Goal: Task Accomplishment & Management: Manage account settings

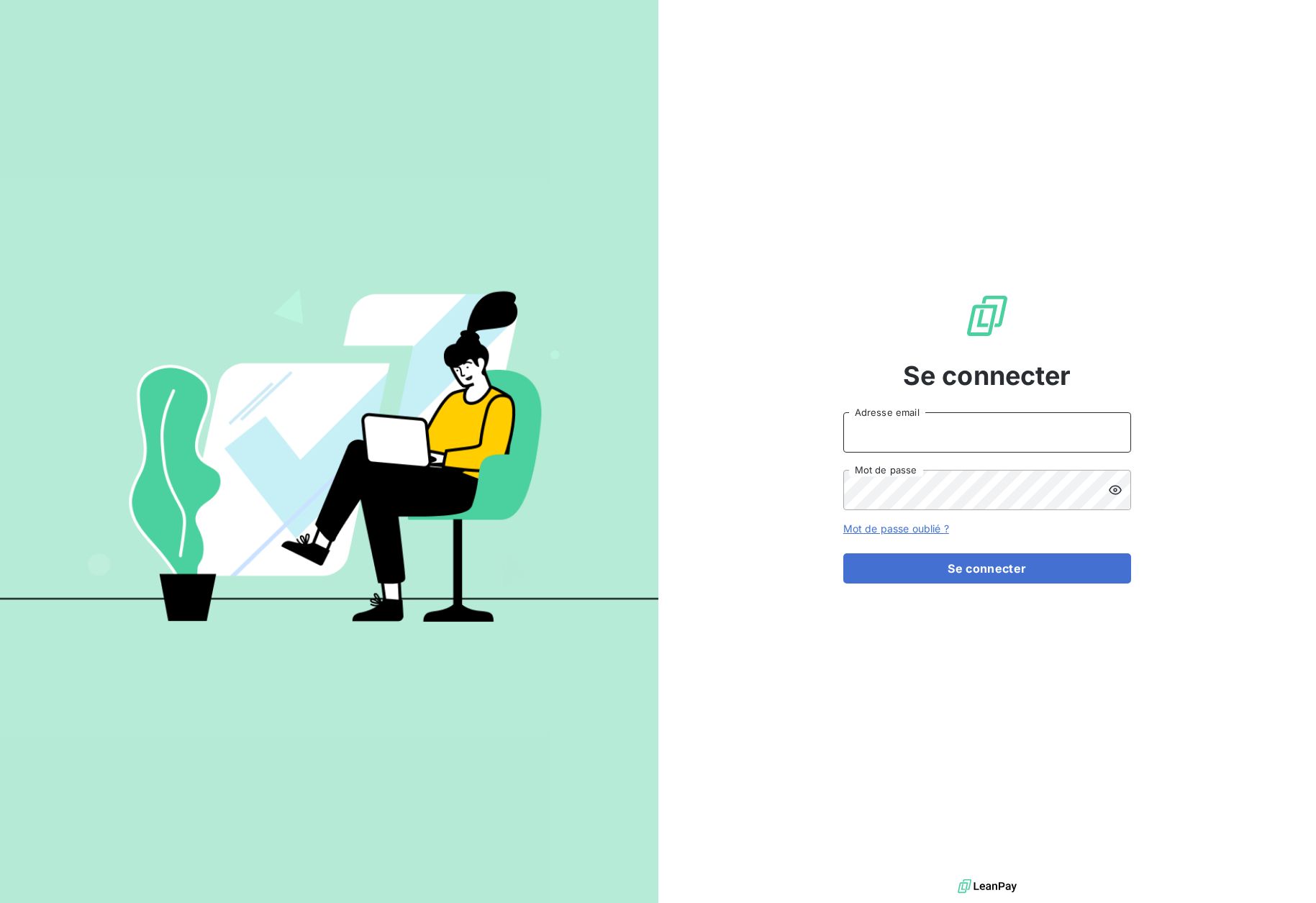
click at [869, 428] on input "Adresse email" at bounding box center [987, 433] width 288 height 40
type input "[EMAIL_ADDRESS][DOMAIN_NAME]"
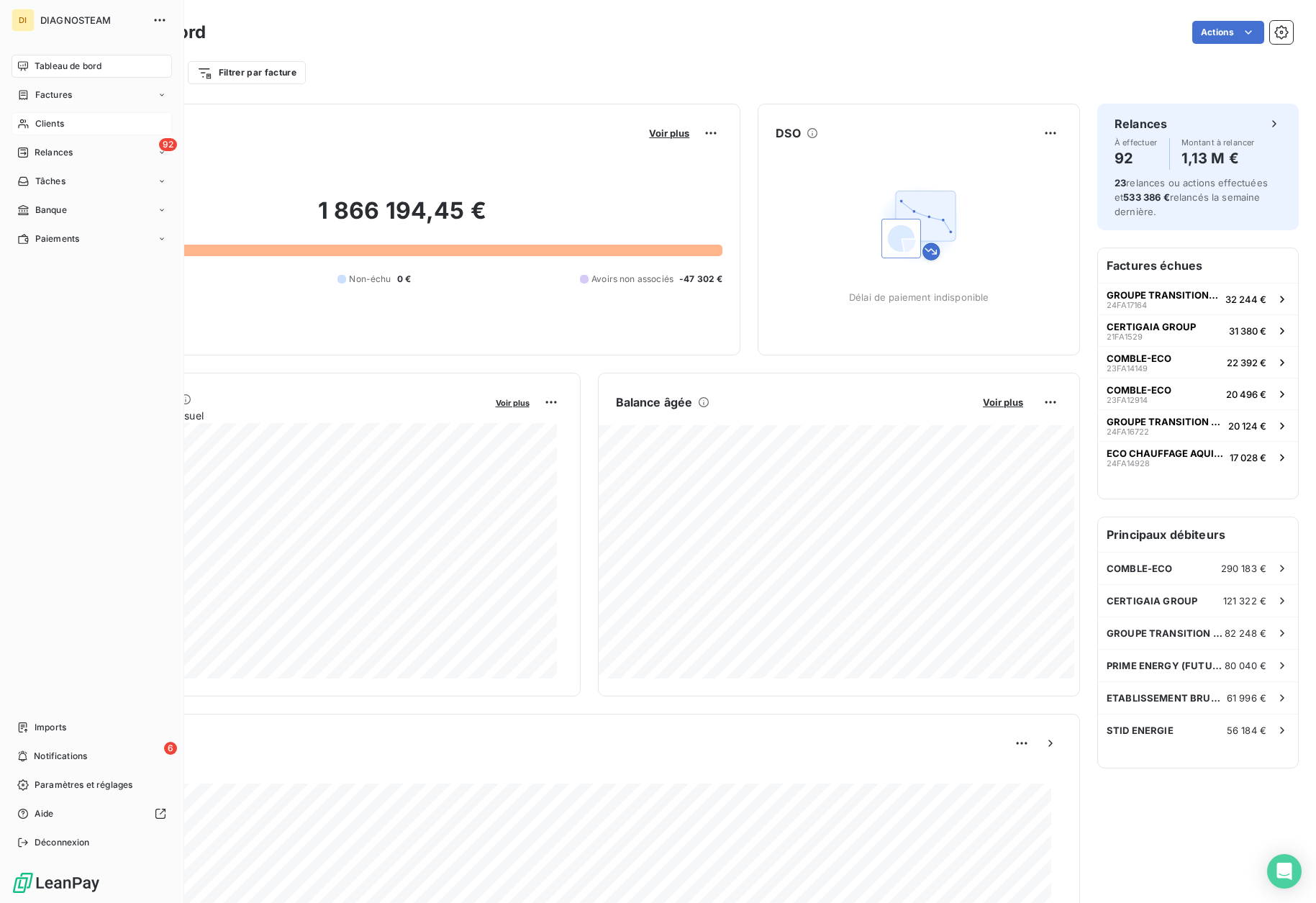
click at [50, 121] on span "Clients" at bounding box center [49, 123] width 28 height 13
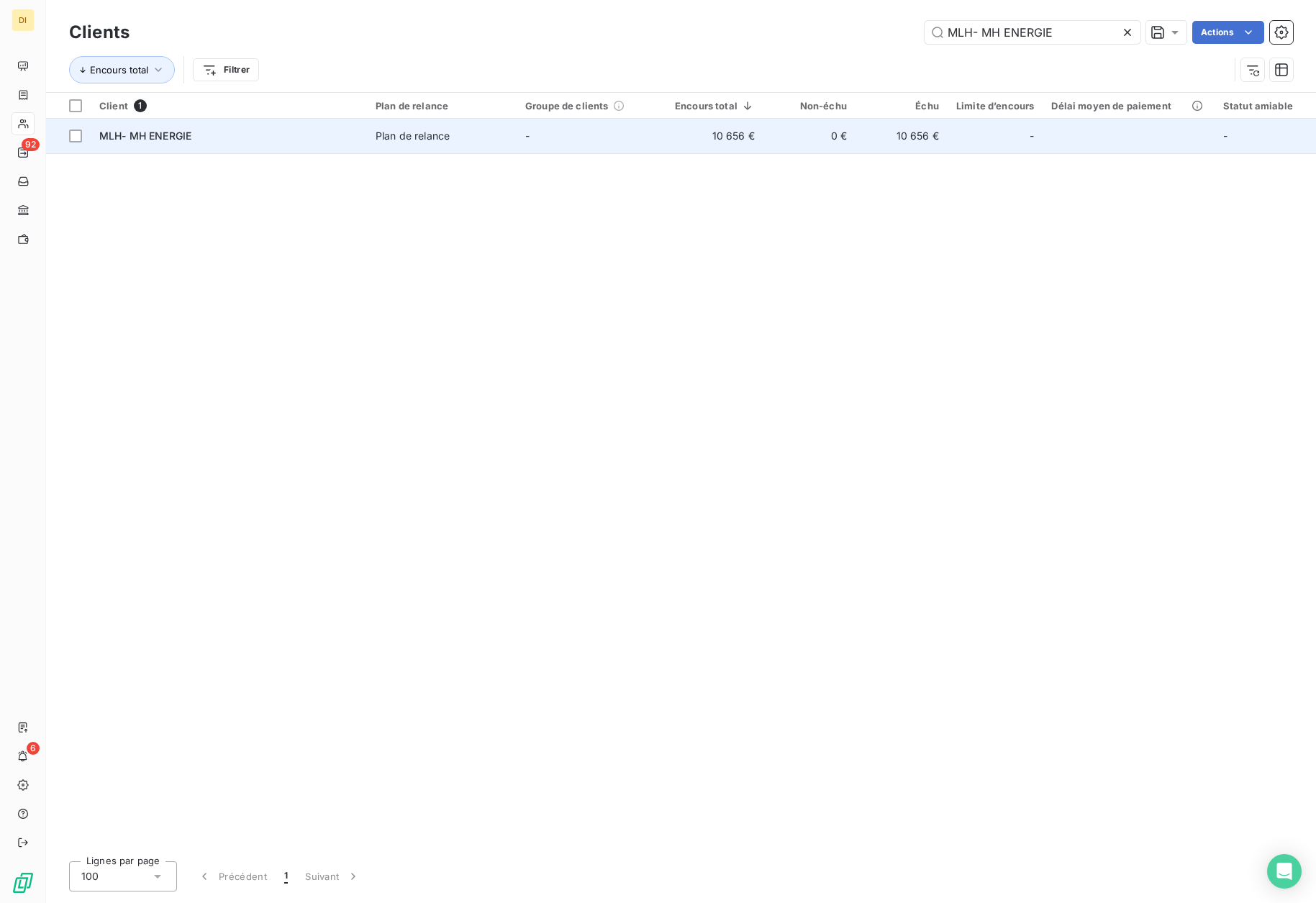
type input "MLH- MH ENERGIE"
click at [308, 127] on td "MLH- MH ENERGIE" at bounding box center [228, 136] width 276 height 34
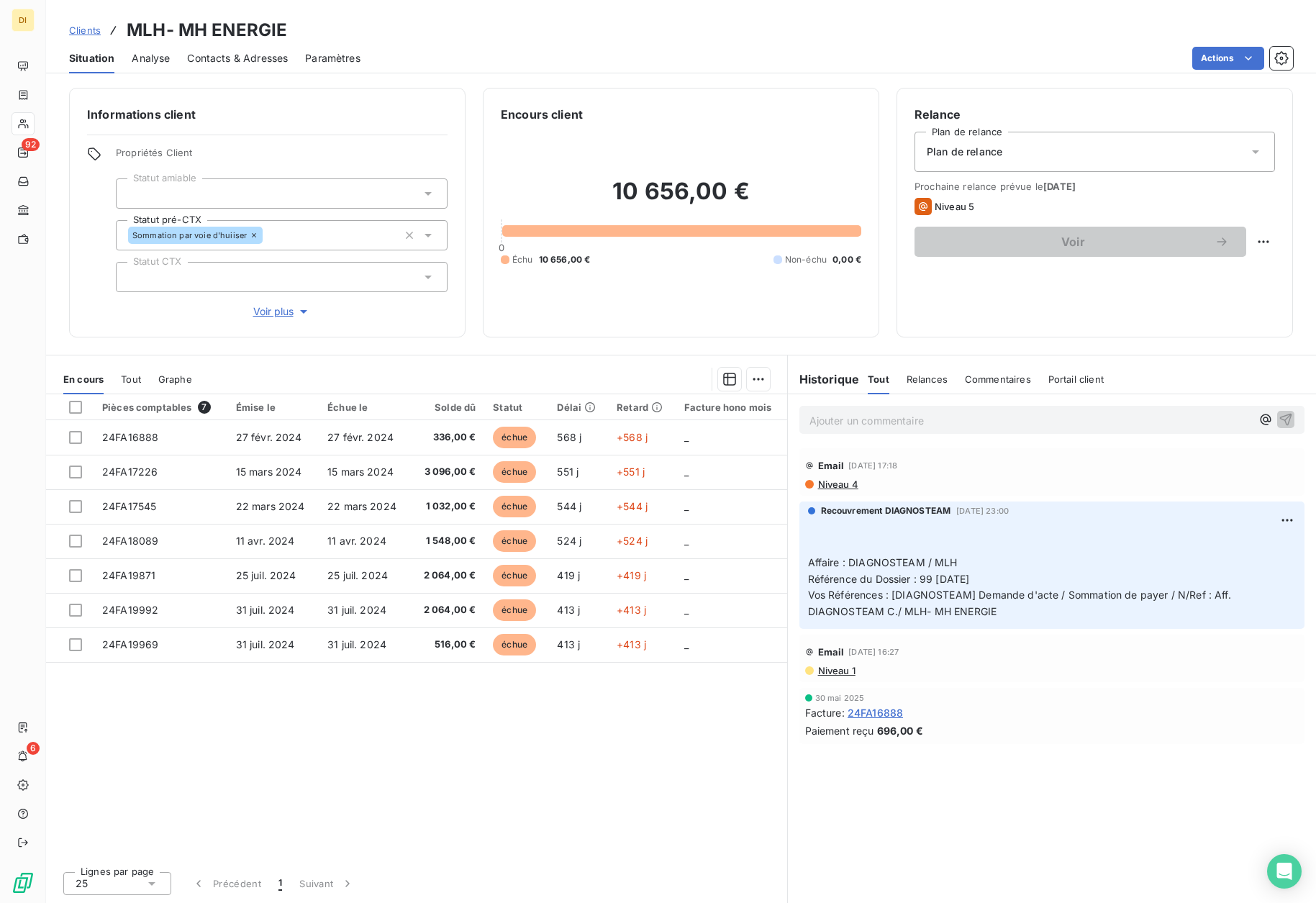
click at [231, 56] on span "Contacts & Adresses" at bounding box center [237, 58] width 101 height 15
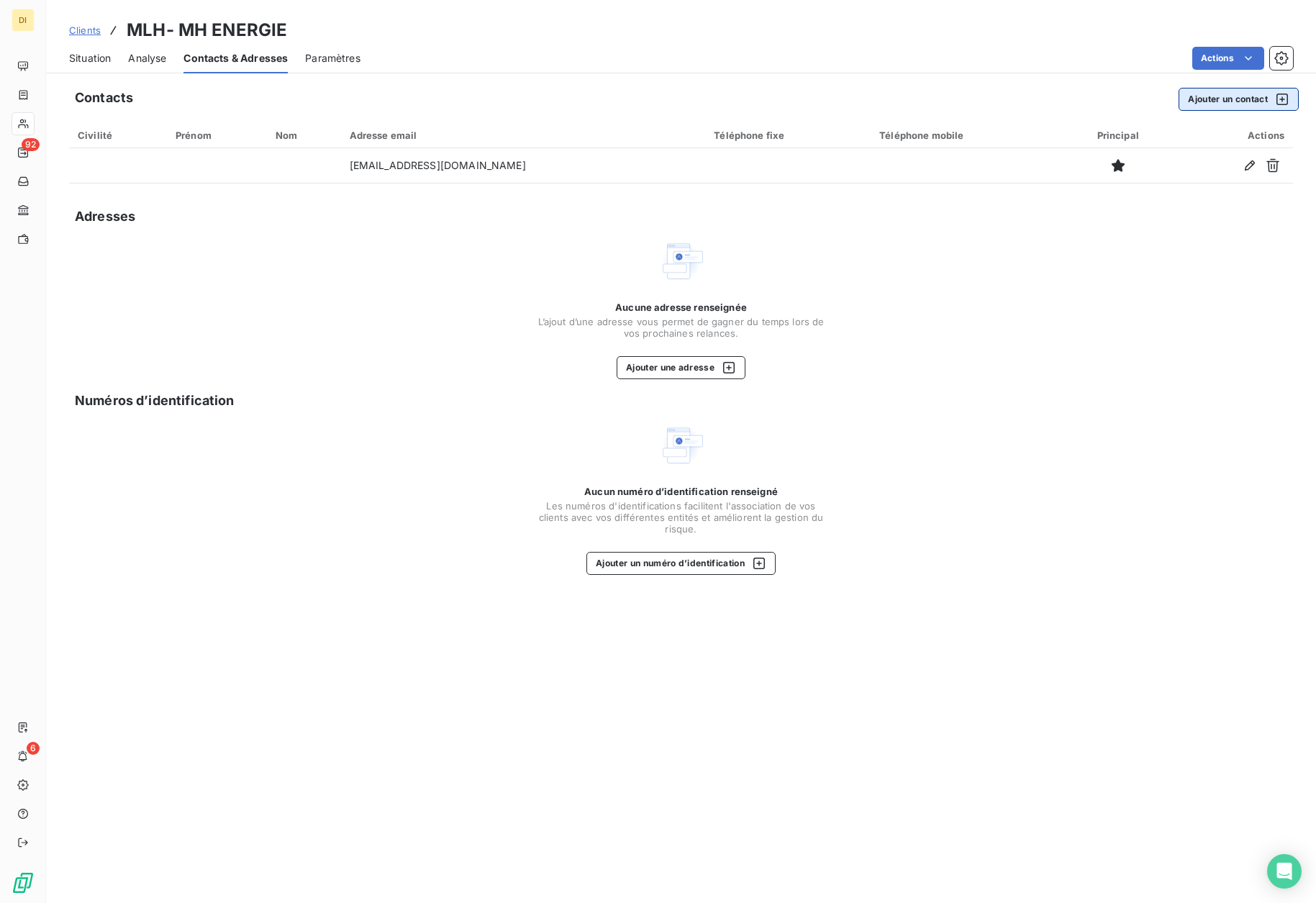
click at [1220, 98] on button "Ajouter un contact" at bounding box center [1239, 99] width 120 height 23
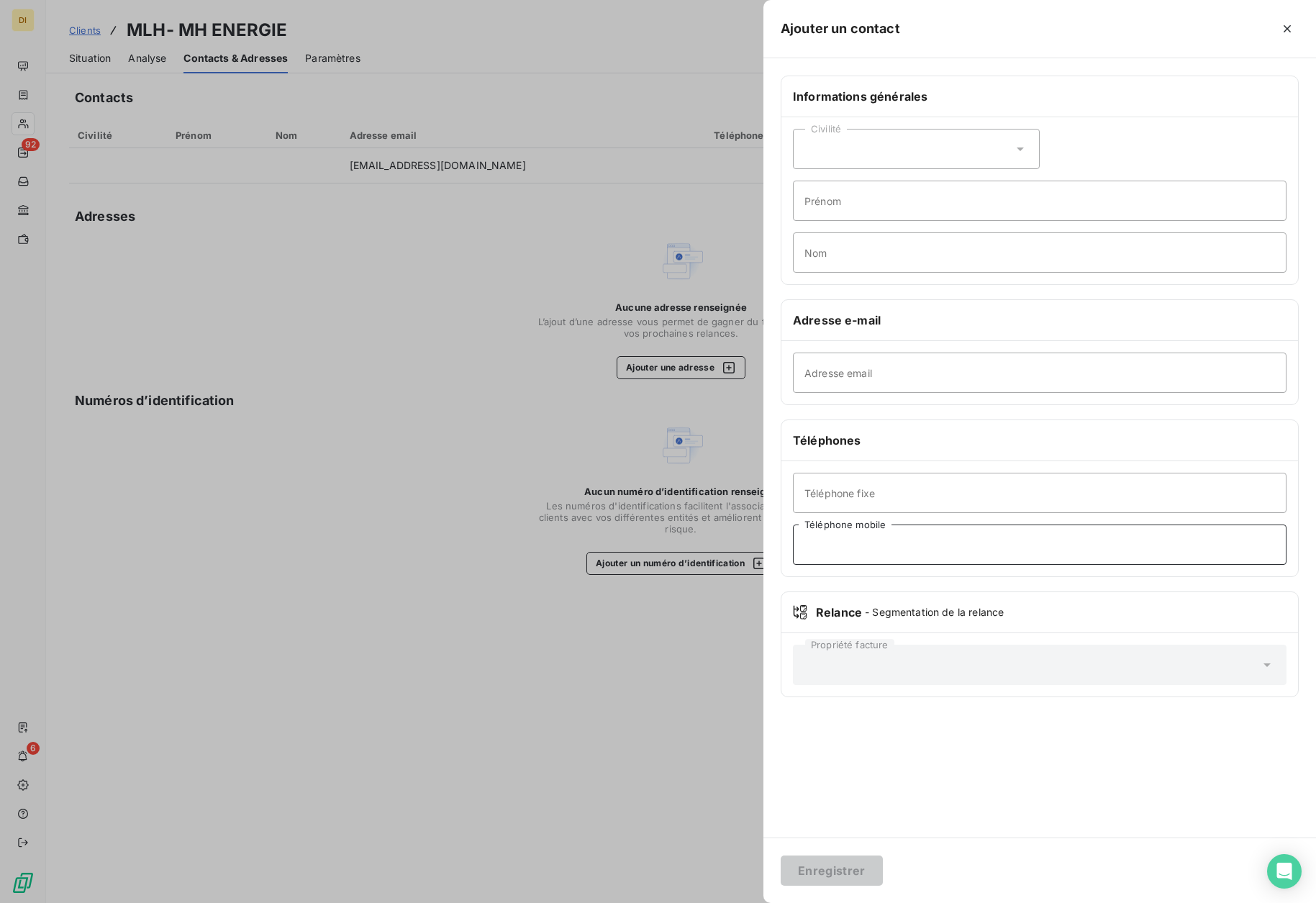
click at [880, 545] on input "Téléphone mobile" at bounding box center [1039, 544] width 493 height 40
type input "0749659006"
click at [872, 197] on input "Prénom" at bounding box center [1039, 200] width 493 height 40
type input "Gérant"
click at [809, 879] on button "Enregistrer" at bounding box center [831, 870] width 102 height 30
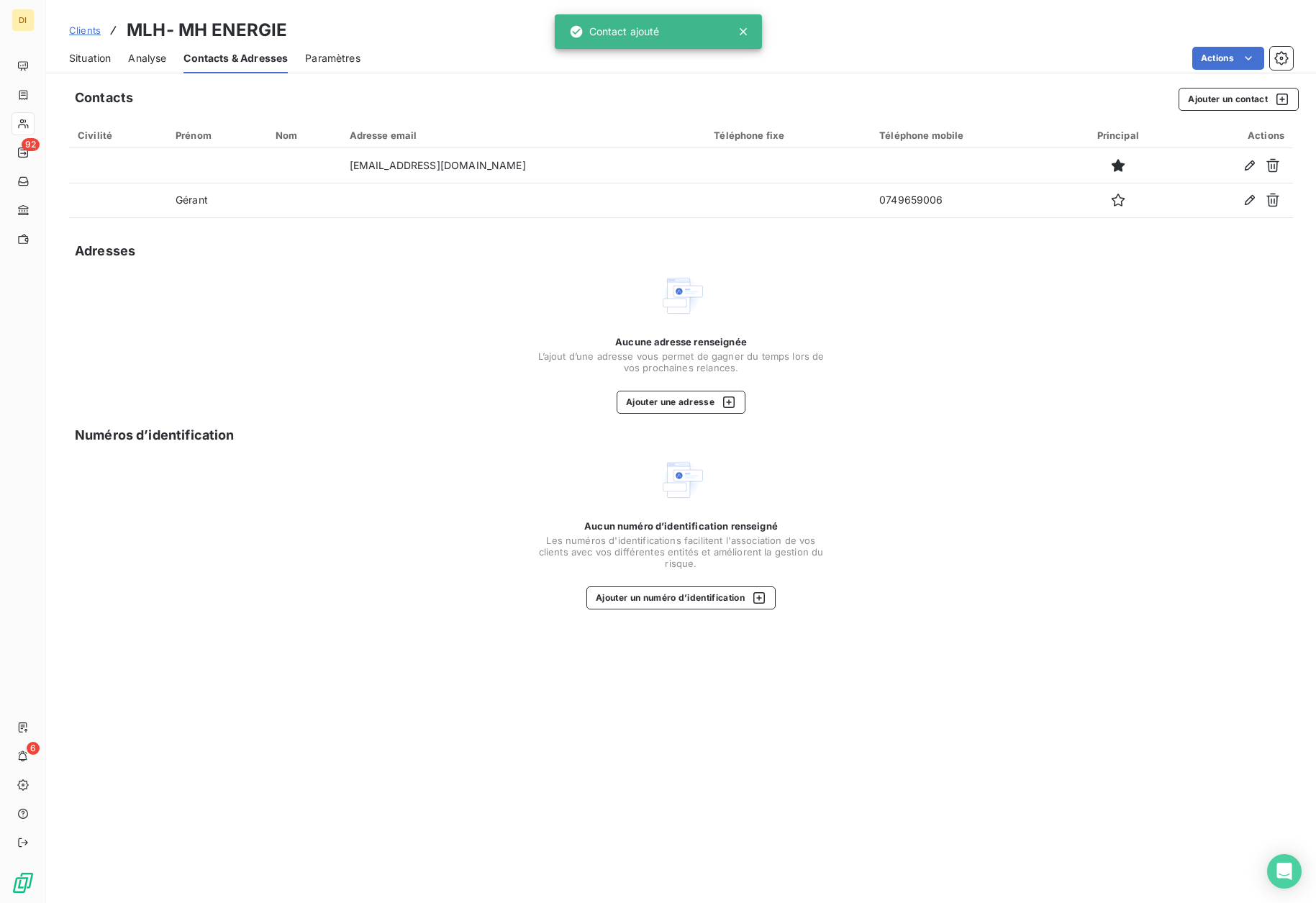
click at [100, 59] on span "Situation" at bounding box center [89, 58] width 42 height 15
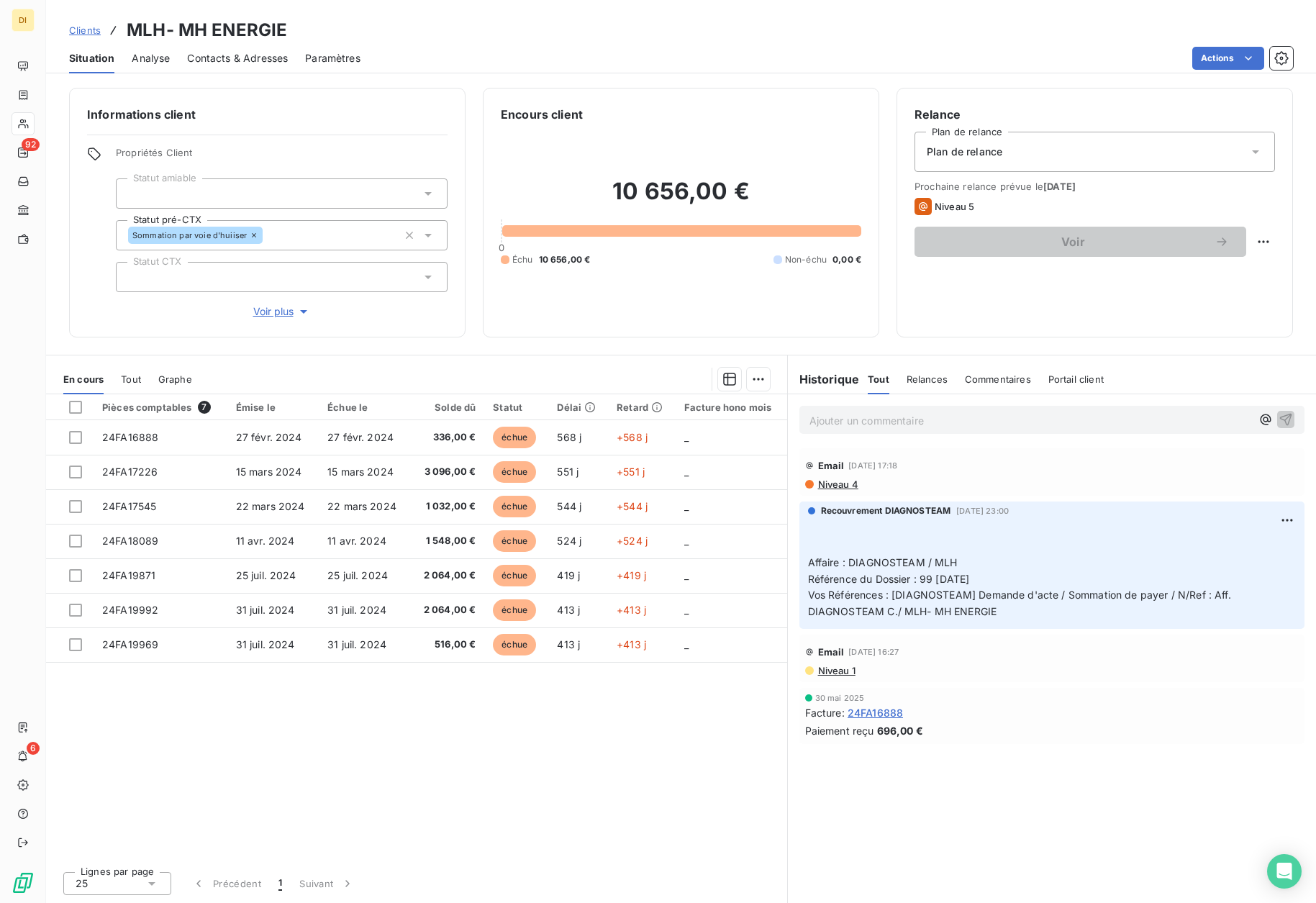
click at [89, 36] on link "Clients" at bounding box center [84, 30] width 32 height 15
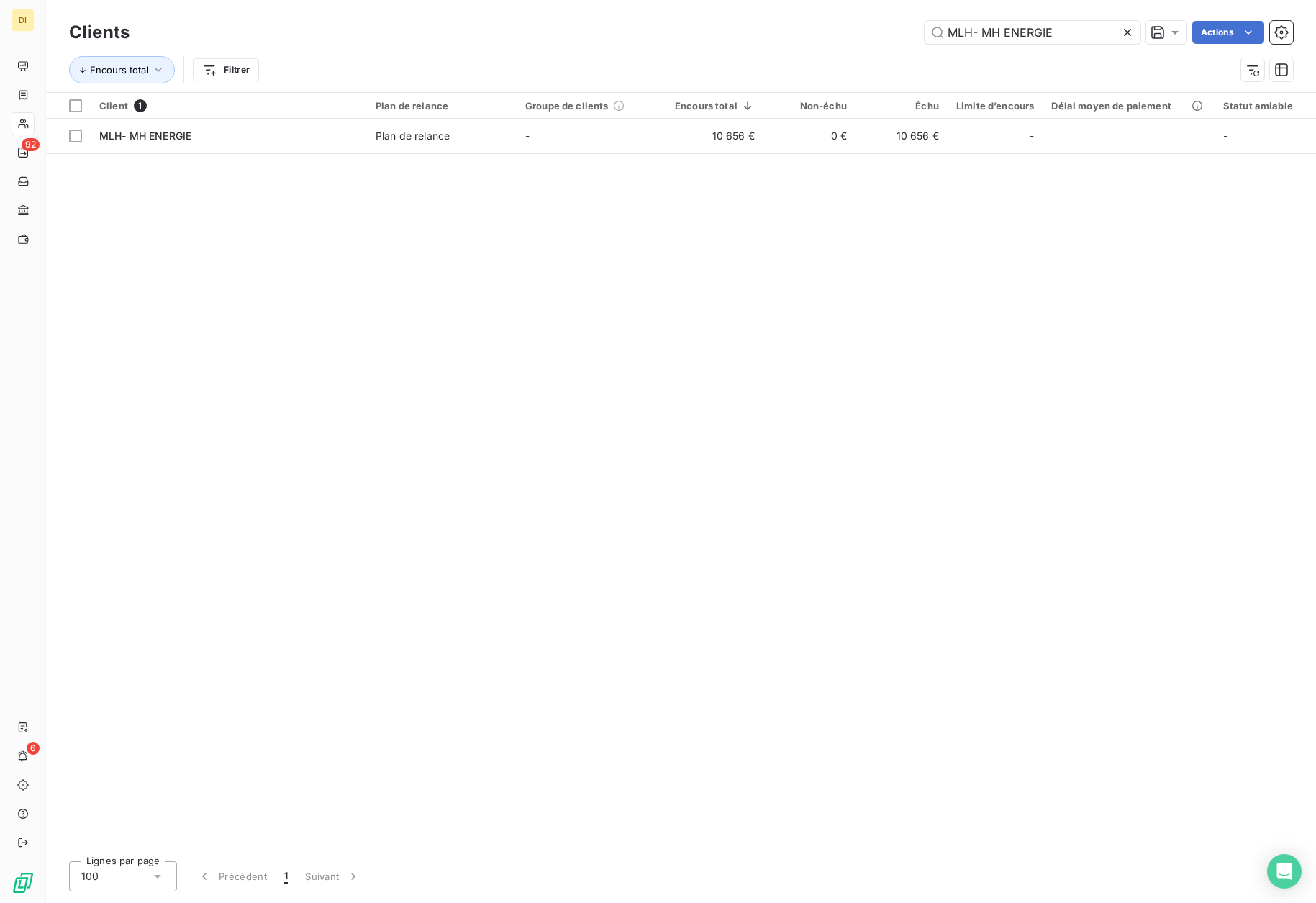
drag, startPoint x: 1091, startPoint y: 34, endPoint x: 789, endPoint y: 42, distance: 302.1
click at [789, 42] on div "MLH- MH ENERGIE Actions" at bounding box center [719, 32] width 1146 height 23
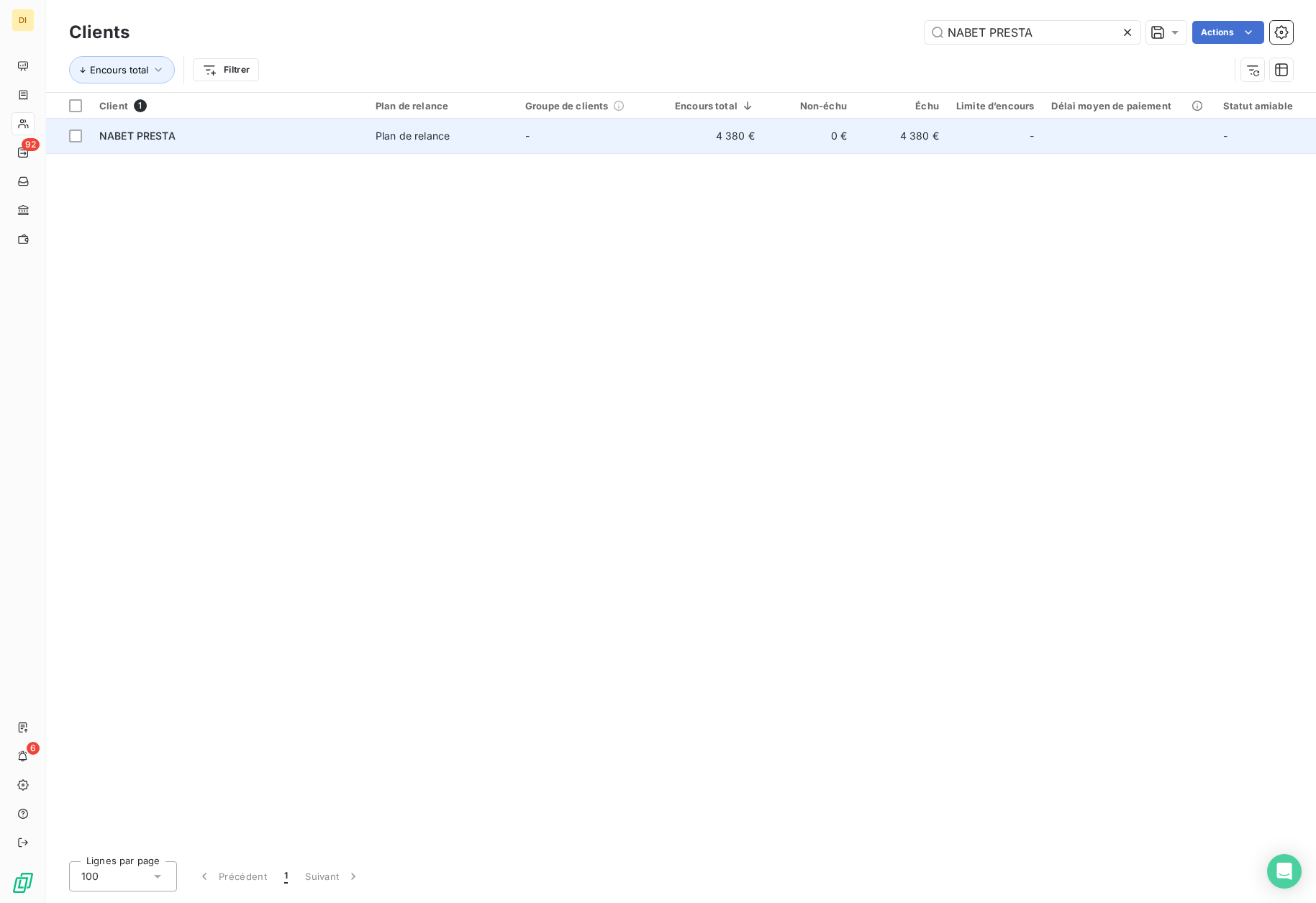
type input "NABET PRESTA"
click at [378, 135] on div "Plan de relance" at bounding box center [413, 136] width 74 height 15
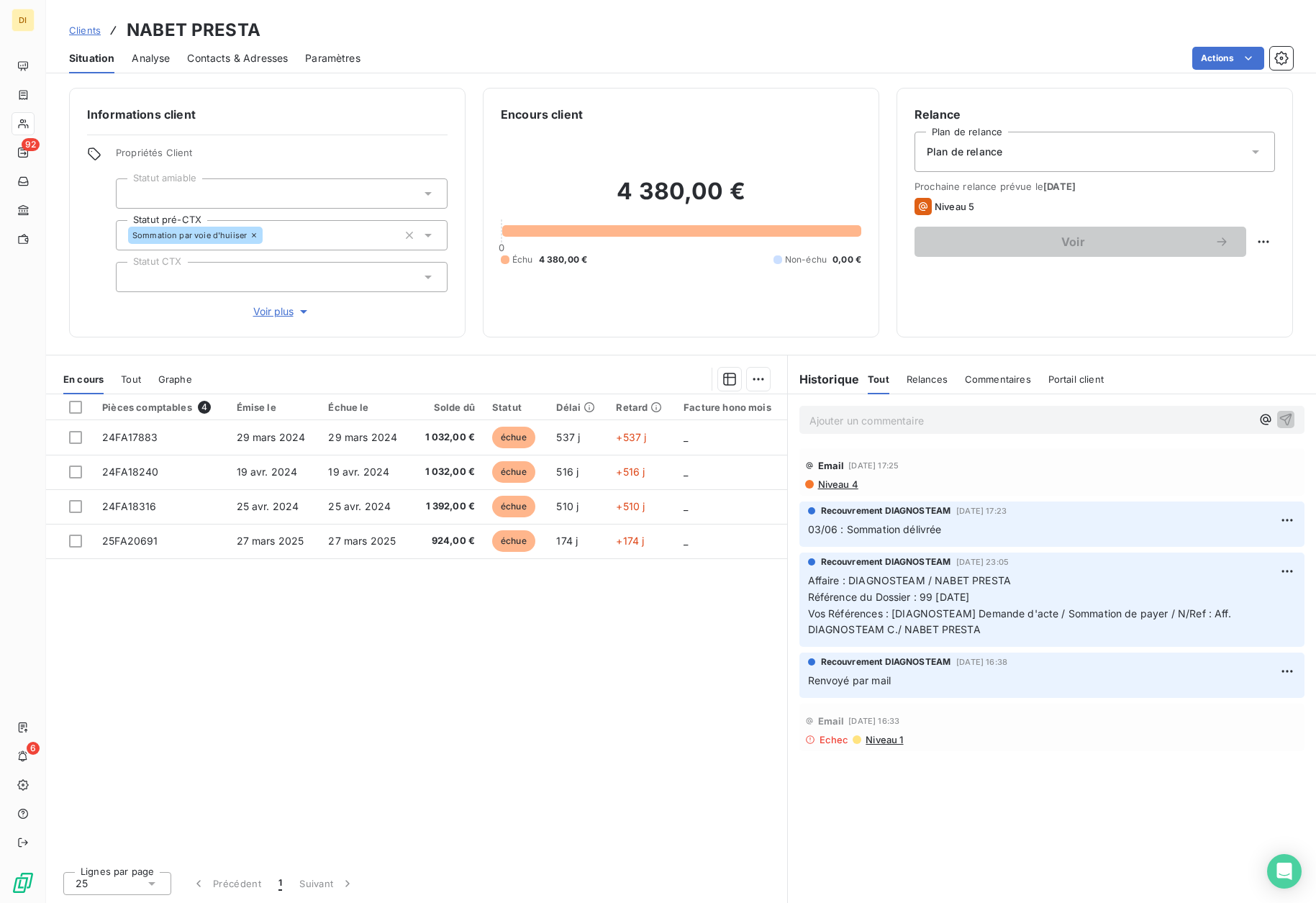
click at [79, 29] on span "Clients" at bounding box center [84, 29] width 32 height 11
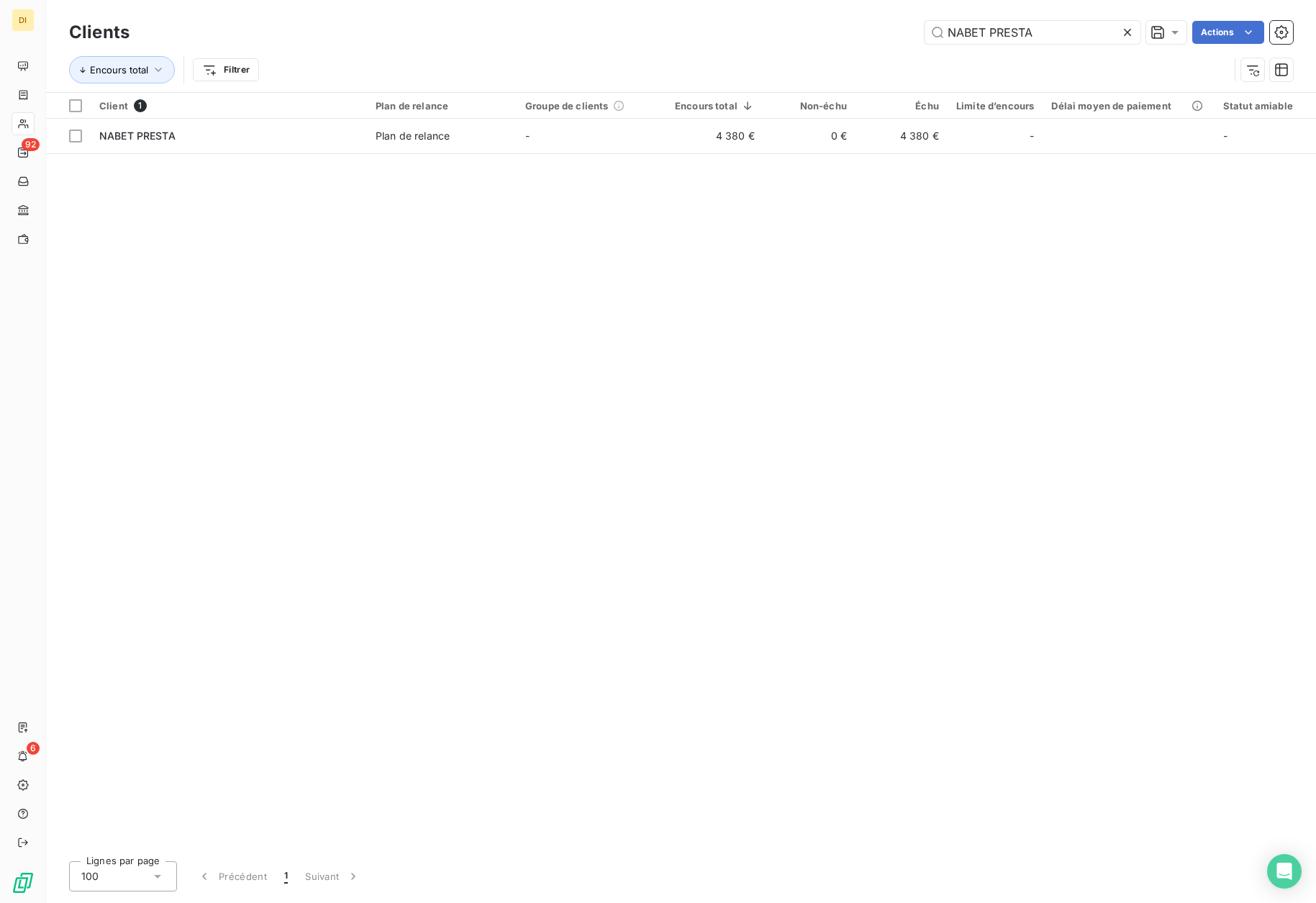
drag, startPoint x: 1051, startPoint y: 28, endPoint x: 865, endPoint y: 52, distance: 187.5
click at [865, 52] on div "Clients NABET PRESTA Actions Encours total Filtrer" at bounding box center [681, 54] width 1224 height 75
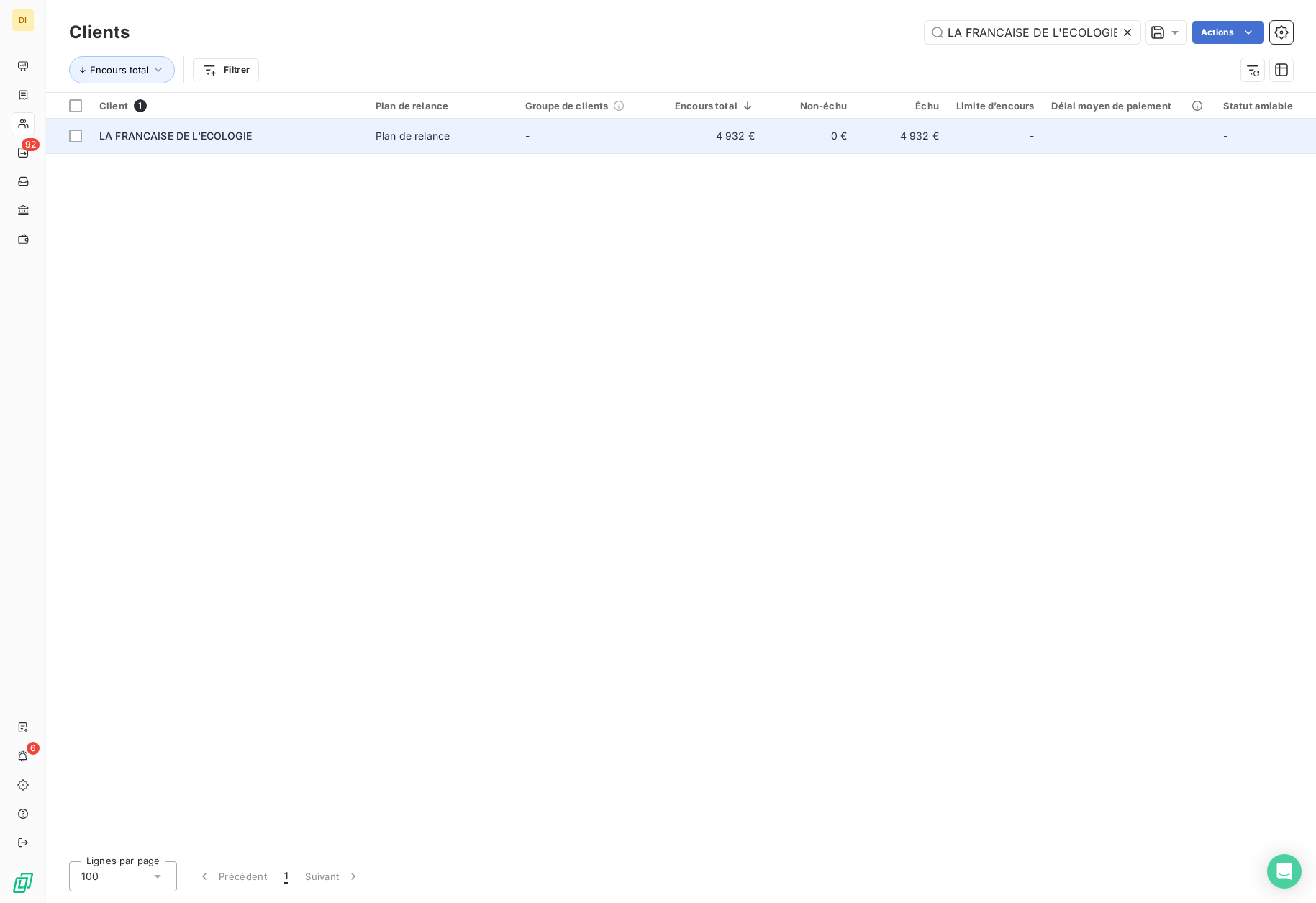
type input "LA FRANCAISE DE L'ECOLOGIE"
click at [529, 144] on td "-" at bounding box center [591, 136] width 150 height 34
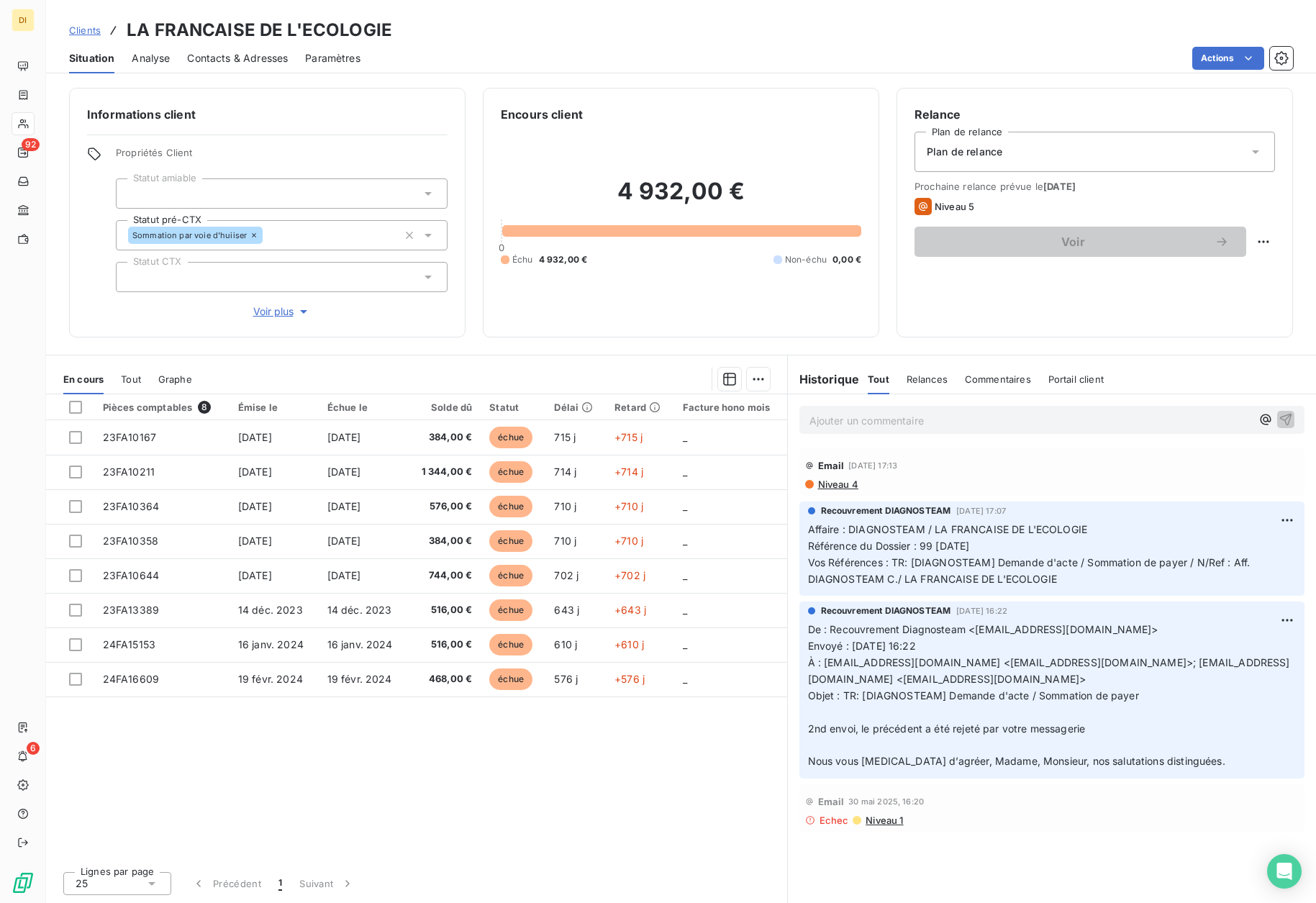
click at [542, 722] on div "Pièces comptables 8 Émise le Échue le Solde dû Statut Délai Retard Facture hono…" at bounding box center [417, 628] width 741 height 466
click at [91, 33] on span "Clients" at bounding box center [84, 29] width 32 height 11
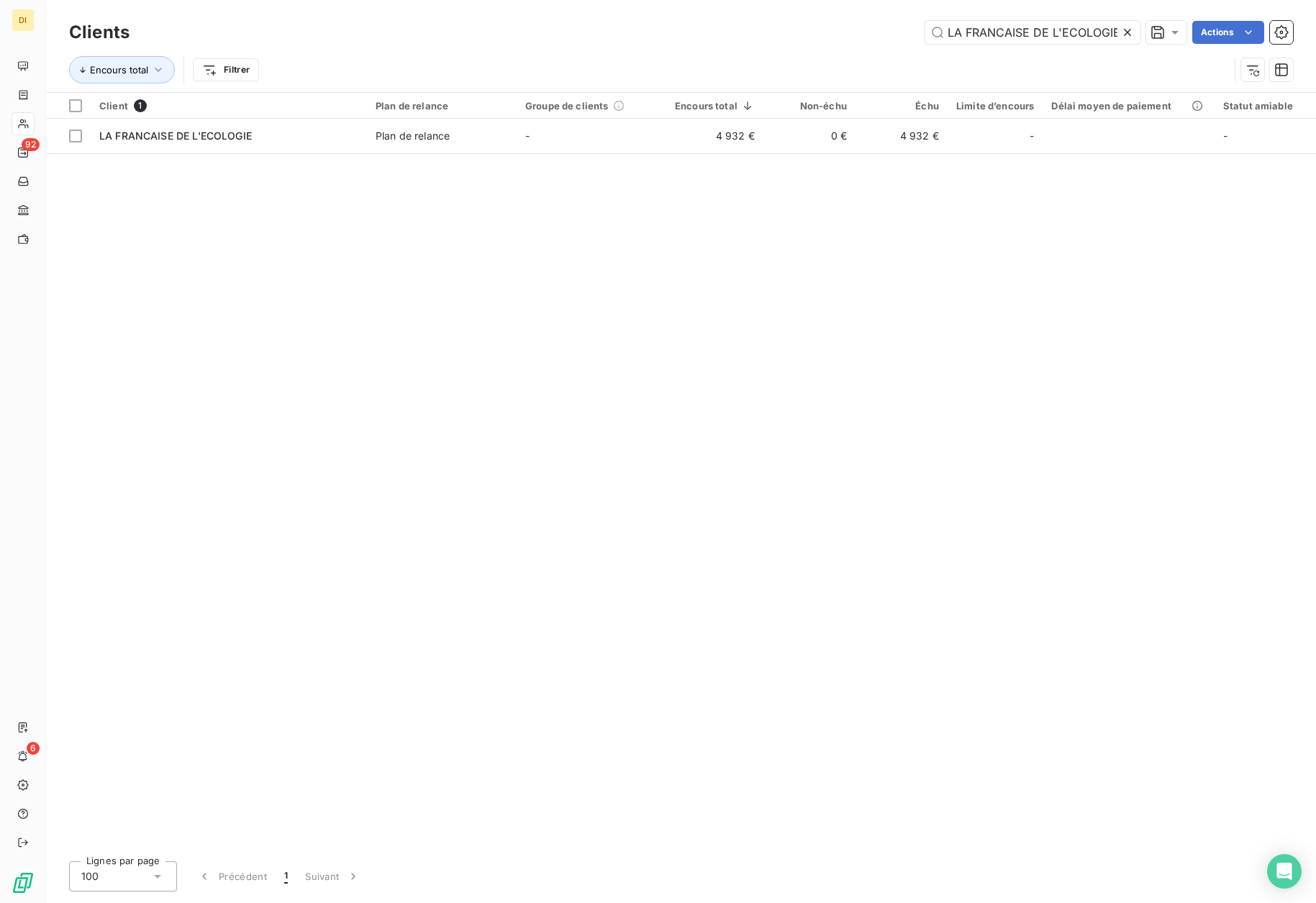
click at [1126, 31] on icon at bounding box center [1127, 32] width 15 height 15
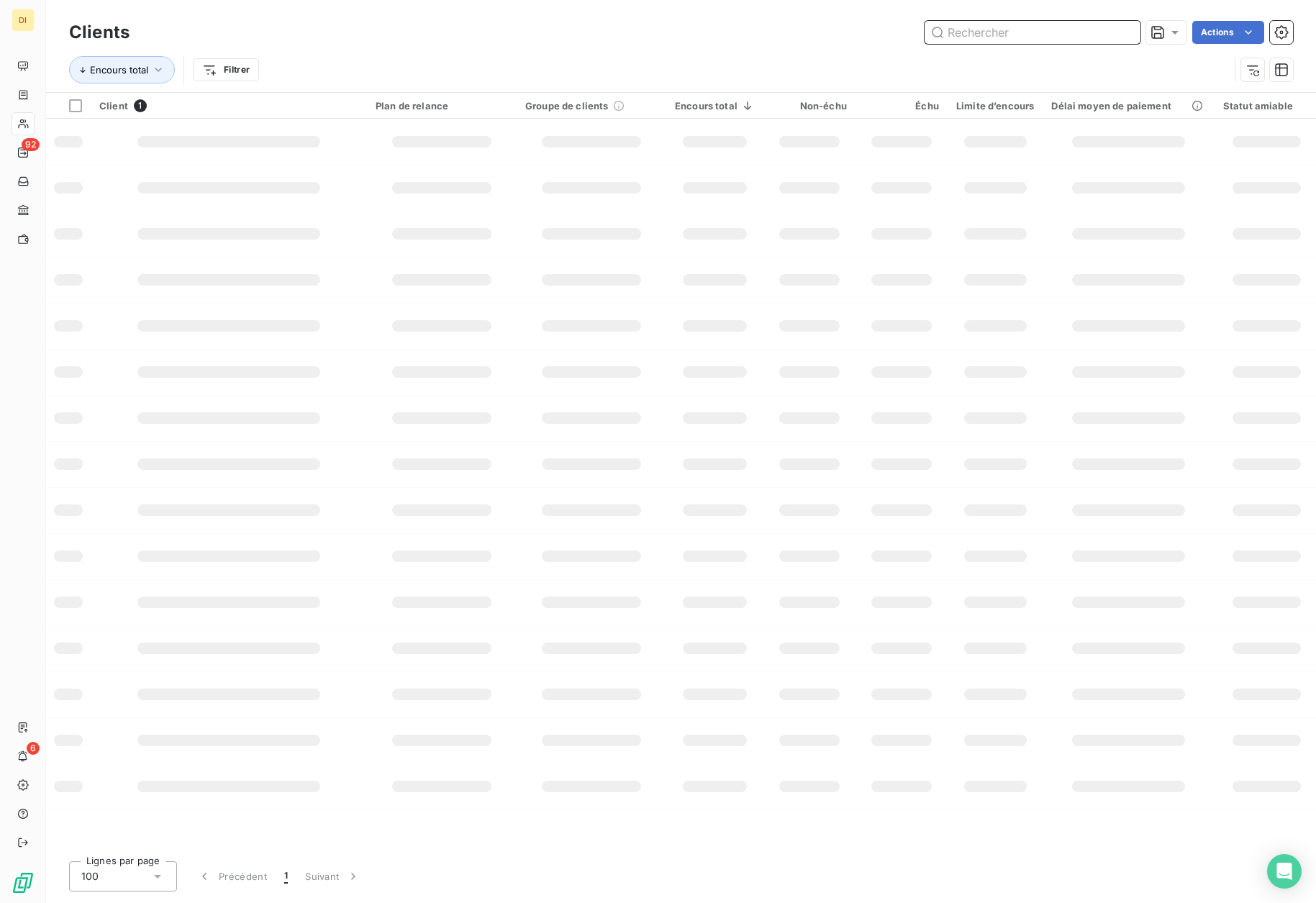
click at [1067, 36] on input "text" at bounding box center [1032, 32] width 216 height 23
paste input "NABET PRESTA"
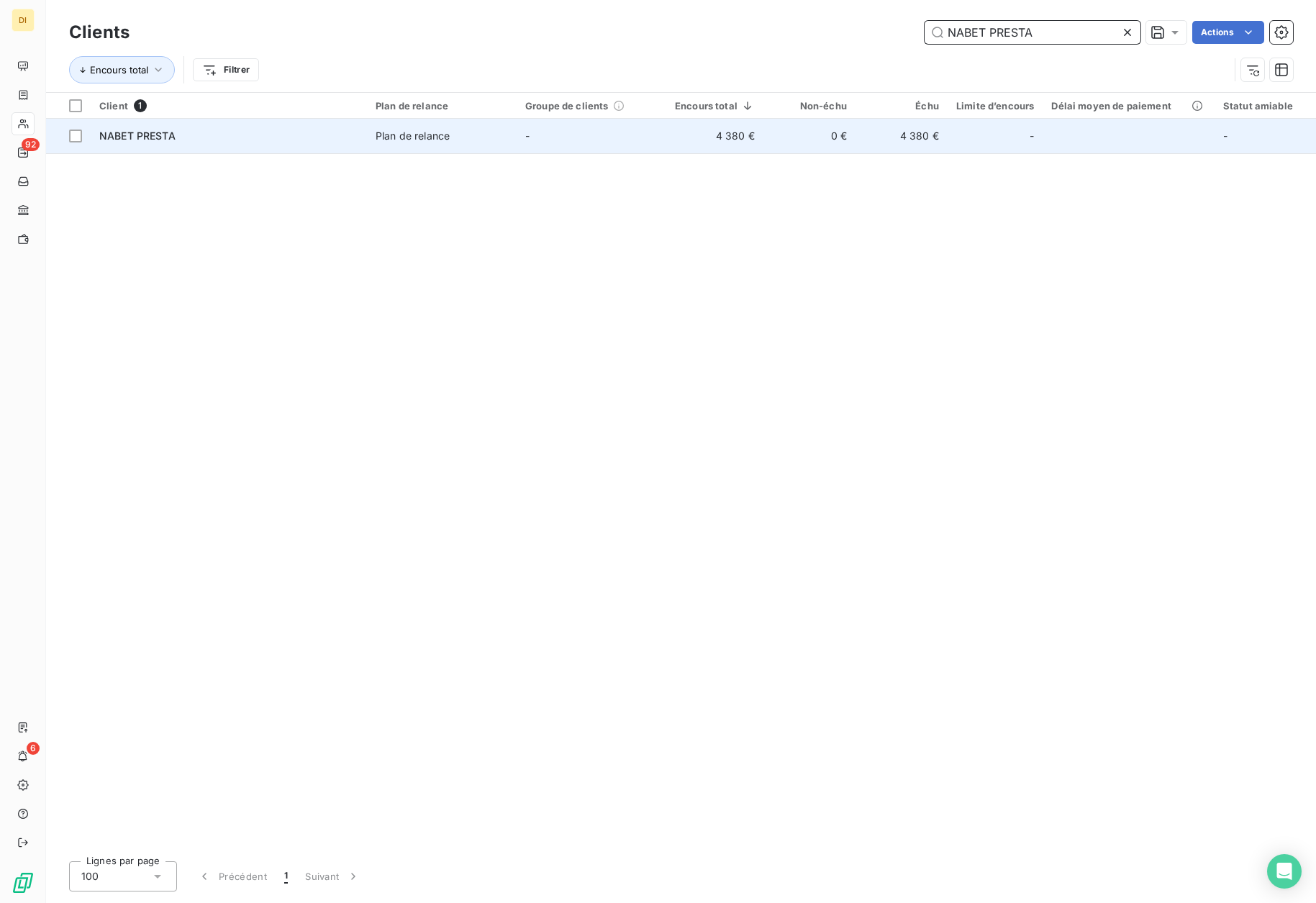
type input "NABET PRESTA"
click at [288, 130] on div "NABET PRESTA" at bounding box center [229, 136] width 259 height 15
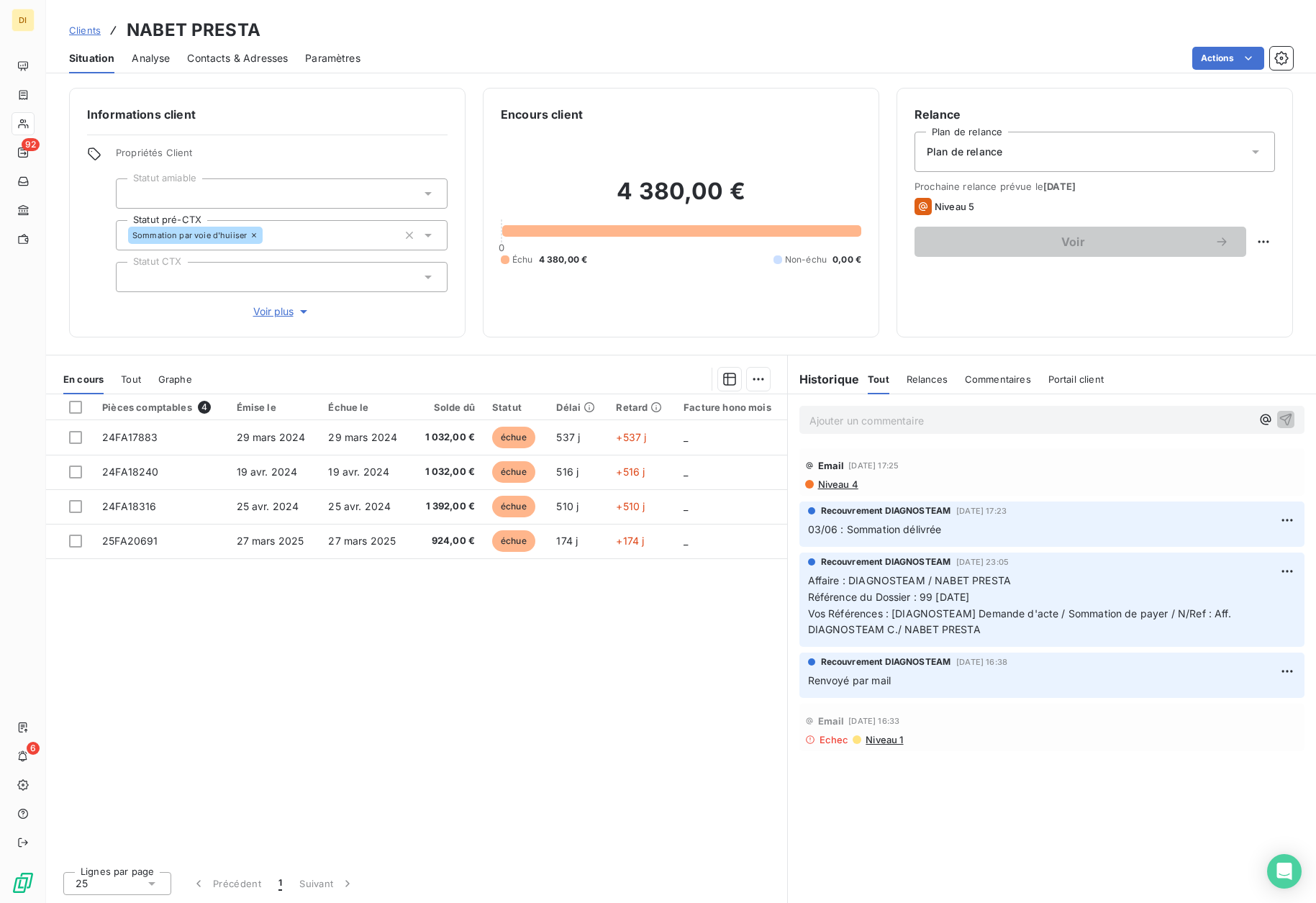
click at [247, 70] on div "Contacts & Adresses" at bounding box center [237, 58] width 101 height 30
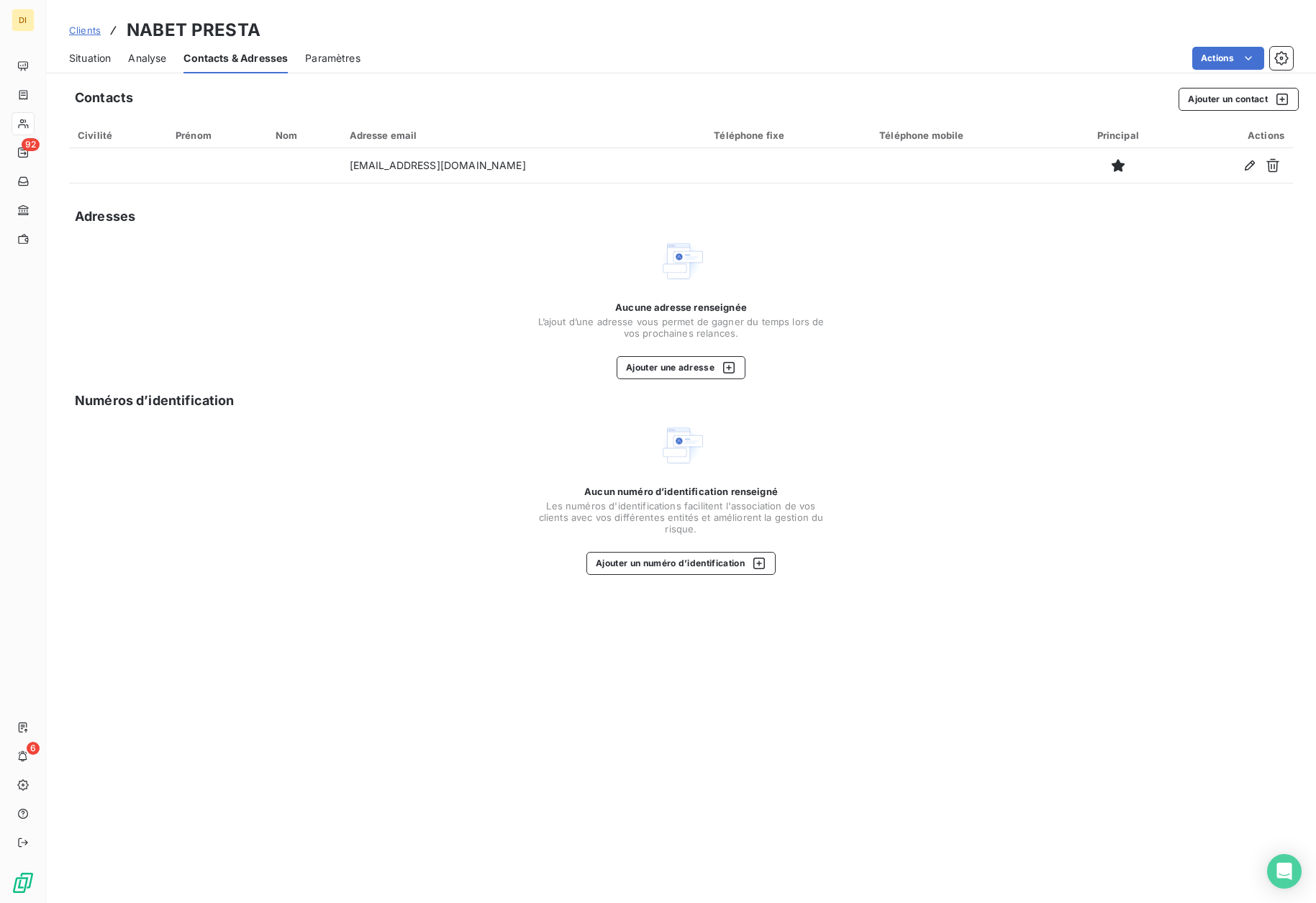
click at [99, 67] on div "Situation" at bounding box center [89, 58] width 42 height 30
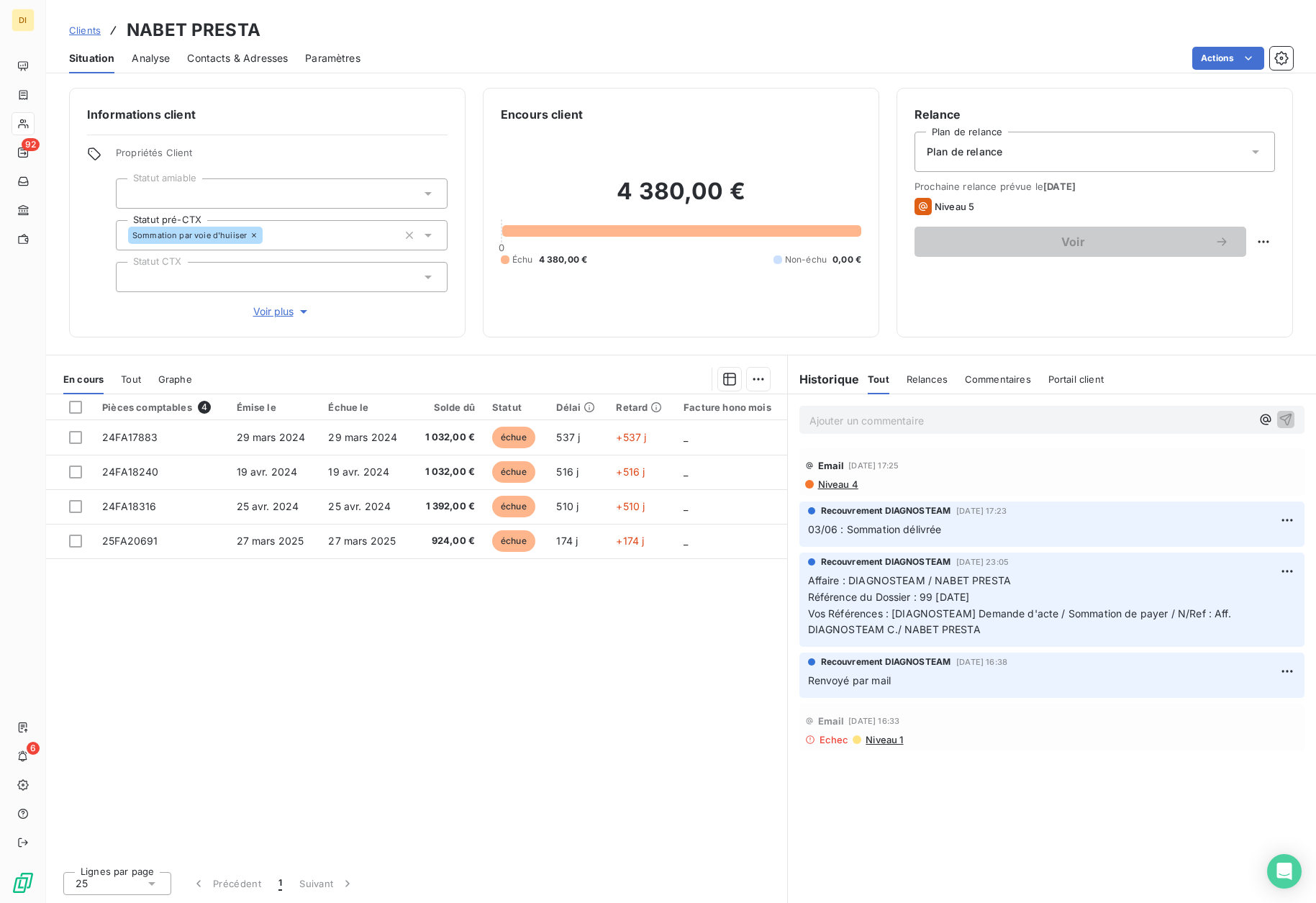
click at [90, 34] on span "Clients" at bounding box center [84, 29] width 32 height 11
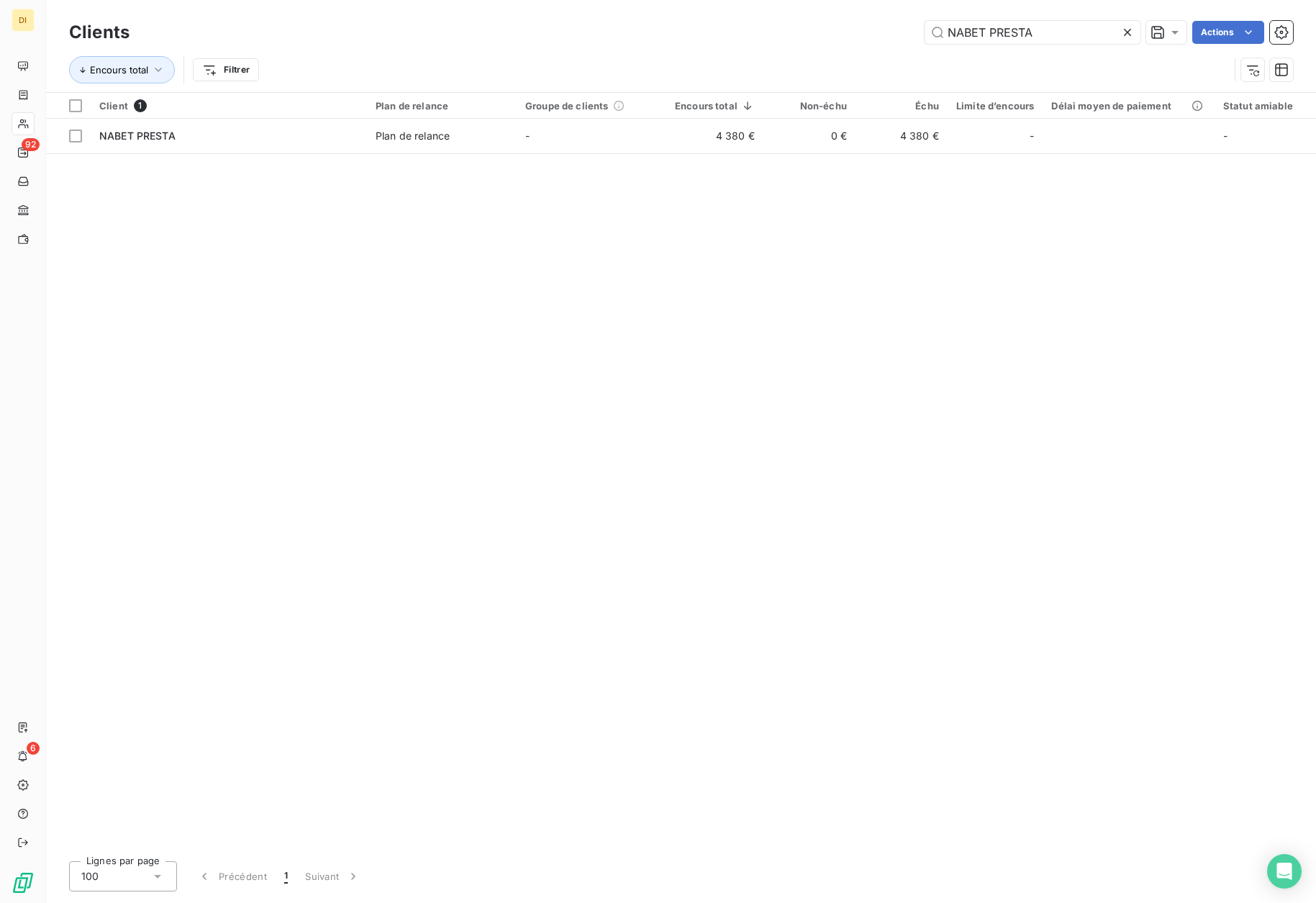
click at [1123, 33] on icon at bounding box center [1127, 32] width 15 height 15
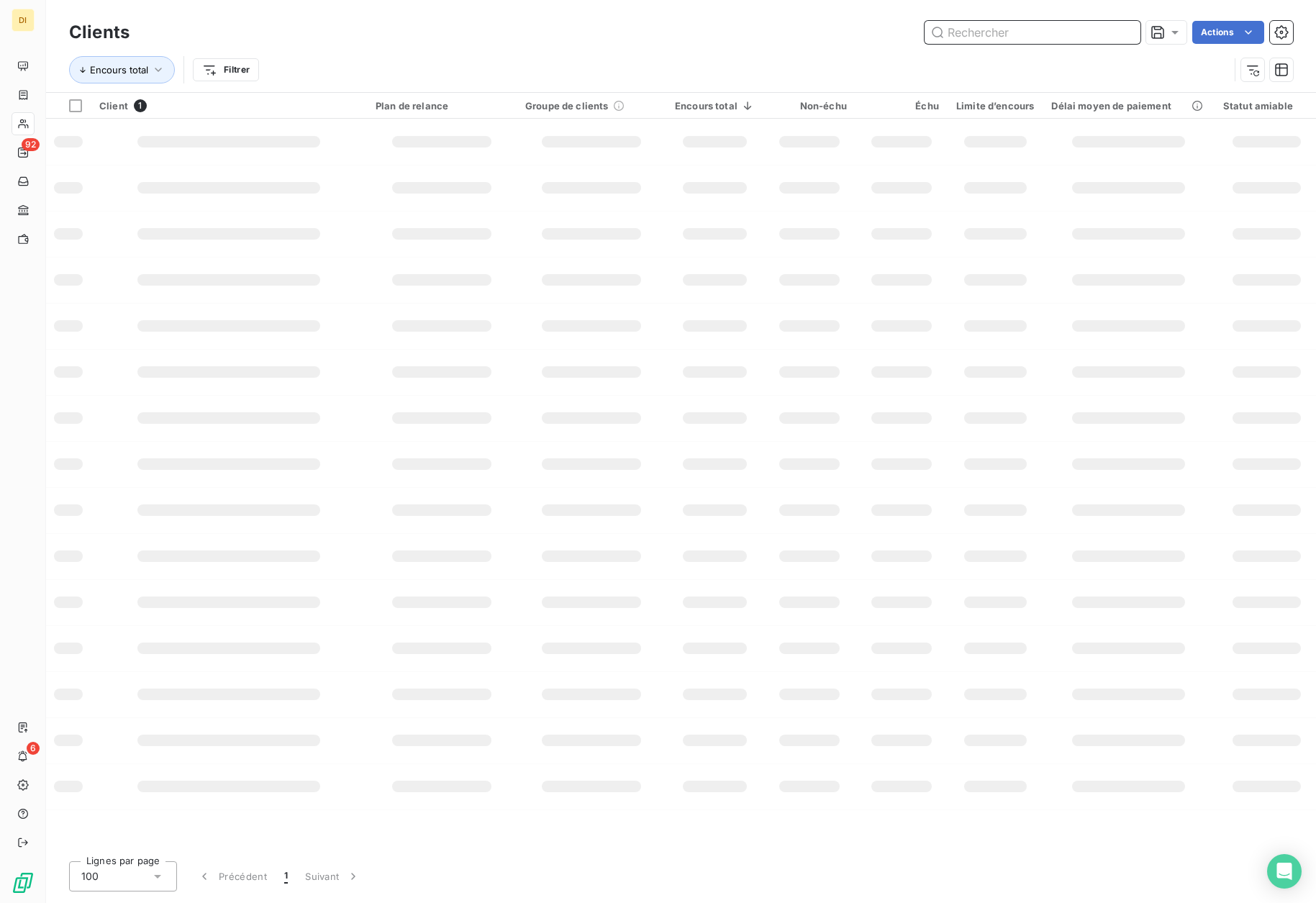
click at [1053, 34] on input "text" at bounding box center [1032, 32] width 216 height 23
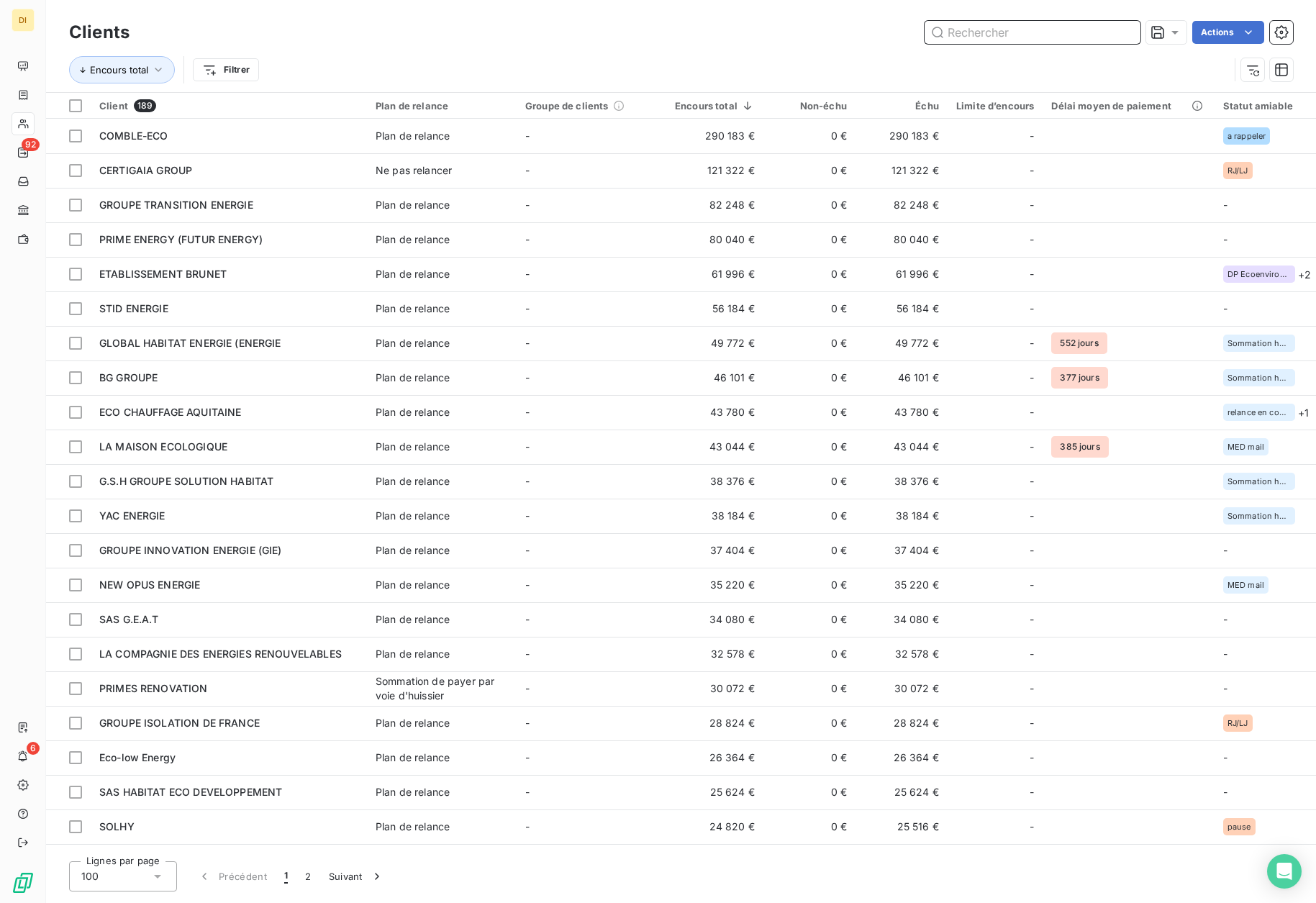
paste input "NJ CONSEIL"
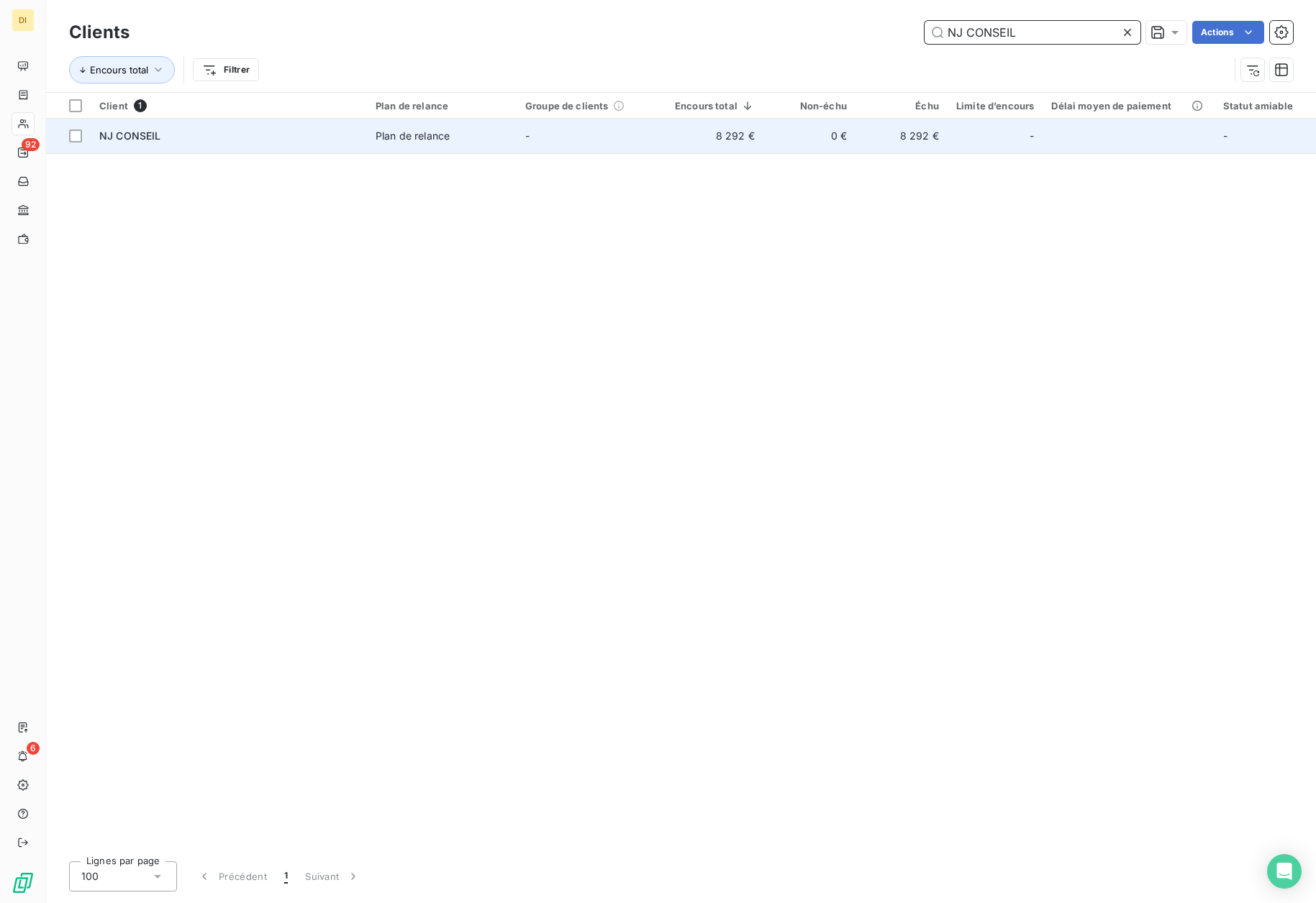
type input "NJ CONSEIL"
click at [431, 133] on div "Plan de relance" at bounding box center [413, 136] width 74 height 15
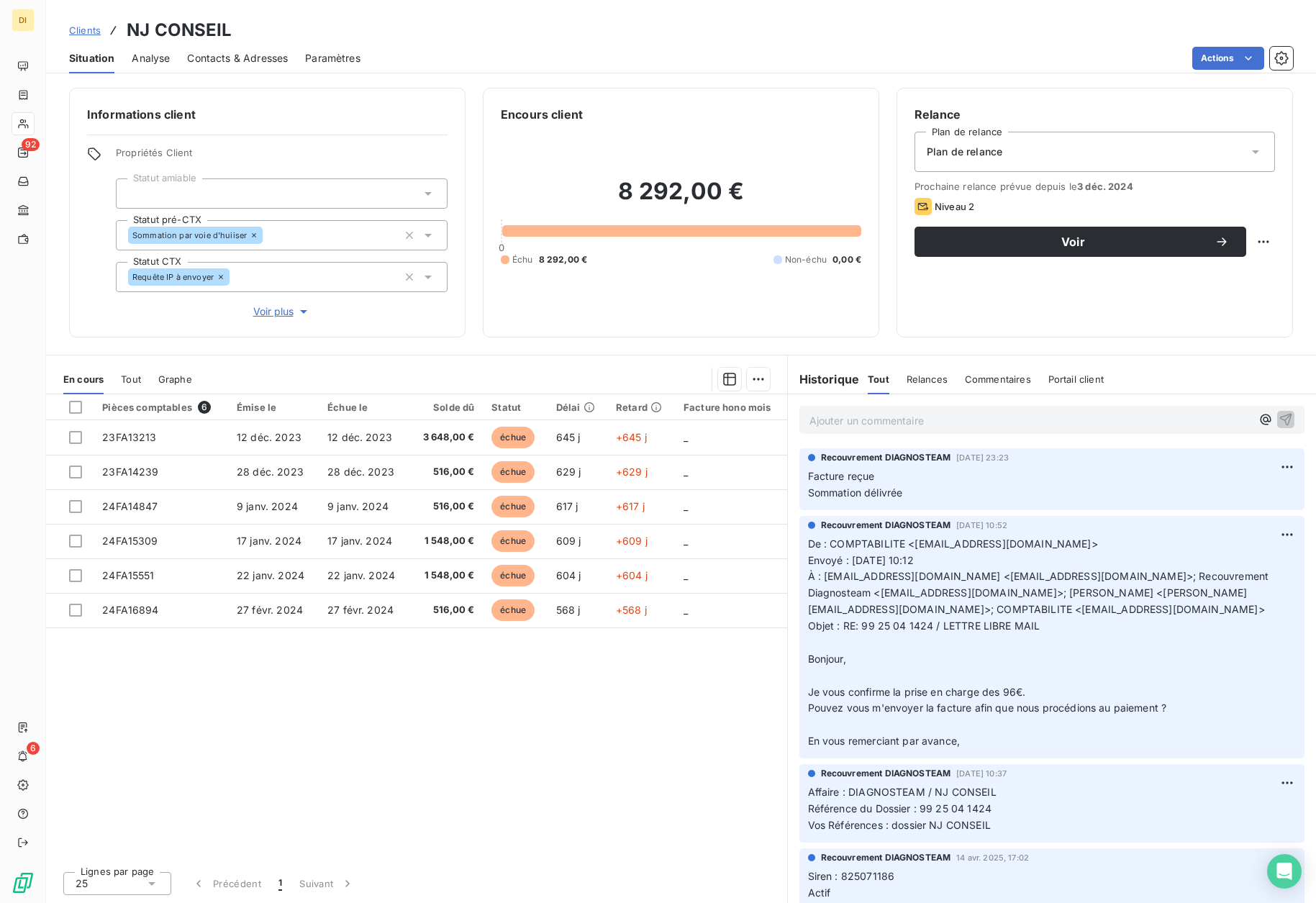
click at [249, 51] on span "Contacts & Adresses" at bounding box center [237, 58] width 101 height 15
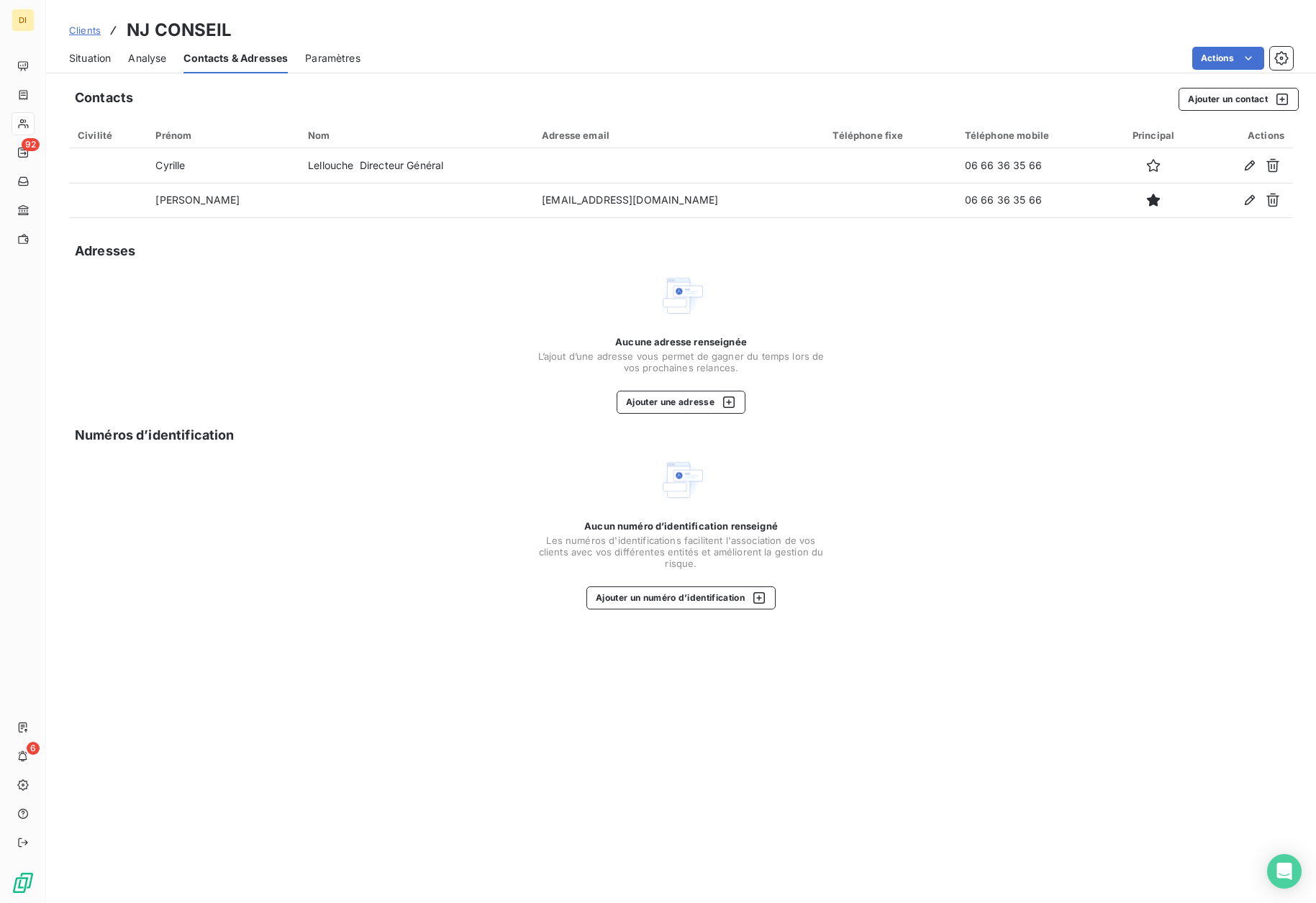
click at [102, 59] on span "Situation" at bounding box center [89, 58] width 42 height 15
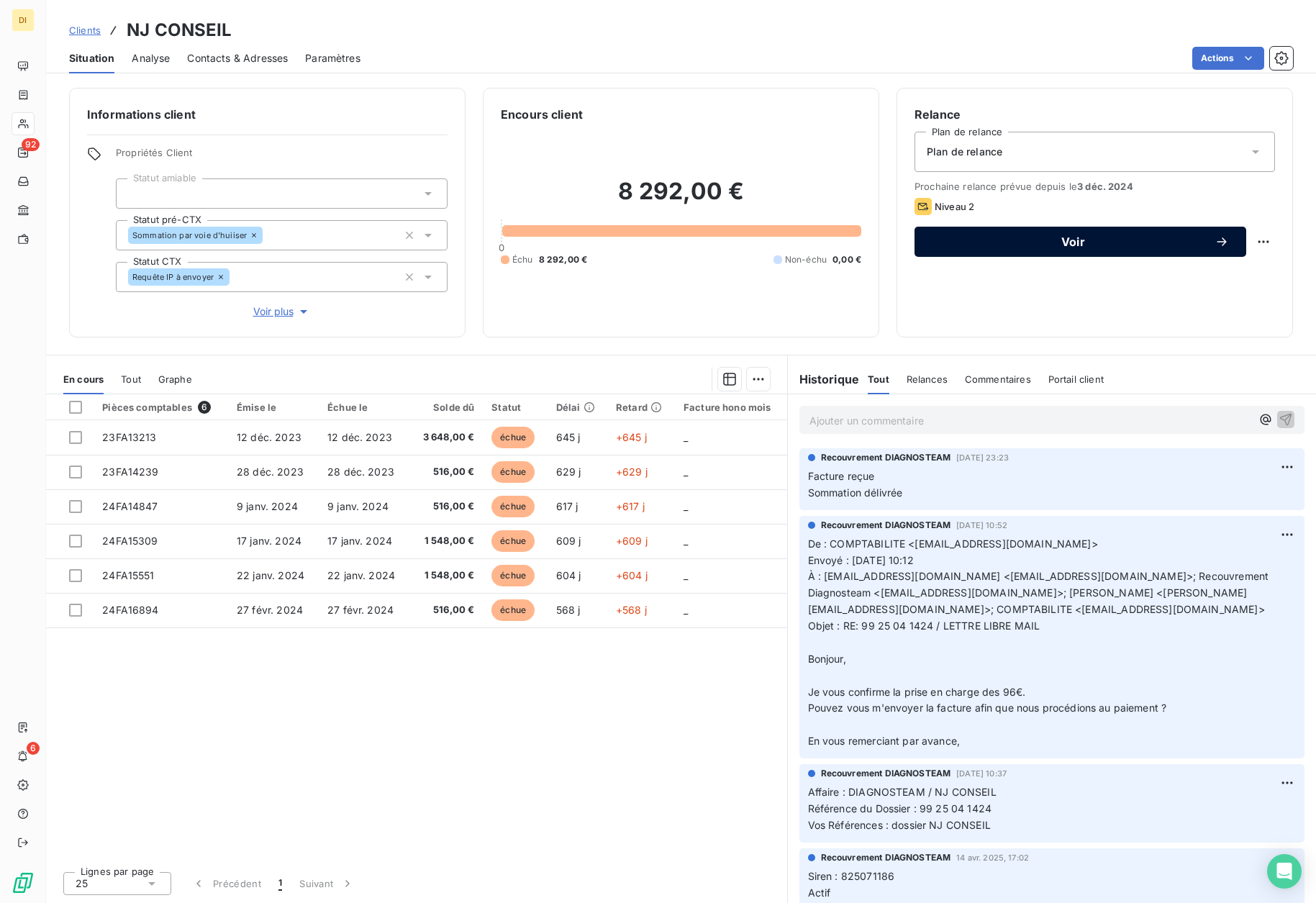
click at [1033, 241] on span "Voir" at bounding box center [1073, 242] width 283 height 11
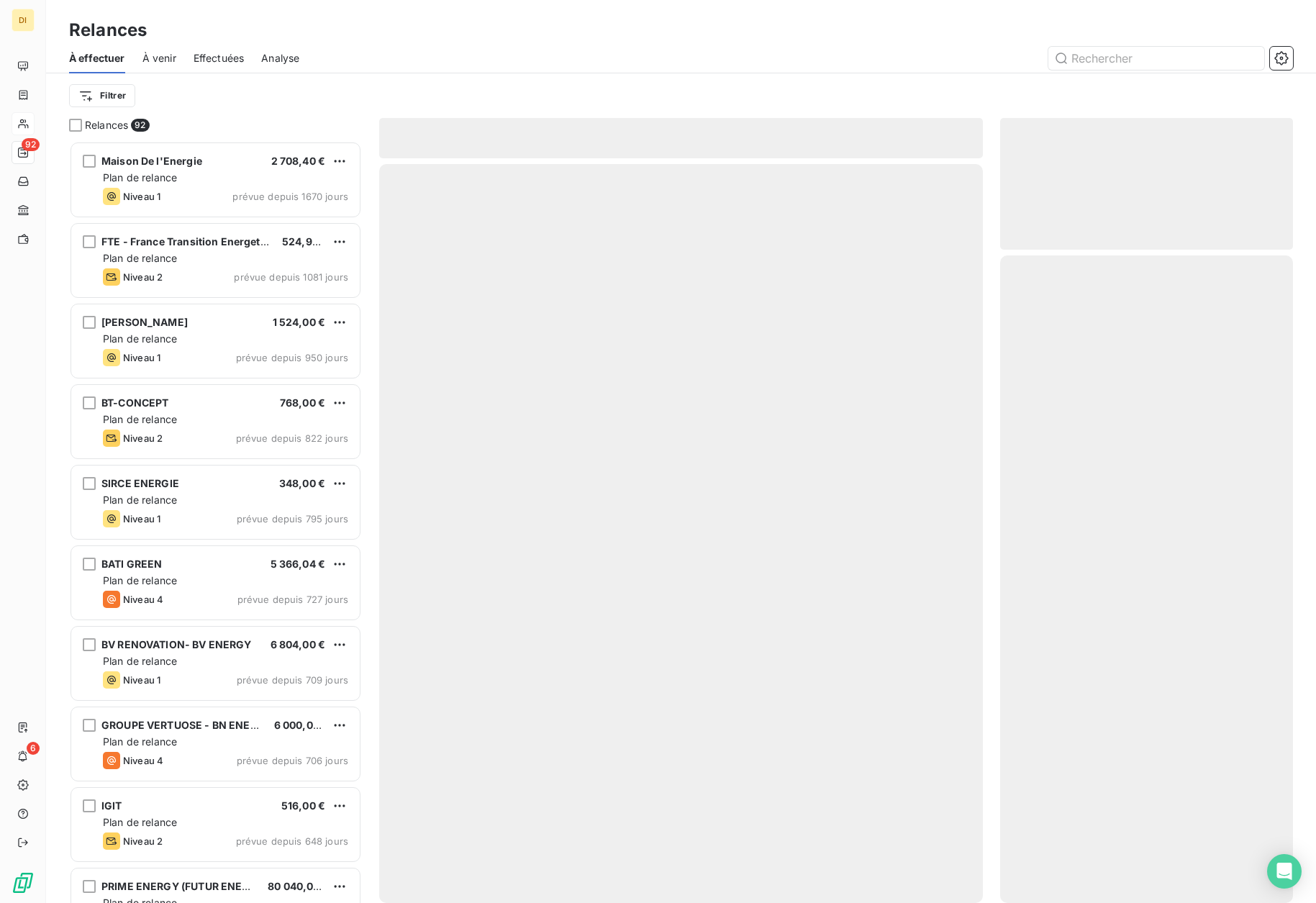
scroll to position [752, 283]
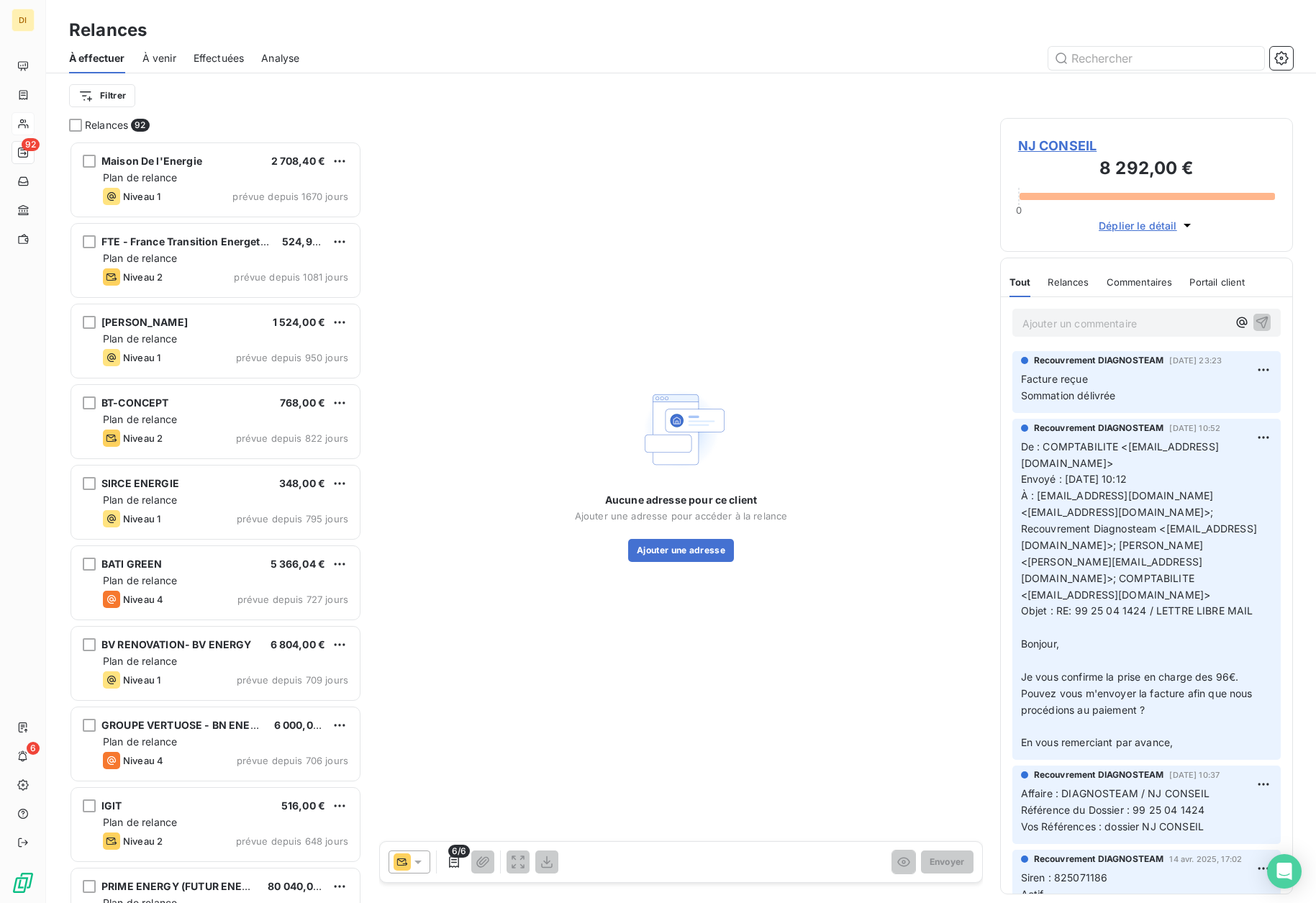
click at [411, 868] on icon at bounding box center [418, 862] width 15 height 15
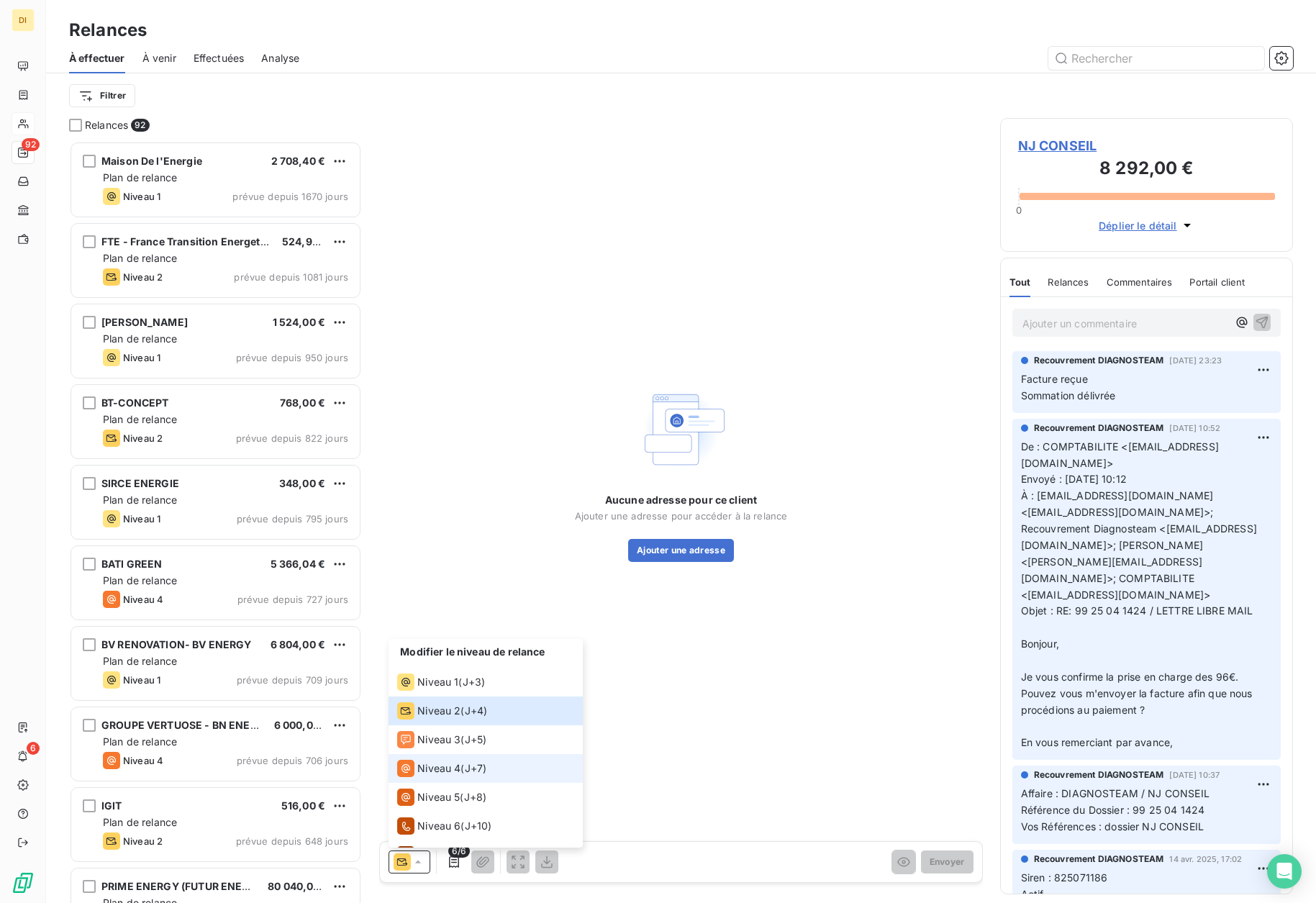
click at [449, 773] on span "Niveau 4" at bounding box center [438, 769] width 43 height 15
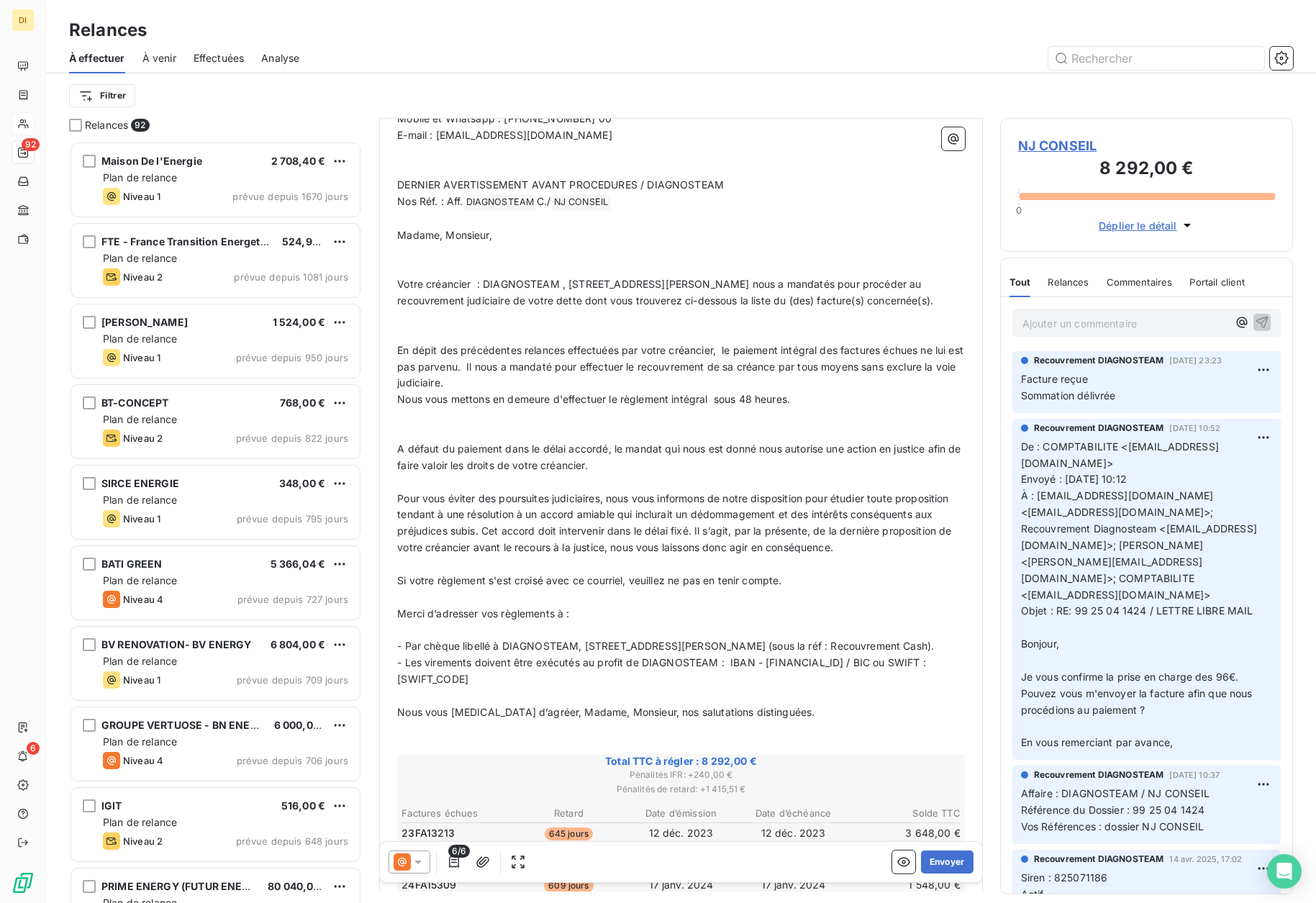
scroll to position [0, 0]
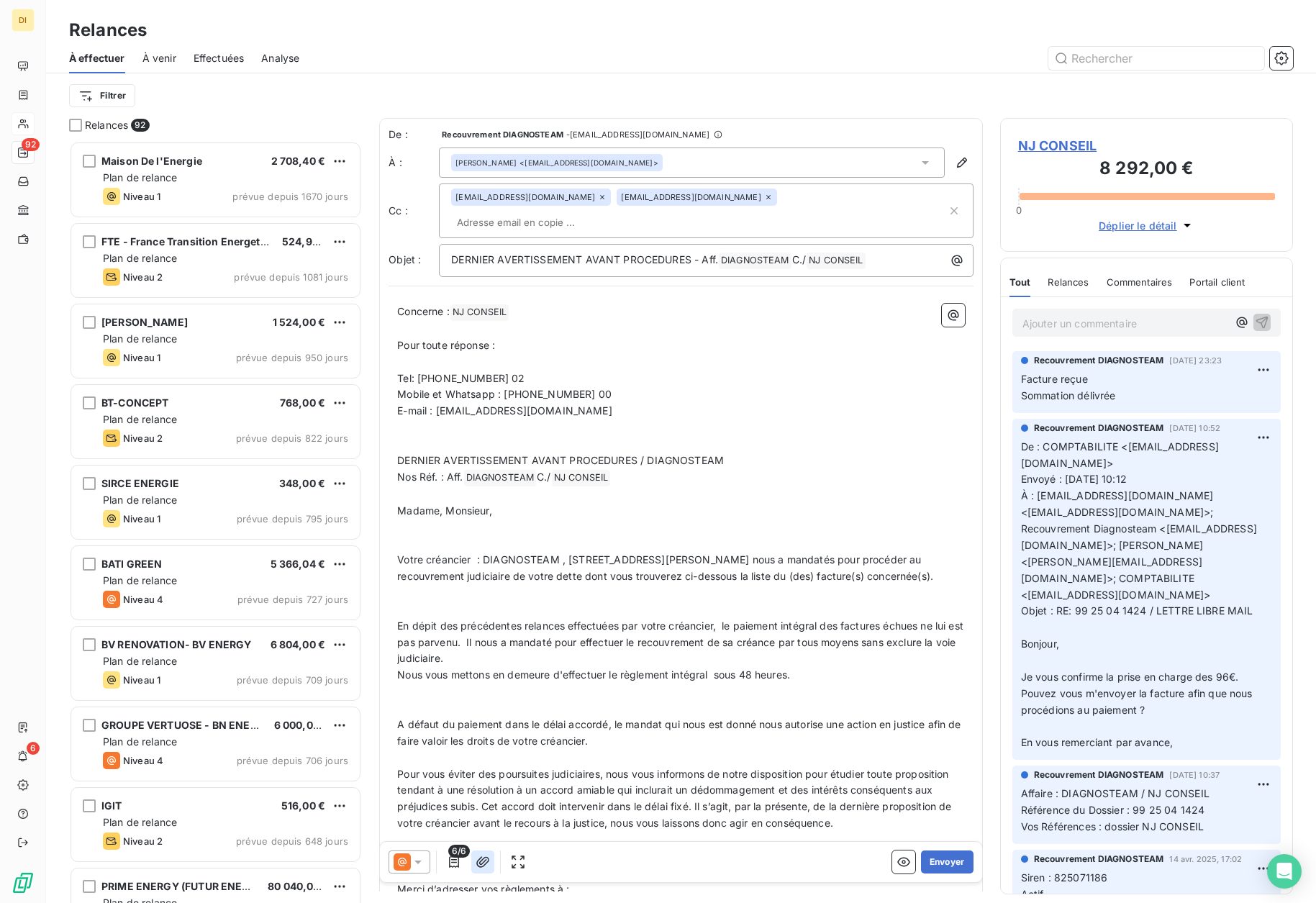
click at [483, 860] on icon "button" at bounding box center [482, 862] width 13 height 11
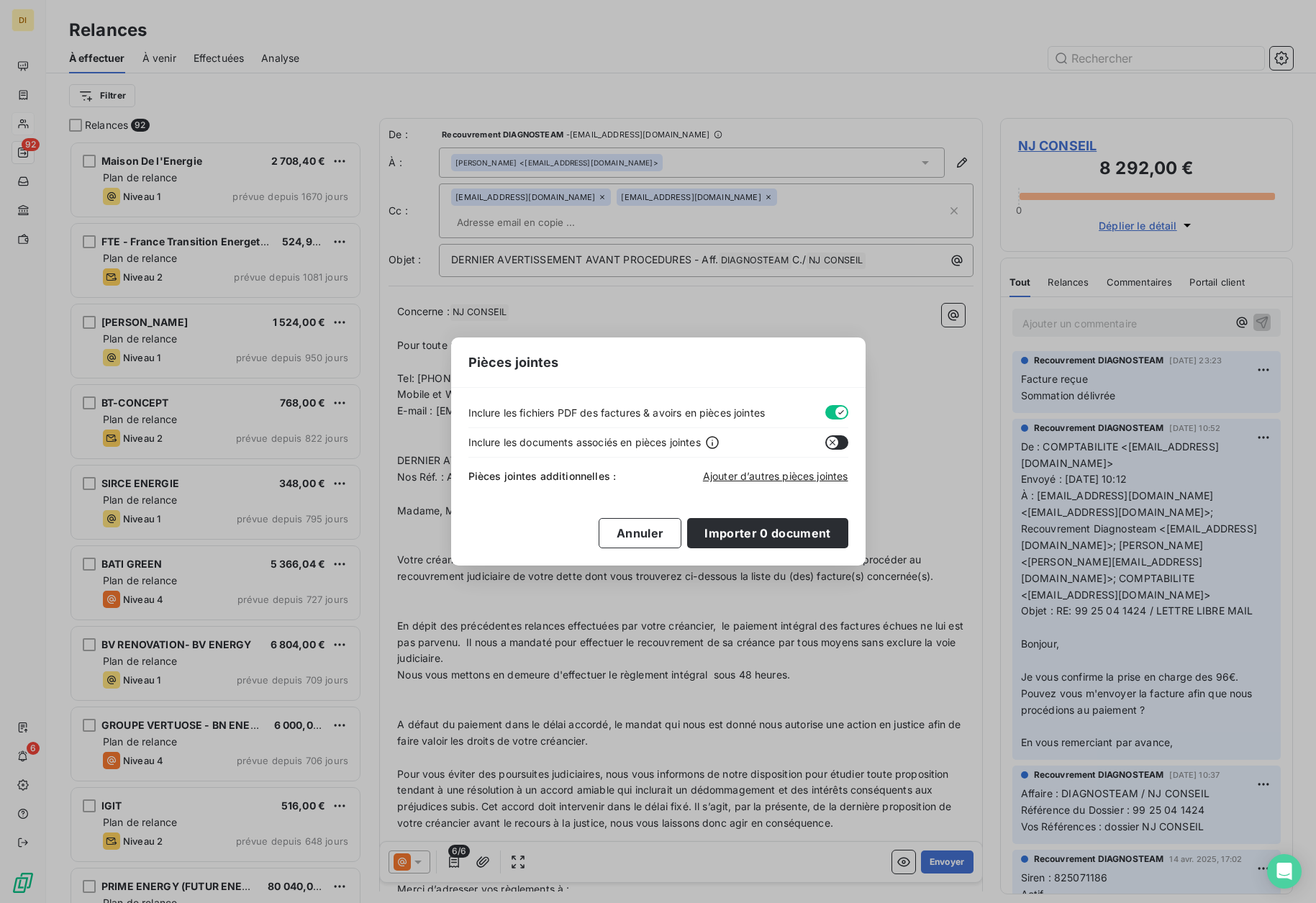
click at [833, 413] on button "button" at bounding box center [836, 412] width 23 height 15
click at [748, 476] on span "Ajouter d’autres pièces jointes" at bounding box center [775, 476] width 145 height 12
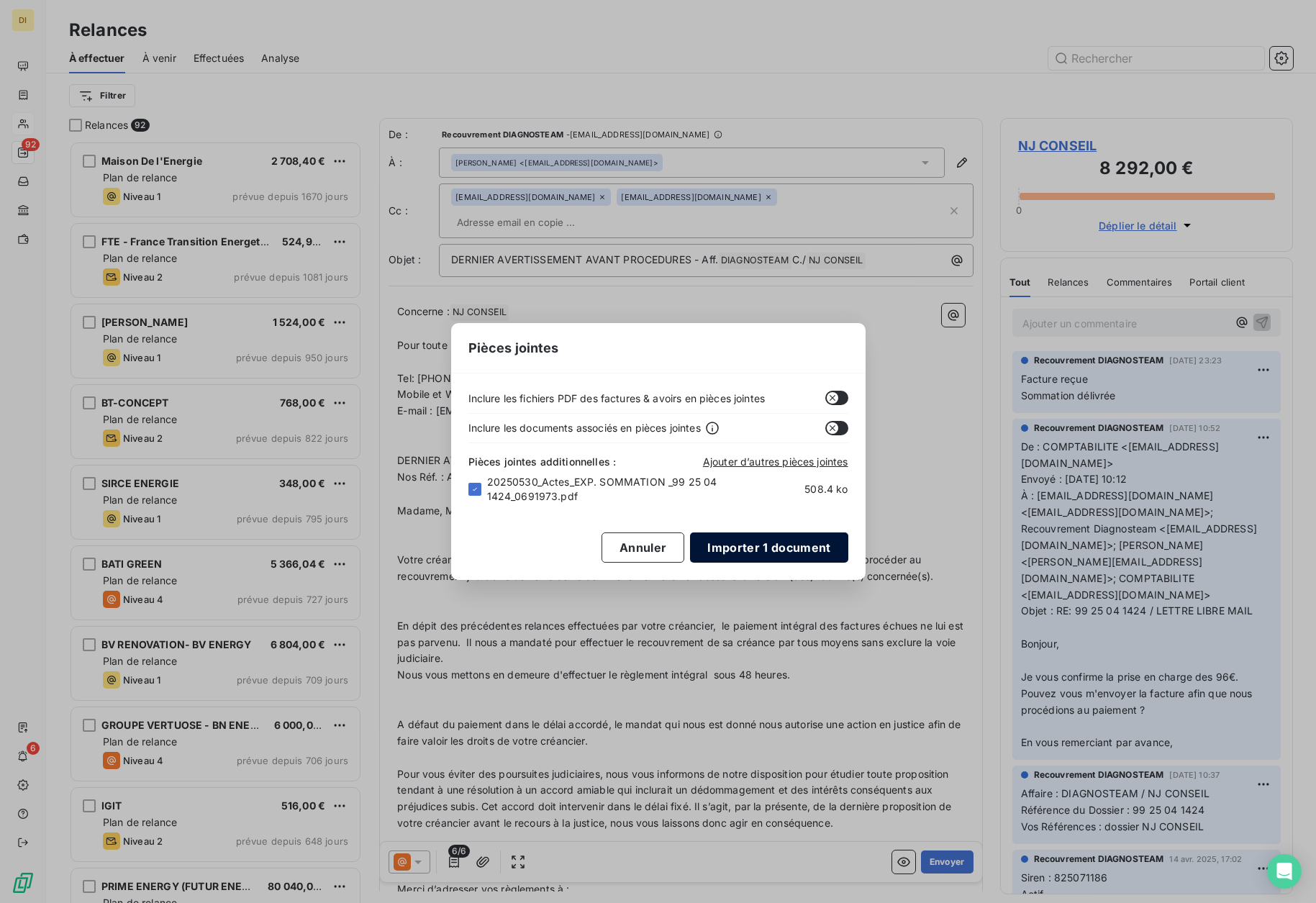
click at [745, 543] on button "Importer 1 document" at bounding box center [768, 547] width 157 height 30
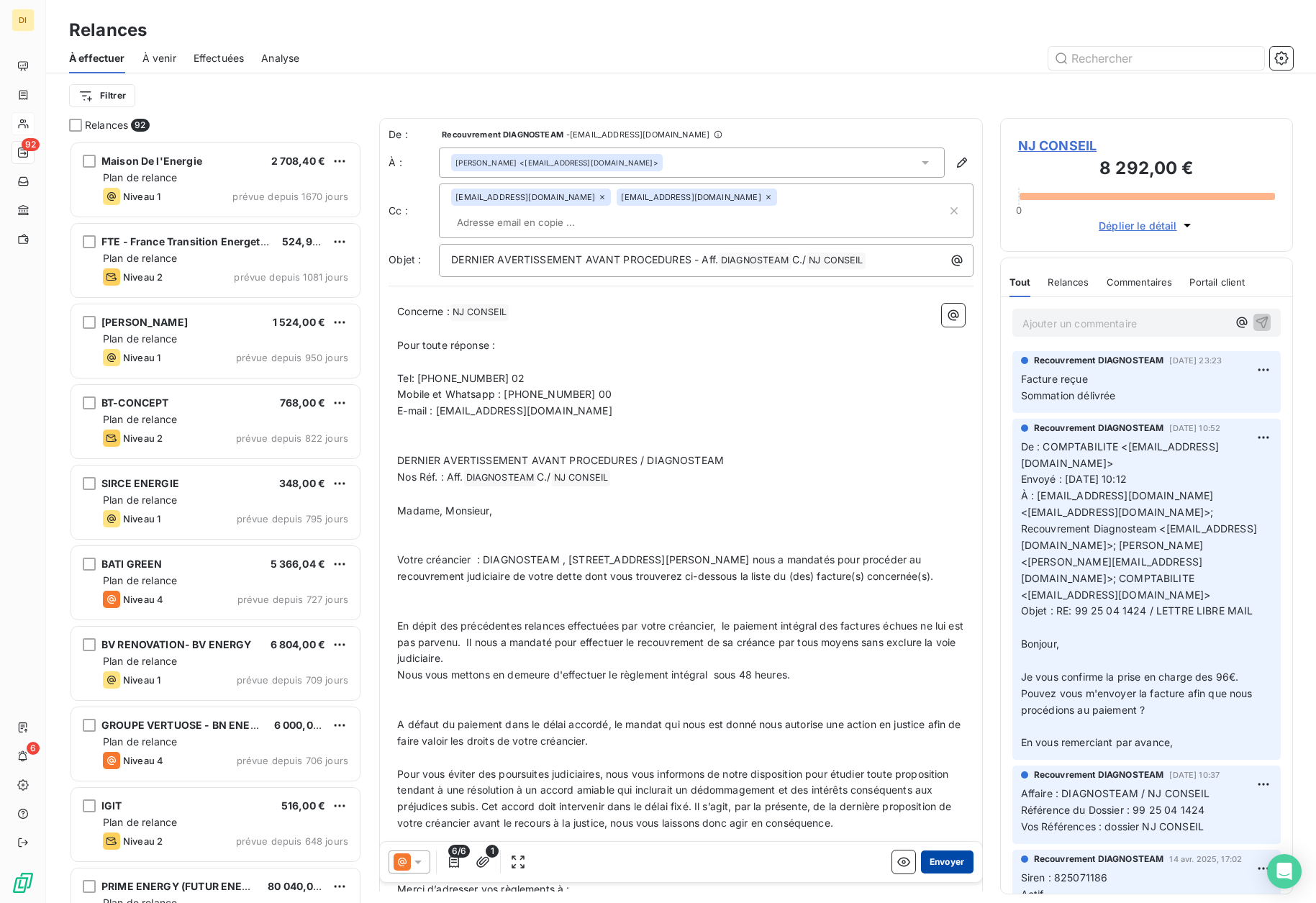
click at [933, 866] on button "Envoyer" at bounding box center [946, 862] width 52 height 23
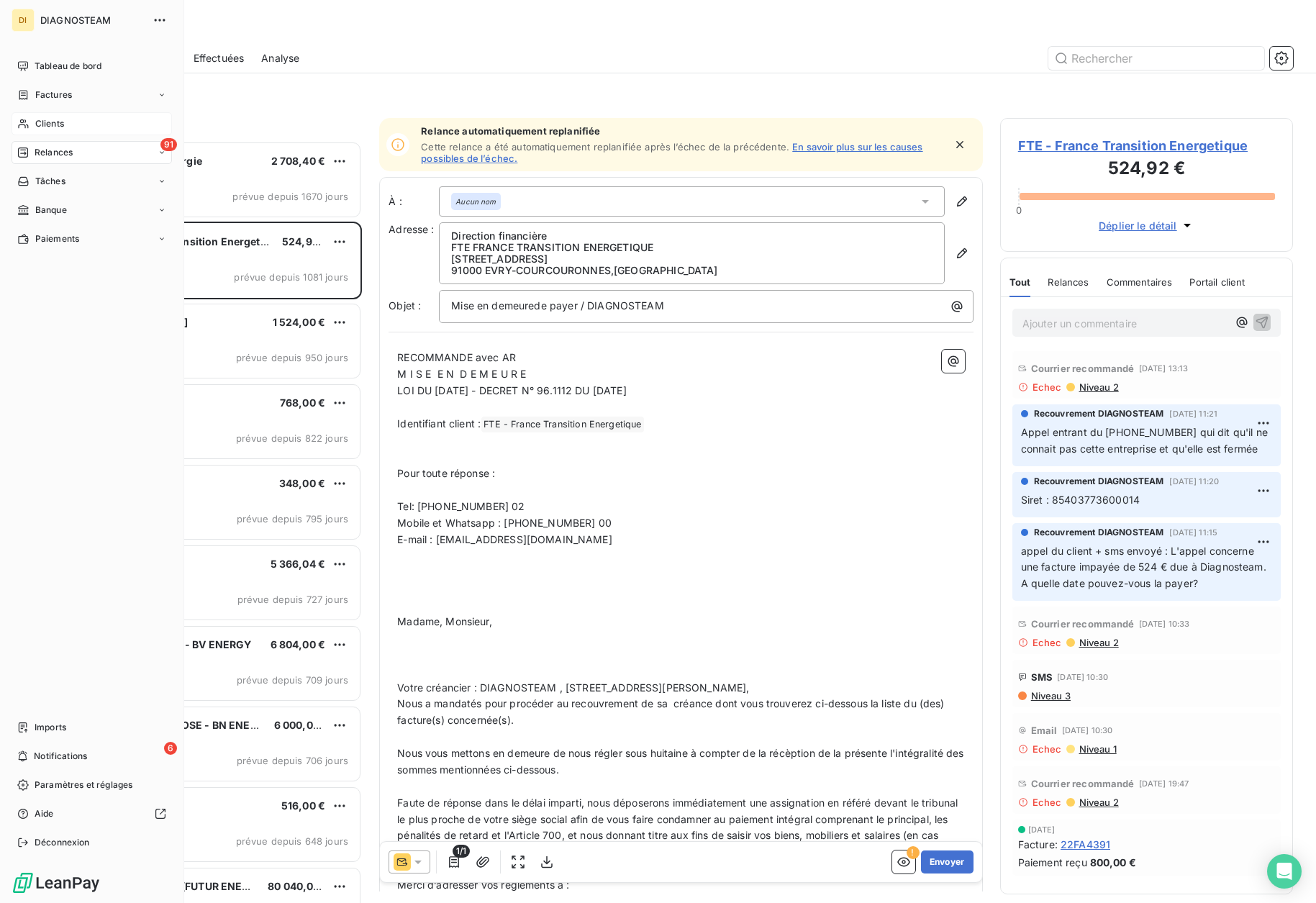
click at [54, 126] on span "Clients" at bounding box center [49, 123] width 28 height 13
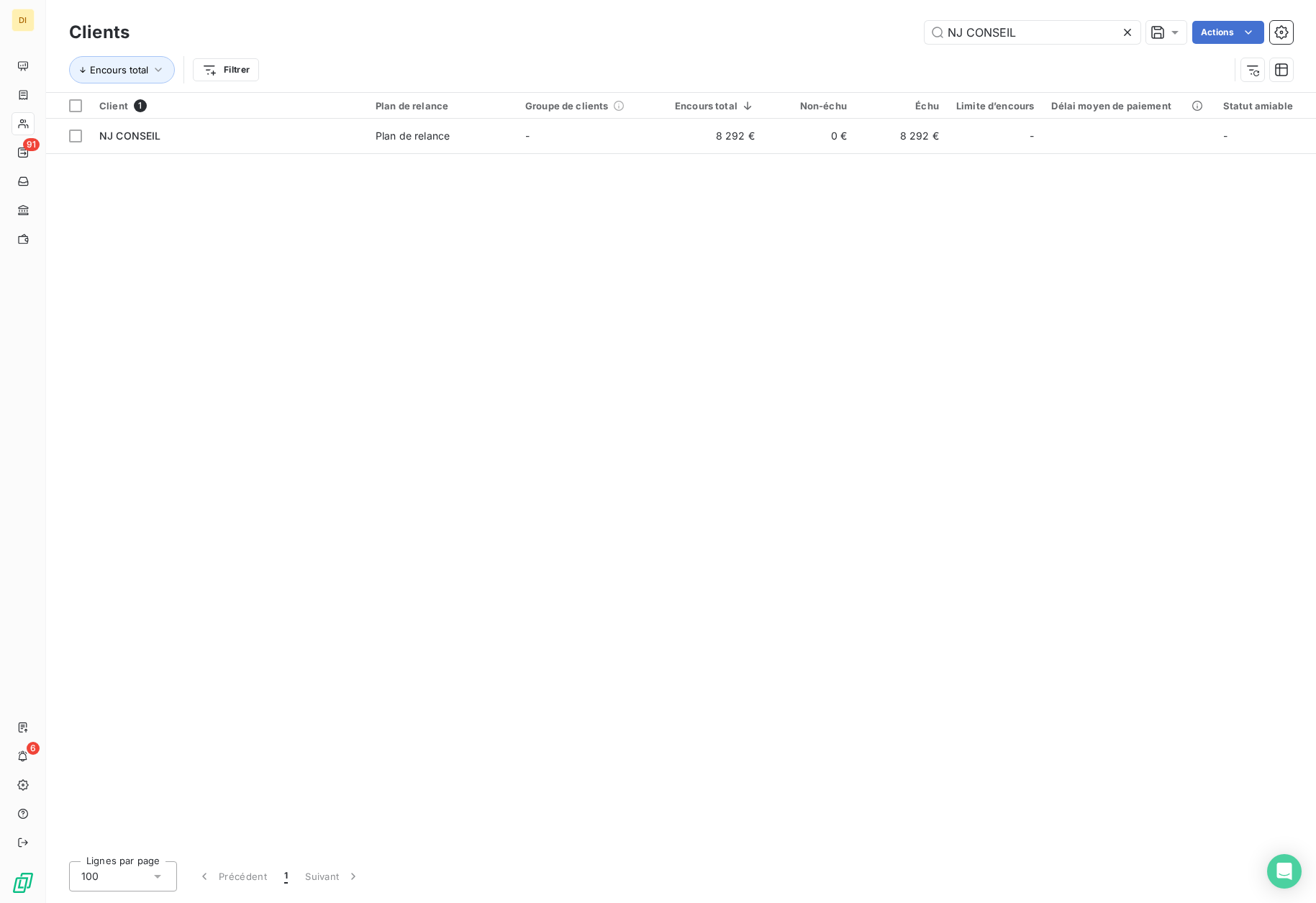
click at [1128, 30] on icon at bounding box center [1127, 32] width 15 height 15
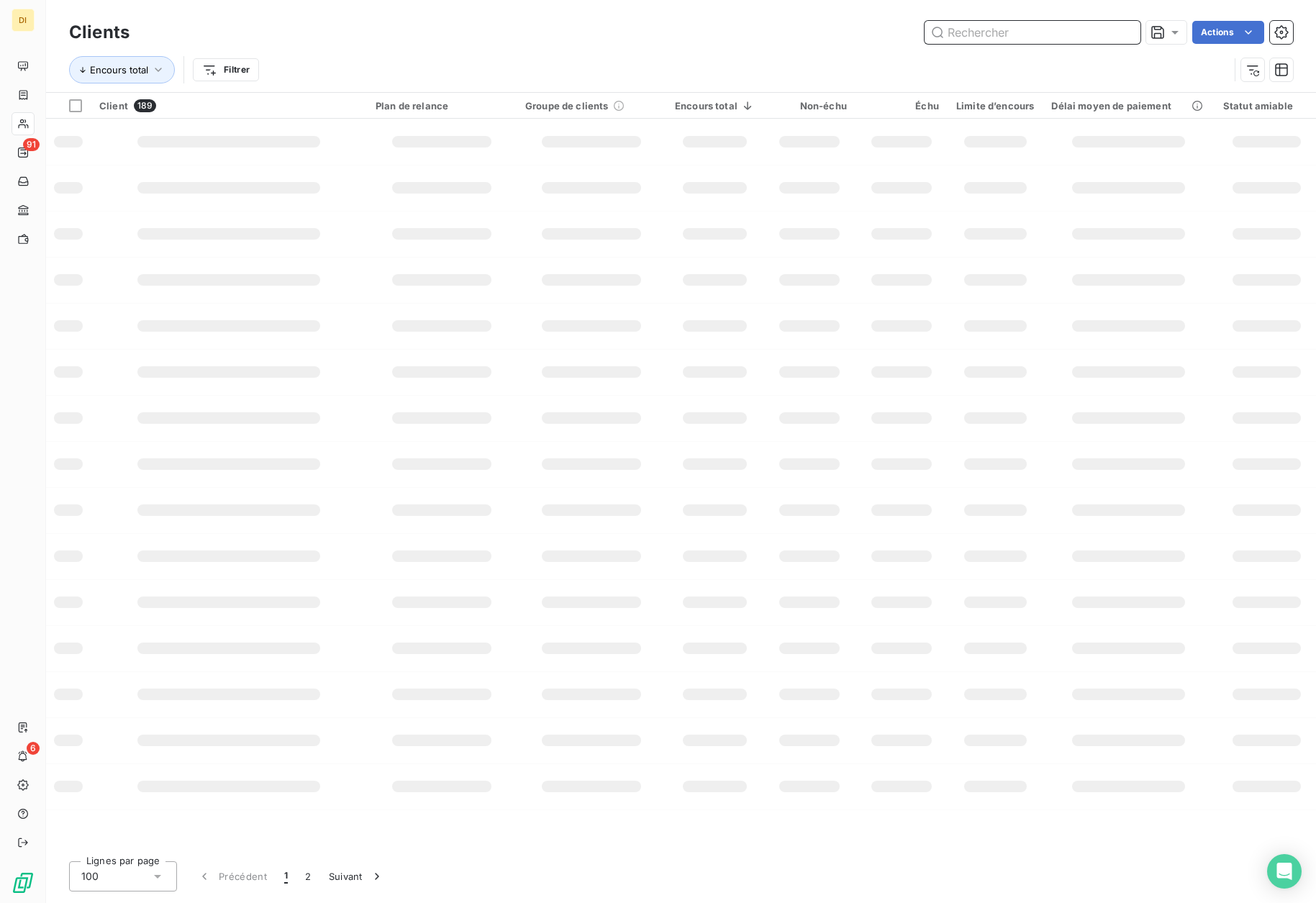
click at [1039, 38] on input "text" at bounding box center [1032, 32] width 216 height 23
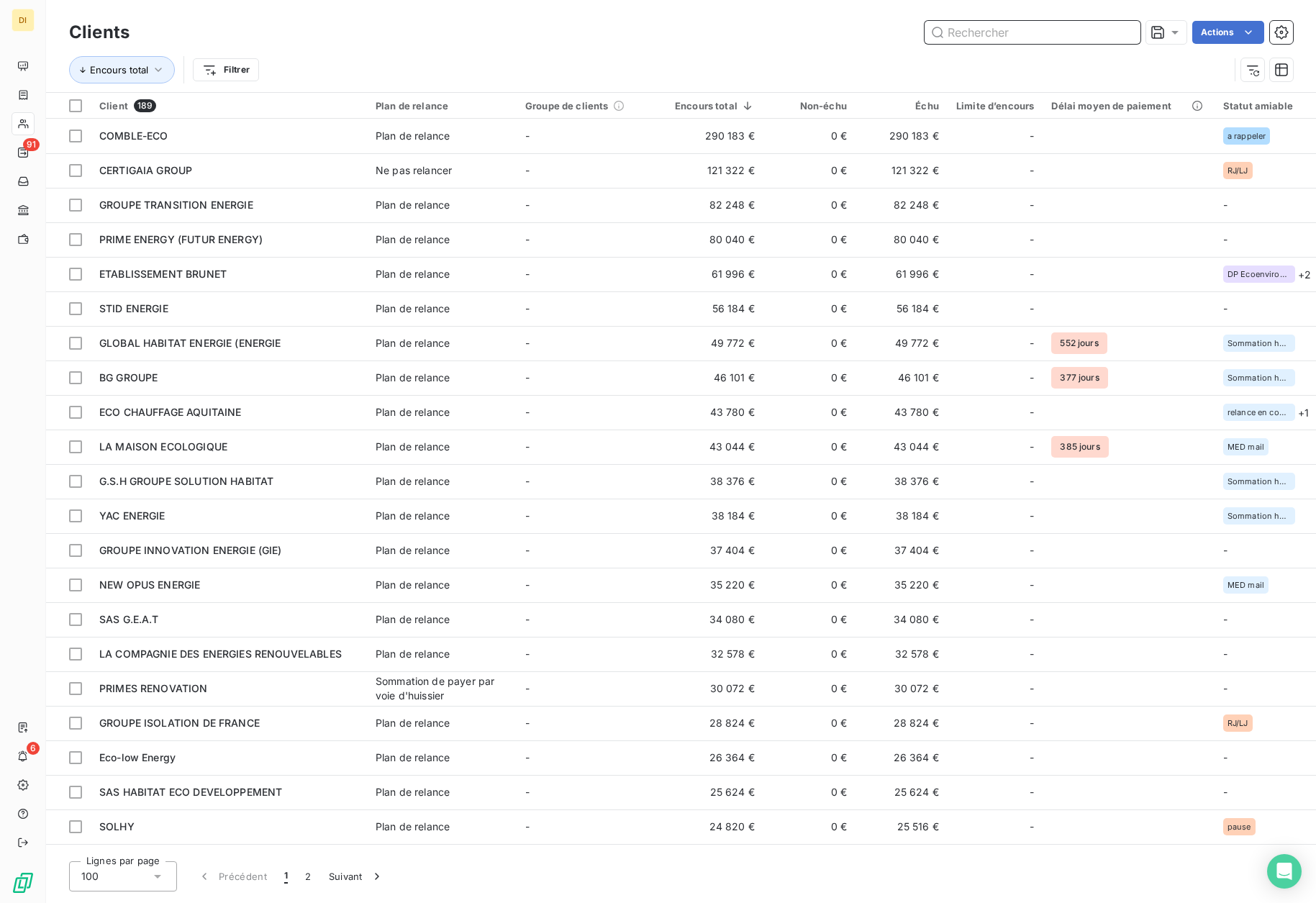
paste input "PRIME ENERGY (FUTUR ENERGY)"
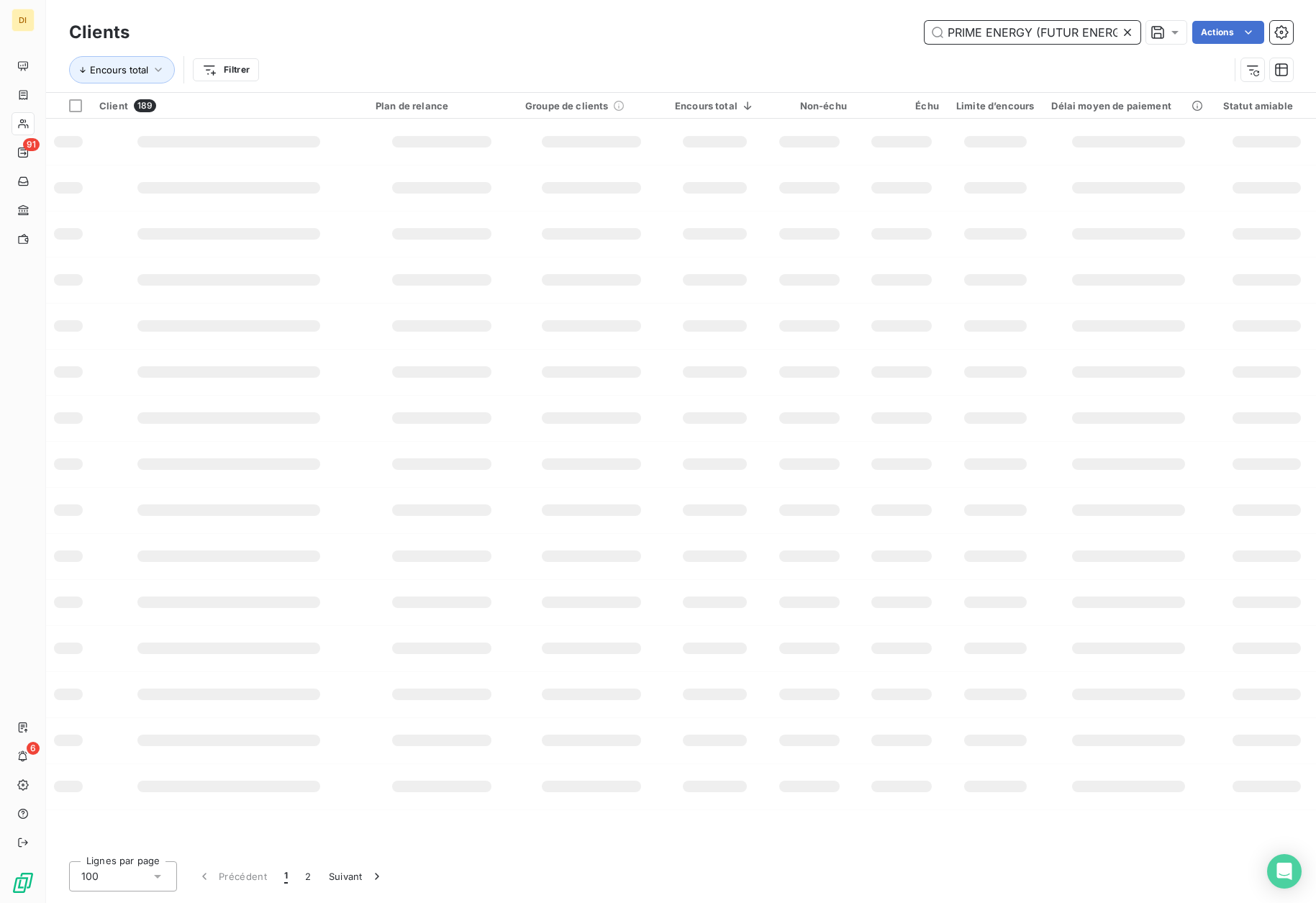
scroll to position [0, 14]
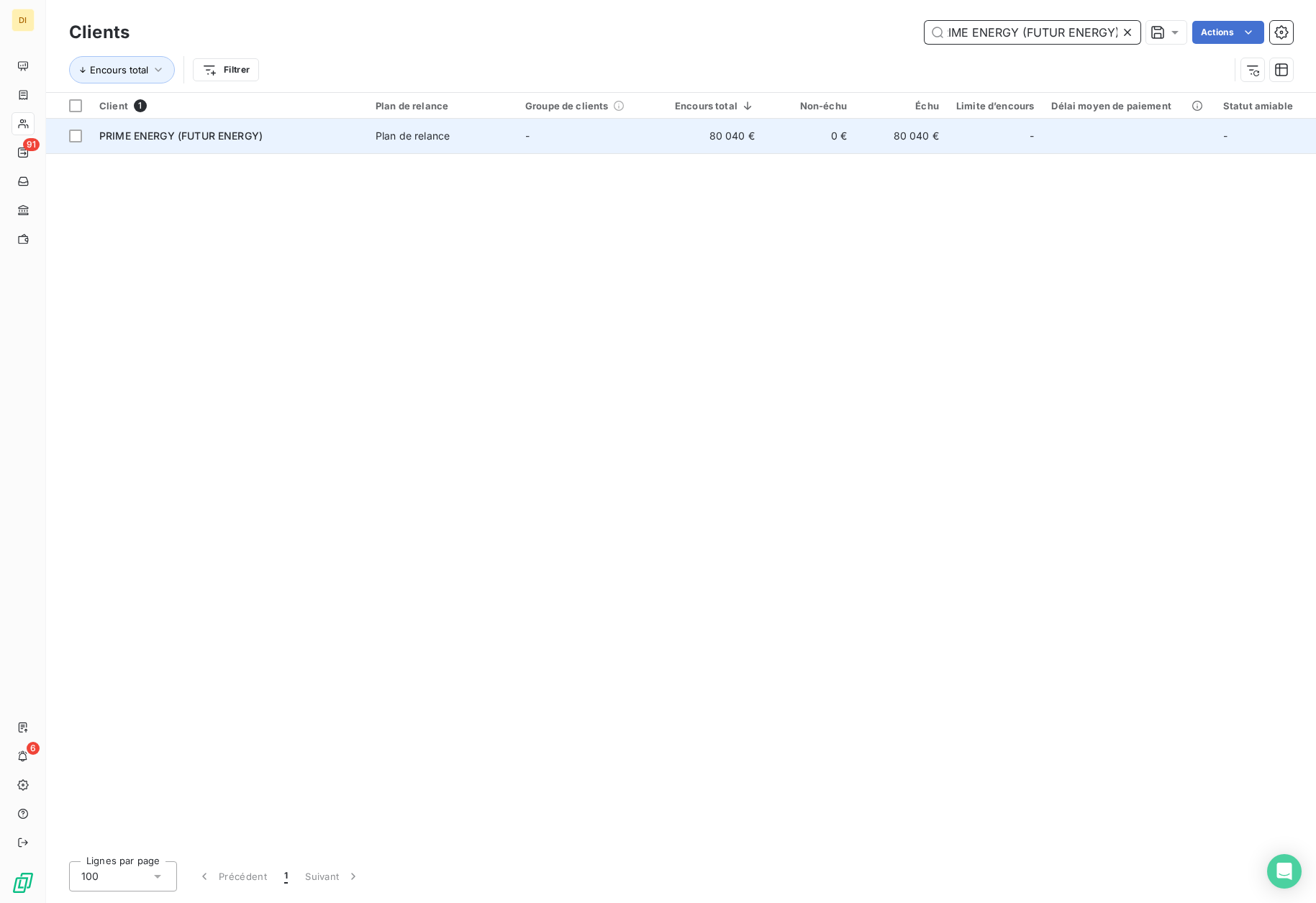
type input "PRIME ENERGY (FUTUR ENERGY)"
click at [473, 141] on span "Plan de relance" at bounding box center [442, 136] width 132 height 15
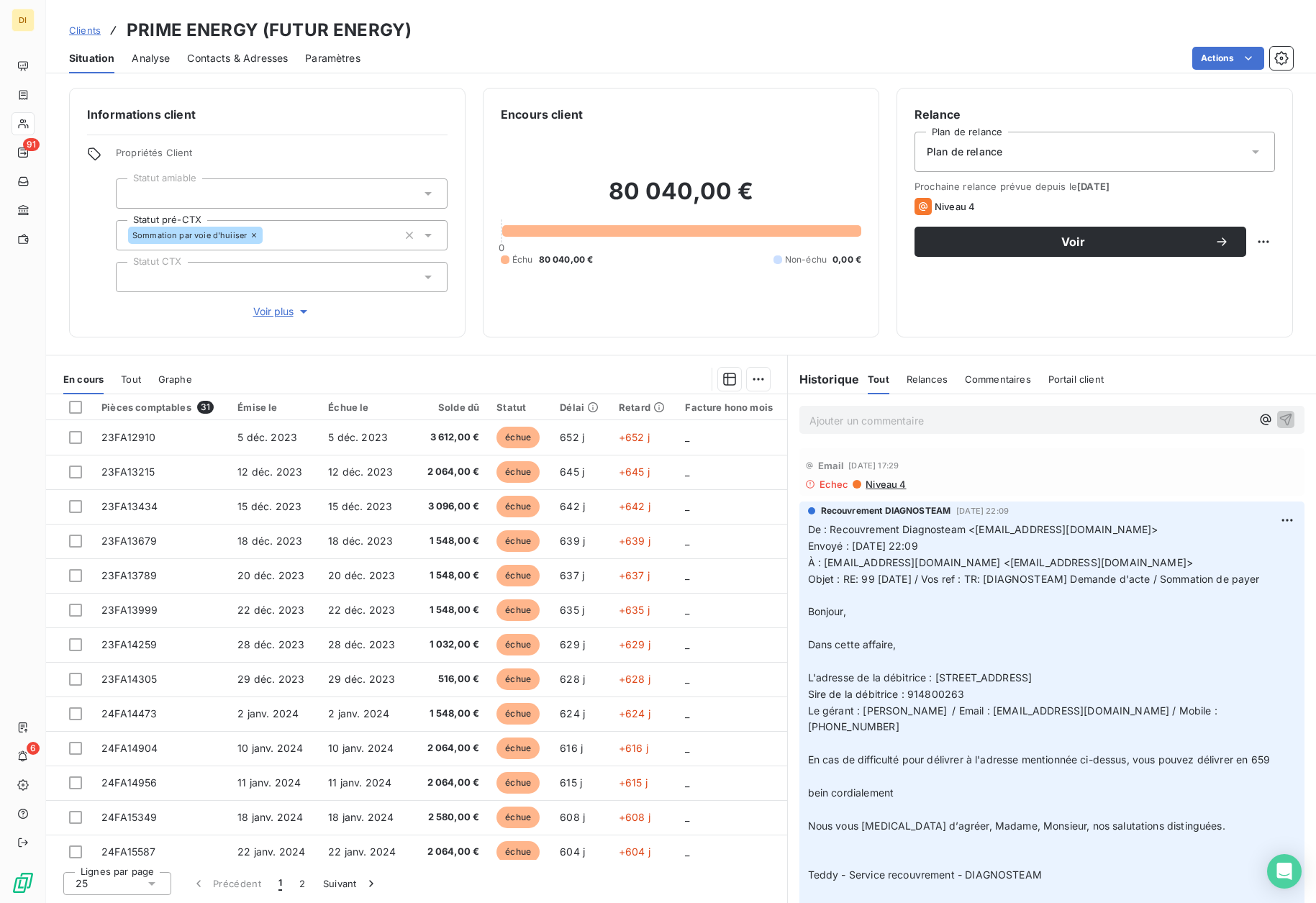
click at [235, 59] on span "Contacts & Adresses" at bounding box center [237, 58] width 101 height 15
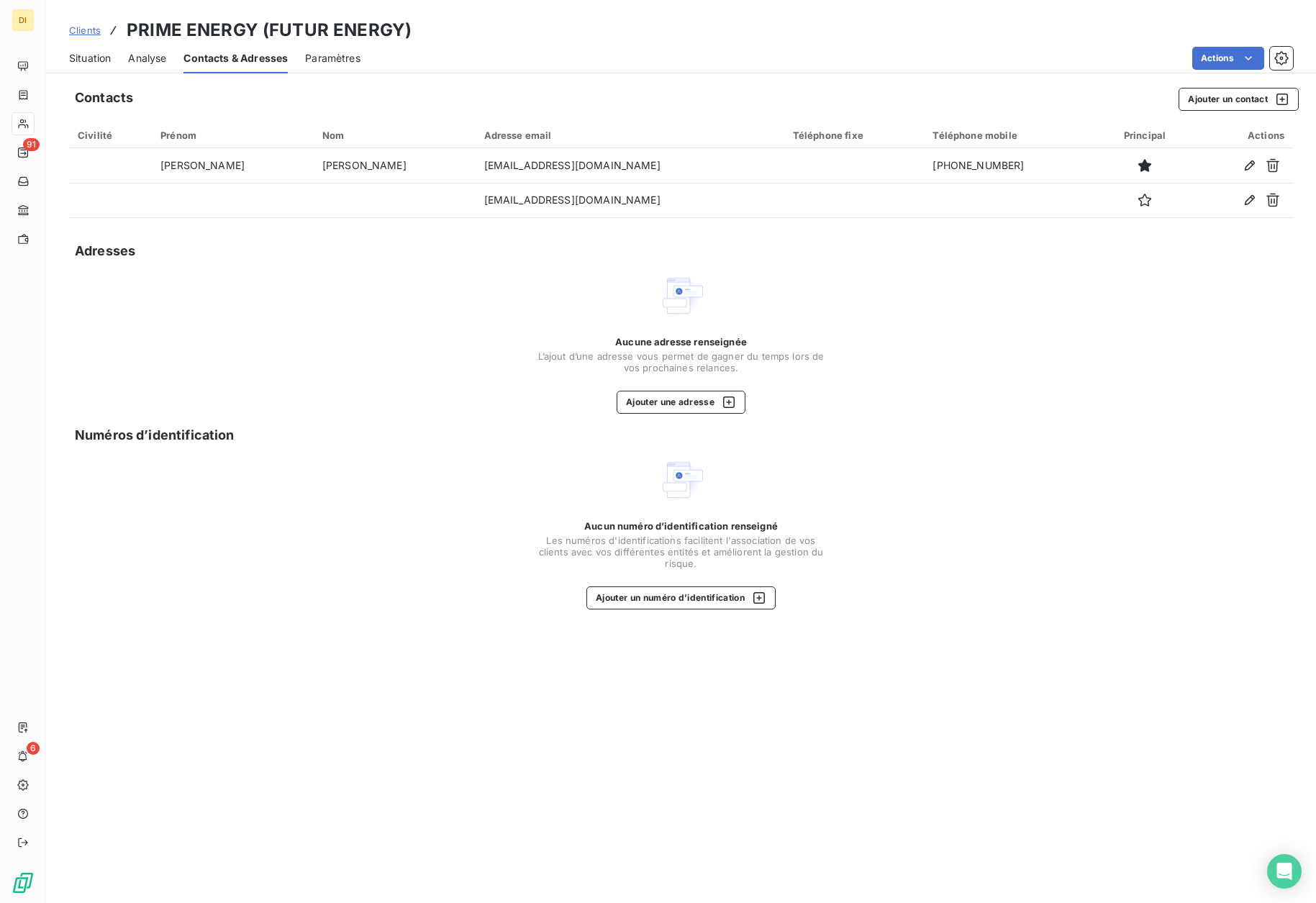
click at [86, 54] on span "Situation" at bounding box center [89, 58] width 42 height 15
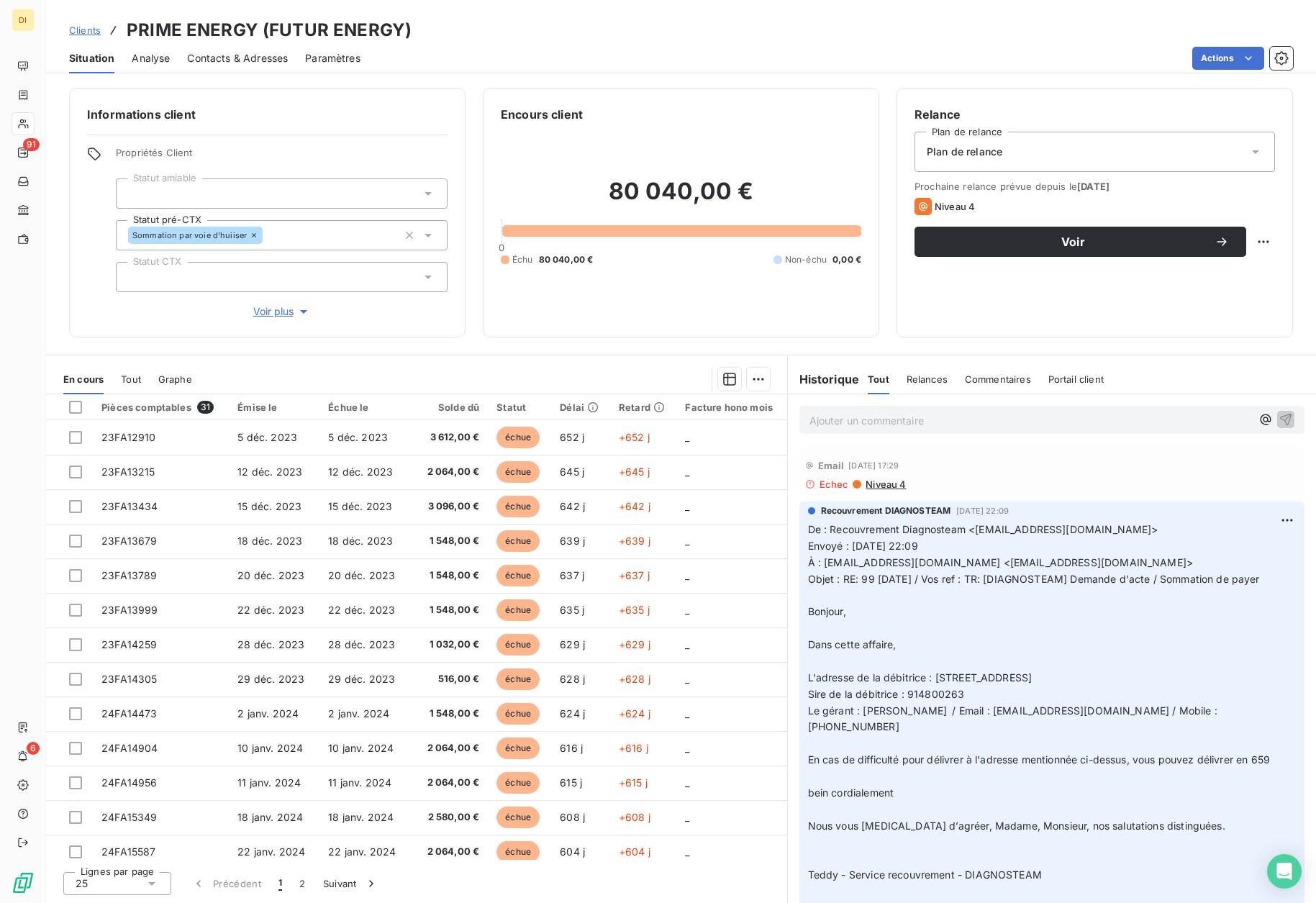
click at [880, 488] on span "Niveau 4" at bounding box center [884, 484] width 42 height 11
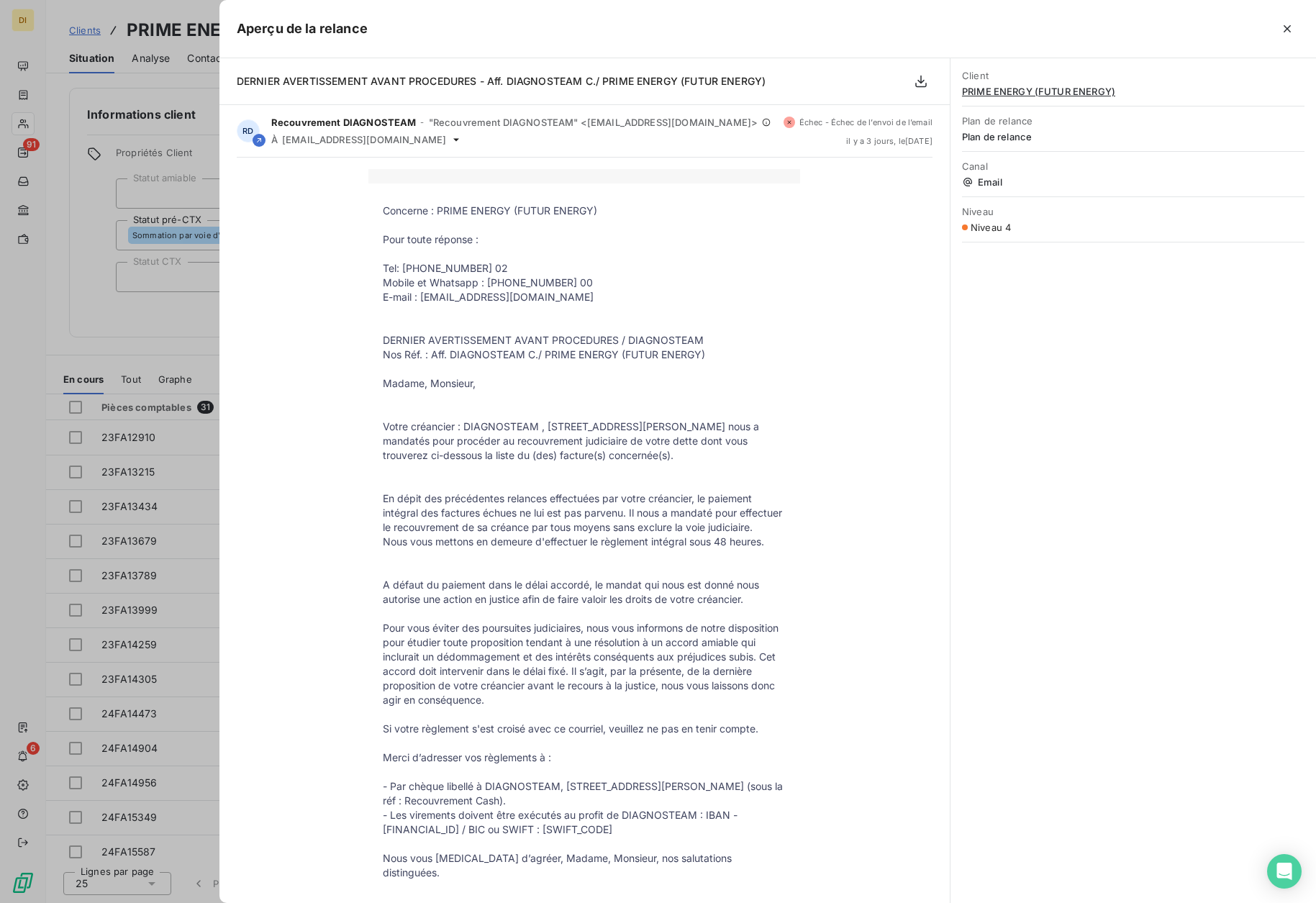
click at [100, 268] on div at bounding box center [658, 452] width 1316 height 903
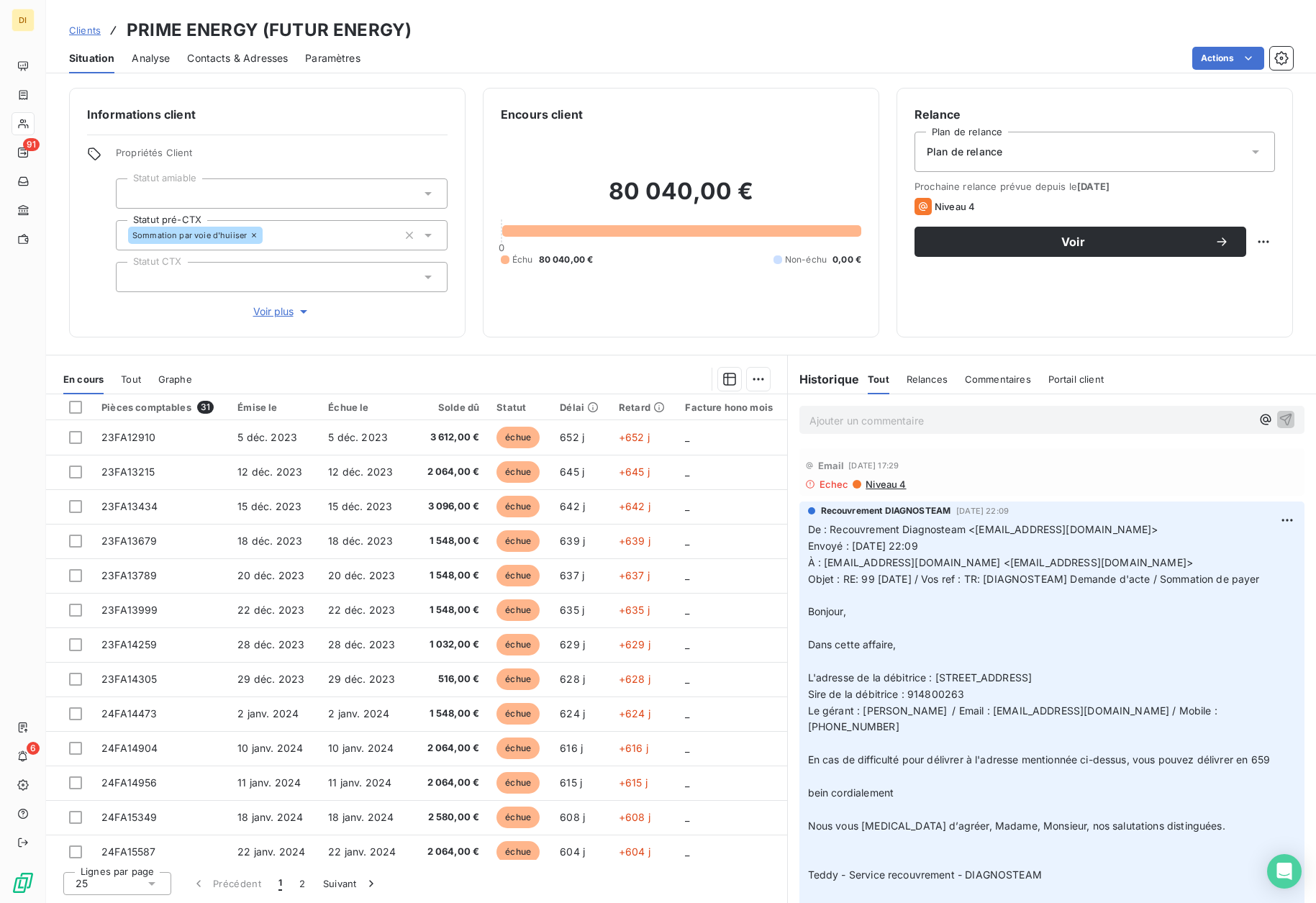
click at [255, 59] on span "Contacts & Adresses" at bounding box center [237, 58] width 101 height 15
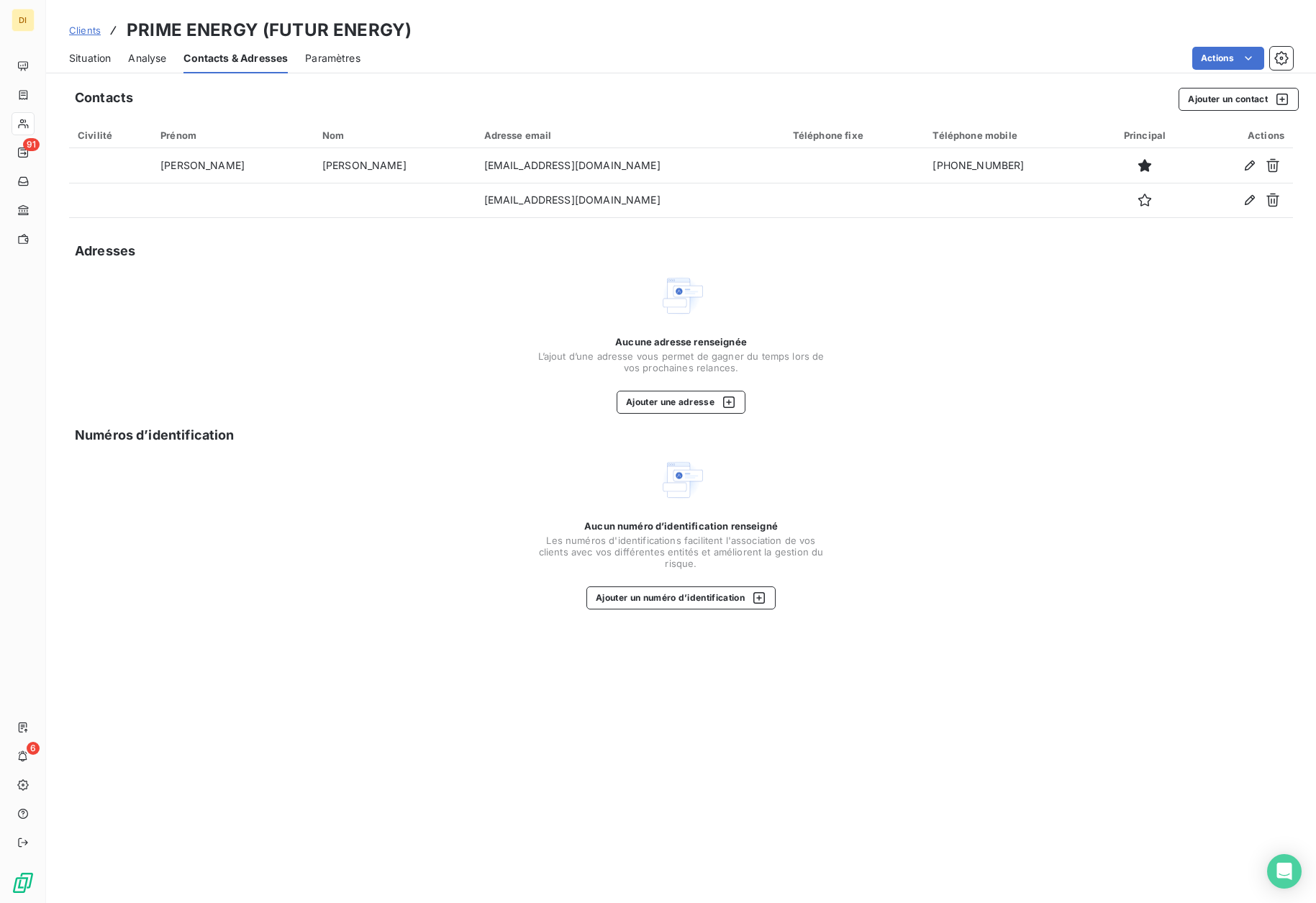
click at [86, 59] on span "Situation" at bounding box center [89, 58] width 42 height 15
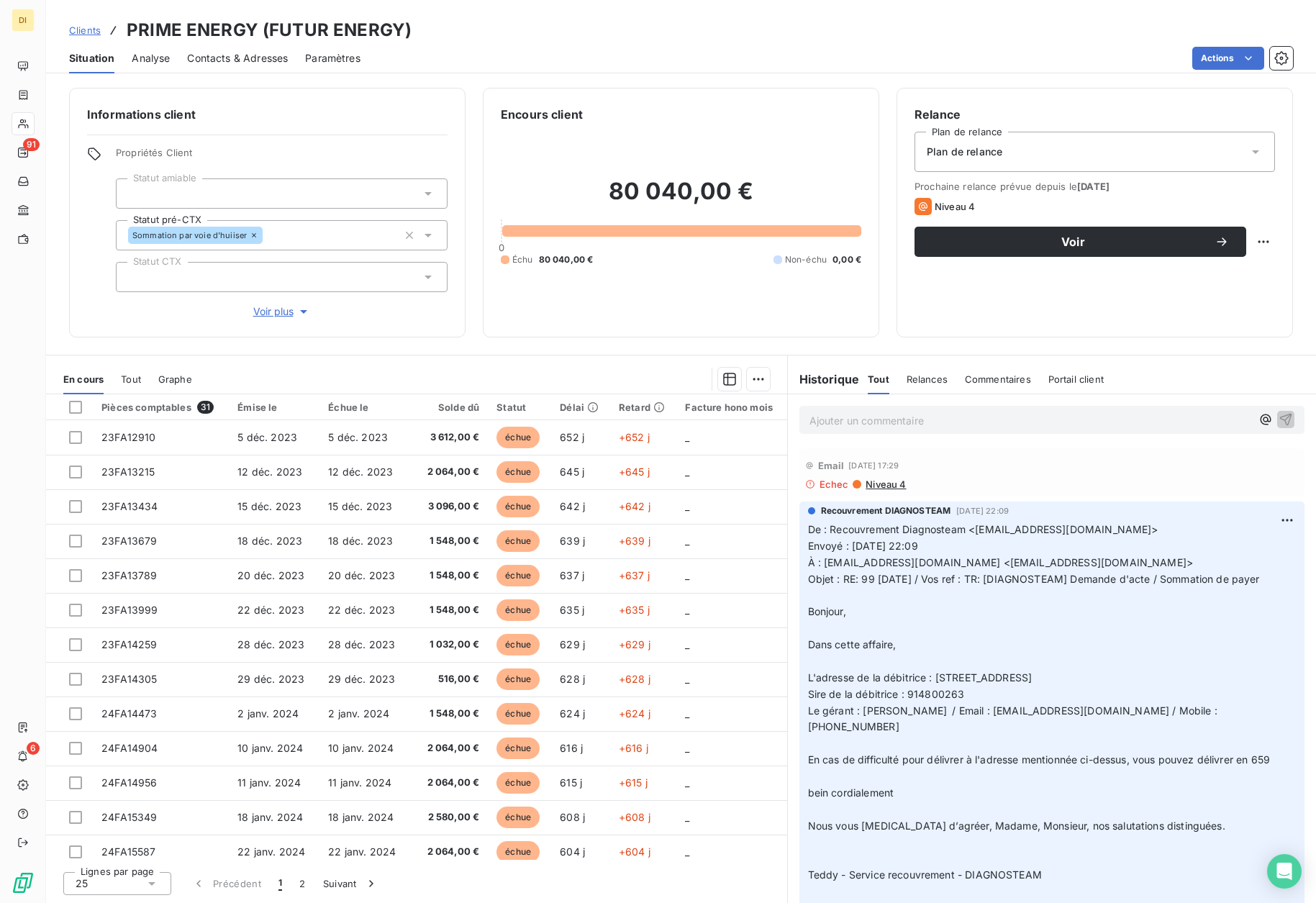
click at [201, 58] on span "Contacts & Adresses" at bounding box center [237, 58] width 101 height 15
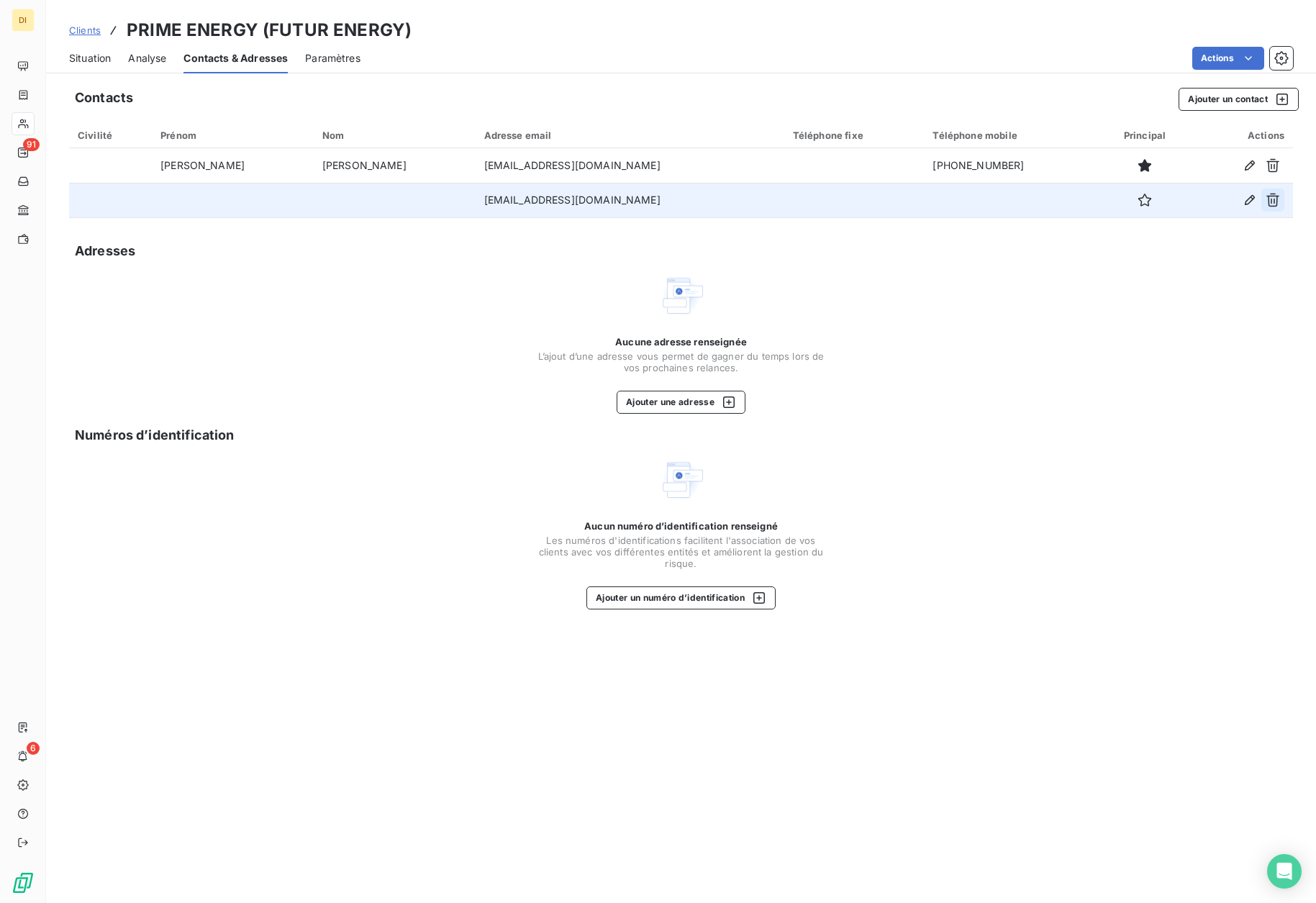
click at [1277, 198] on icon "button" at bounding box center [1272, 200] width 13 height 14
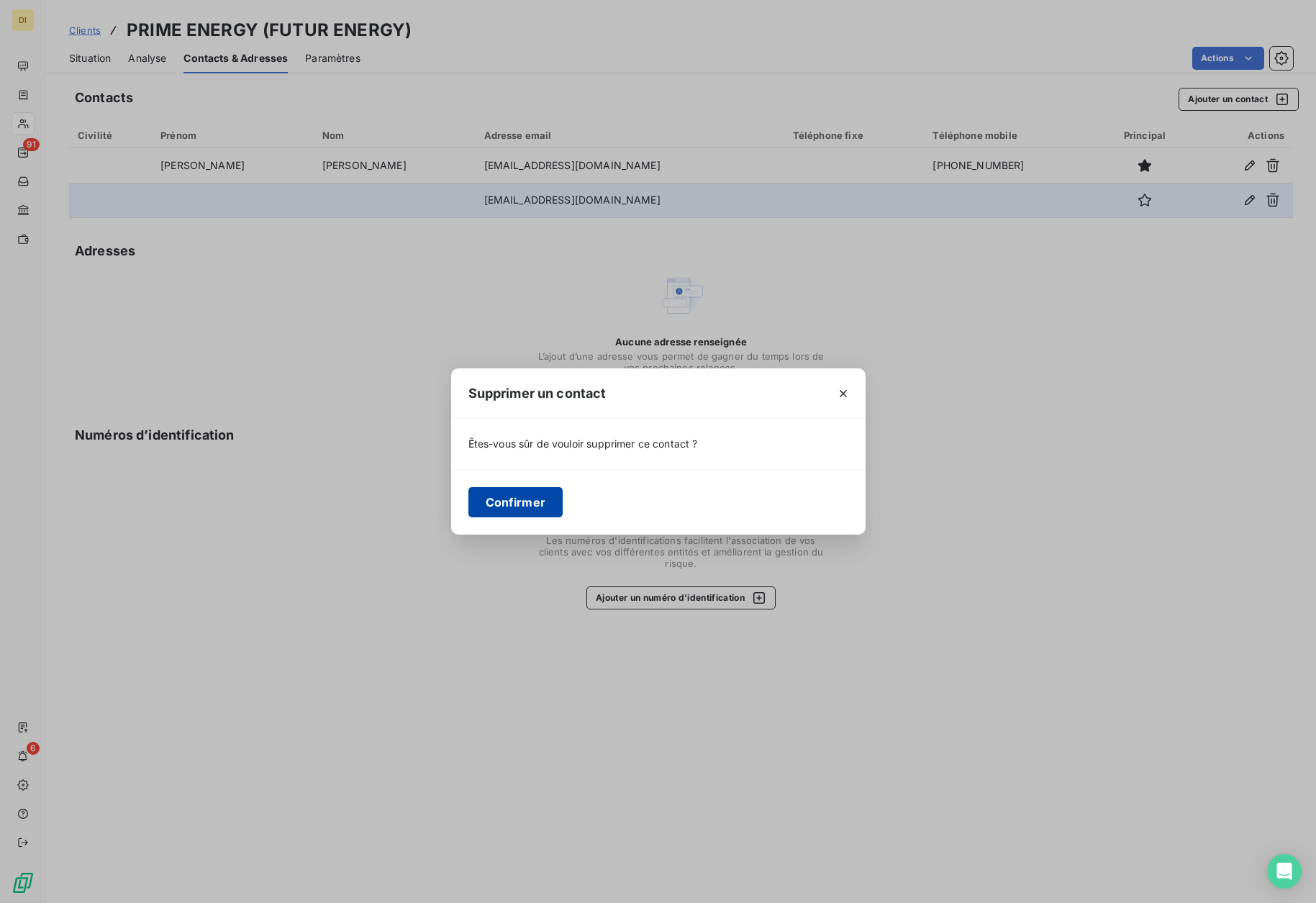
click at [538, 510] on button "Confirmer" at bounding box center [516, 502] width 95 height 30
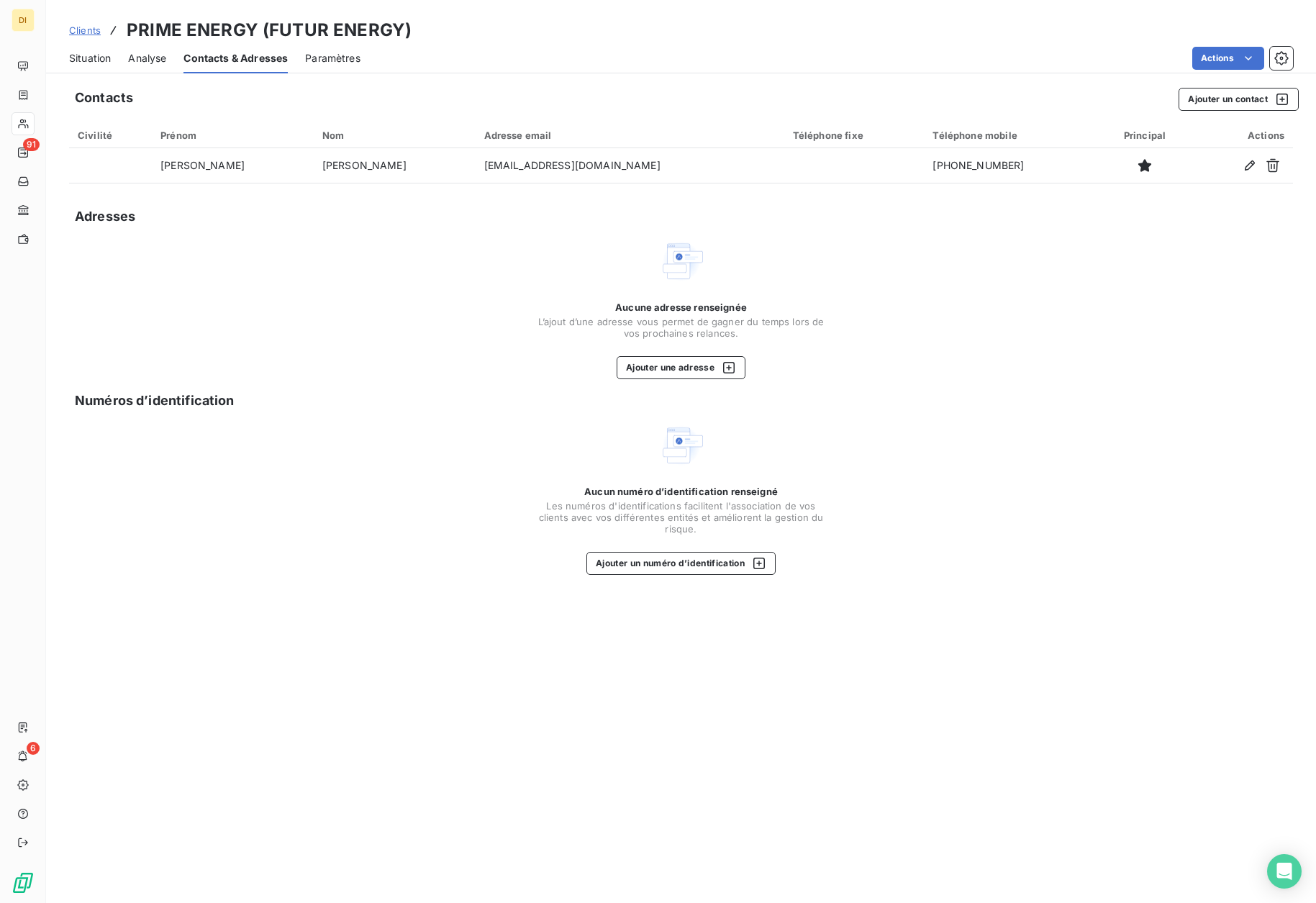
click at [86, 60] on span "Situation" at bounding box center [89, 58] width 42 height 15
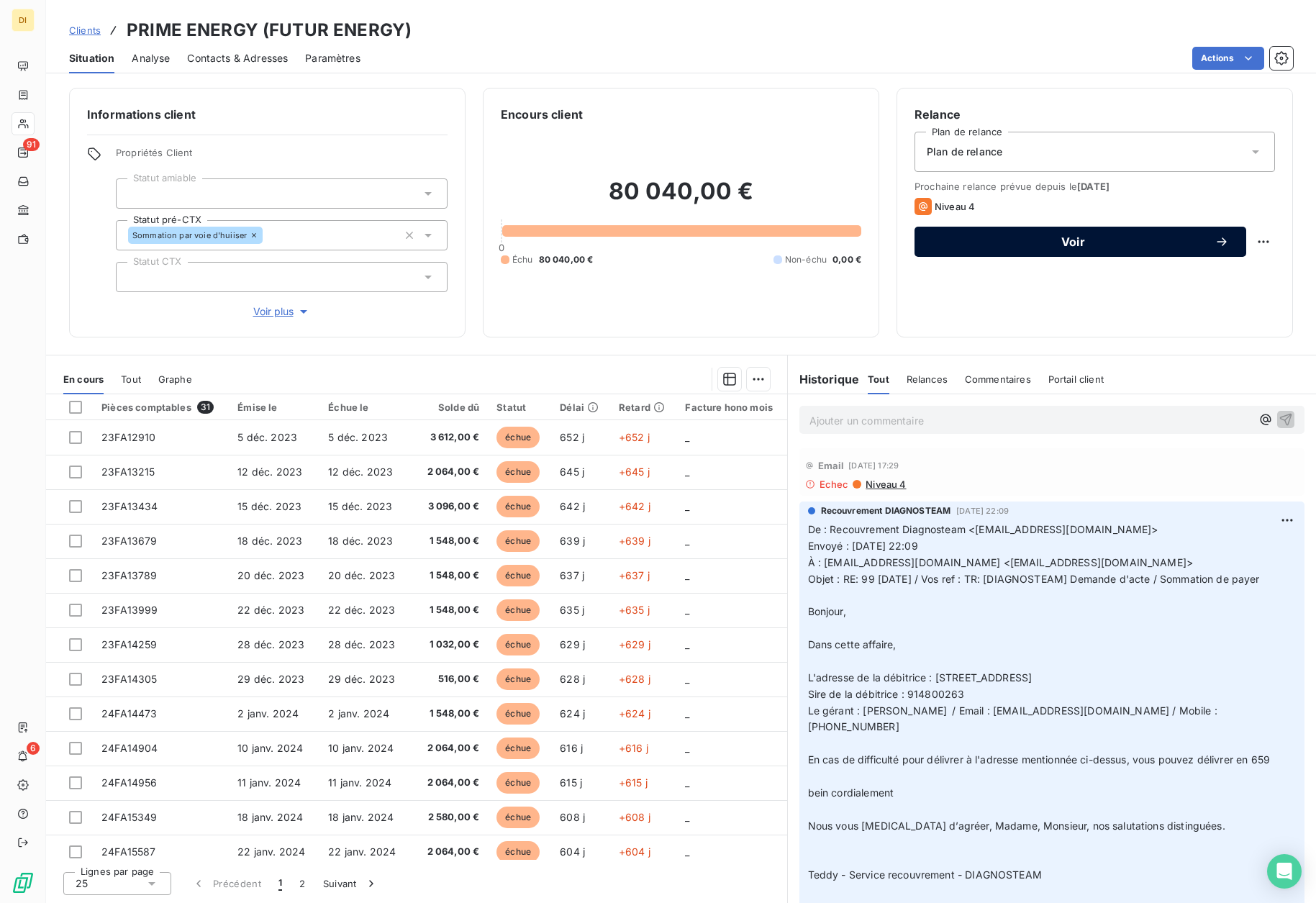
click at [1062, 236] on span "Voir" at bounding box center [1073, 242] width 283 height 11
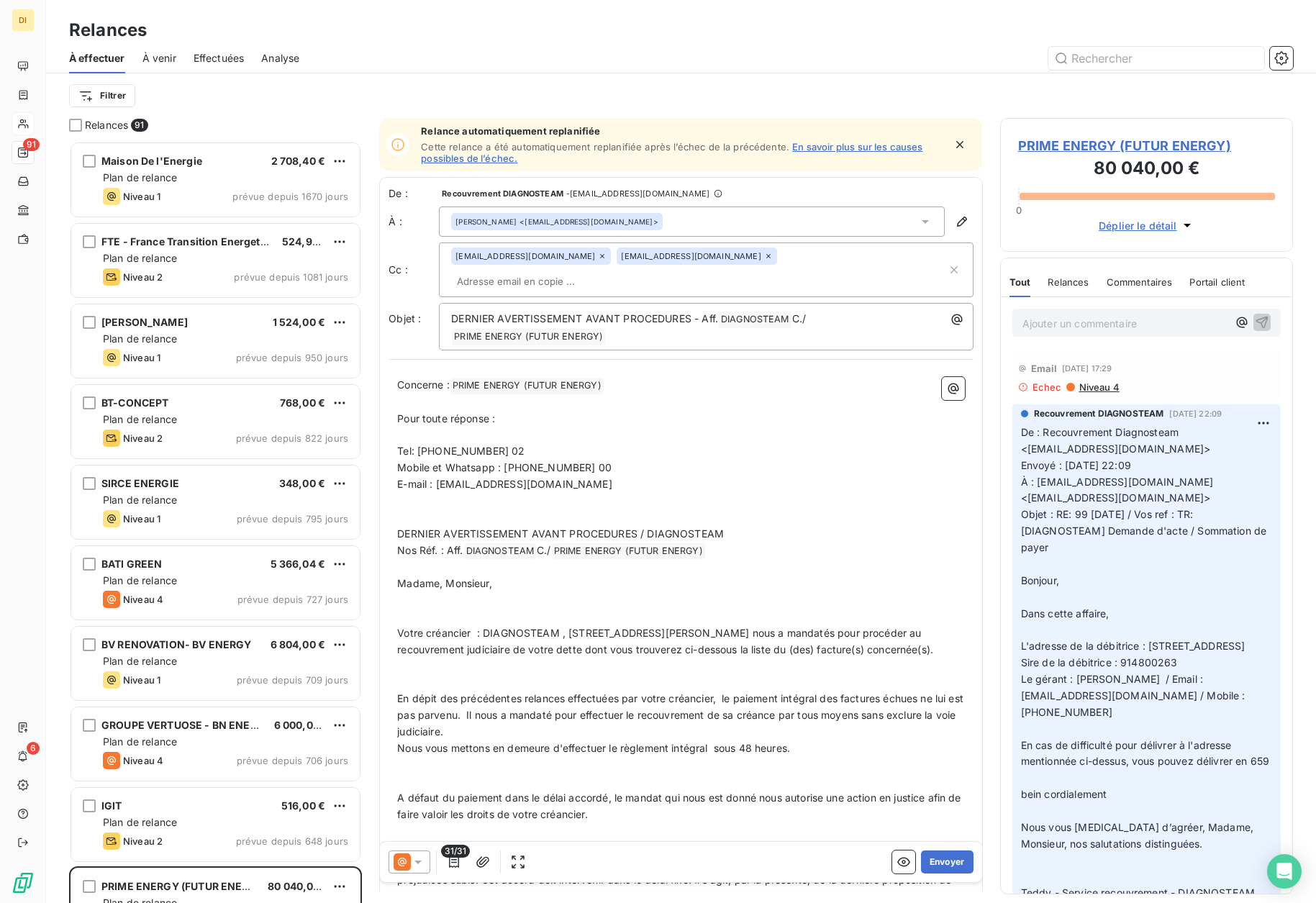
scroll to position [752, 283]
click at [404, 868] on icon at bounding box center [402, 863] width 17 height 17
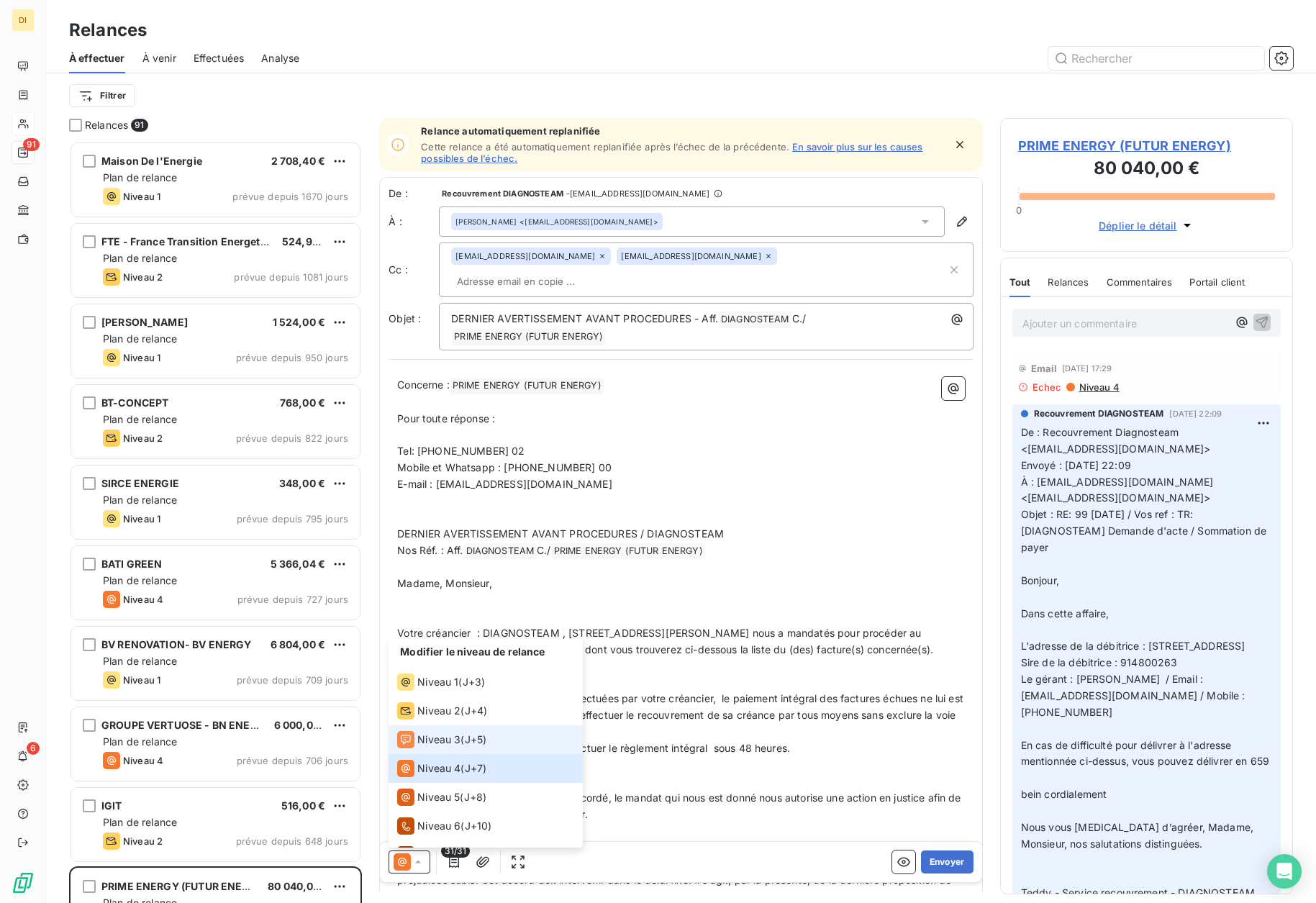
click at [443, 741] on span "Niveau 3" at bounding box center [438, 740] width 43 height 15
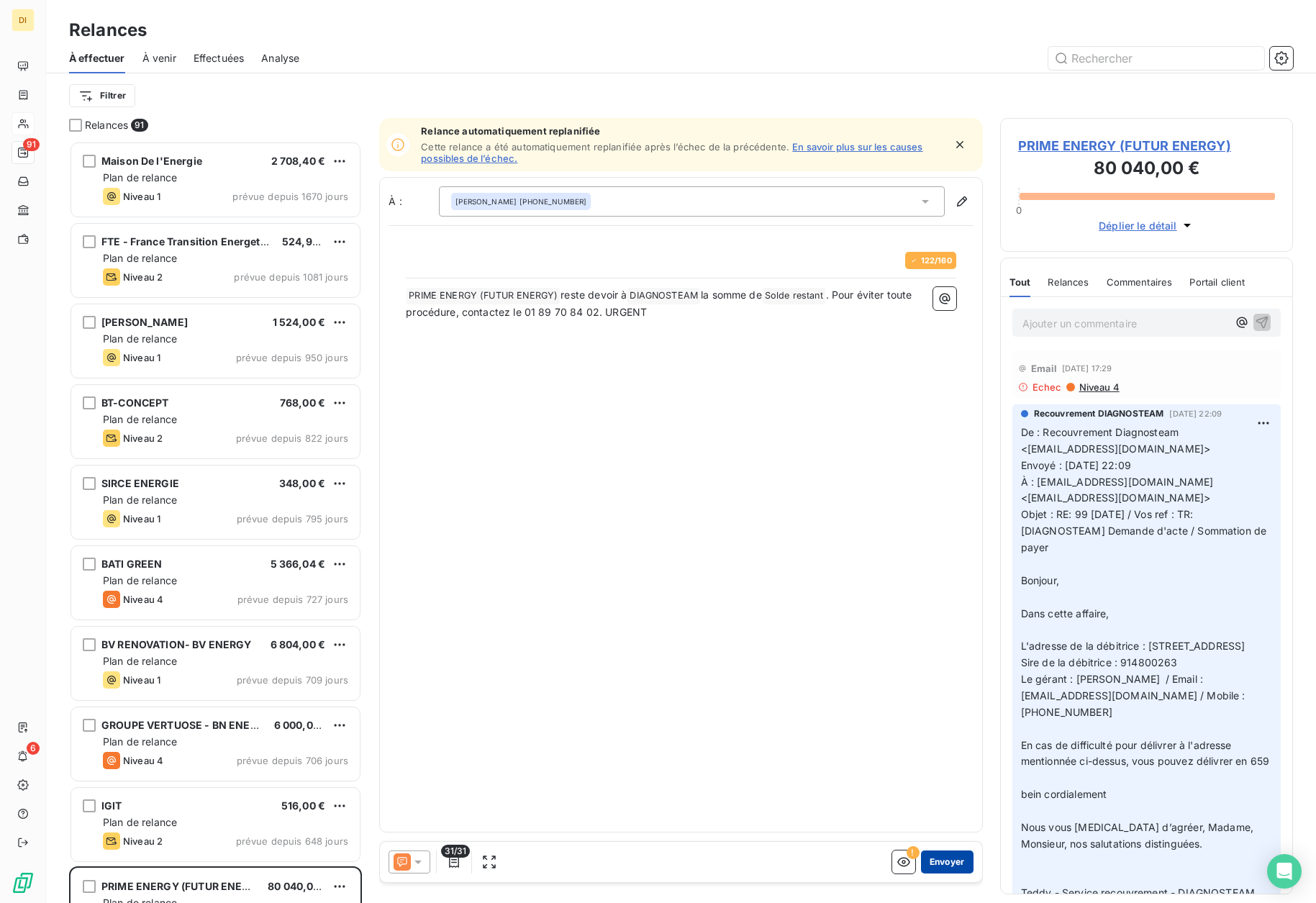
click at [940, 861] on button "Envoyer" at bounding box center [946, 862] width 52 height 23
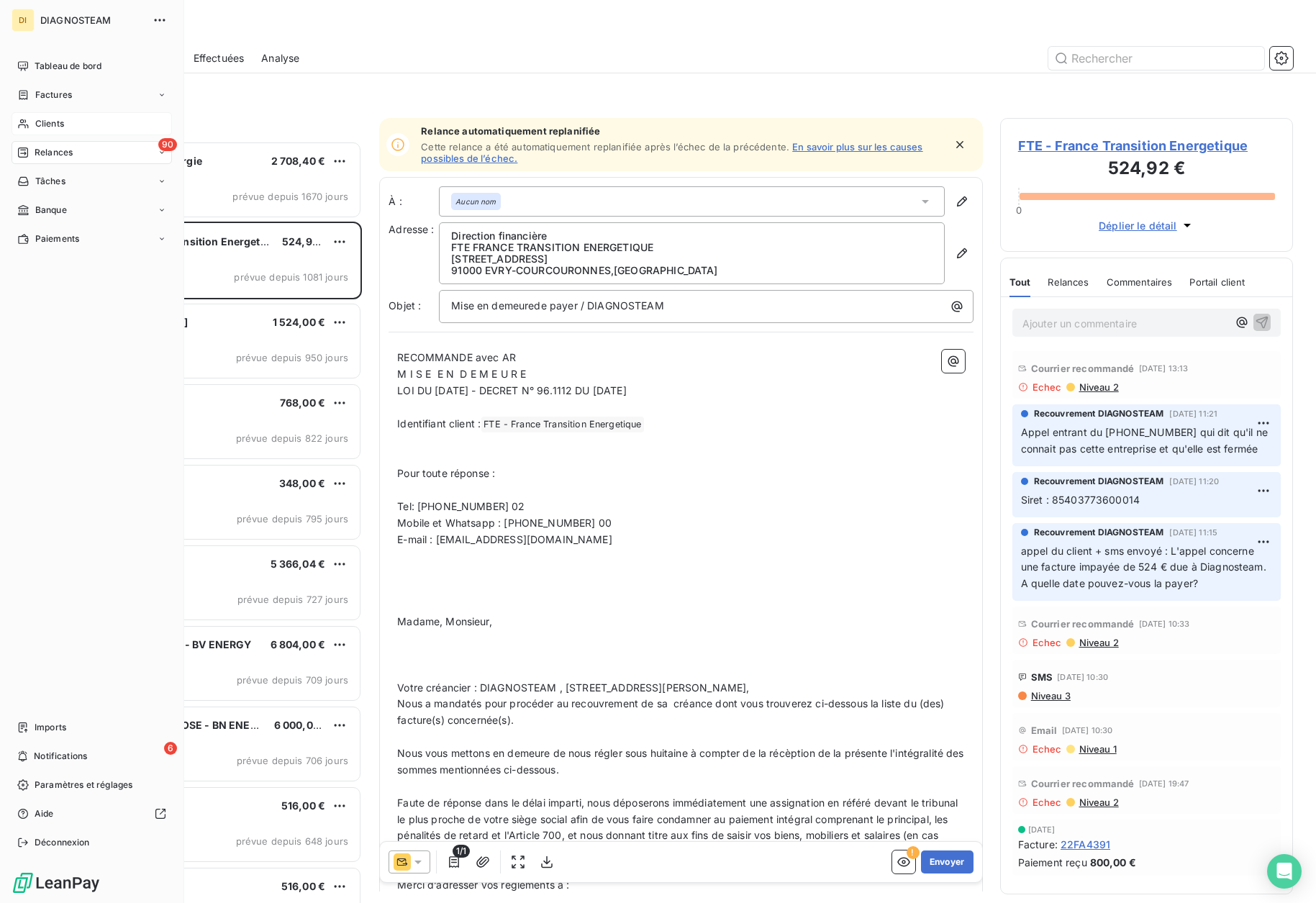
click at [42, 122] on span "Clients" at bounding box center [49, 123] width 28 height 13
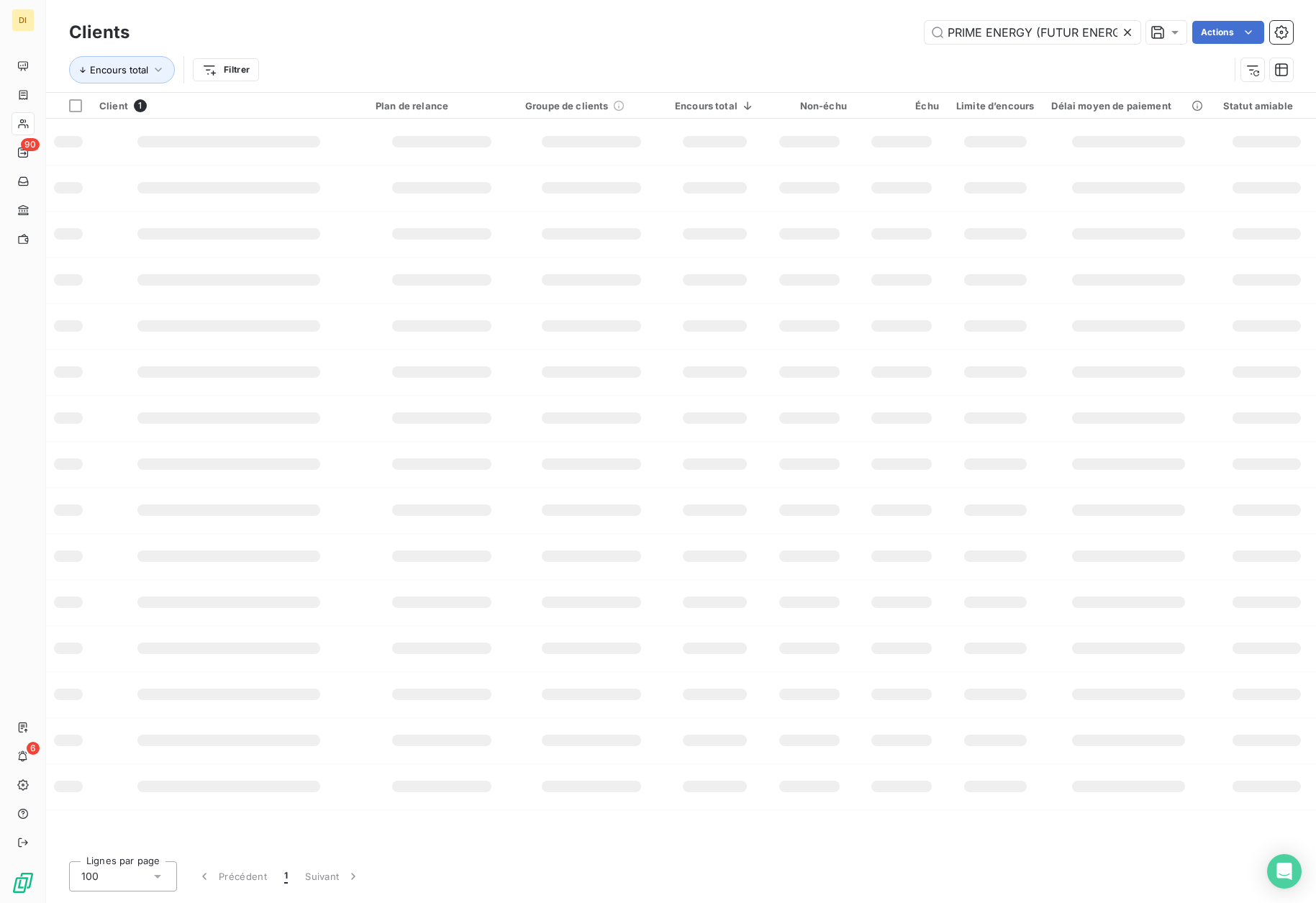
scroll to position [0, 15]
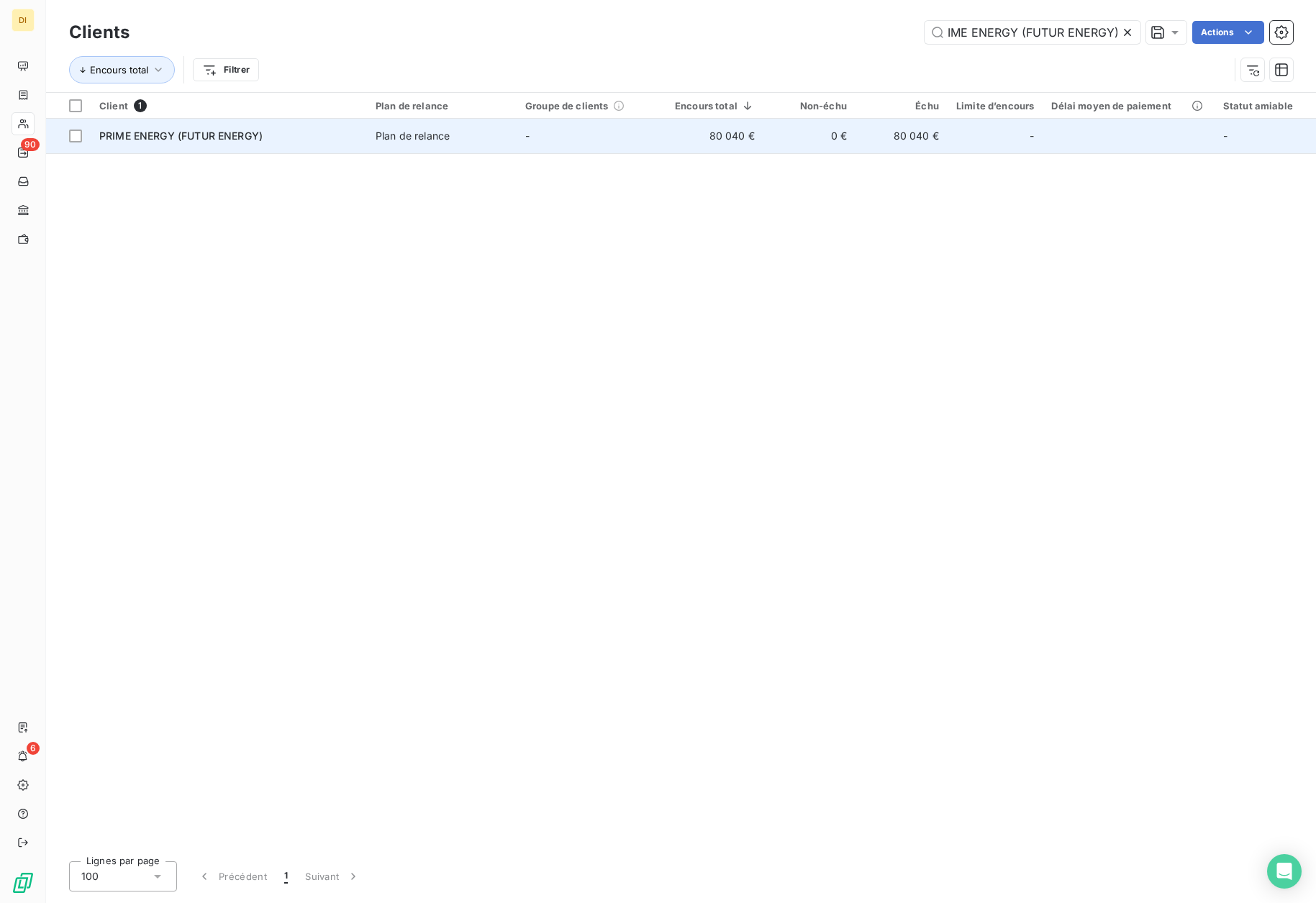
click at [479, 135] on span "Plan de relance" at bounding box center [442, 136] width 132 height 15
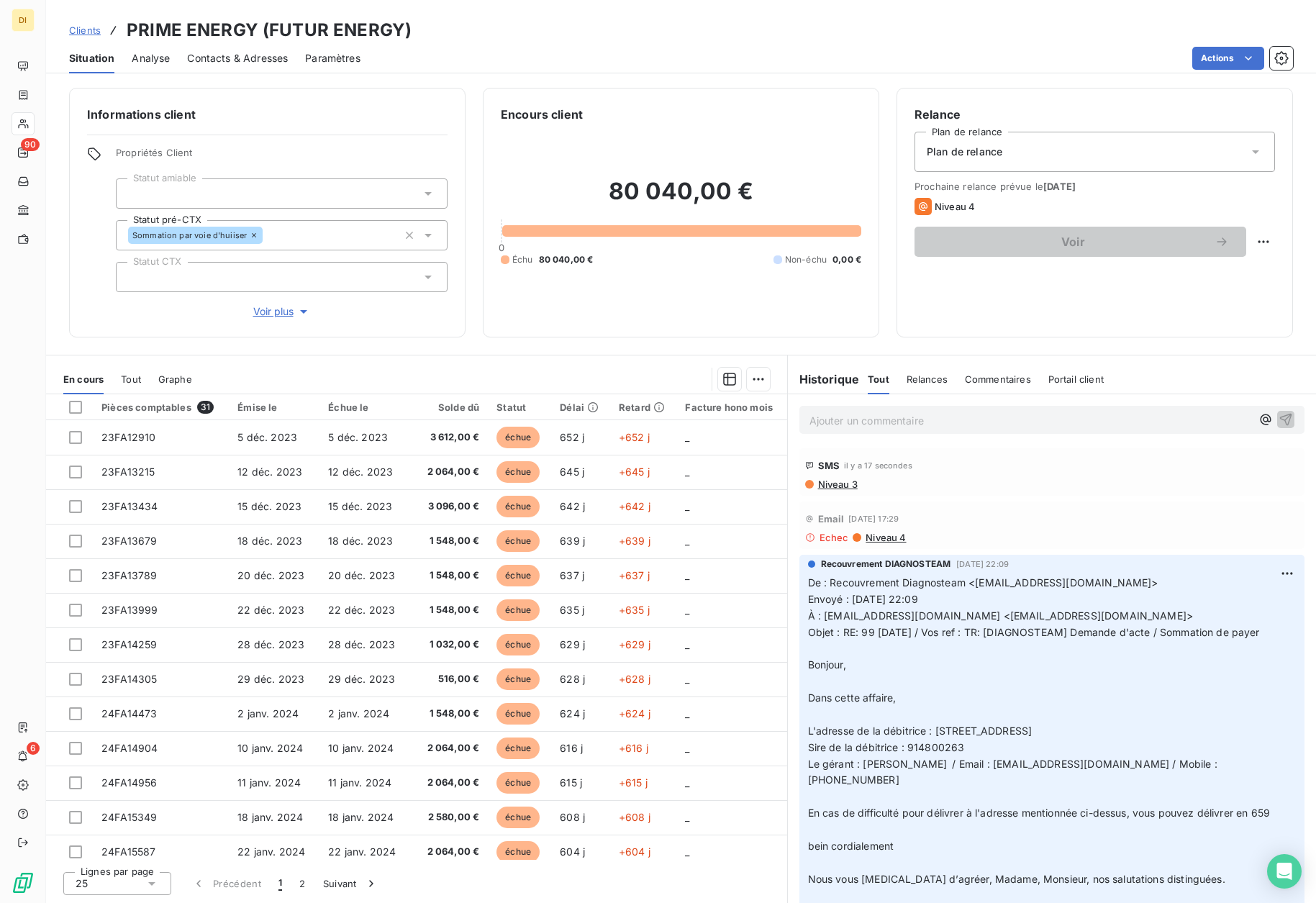
click at [224, 52] on span "Contacts & Adresses" at bounding box center [237, 58] width 101 height 15
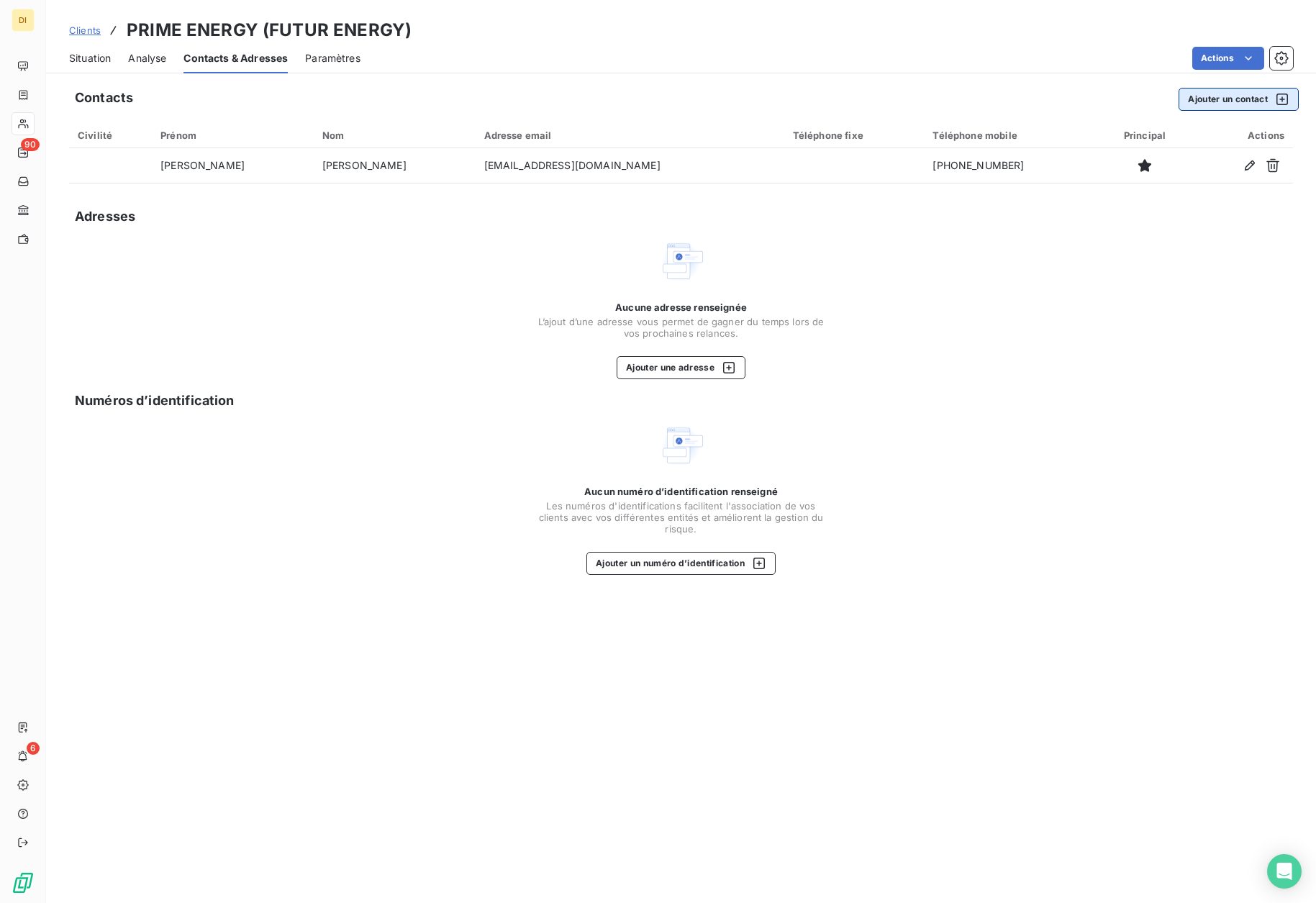
click at [1213, 104] on button "Ajouter un contact" at bounding box center [1239, 99] width 120 height 23
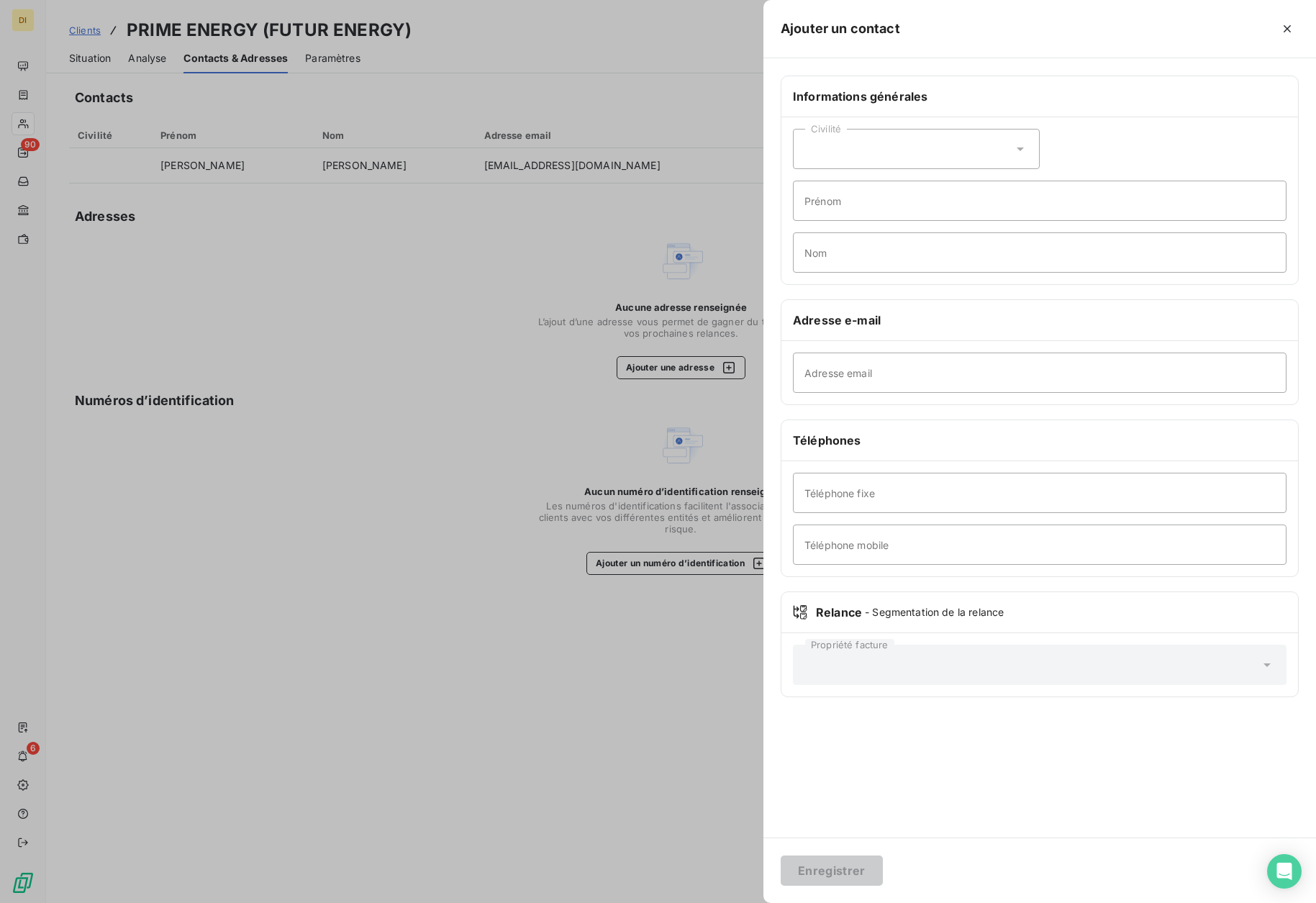
click at [610, 224] on div at bounding box center [658, 452] width 1316 height 903
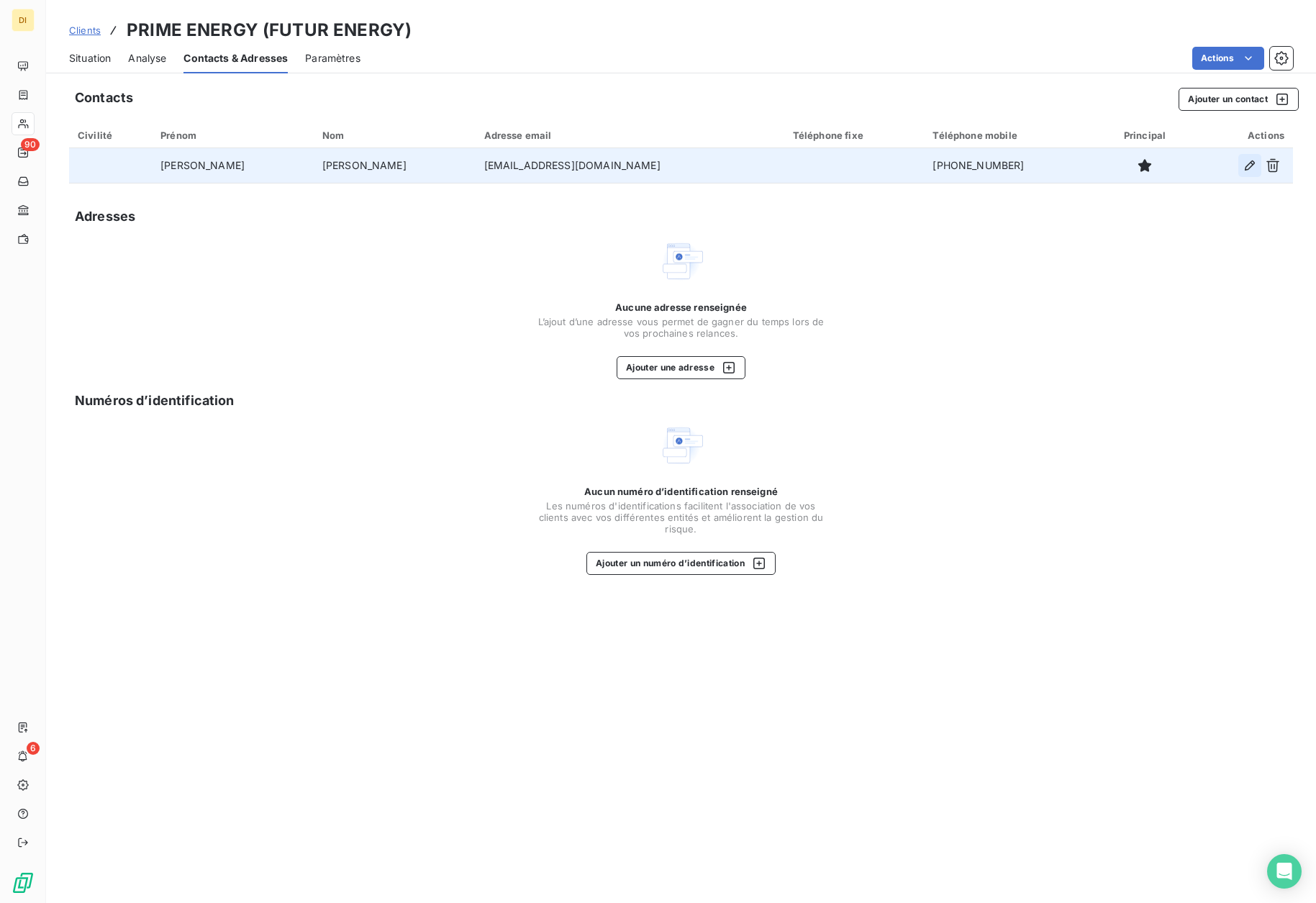
click at [1247, 164] on icon "button" at bounding box center [1250, 165] width 15 height 15
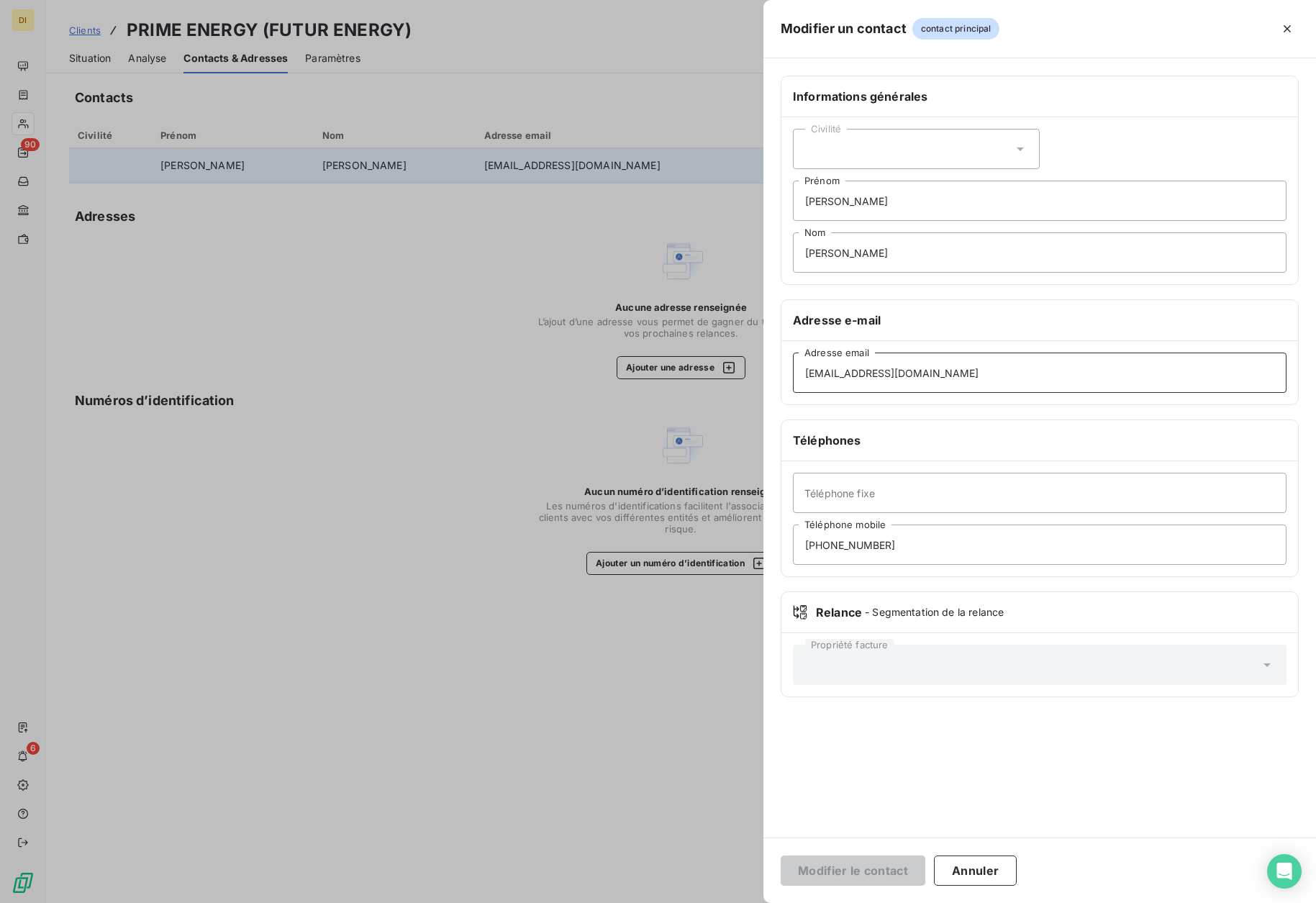
click at [1047, 372] on input "[EMAIL_ADDRESS][DOMAIN_NAME]" at bounding box center [1039, 372] width 493 height 40
click at [1046, 372] on input "[EMAIL_ADDRESS][DOMAIN_NAME]" at bounding box center [1039, 372] width 493 height 40
paste input "COMPTABILITE"
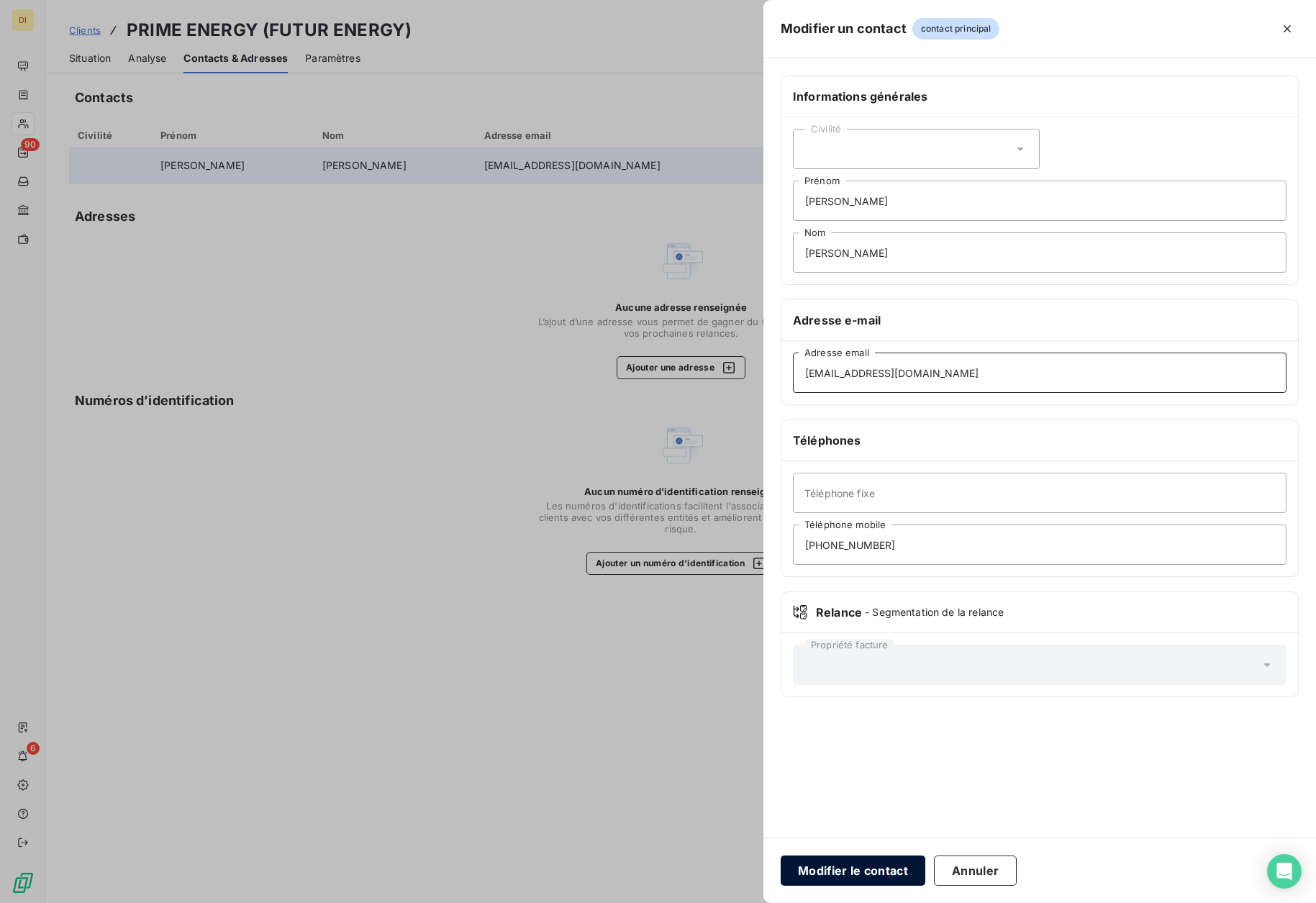
type input "[EMAIL_ADDRESS][DOMAIN_NAME]"
click at [854, 874] on button "Modifier le contact" at bounding box center [853, 870] width 144 height 30
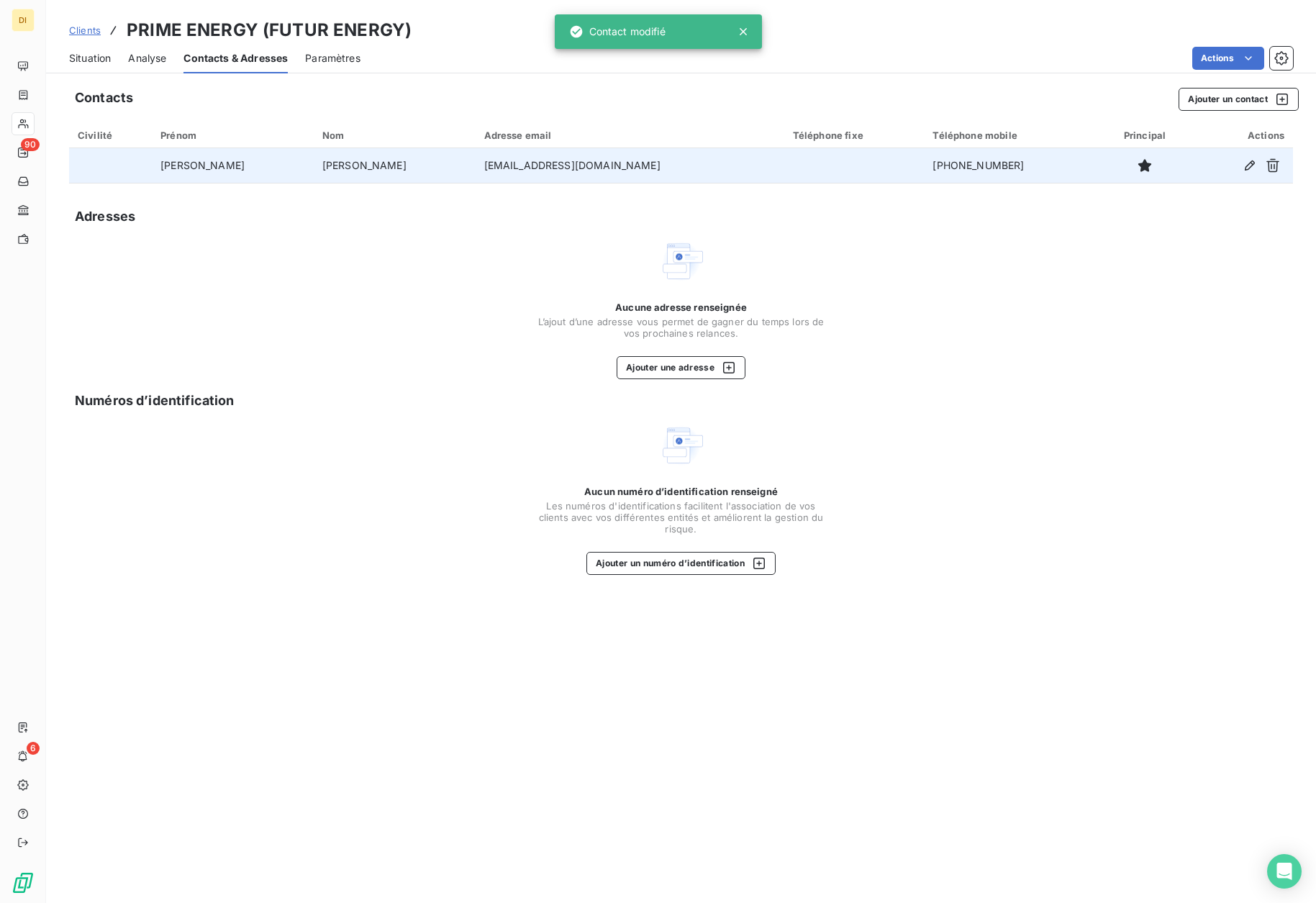
click at [85, 61] on span "Situation" at bounding box center [89, 58] width 42 height 15
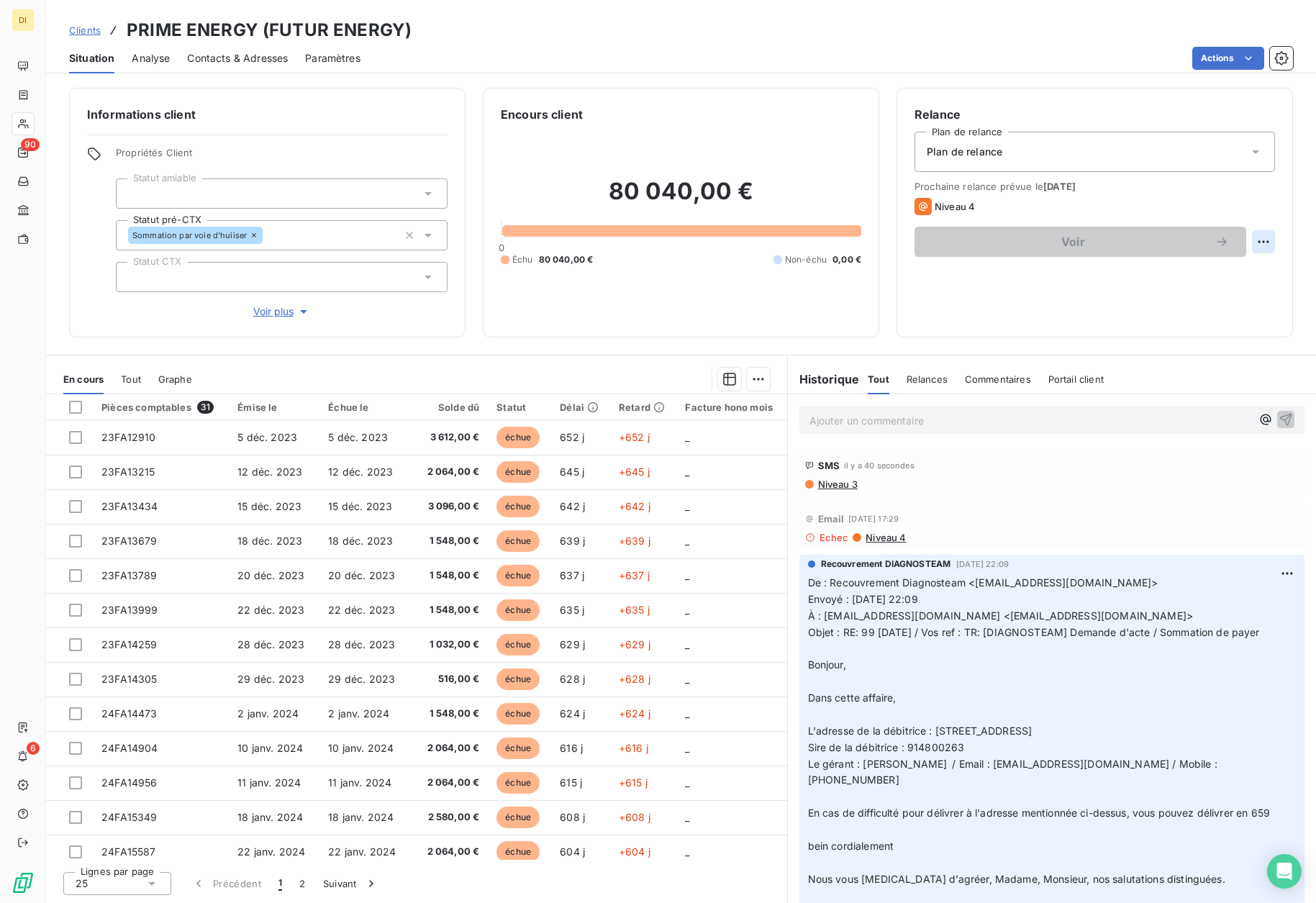
click at [1259, 245] on html "DI 90 6 Clients PRIME ENERGY (FUTUR ENERGY) Situation Analyse Contacts & Adress…" at bounding box center [658, 452] width 1316 height 903
click at [1237, 267] on div "Replanifier cette action" at bounding box center [1204, 273] width 129 height 23
select select "8"
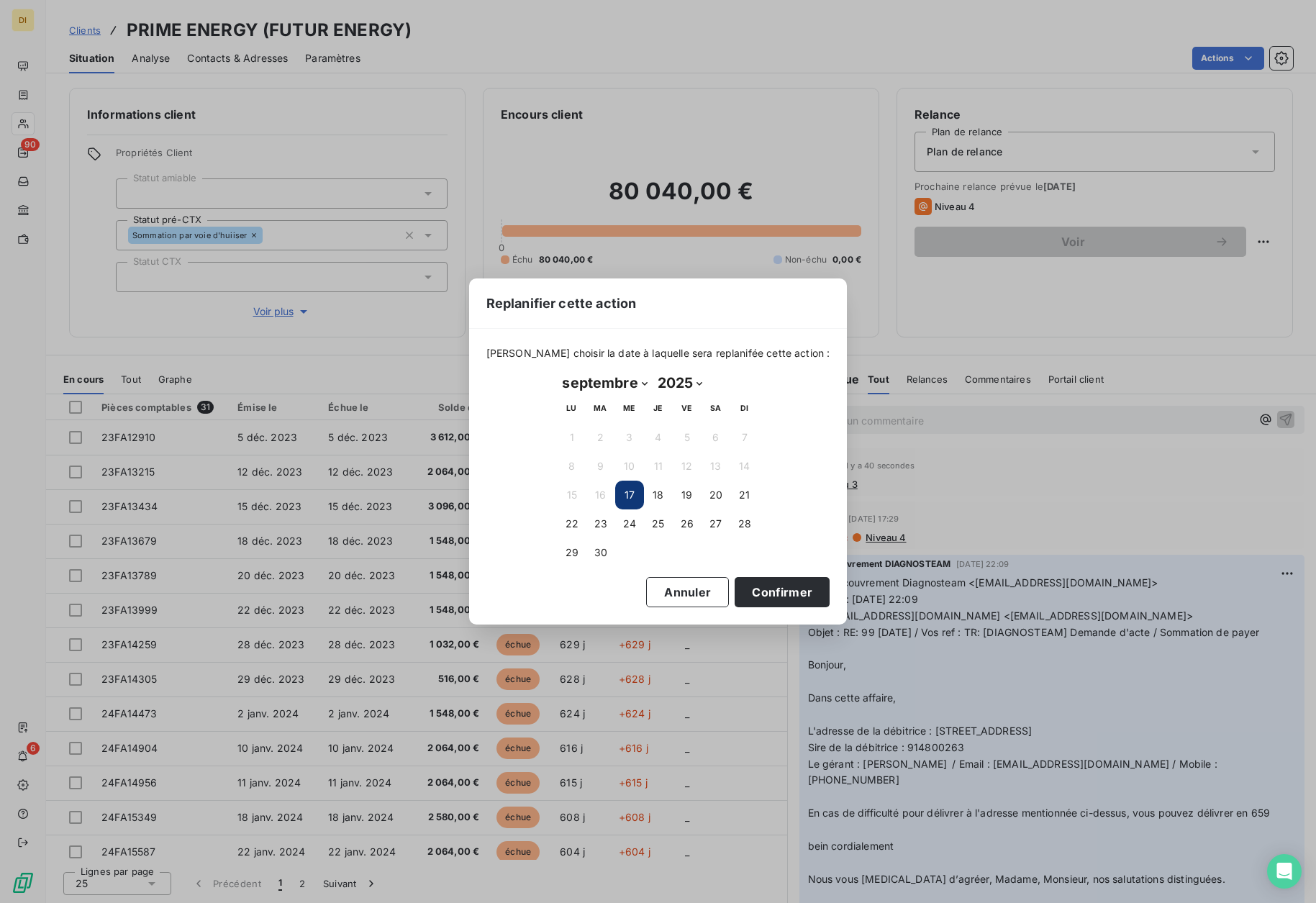
drag, startPoint x: 771, startPoint y: 594, endPoint x: 811, endPoint y: 530, distance: 75.5
click at [772, 593] on button "Confirmer" at bounding box center [782, 592] width 95 height 30
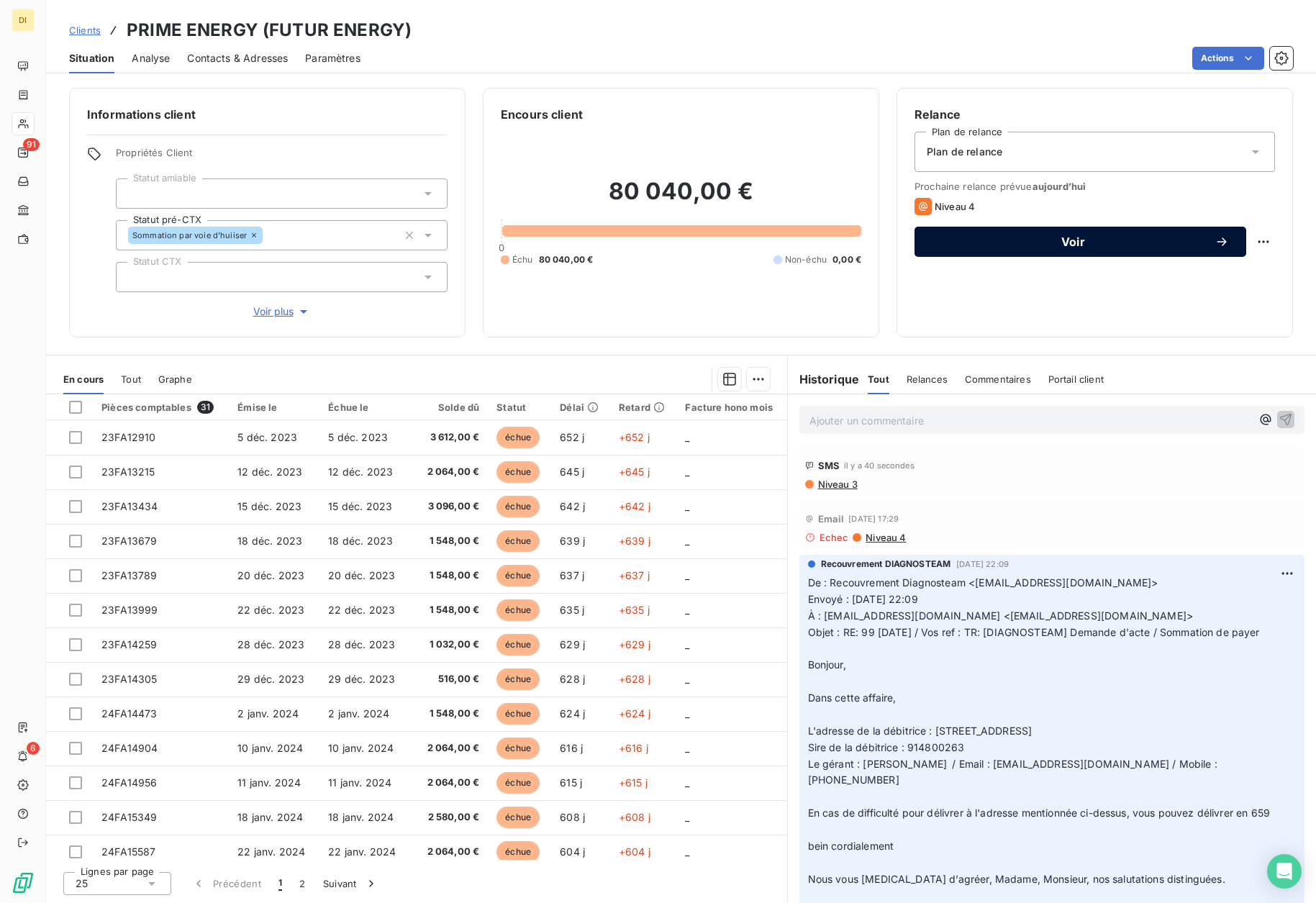
click at [1033, 249] on button "Voir" at bounding box center [1080, 242] width 332 height 30
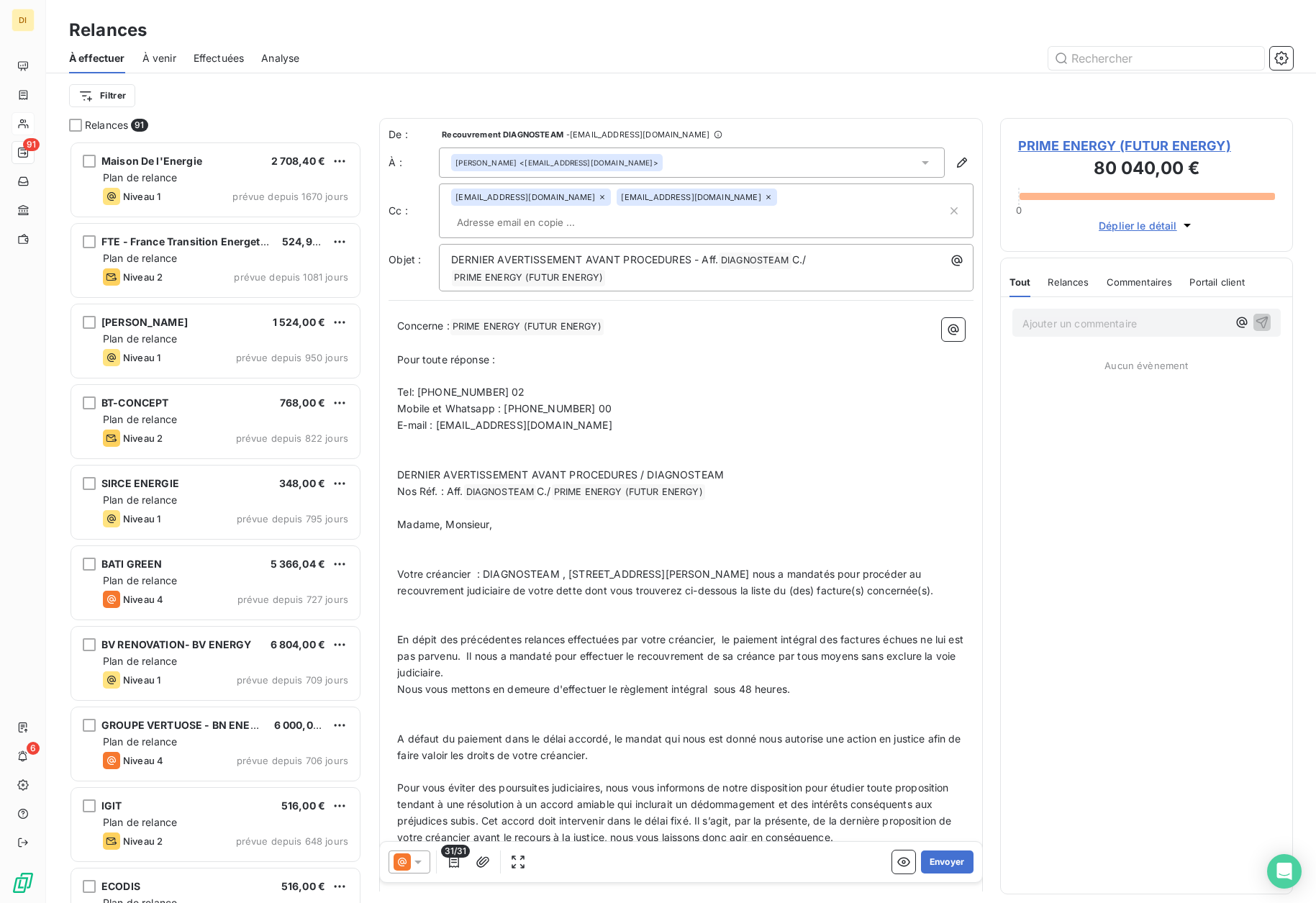
scroll to position [752, 283]
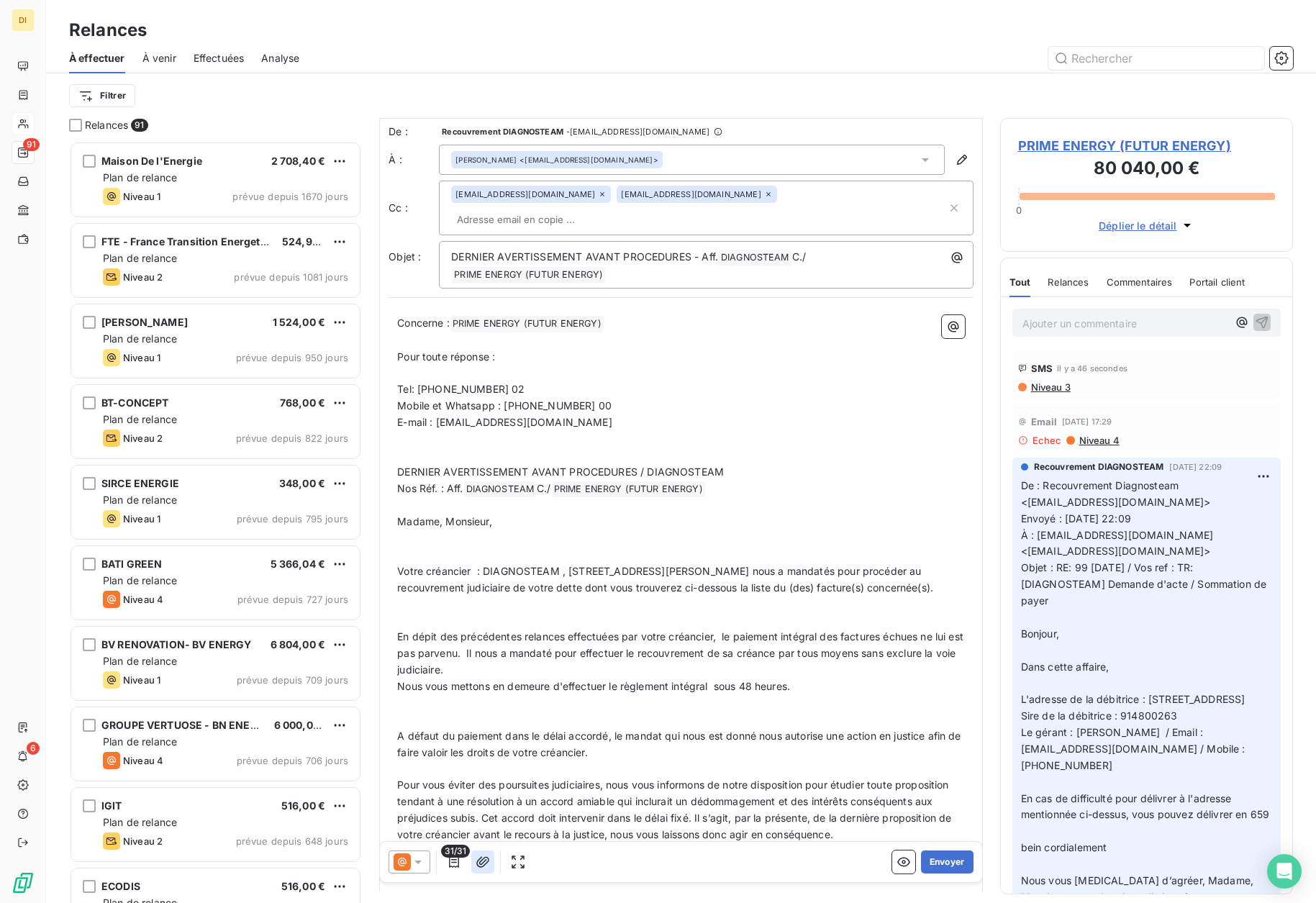
click at [479, 868] on icon "button" at bounding box center [482, 862] width 13 height 11
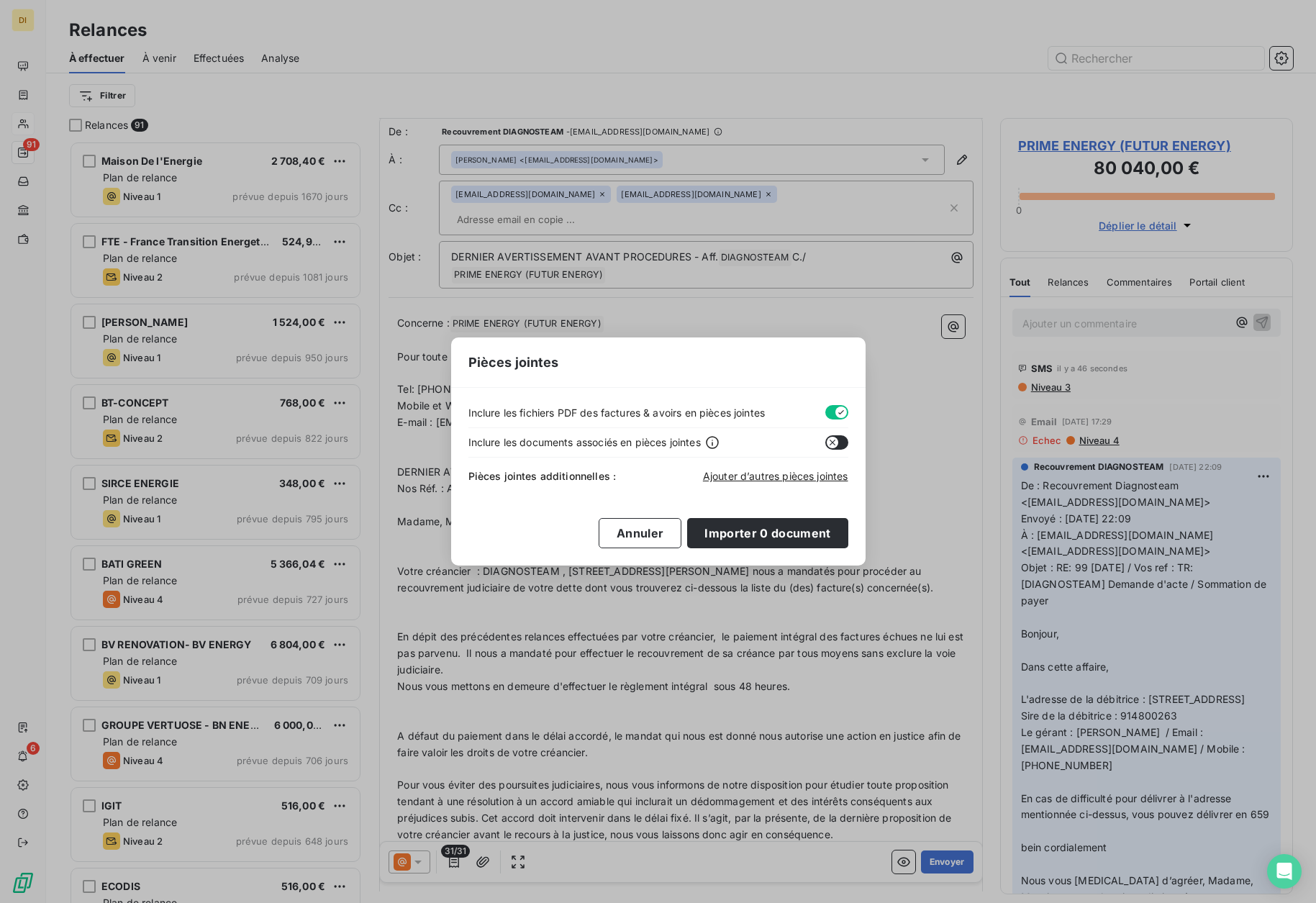
scroll to position [3, 0]
click at [830, 407] on button "button" at bounding box center [836, 412] width 23 height 15
click at [743, 476] on span "Ajouter d’autres pièces jointes" at bounding box center [775, 476] width 145 height 12
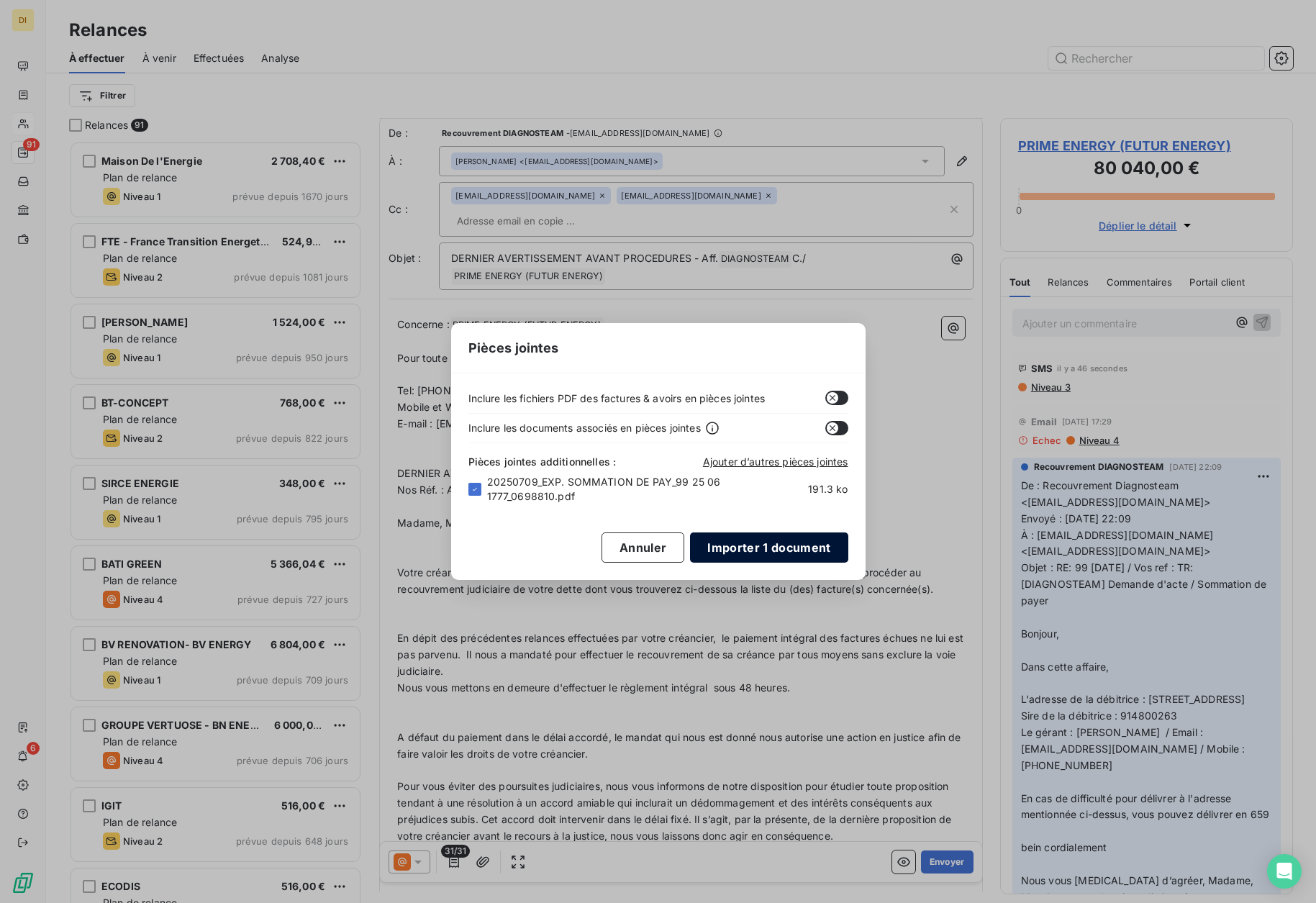
click at [771, 552] on button "Importer 1 document" at bounding box center [768, 547] width 157 height 30
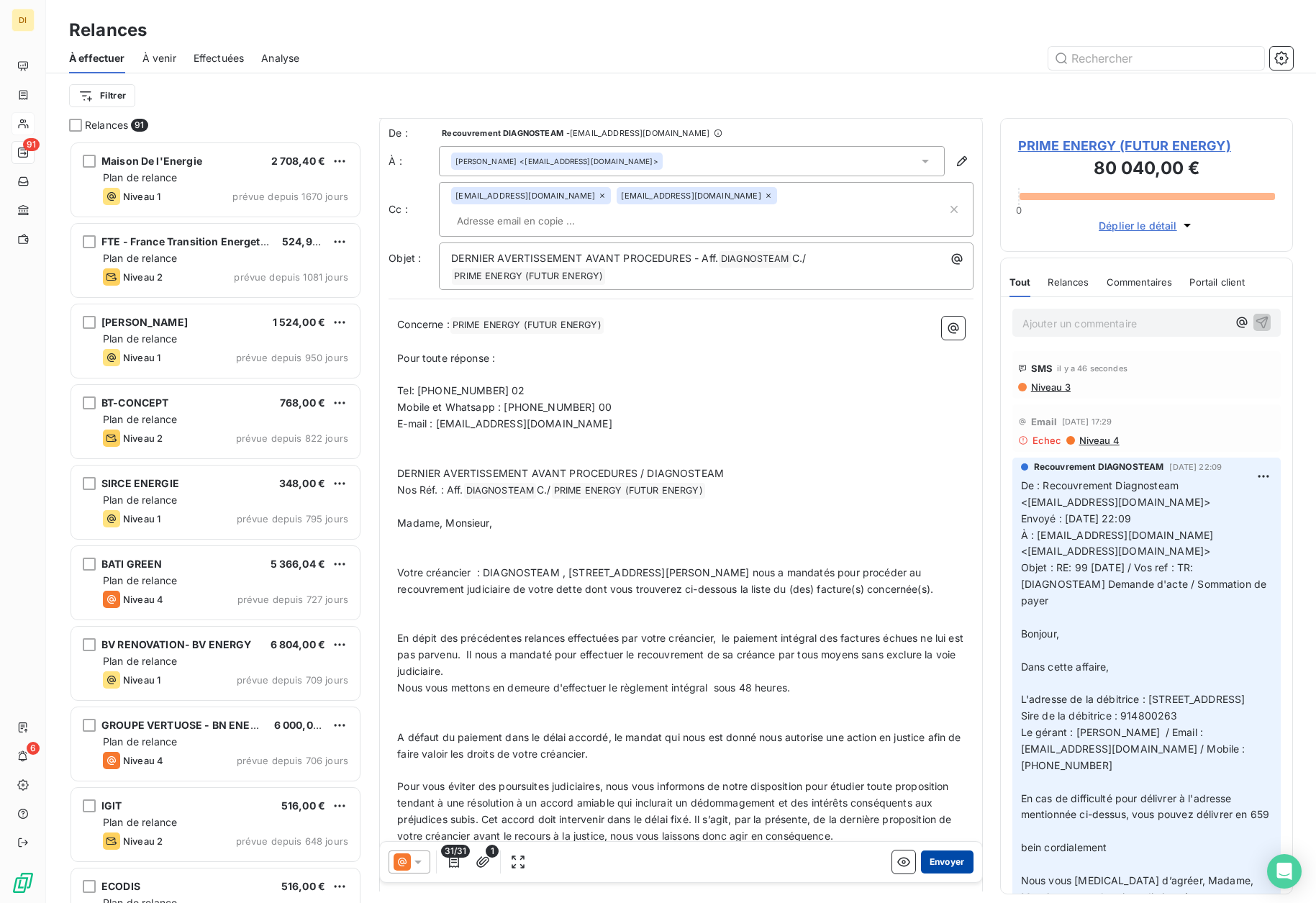
click at [946, 859] on button "Envoyer" at bounding box center [946, 862] width 52 height 23
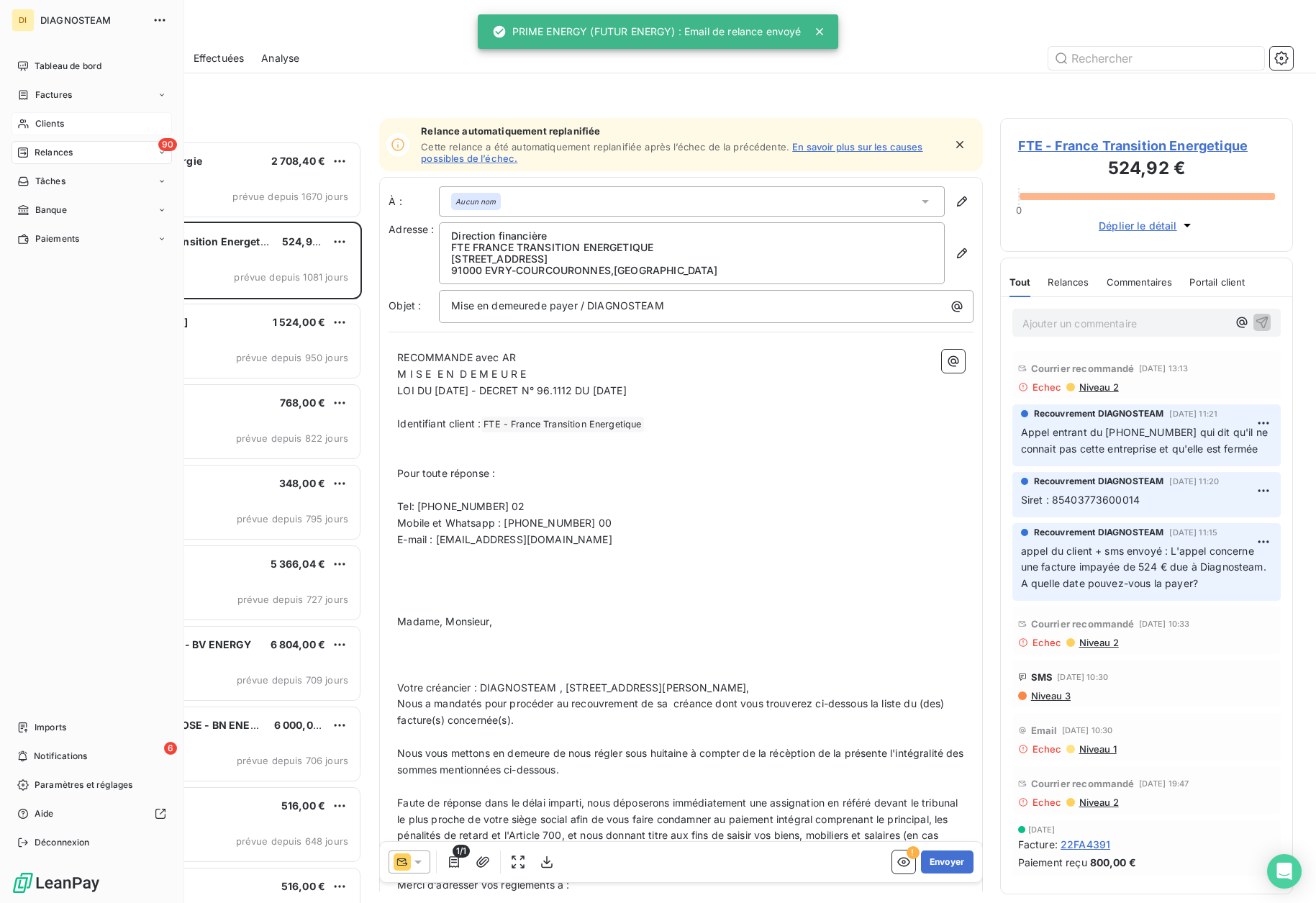
drag, startPoint x: 47, startPoint y: 126, endPoint x: 62, endPoint y: 114, distance: 19.2
click at [47, 125] on span "Clients" at bounding box center [49, 123] width 28 height 13
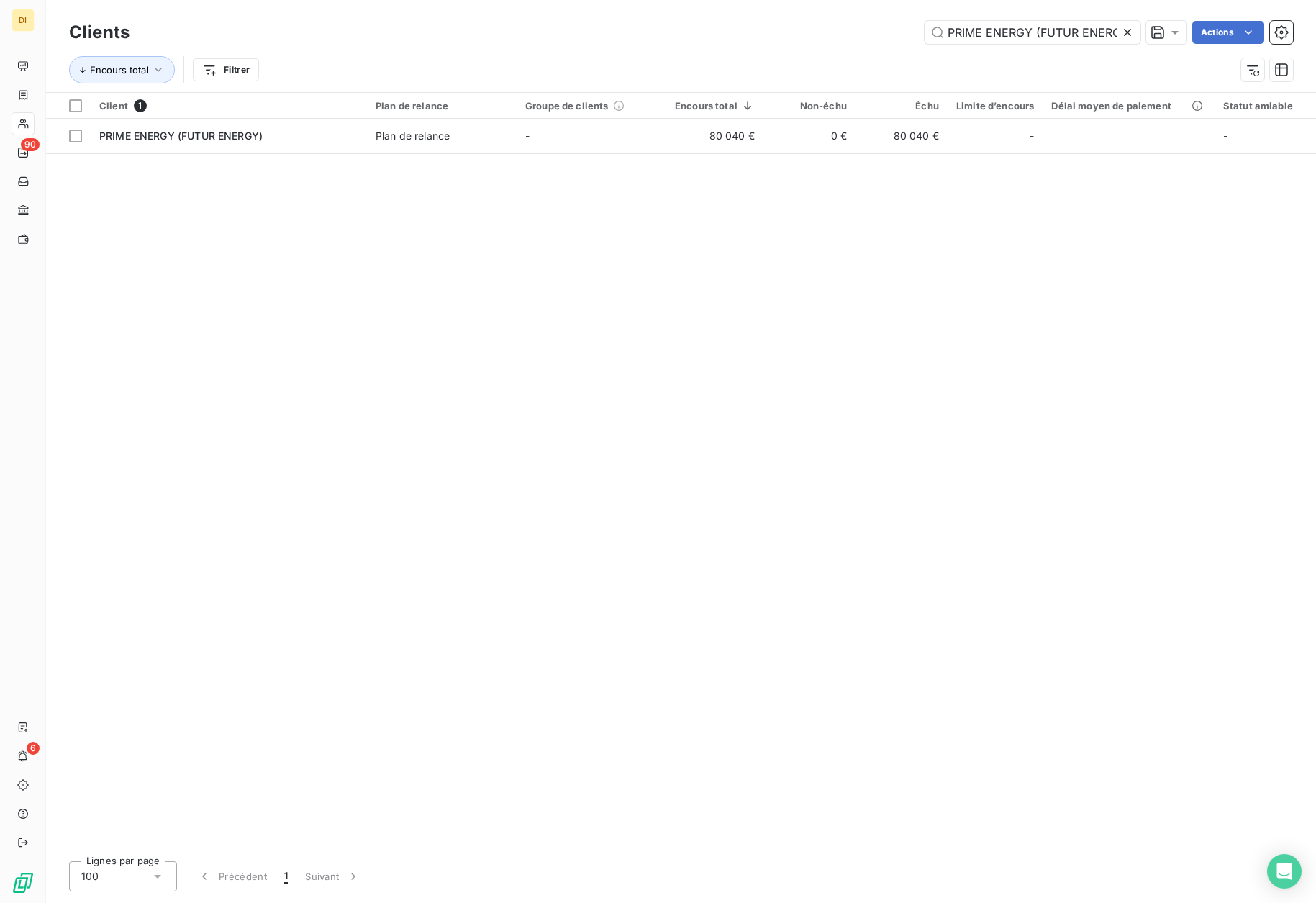
click at [1131, 34] on icon at bounding box center [1127, 32] width 15 height 15
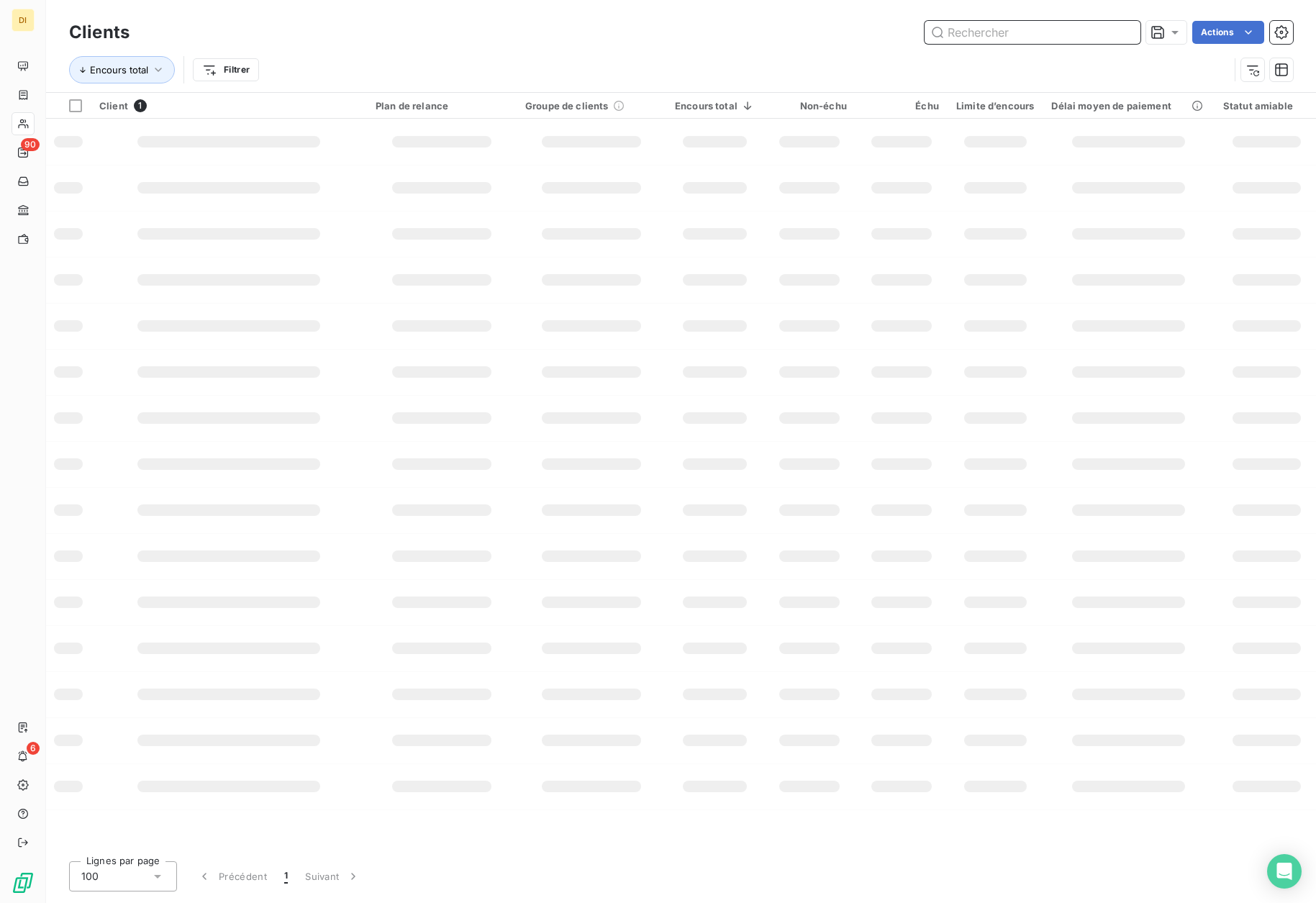
drag, startPoint x: 1050, startPoint y: 31, endPoint x: 605, endPoint y: 101, distance: 450.5
click at [1049, 31] on input "text" at bounding box center [1032, 32] width 216 height 23
paste input "PRIMES RENOVATION"
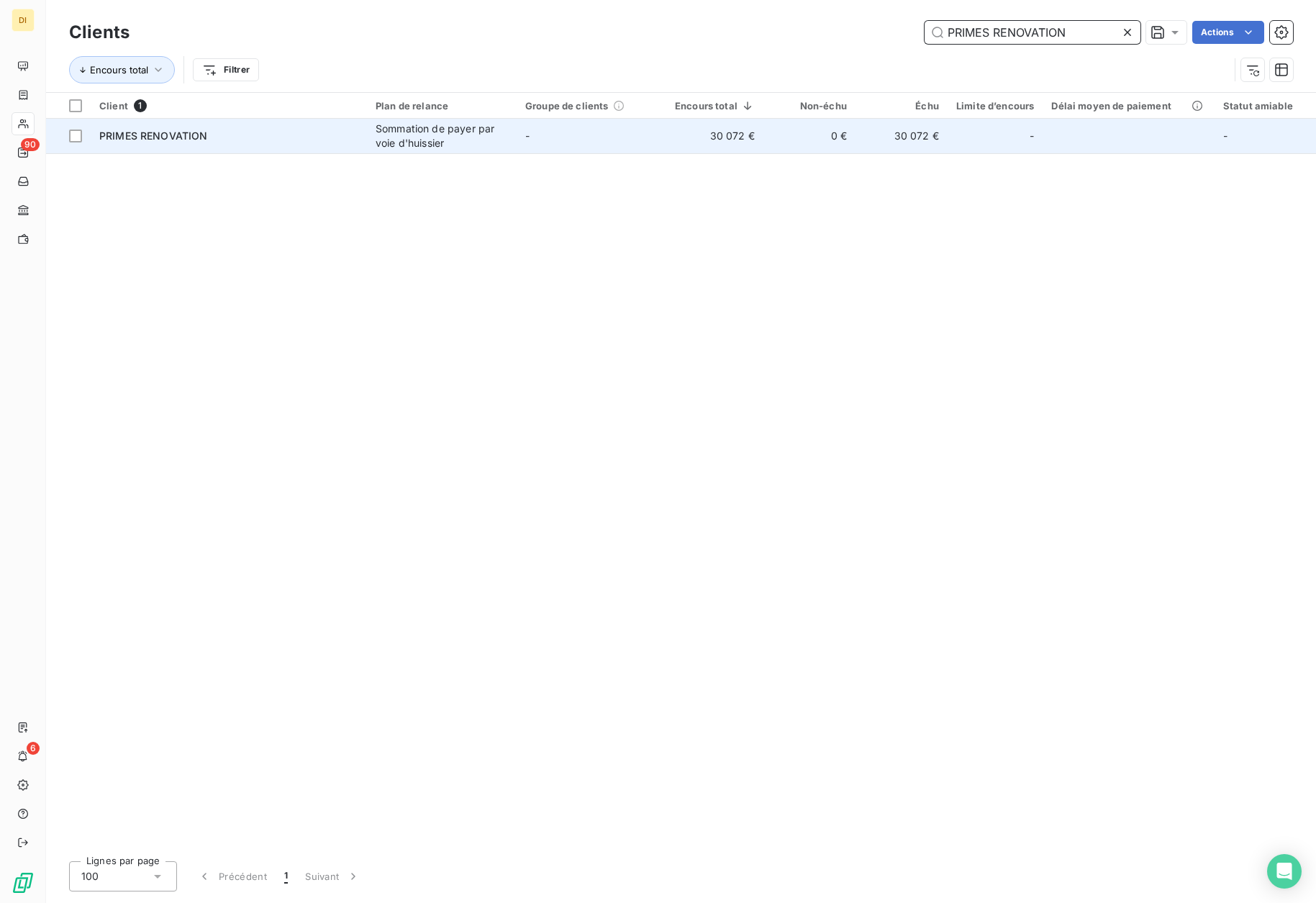
type input "PRIMES RENOVATION"
click at [465, 132] on div "Sommation de payer par voie d'huissier" at bounding box center [442, 135] width 132 height 28
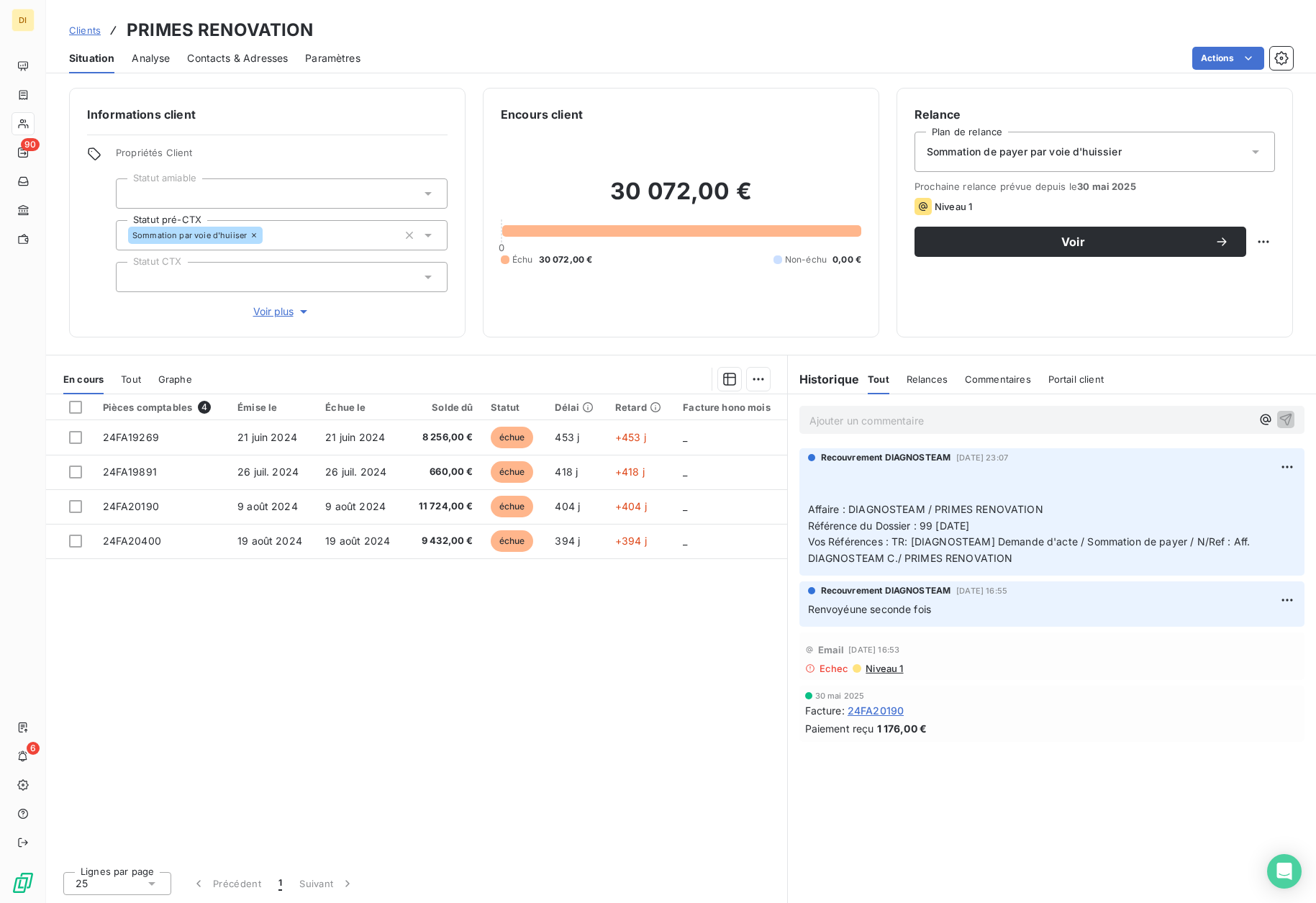
click at [1045, 154] on span "Sommation de payer par voie d'huissier" at bounding box center [1024, 151] width 195 height 15
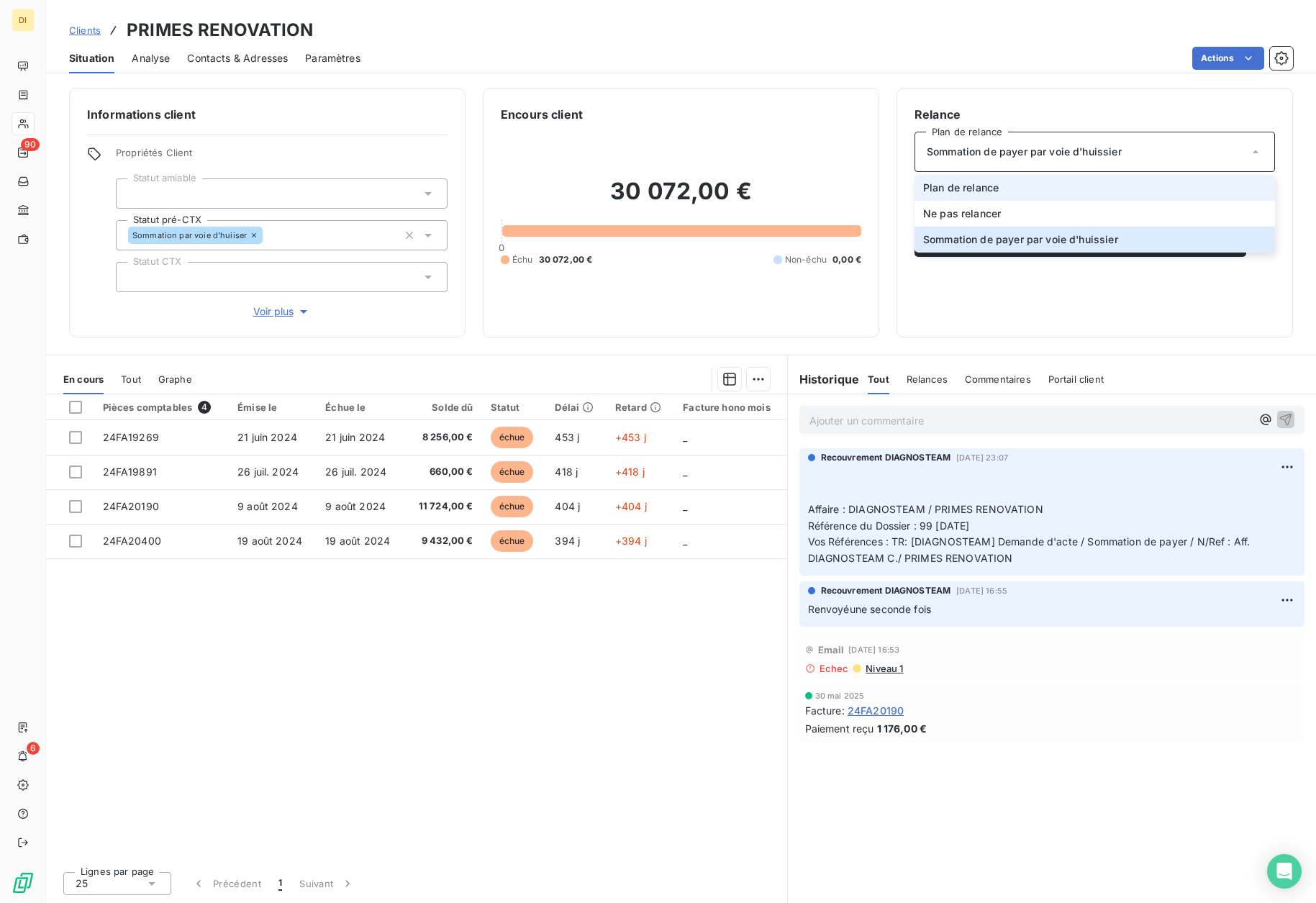
click at [1008, 182] on li "Plan de relance" at bounding box center [1094, 187] width 360 height 26
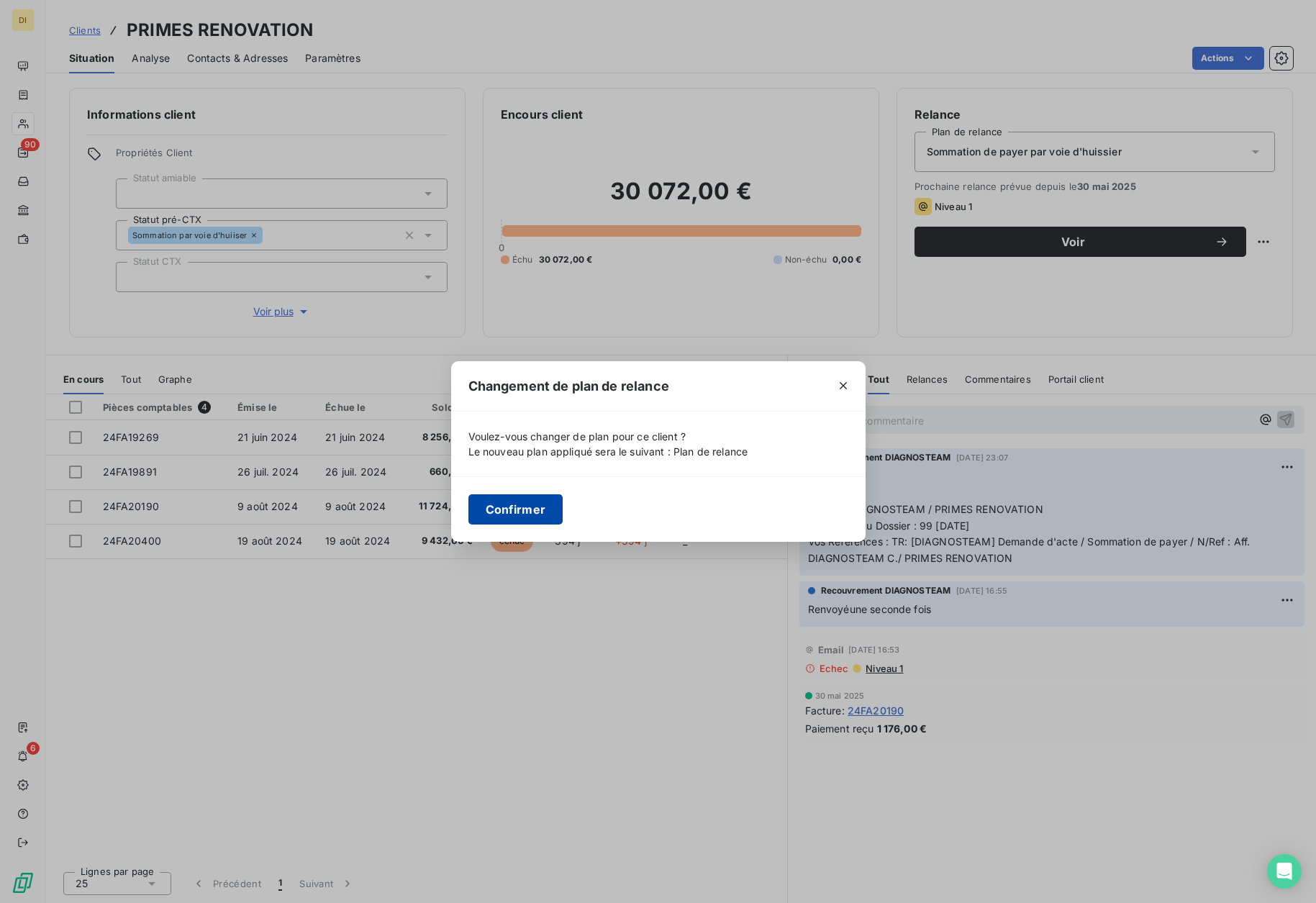
click at [510, 519] on button "Confirmer" at bounding box center [516, 509] width 95 height 30
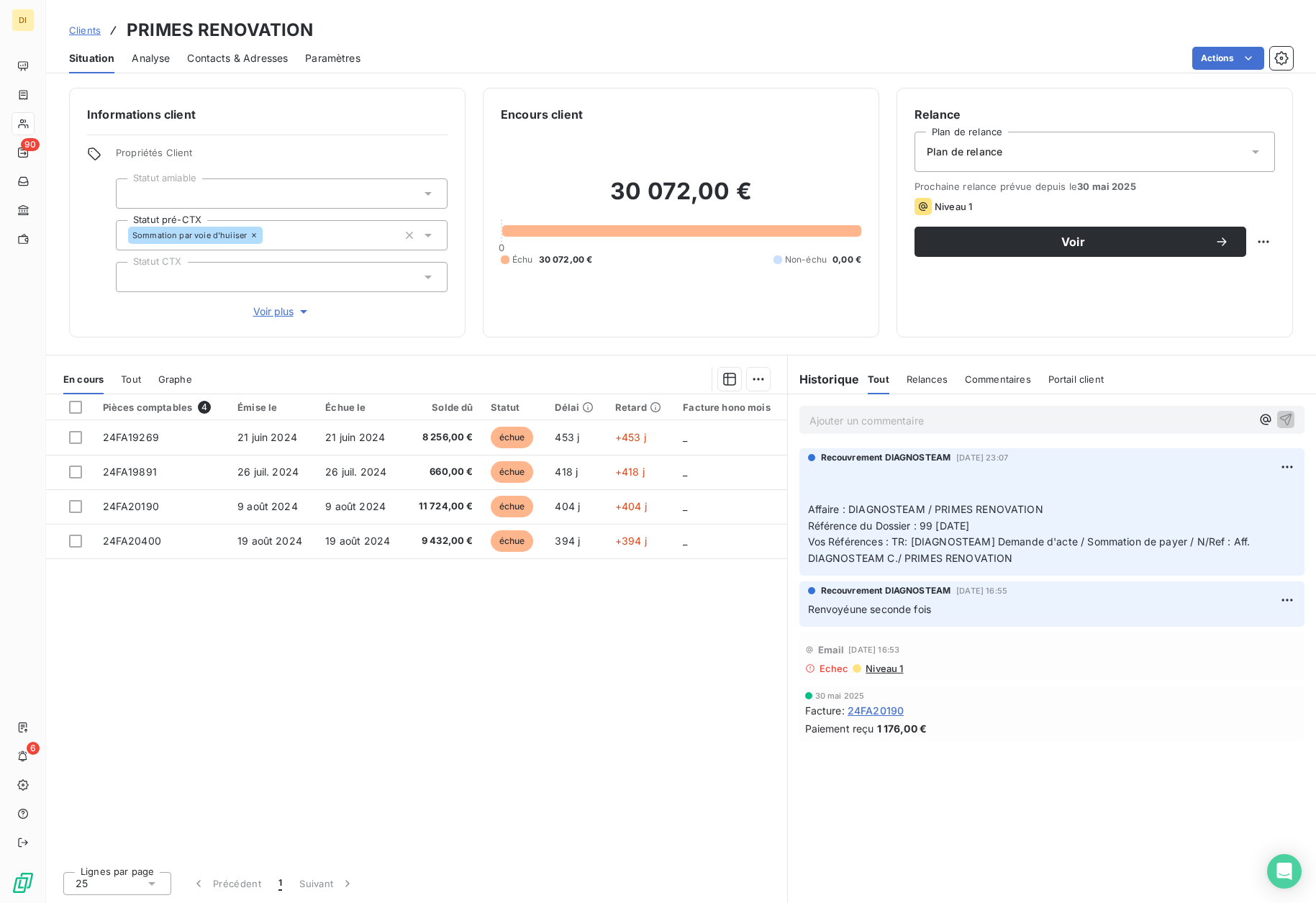
click at [232, 64] on span "Contacts & Adresses" at bounding box center [237, 58] width 101 height 15
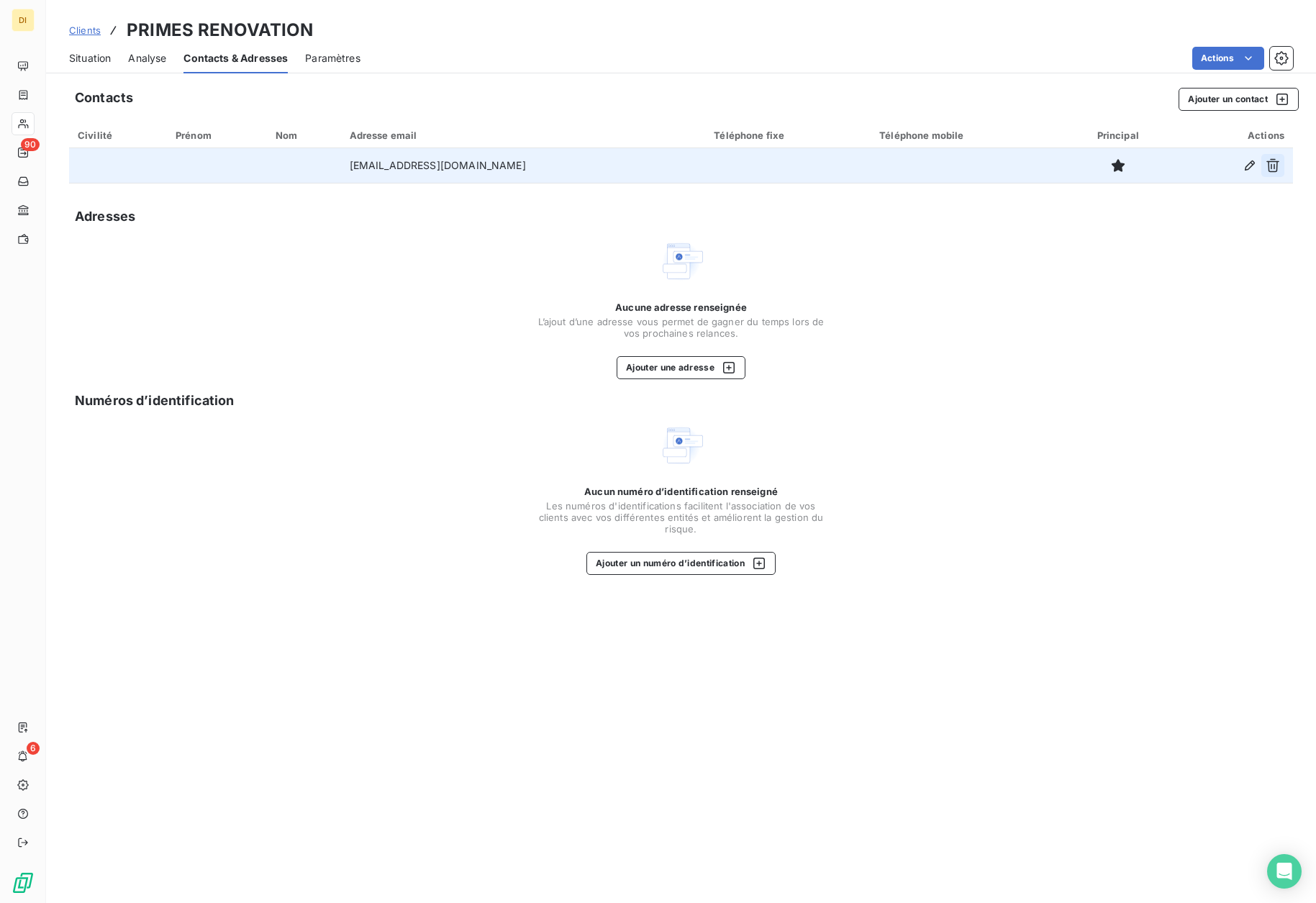
click at [1271, 166] on icon "button" at bounding box center [1272, 166] width 13 height 14
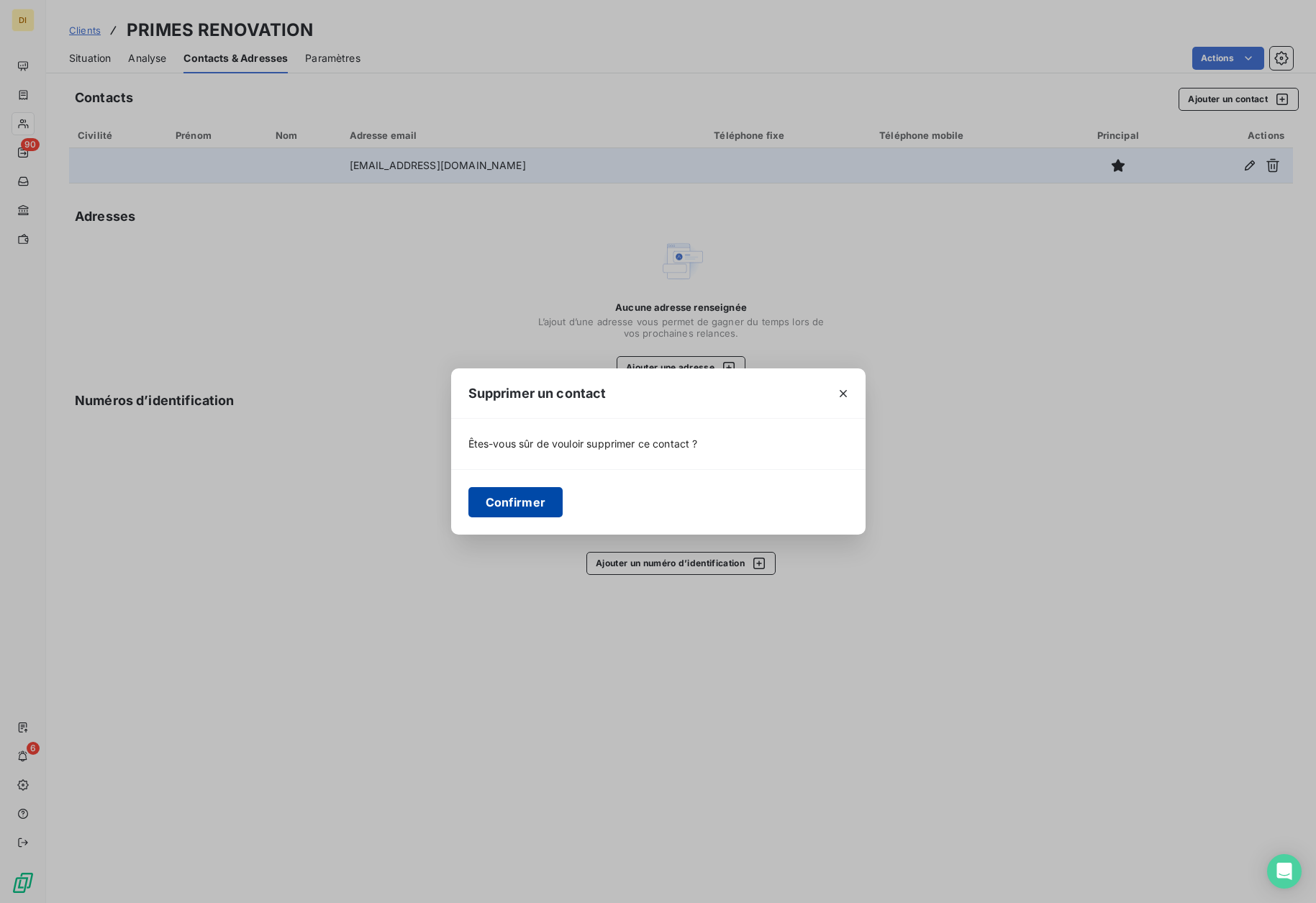
click at [498, 507] on button "Confirmer" at bounding box center [516, 502] width 95 height 30
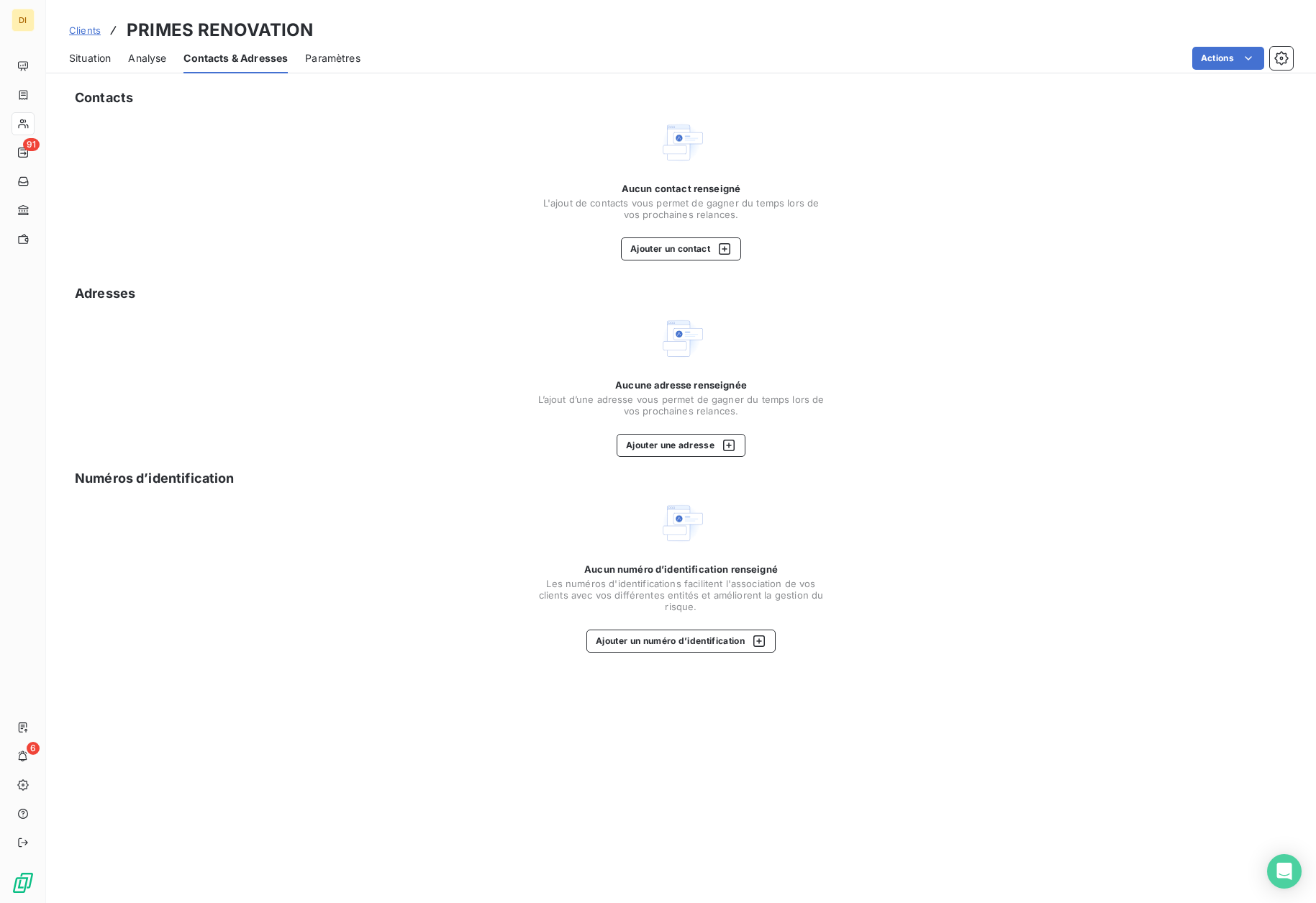
click at [95, 57] on span "Situation" at bounding box center [89, 58] width 42 height 15
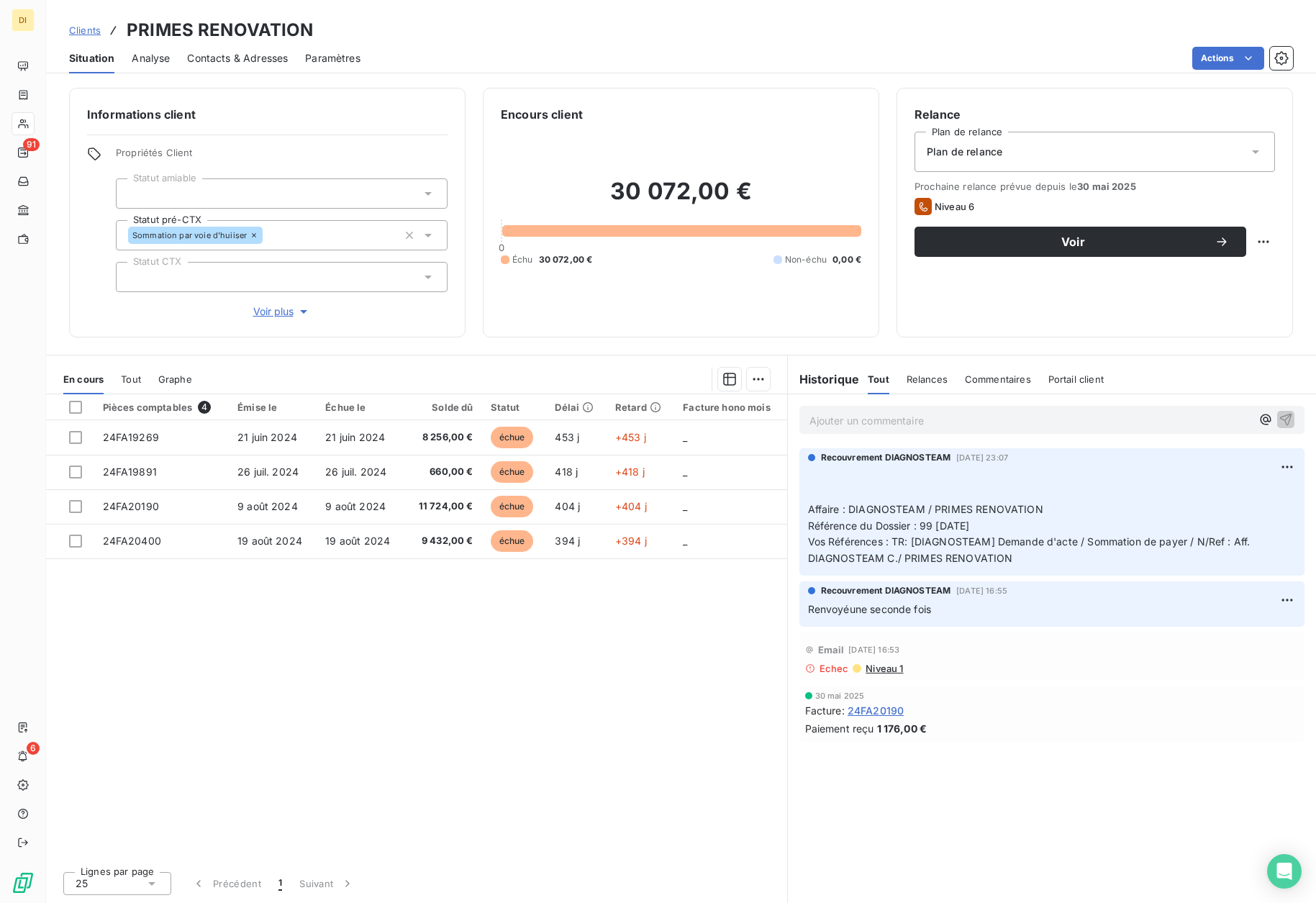
click at [246, 54] on span "Contacts & Adresses" at bounding box center [237, 58] width 101 height 15
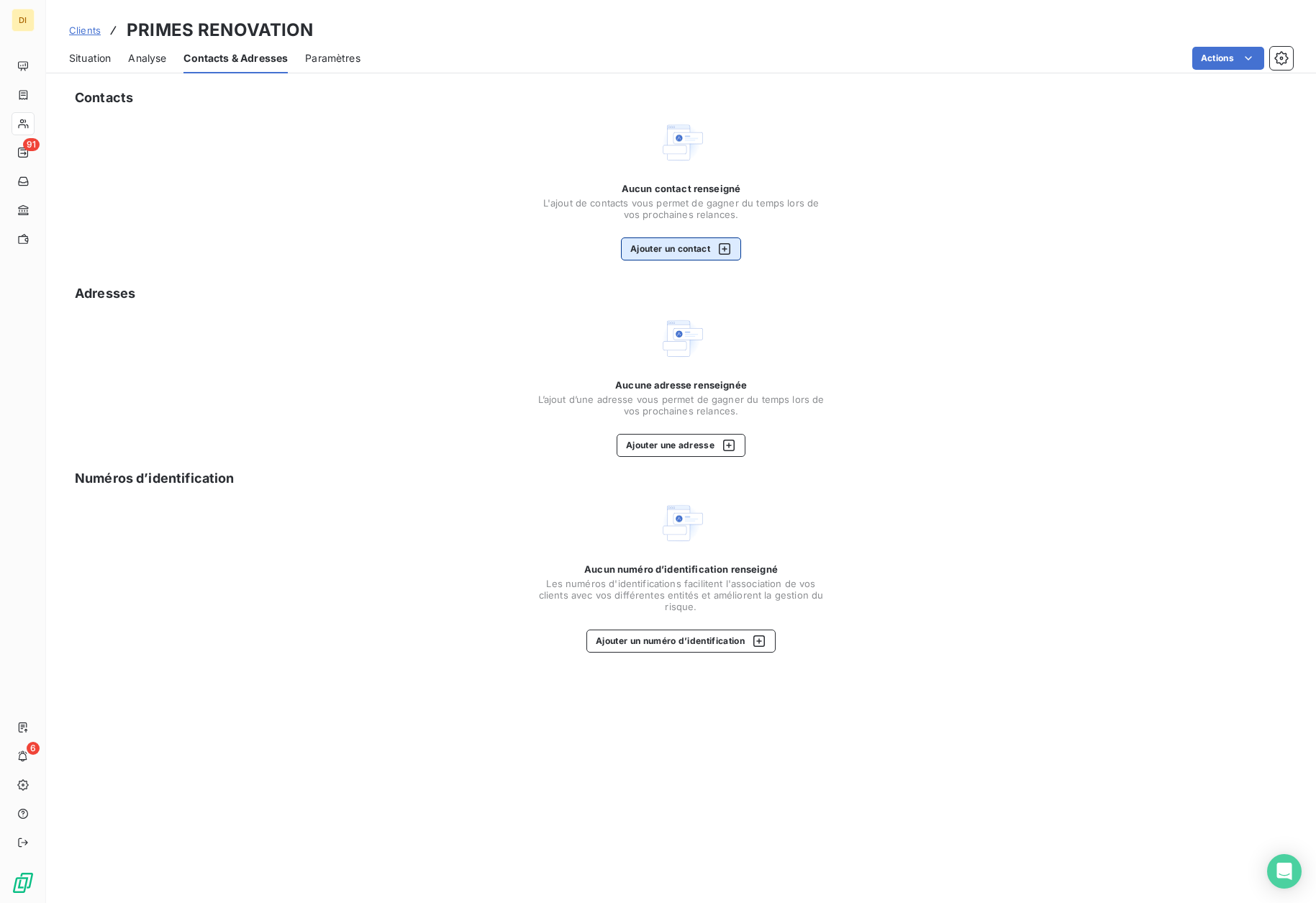
click at [689, 247] on button "Ajouter un contact" at bounding box center [681, 249] width 120 height 23
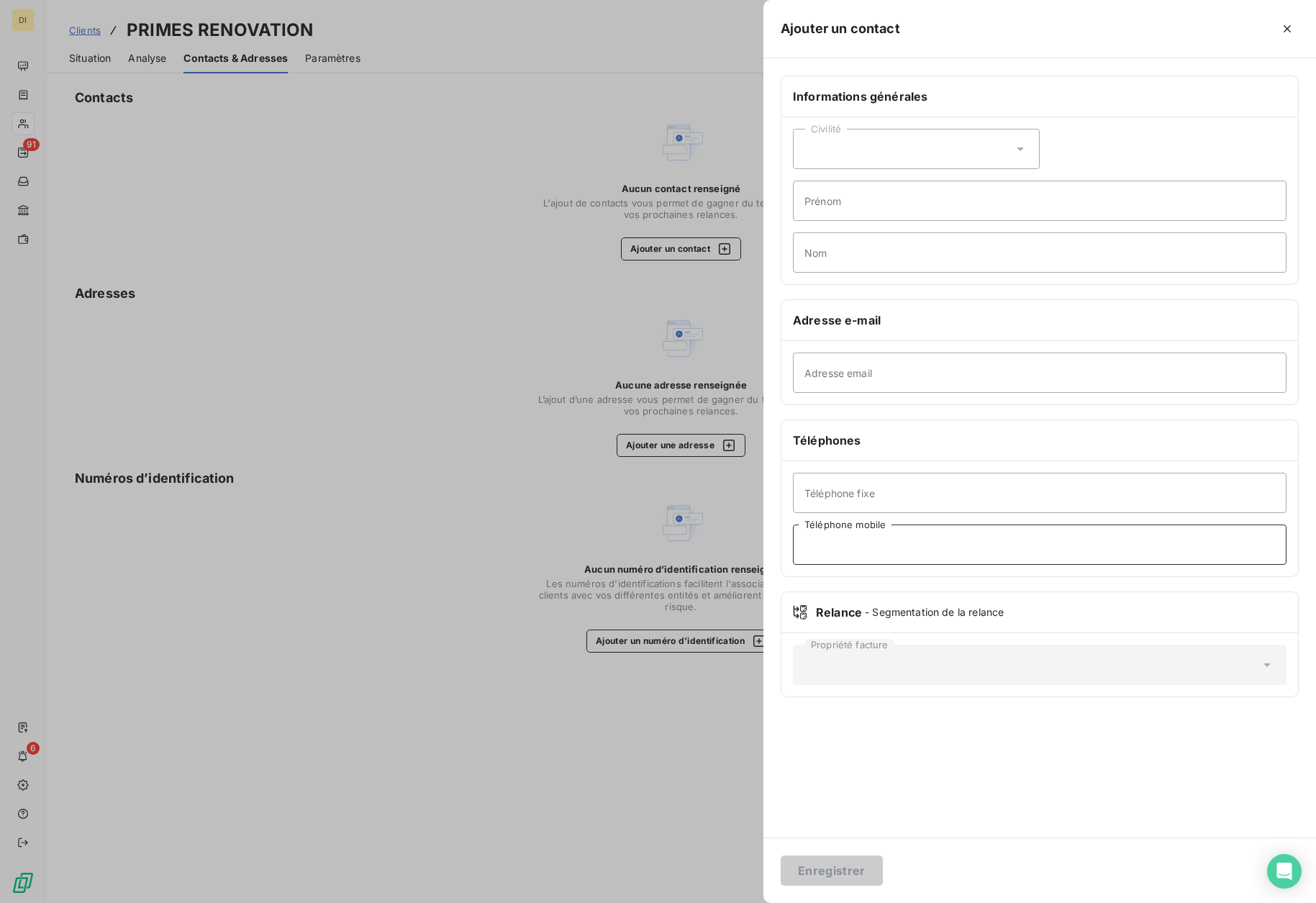
click at [901, 544] on input "Téléphone mobile" at bounding box center [1039, 544] width 493 height 40
type input "0632351475"
drag, startPoint x: 881, startPoint y: 547, endPoint x: 793, endPoint y: 553, distance: 88.2
click at [793, 553] on input "0632351475" at bounding box center [1039, 544] width 493 height 40
click at [643, 479] on div at bounding box center [658, 452] width 1316 height 903
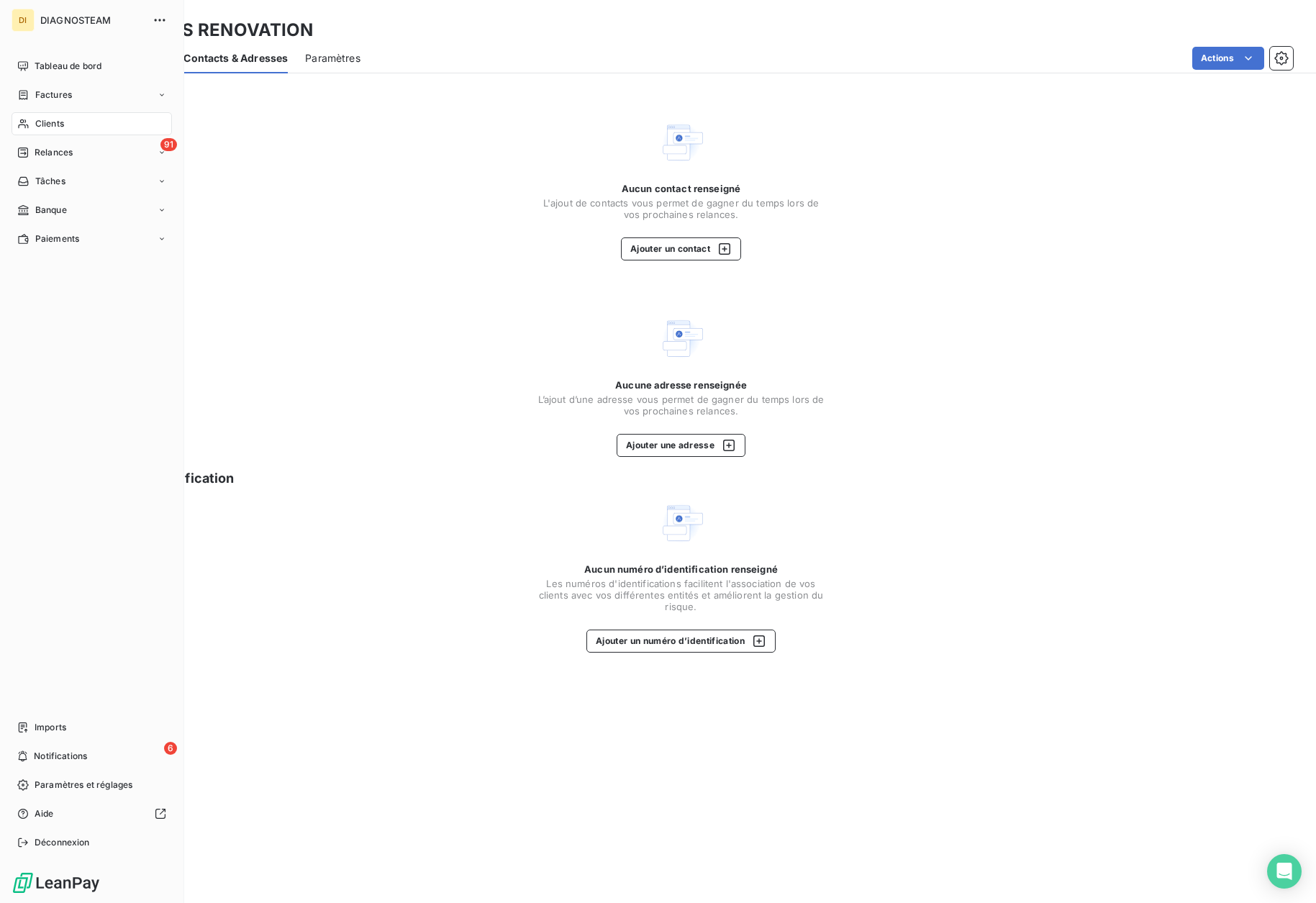
click at [69, 121] on div "Clients" at bounding box center [91, 124] width 161 height 23
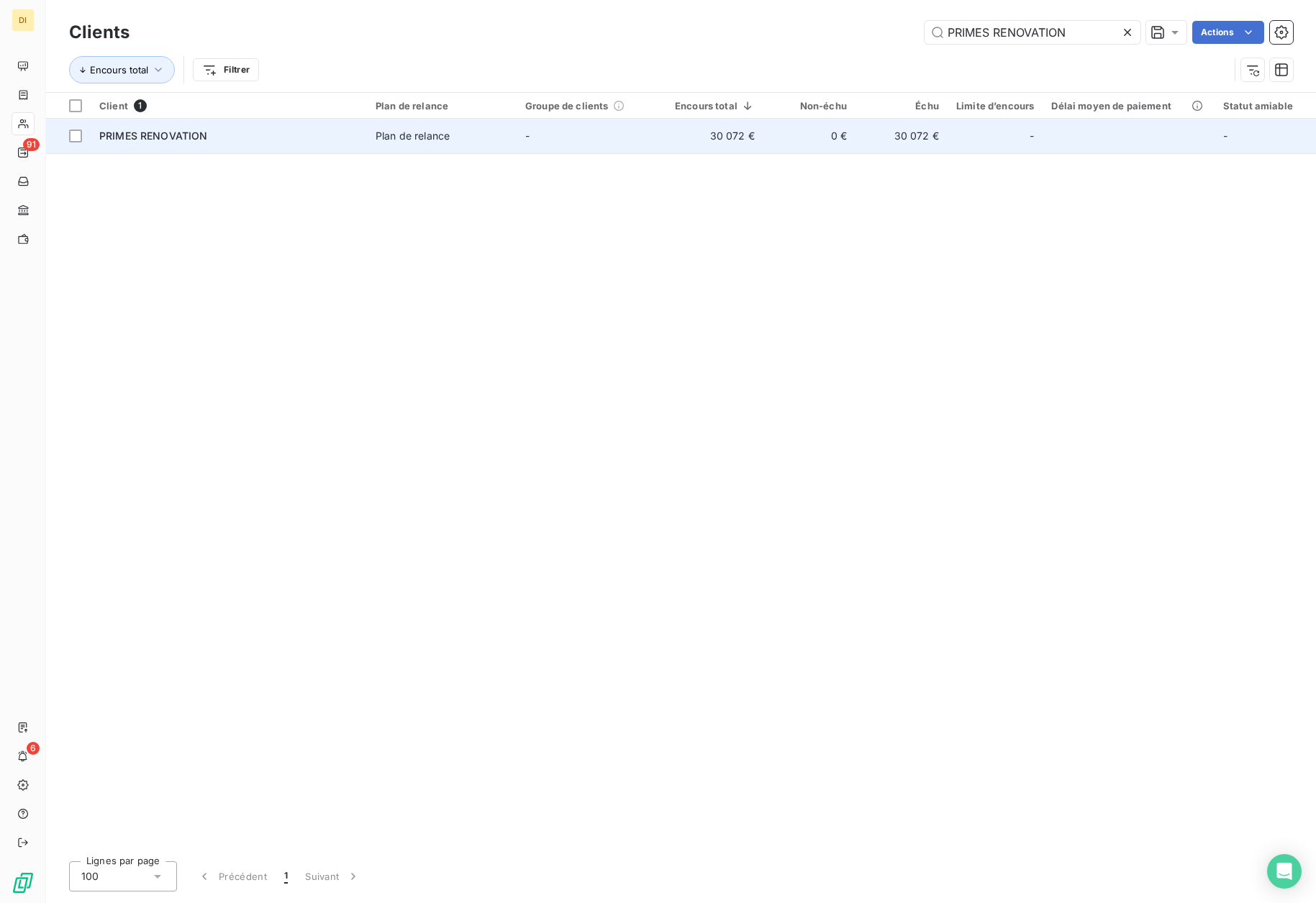
click at [361, 132] on td "PRIMES RENOVATION" at bounding box center [228, 136] width 276 height 34
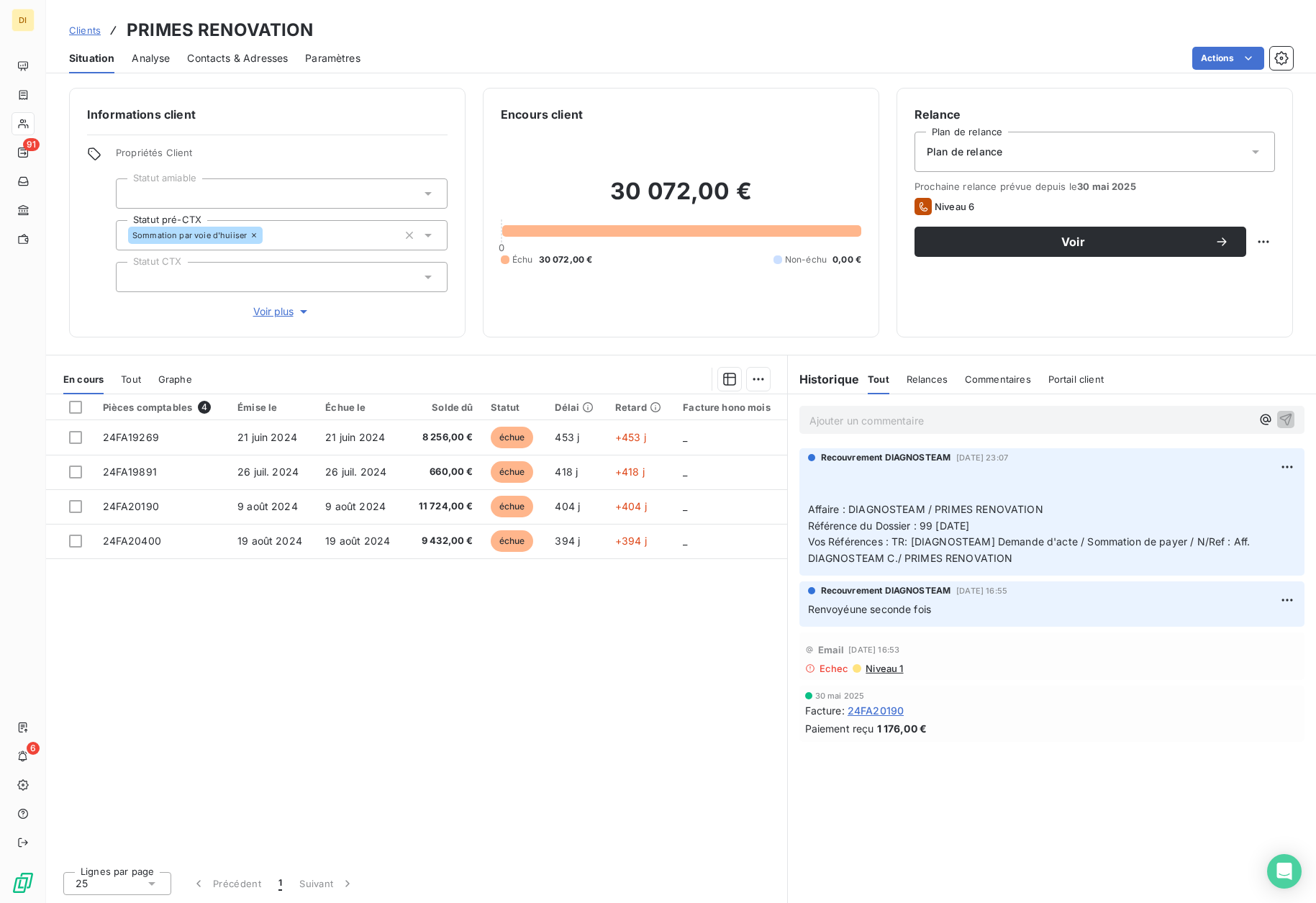
click at [879, 428] on p "Ajouter un commentaire ﻿" at bounding box center [1031, 421] width 442 height 18
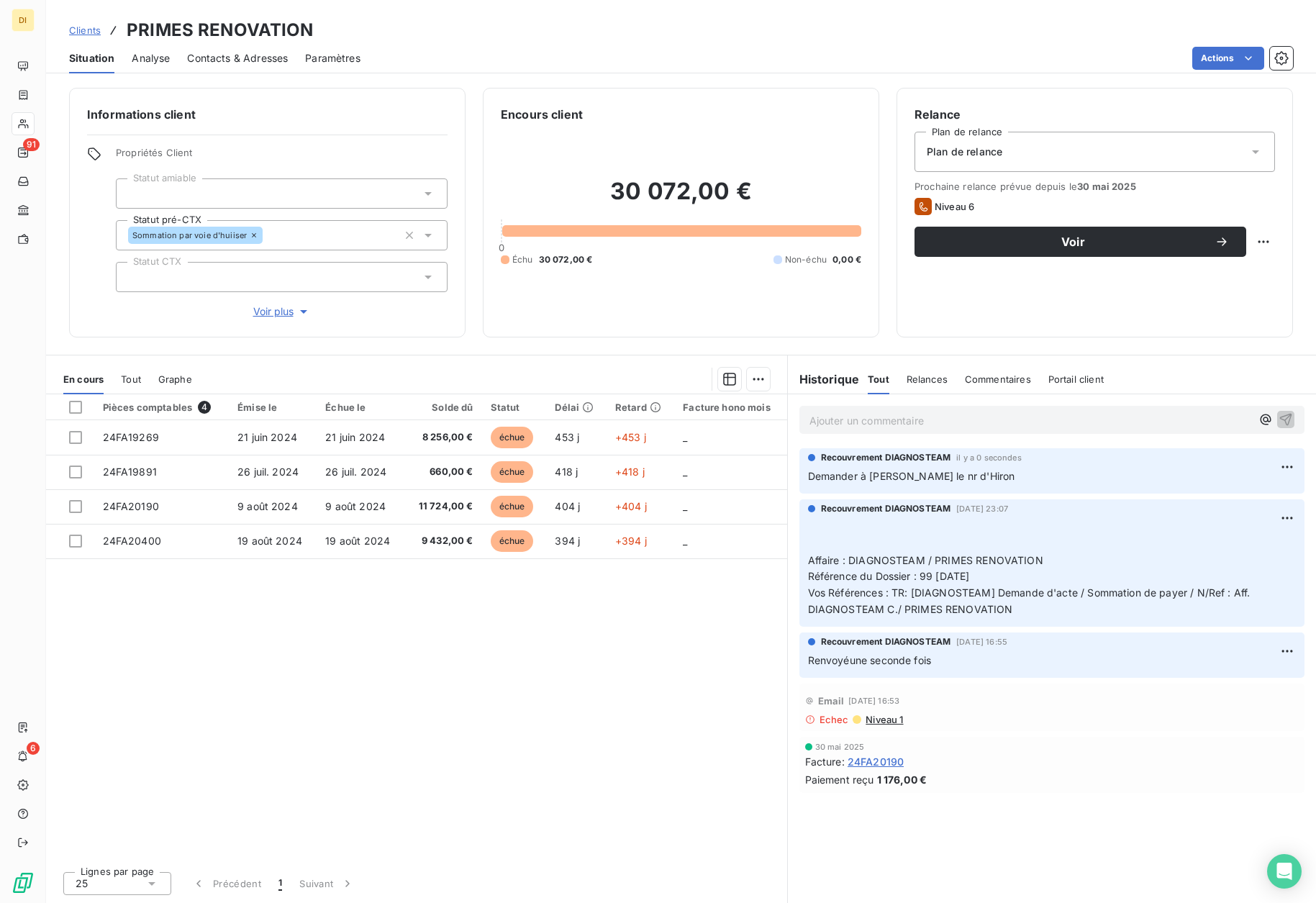
click at [84, 34] on span "Clients" at bounding box center [84, 29] width 32 height 11
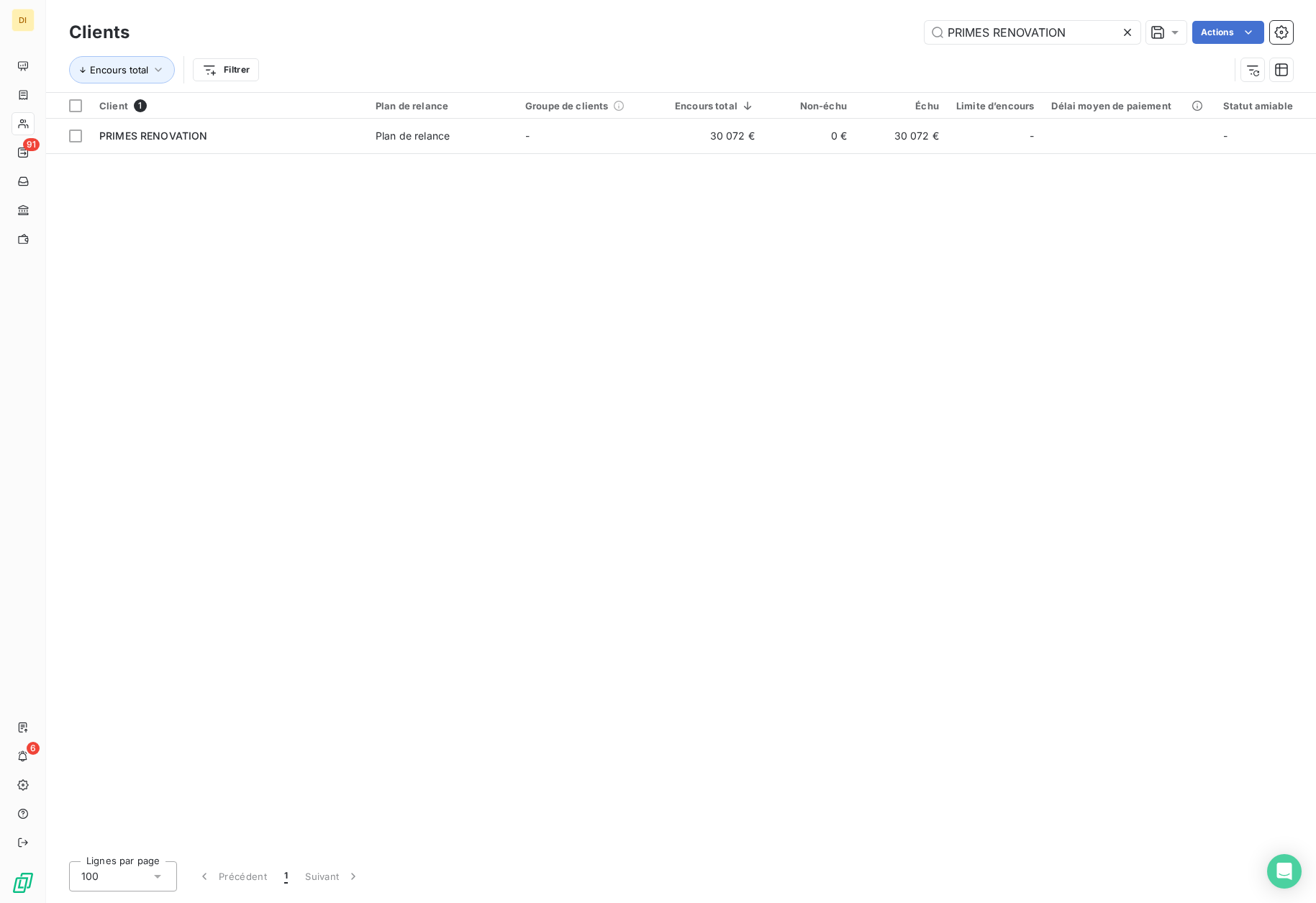
click at [1129, 29] on icon at bounding box center [1127, 32] width 7 height 7
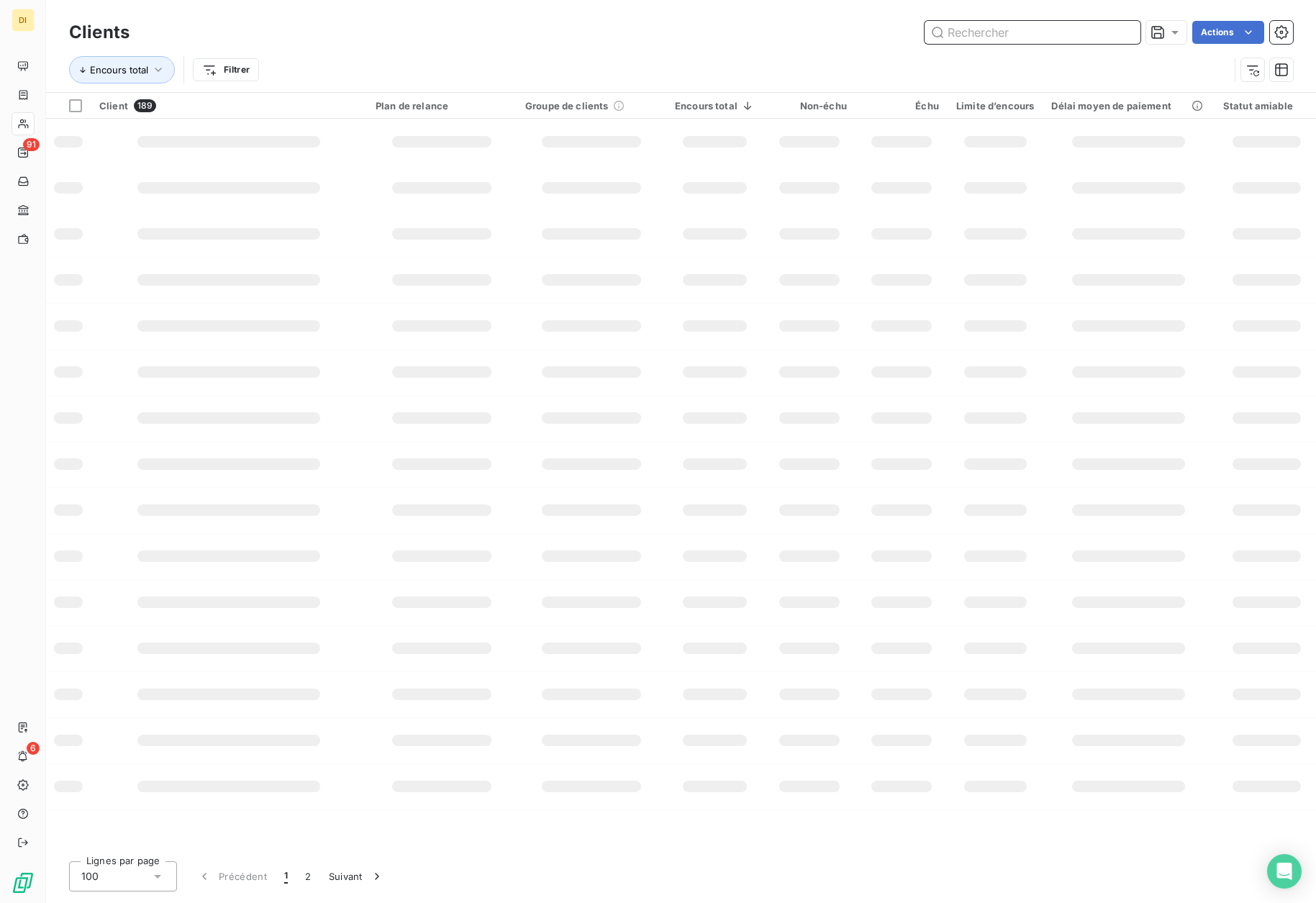
click at [1055, 41] on input "text" at bounding box center [1032, 32] width 216 height 23
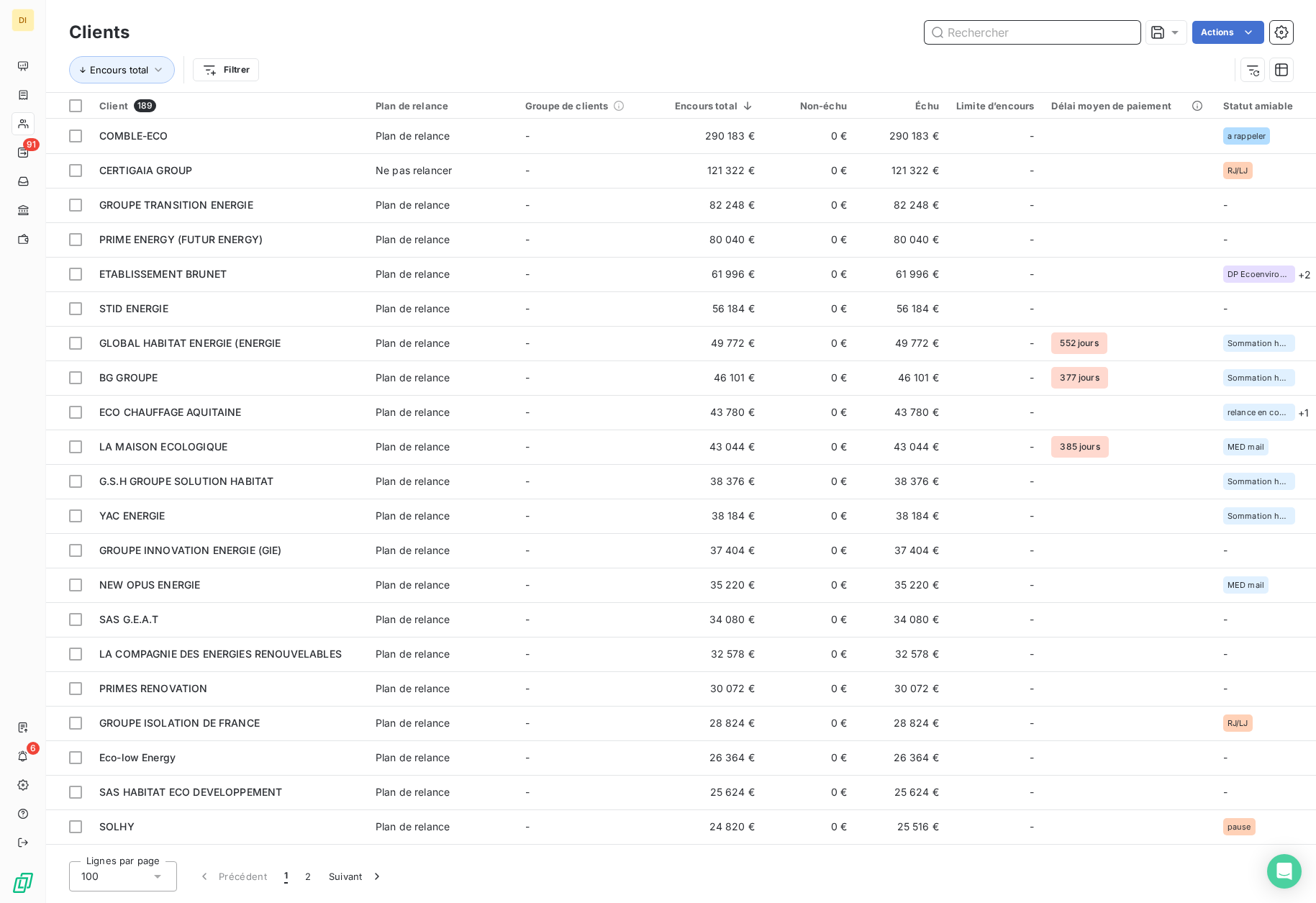
click at [1034, 34] on input "text" at bounding box center [1032, 32] width 216 height 23
paste input "SAS HABITAT ECO DEVELOPPEMENT"
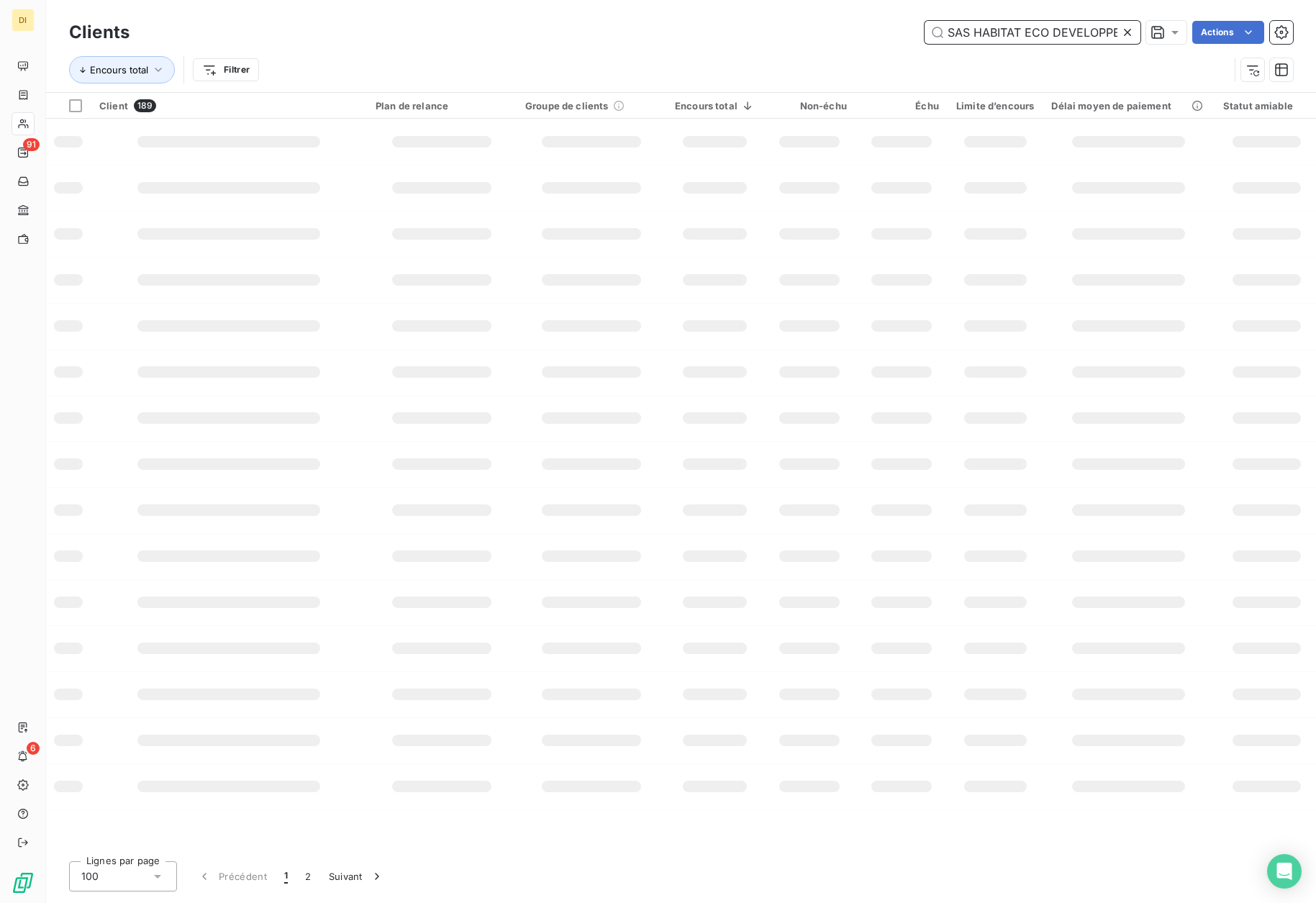
scroll to position [0, 34]
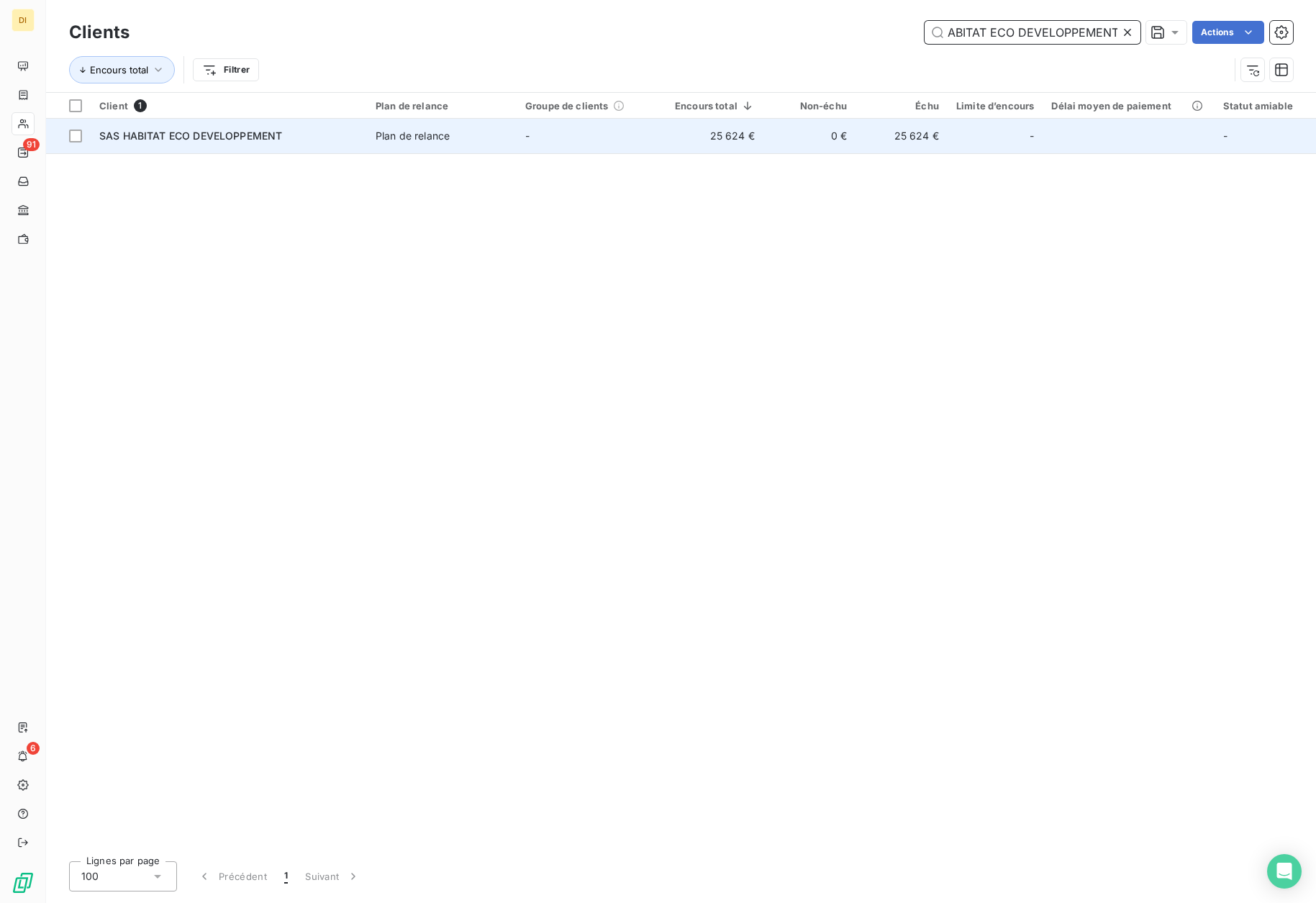
type input "SAS HABITAT ECO DEVELOPPEMENT"
click at [387, 141] on div "Plan de relance" at bounding box center [413, 136] width 74 height 15
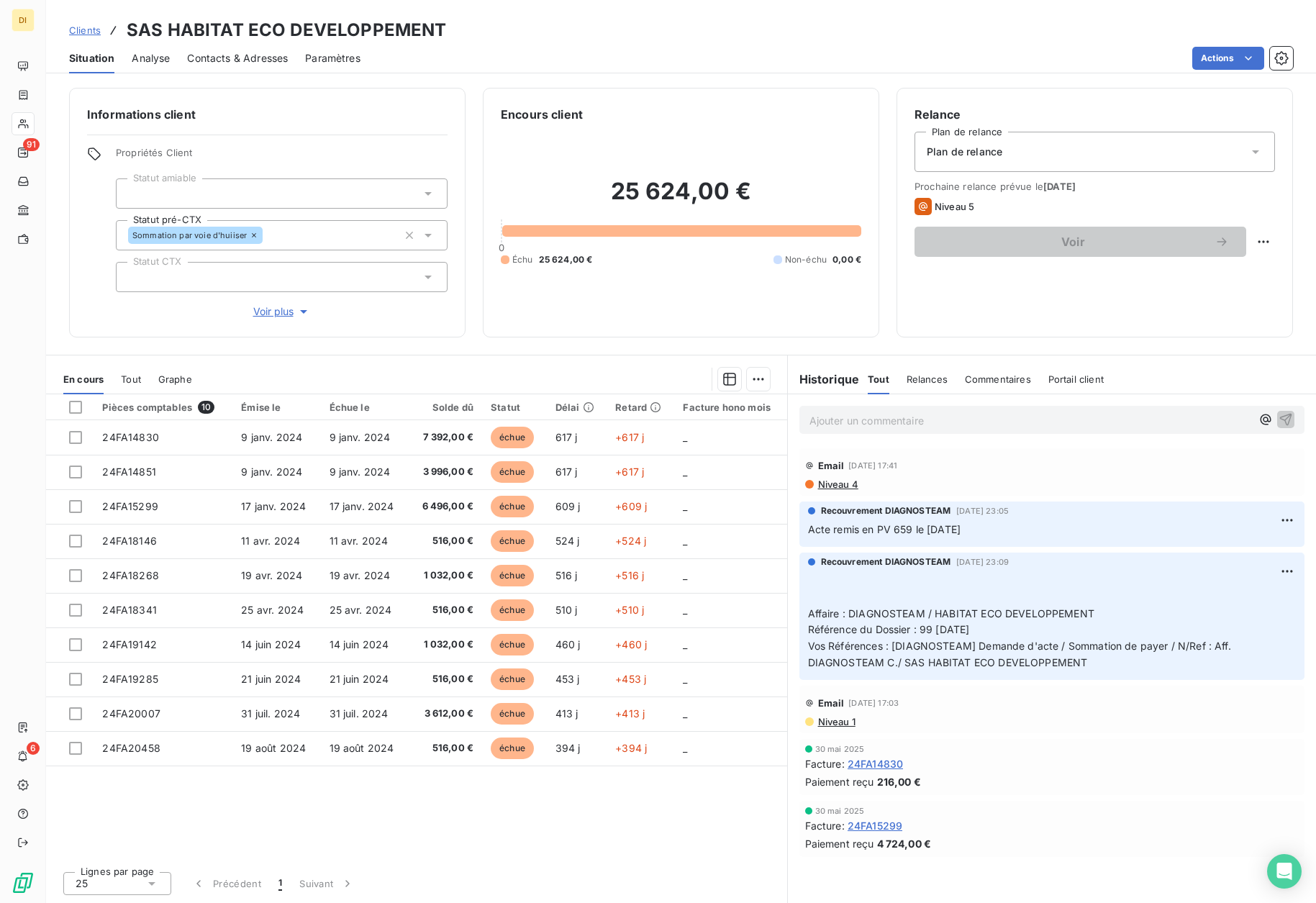
click at [226, 55] on span "Contacts & Adresses" at bounding box center [237, 58] width 101 height 15
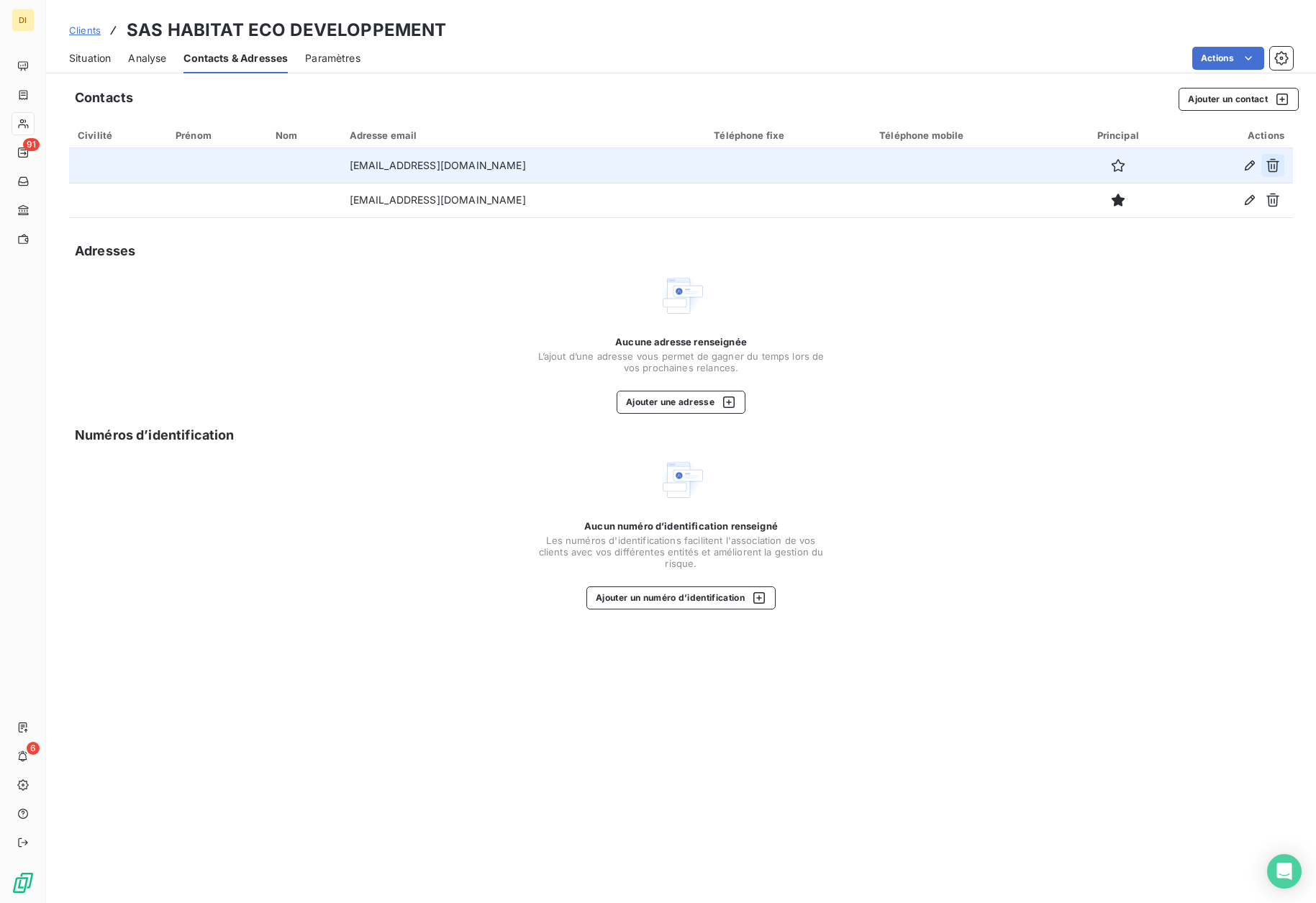
click at [1273, 165] on icon "button" at bounding box center [1272, 165] width 15 height 15
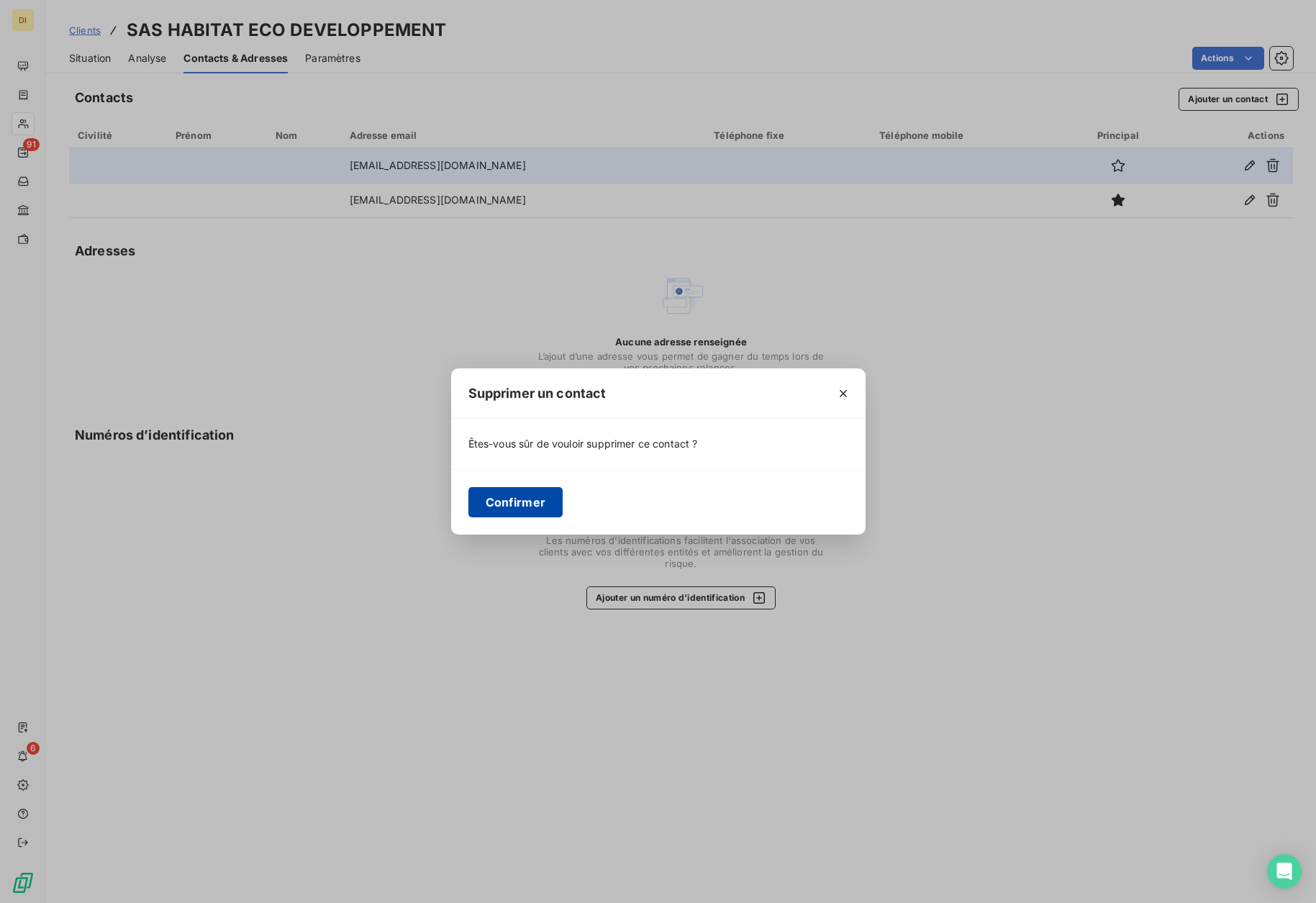
click at [517, 501] on button "Confirmer" at bounding box center [516, 502] width 95 height 30
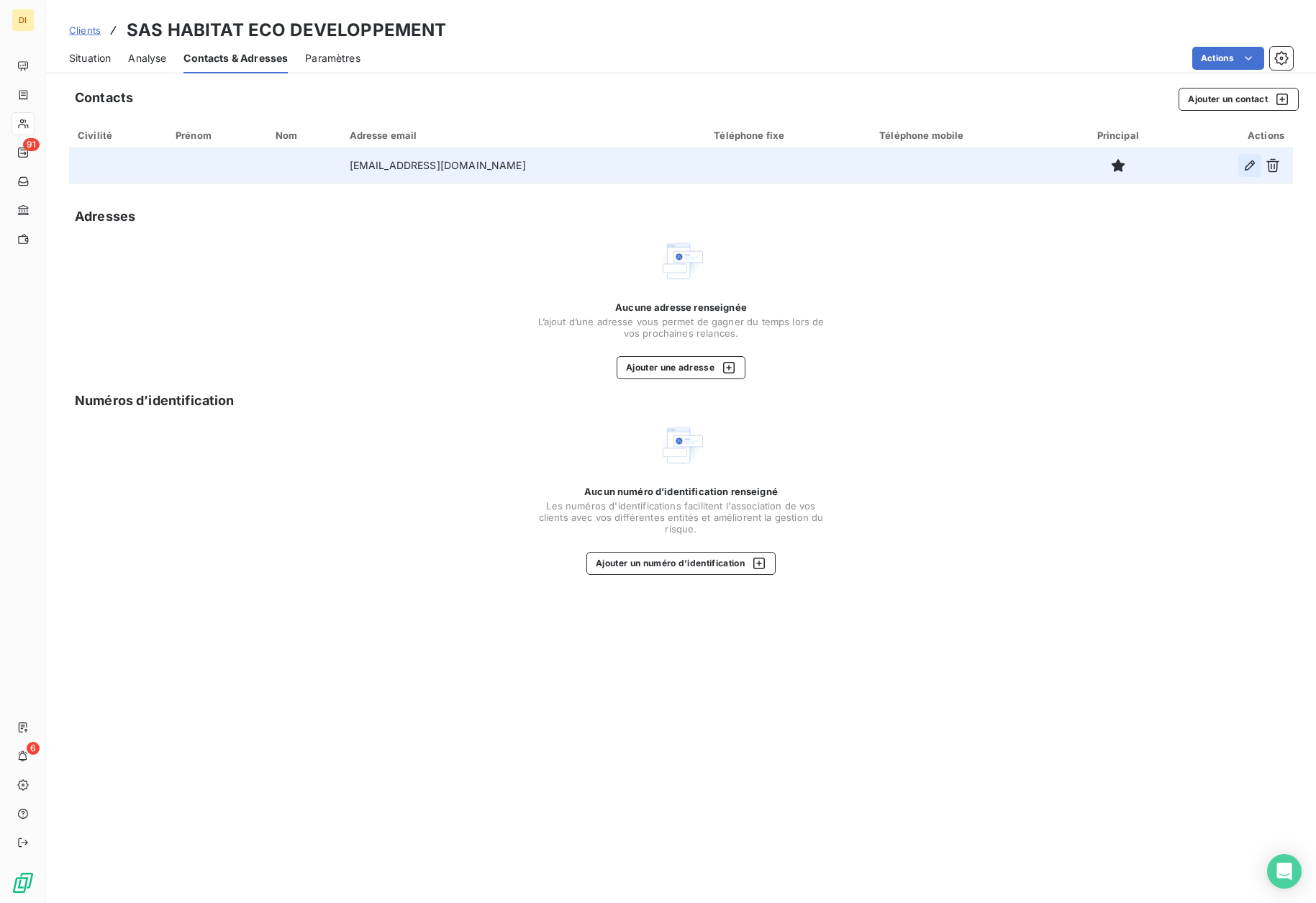
click at [1249, 165] on icon "button" at bounding box center [1250, 165] width 15 height 15
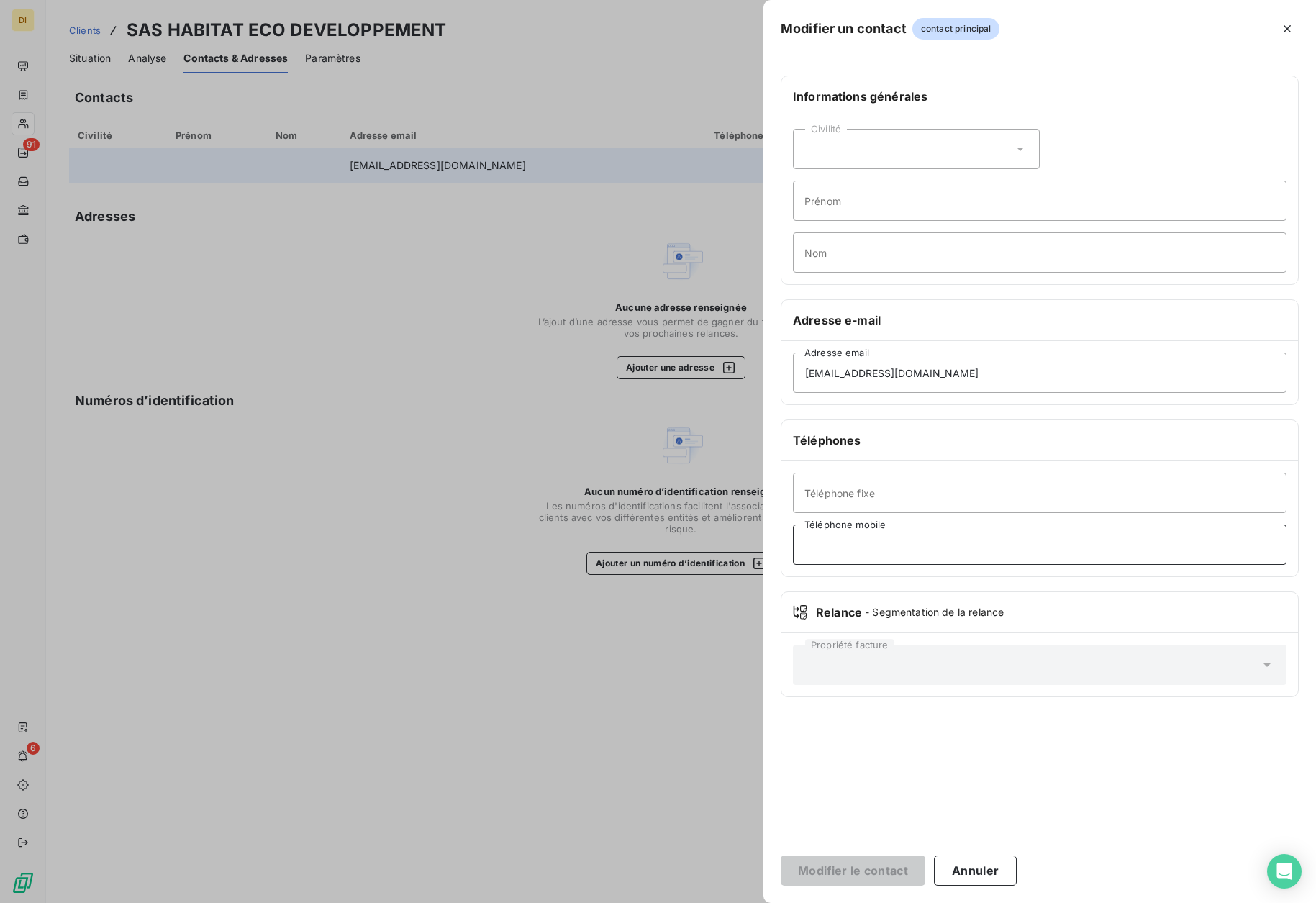
click at [895, 550] on input "Téléphone mobile" at bounding box center [1039, 544] width 493 height 40
type input "0623081370"
click at [904, 875] on button "Modifier le contact" at bounding box center [853, 870] width 144 height 30
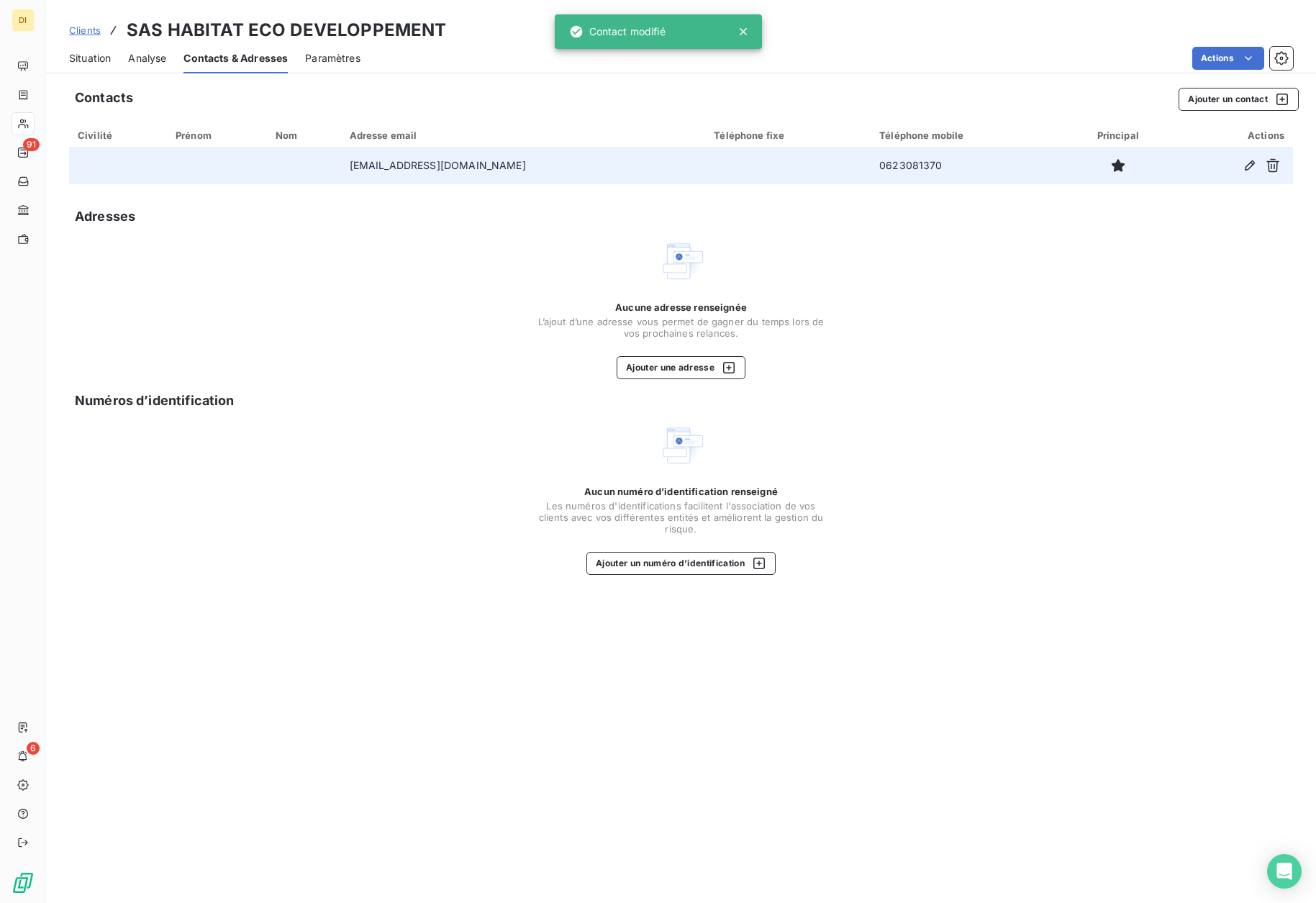
click at [86, 34] on span "Clients" at bounding box center [84, 29] width 32 height 11
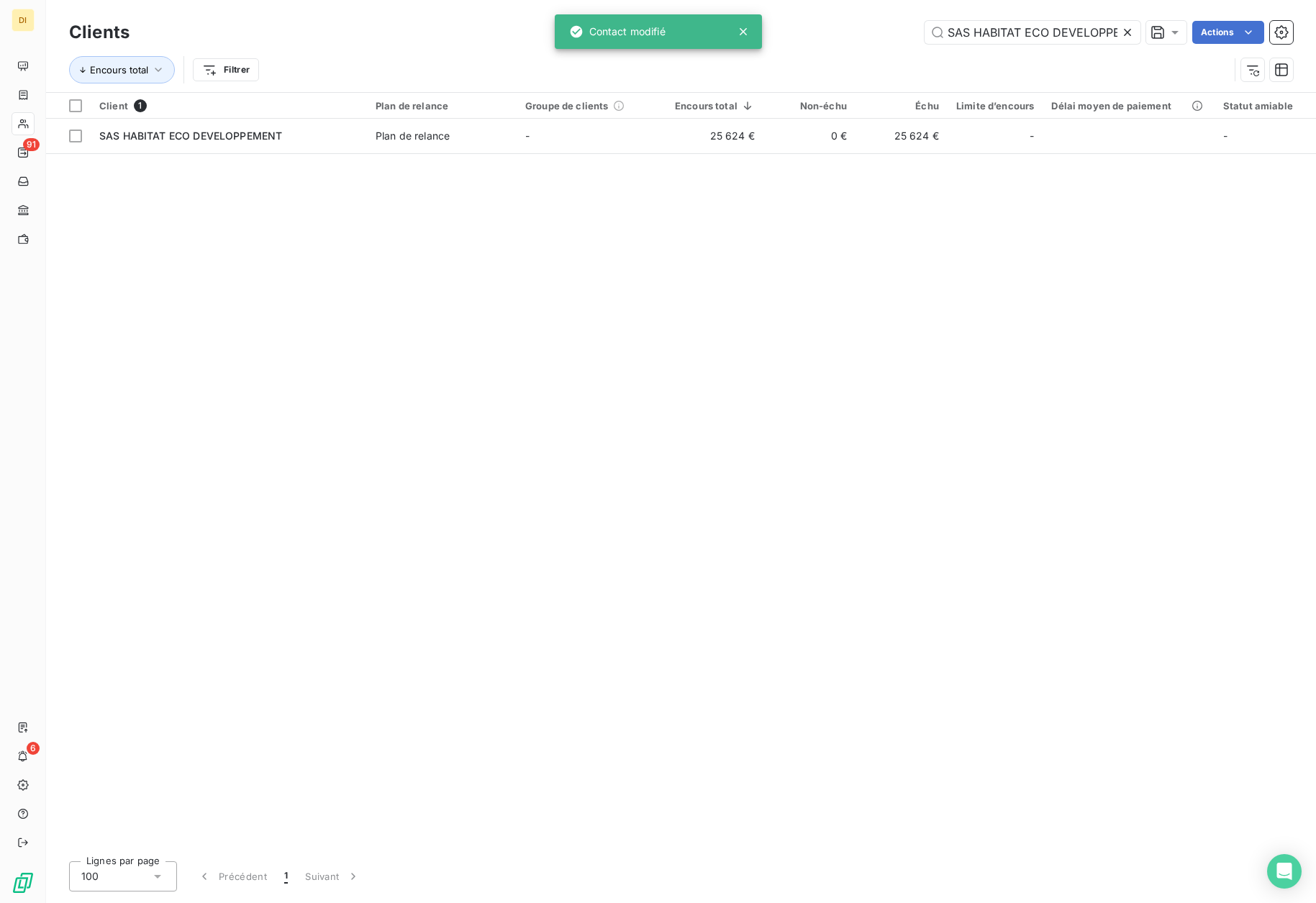
click at [1127, 34] on icon at bounding box center [1127, 32] width 7 height 7
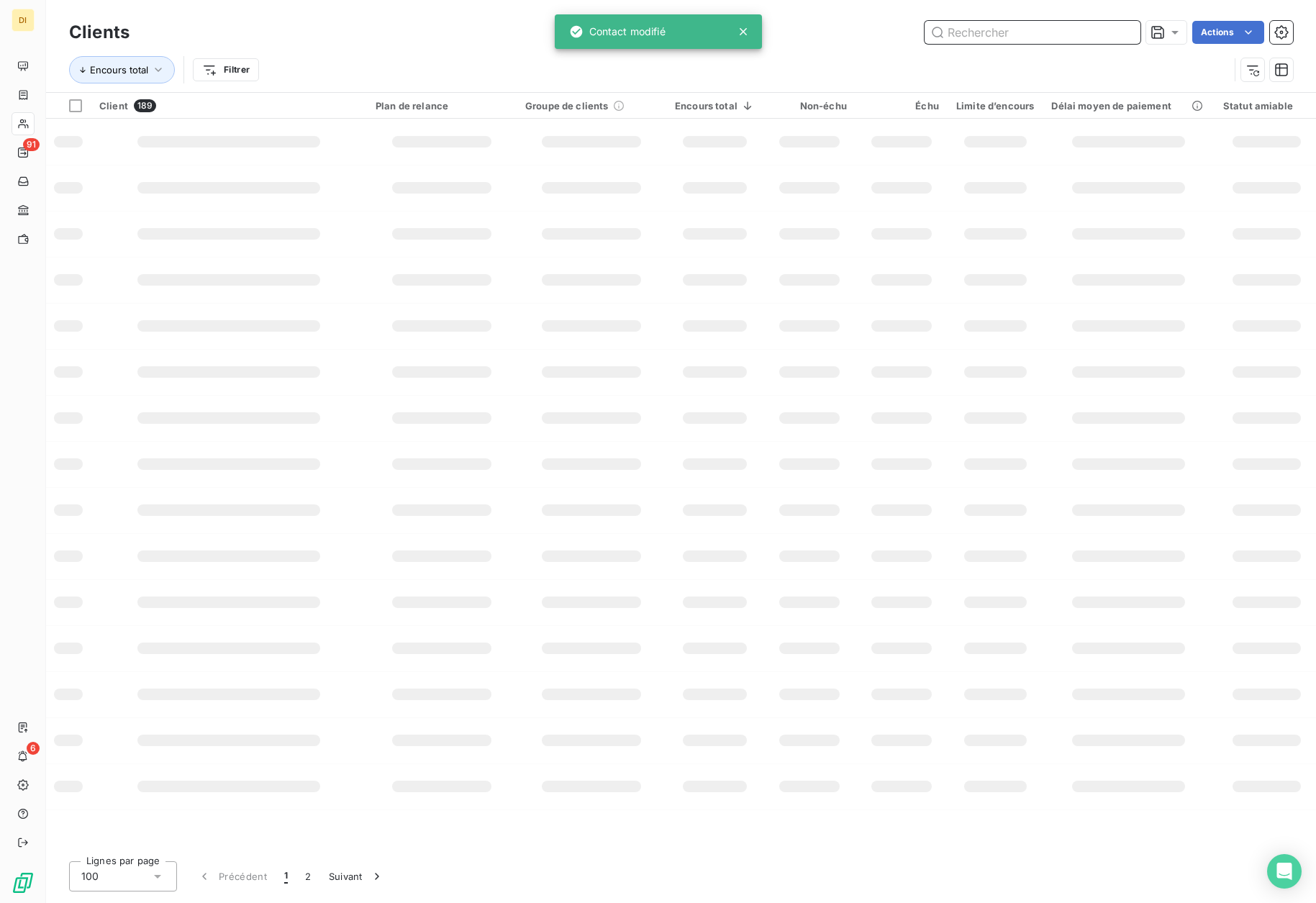
click at [1066, 34] on input "text" at bounding box center [1032, 32] width 216 height 23
paste input "PRIMES RENOVATION"
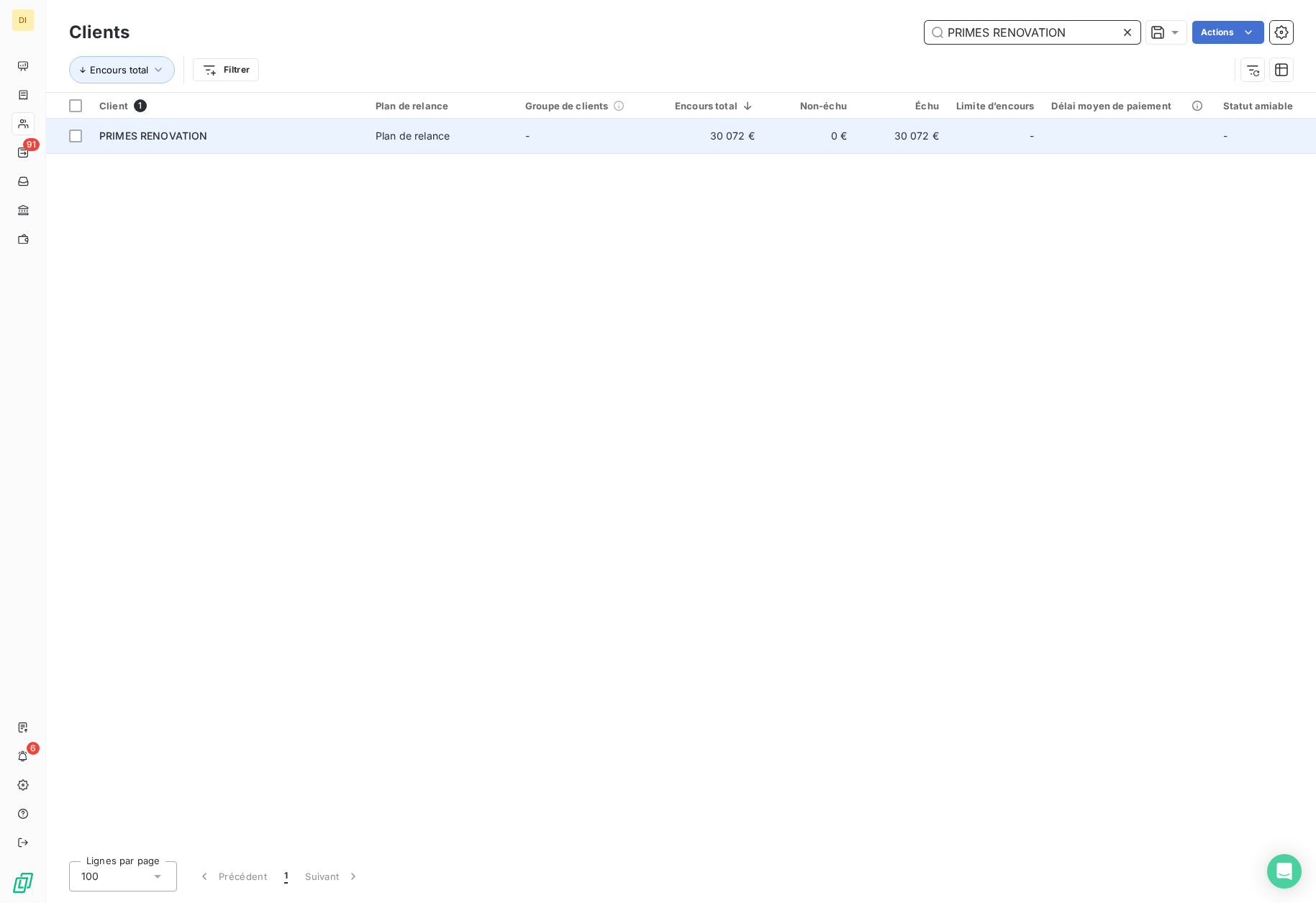
type input "PRIMES RENOVATION"
click at [578, 149] on td "-" at bounding box center [591, 136] width 150 height 34
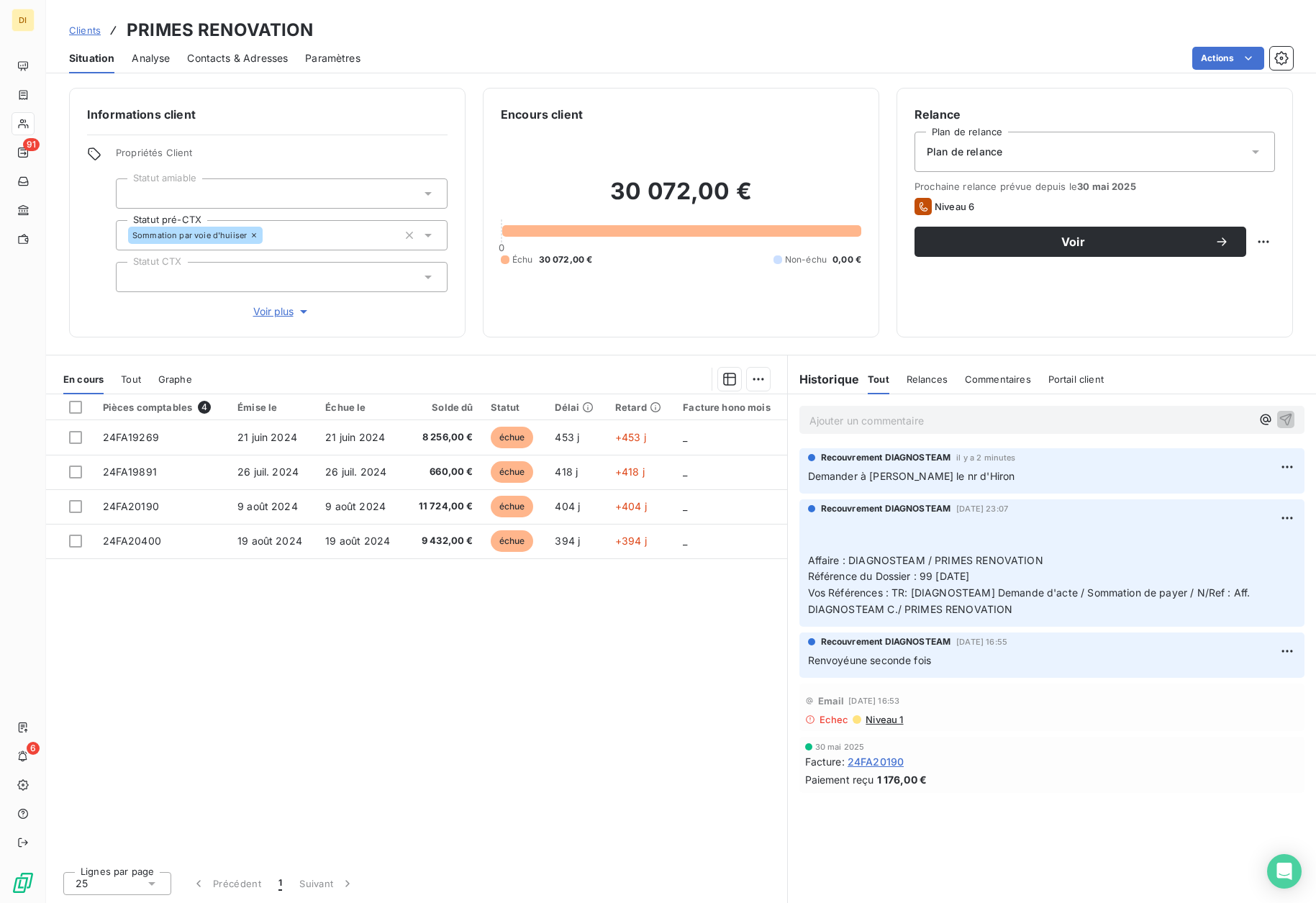
click at [241, 53] on span "Contacts & Adresses" at bounding box center [237, 58] width 101 height 15
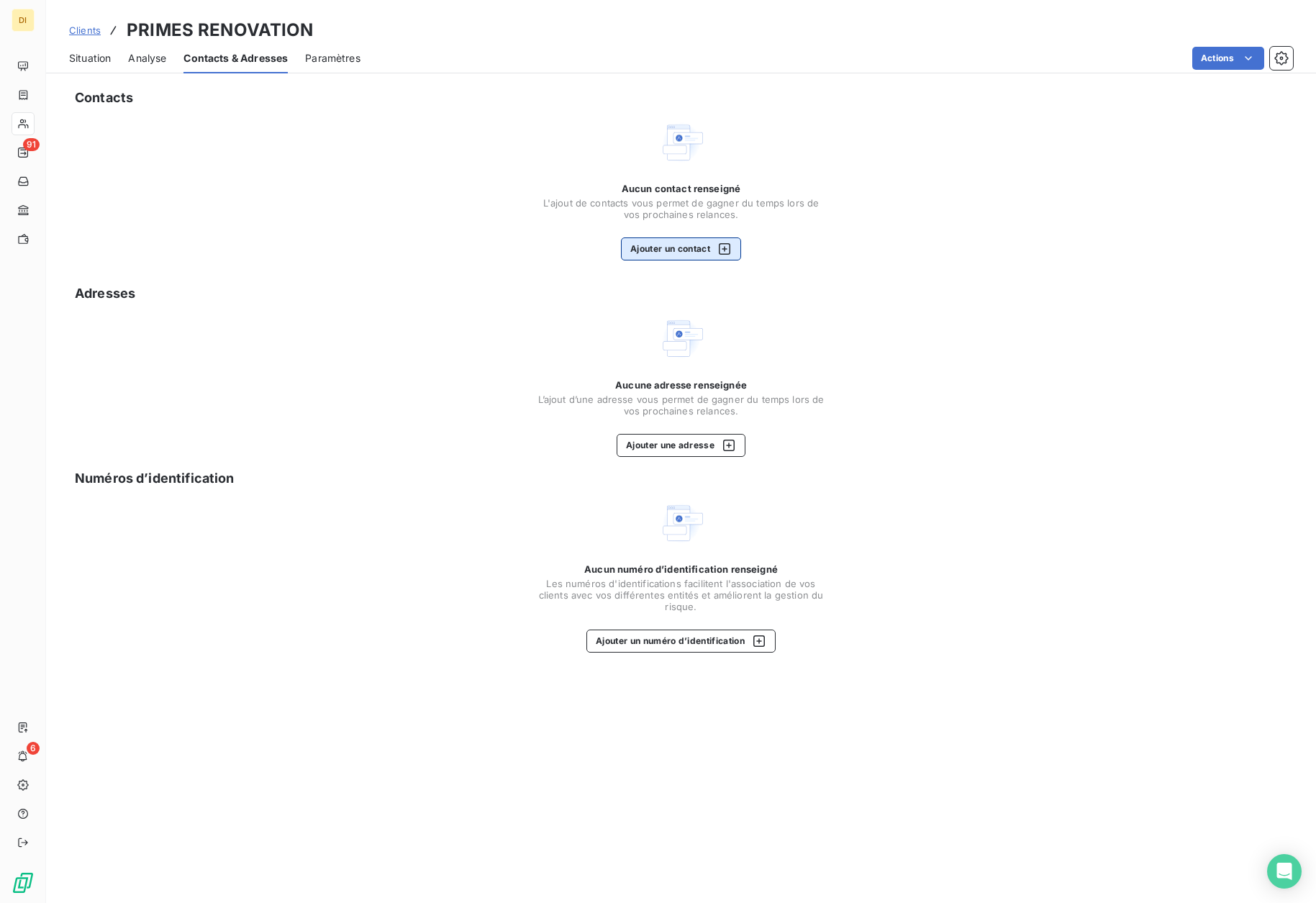
click at [682, 248] on button "Ajouter un contact" at bounding box center [681, 249] width 120 height 23
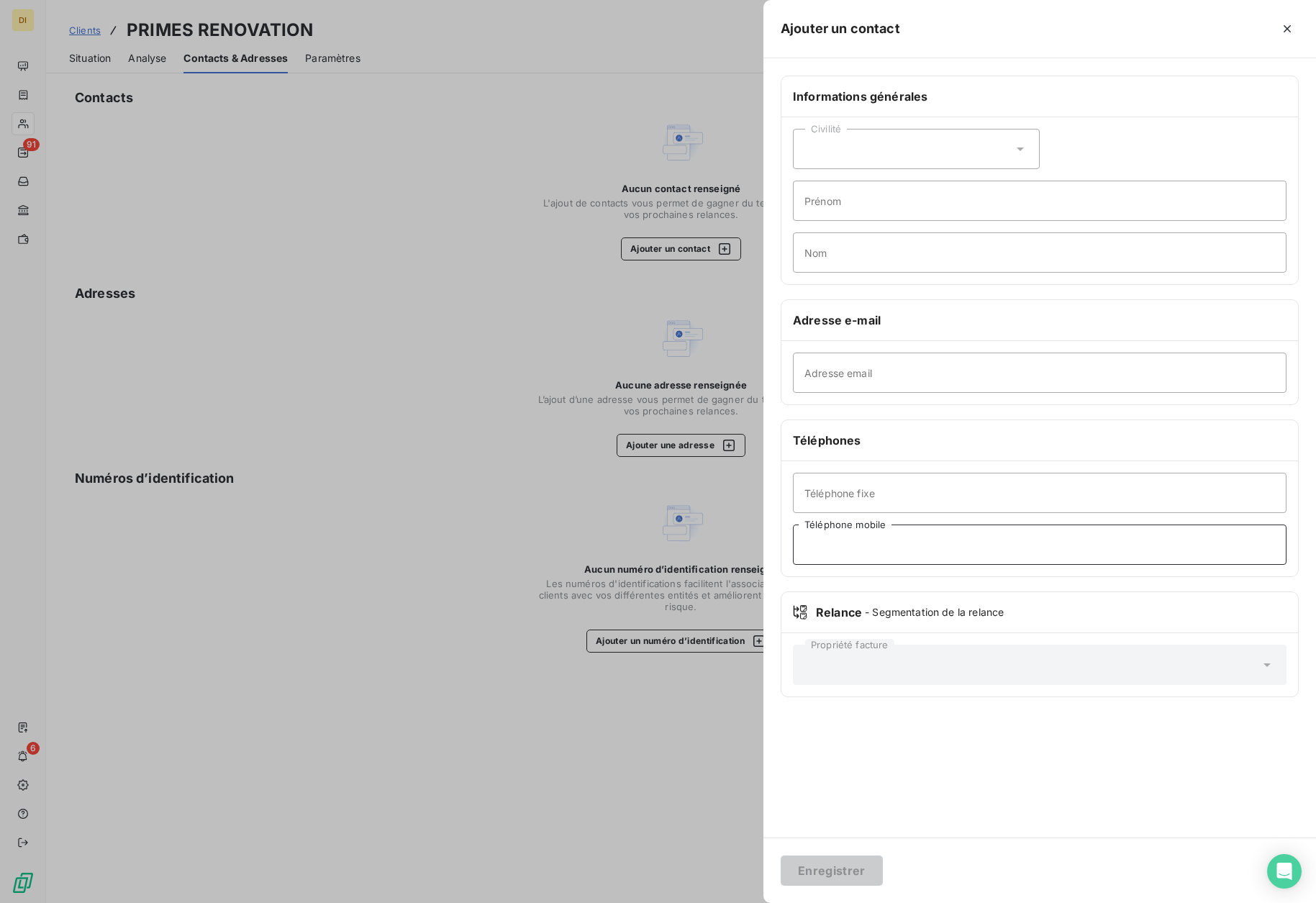
click at [876, 551] on input "Téléphone mobile" at bounding box center [1039, 544] width 493 height 40
type input "0658280213"
click at [878, 256] on input "Nom" at bounding box center [1039, 252] width 493 height 40
type input "yoni"
click at [820, 872] on button "Enregistrer" at bounding box center [831, 870] width 102 height 30
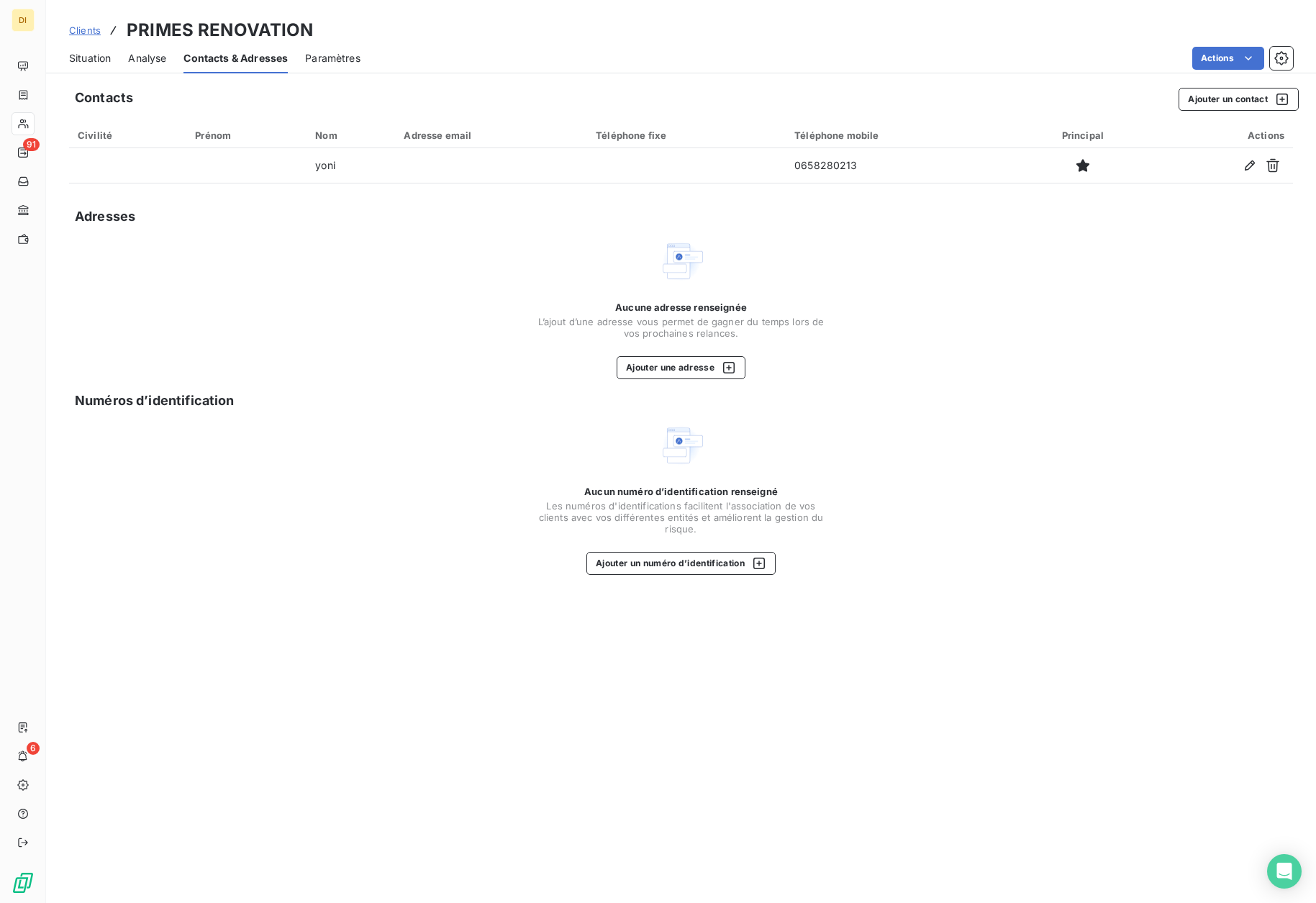
click at [104, 59] on span "Situation" at bounding box center [89, 58] width 42 height 15
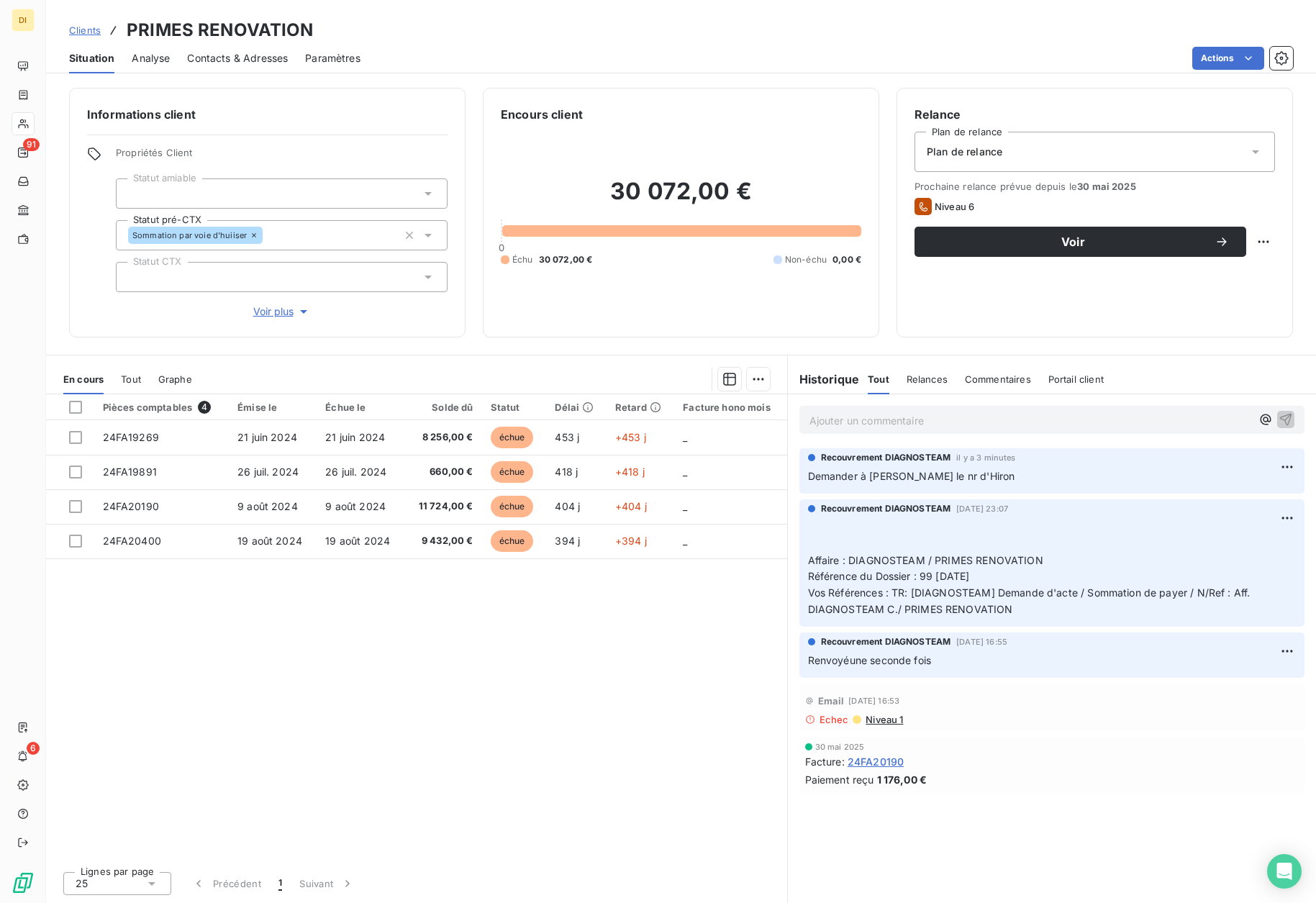
click at [227, 50] on div "Contacts & Adresses" at bounding box center [237, 58] width 101 height 30
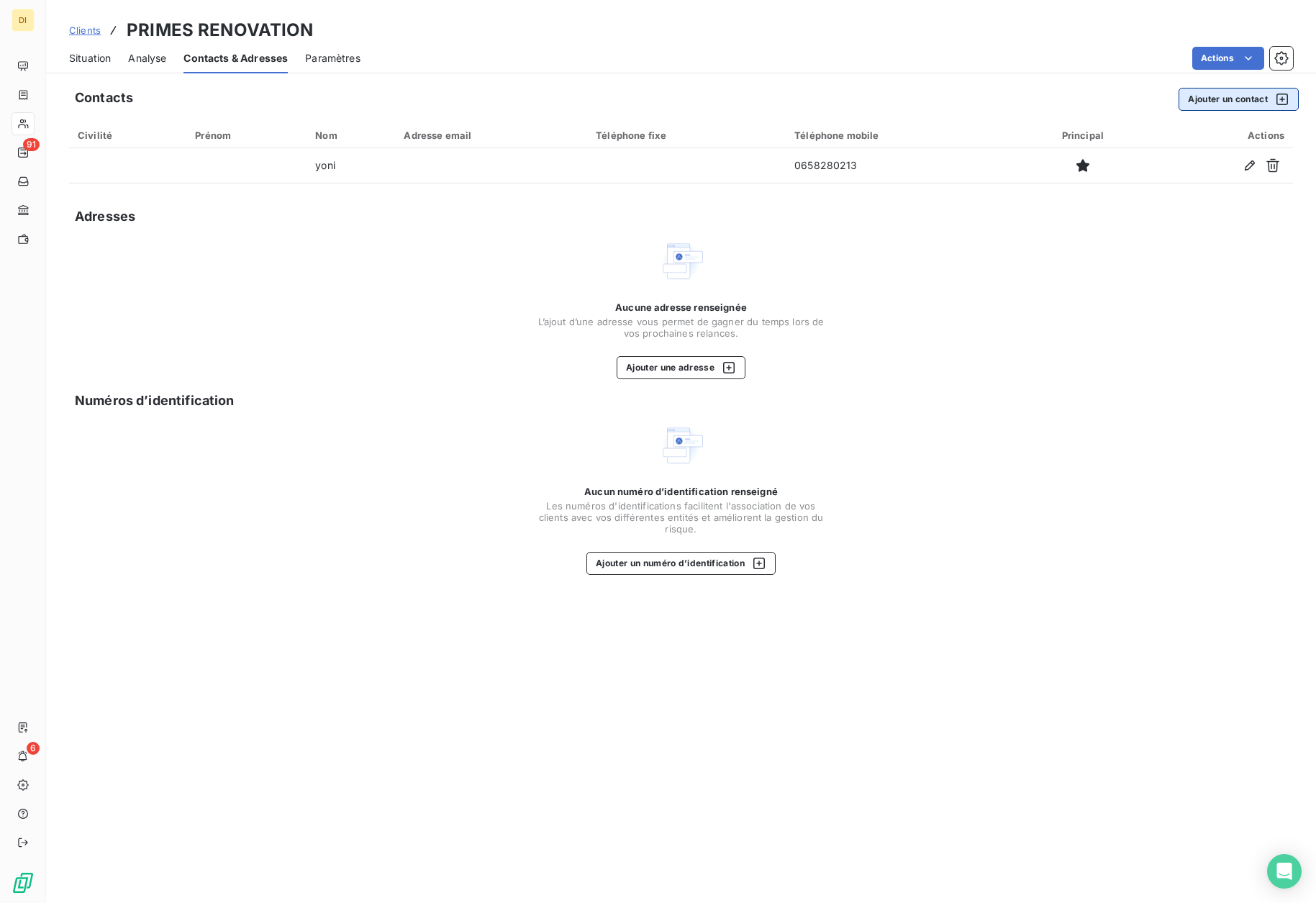
click at [1212, 95] on button "Ajouter un contact" at bounding box center [1239, 99] width 120 height 23
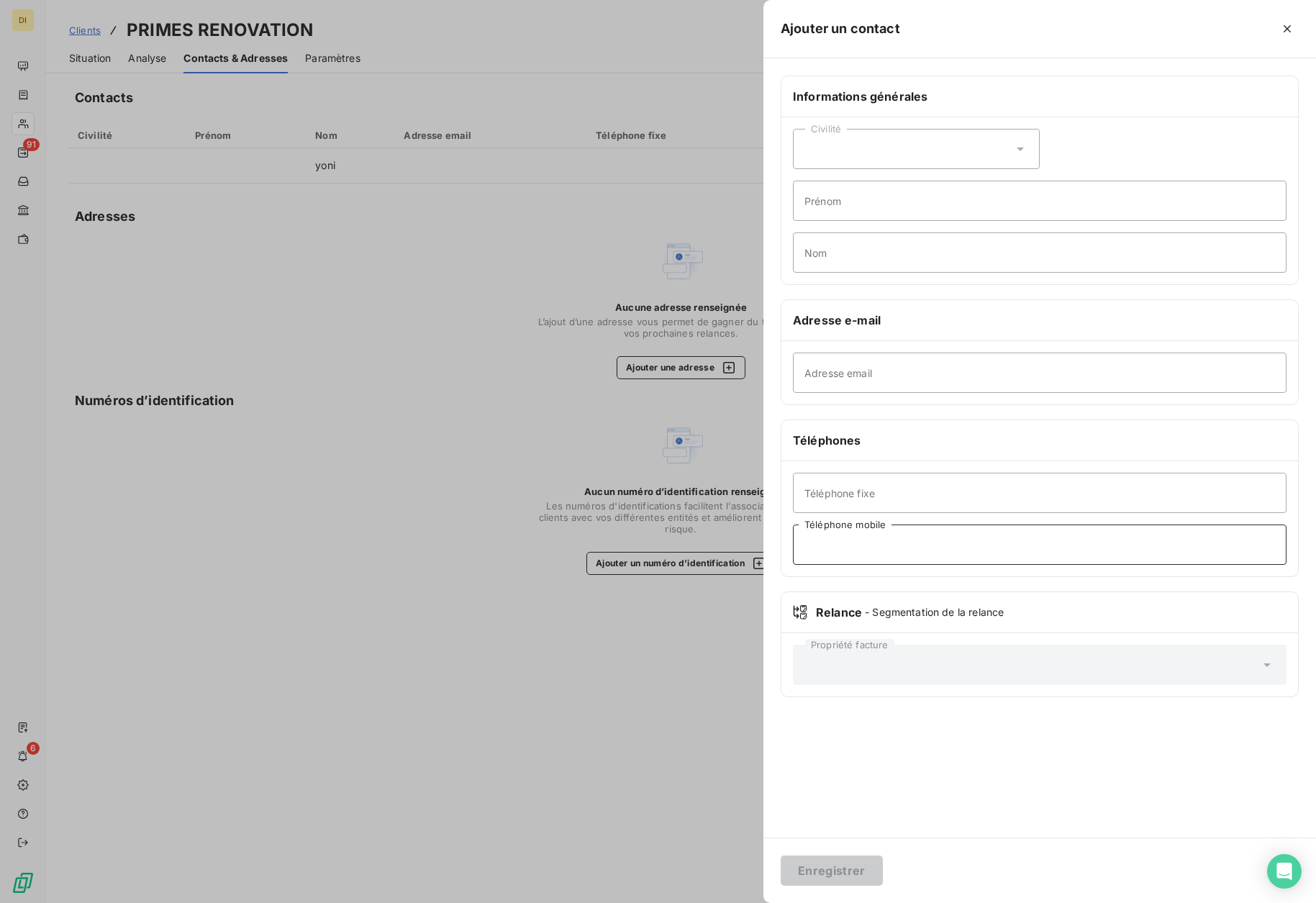
click at [910, 550] on input "Téléphone mobile" at bounding box center [1039, 544] width 493 height 40
paste input "[PHONE_NUMBER]"
type input "[PHONE_NUMBER]"
click at [839, 206] on input "Prénom" at bounding box center [1039, 200] width 493 height 40
type input "iRON"
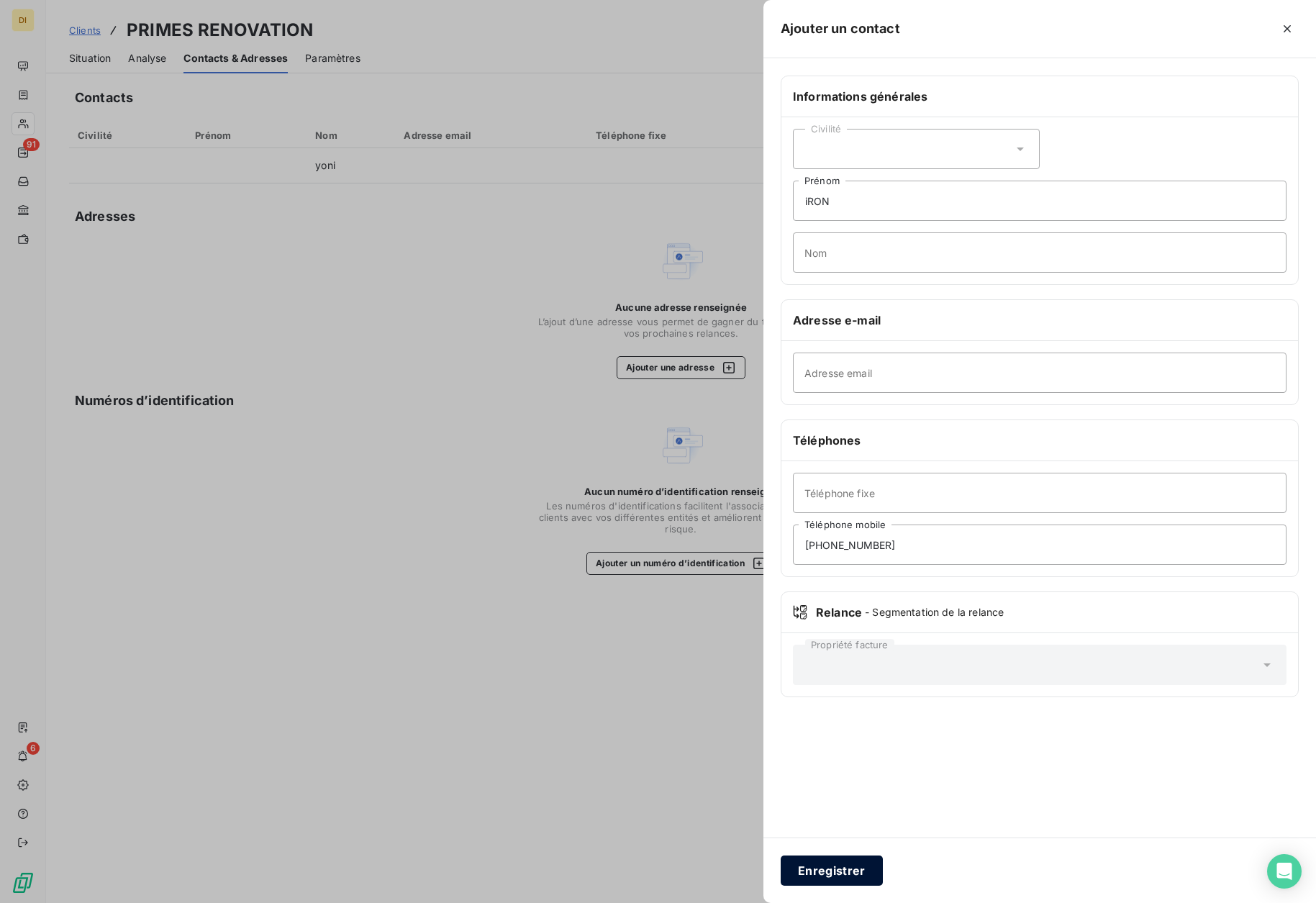
click at [847, 864] on button "Enregistrer" at bounding box center [831, 870] width 102 height 30
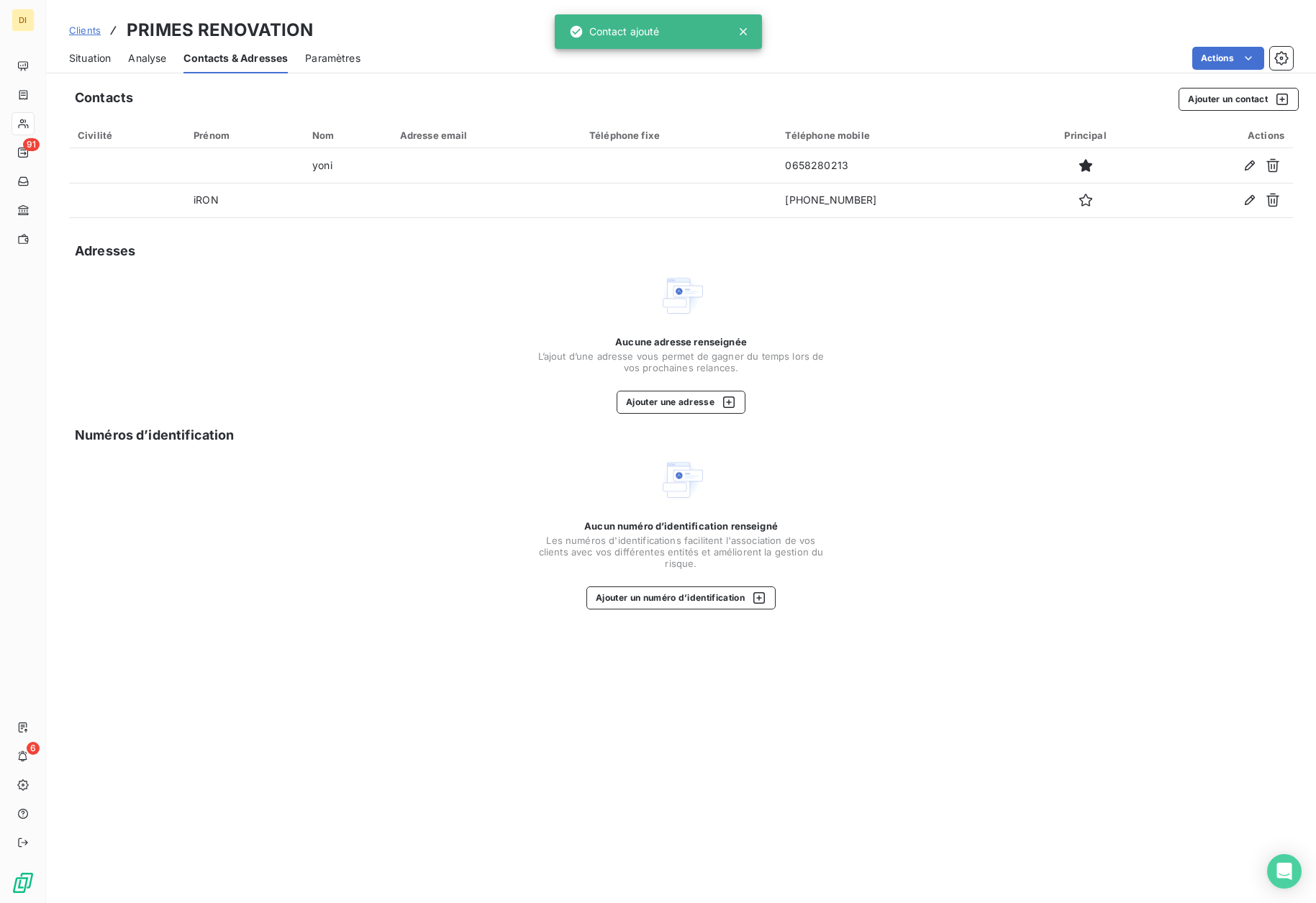
click at [86, 58] on span "Situation" at bounding box center [89, 58] width 42 height 15
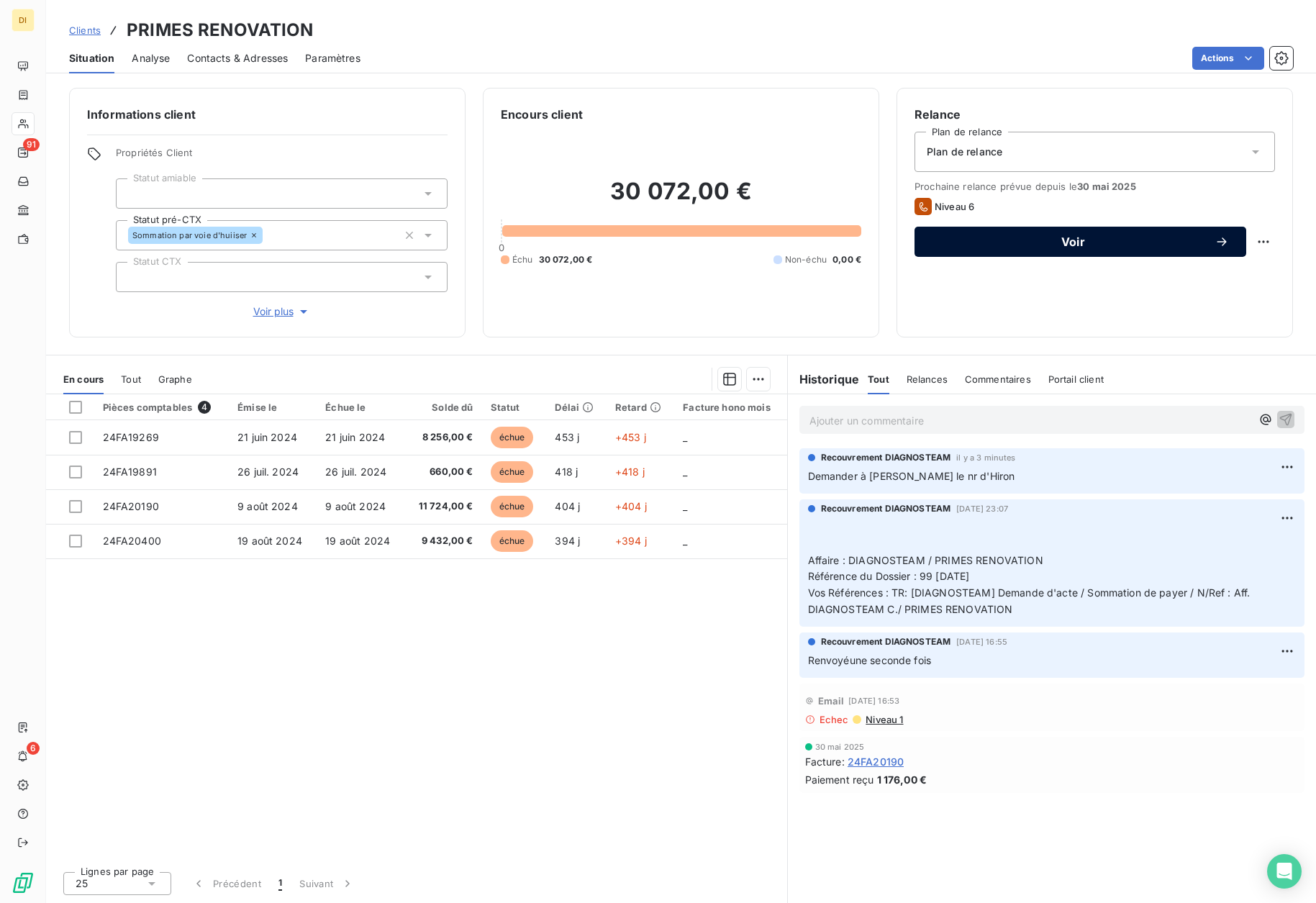
click at [977, 237] on span "Voir" at bounding box center [1073, 242] width 283 height 11
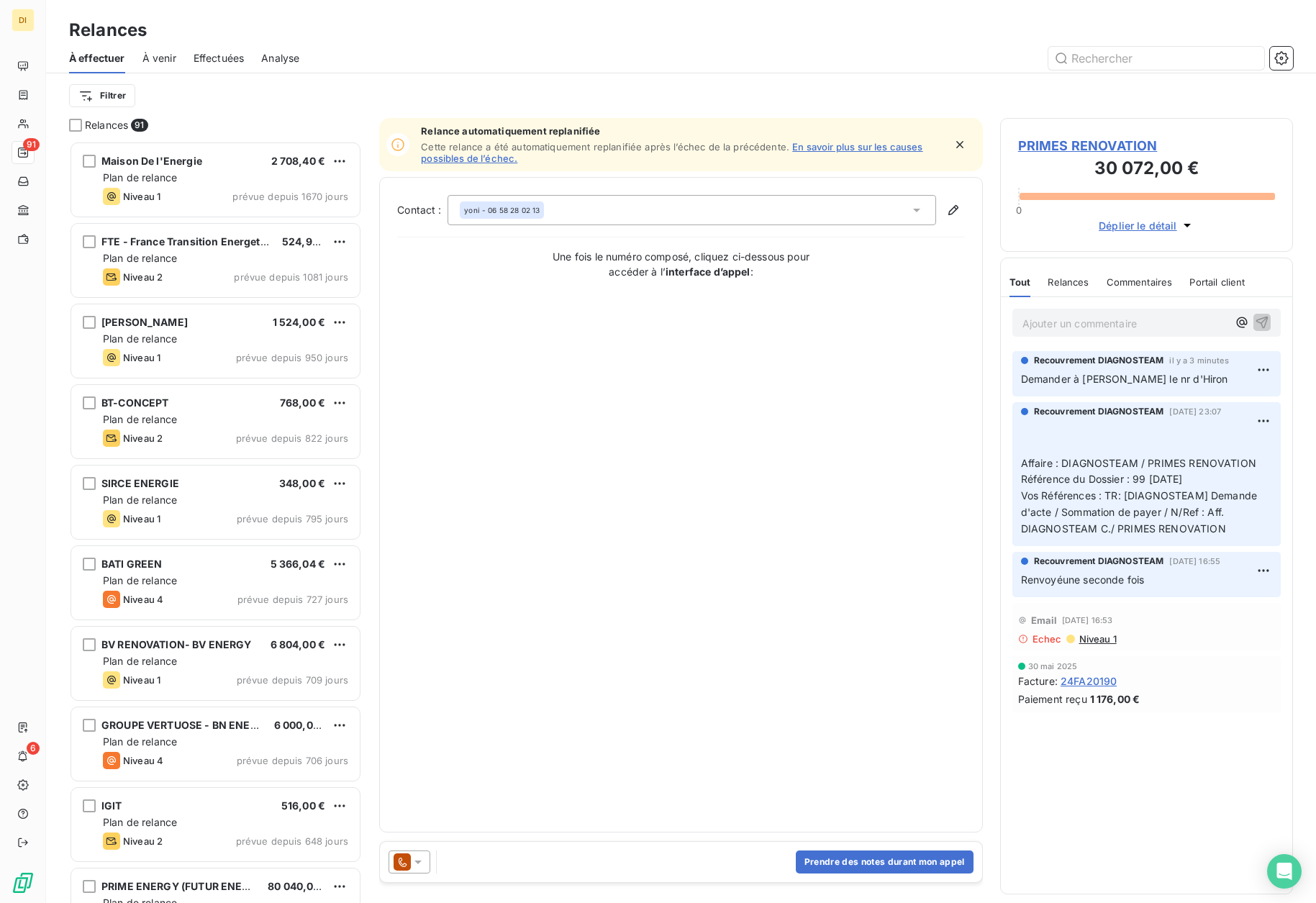
scroll to position [752, 283]
click at [417, 867] on icon at bounding box center [418, 862] width 15 height 15
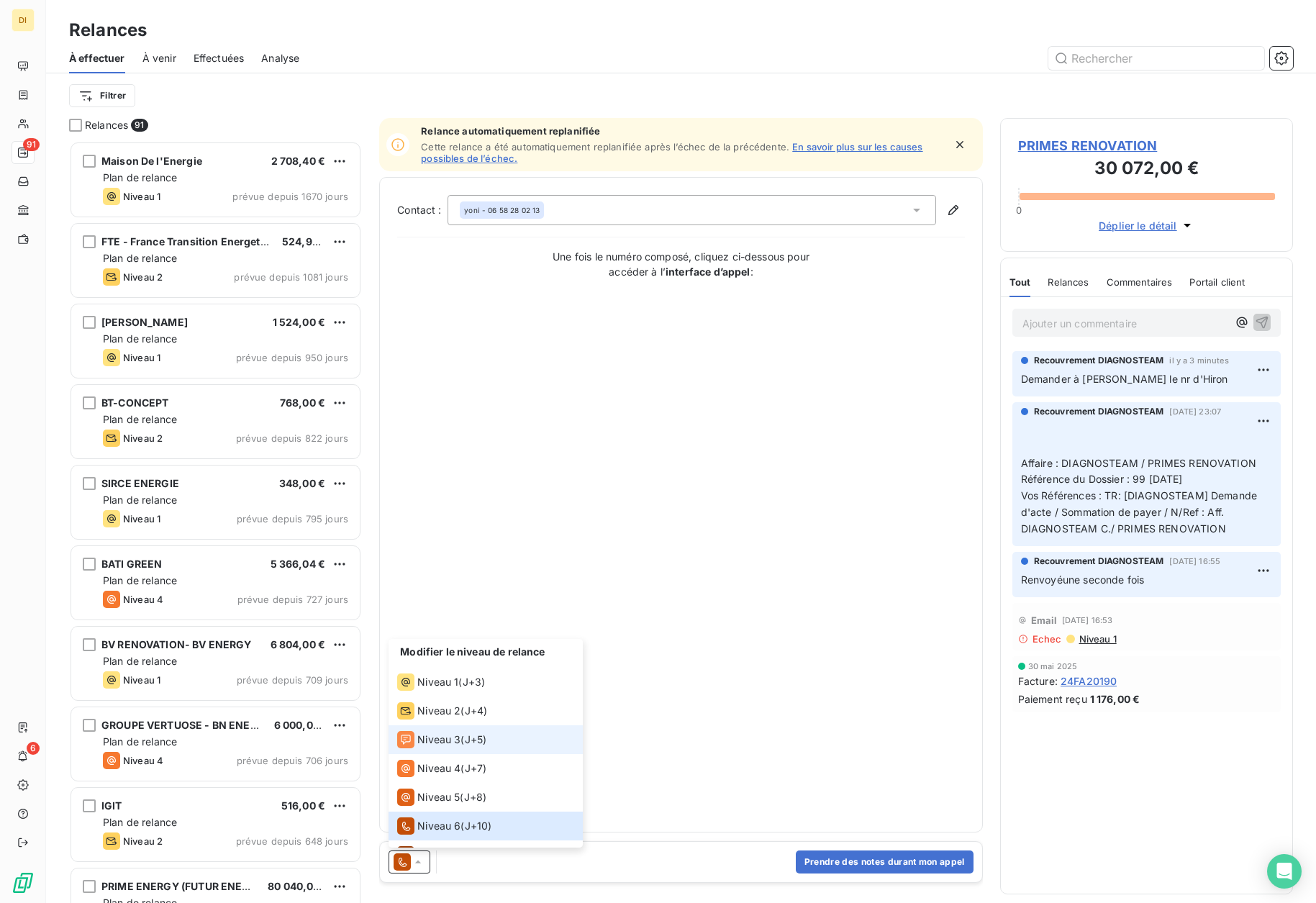
click at [455, 734] on span "Niveau 3" at bounding box center [438, 740] width 43 height 15
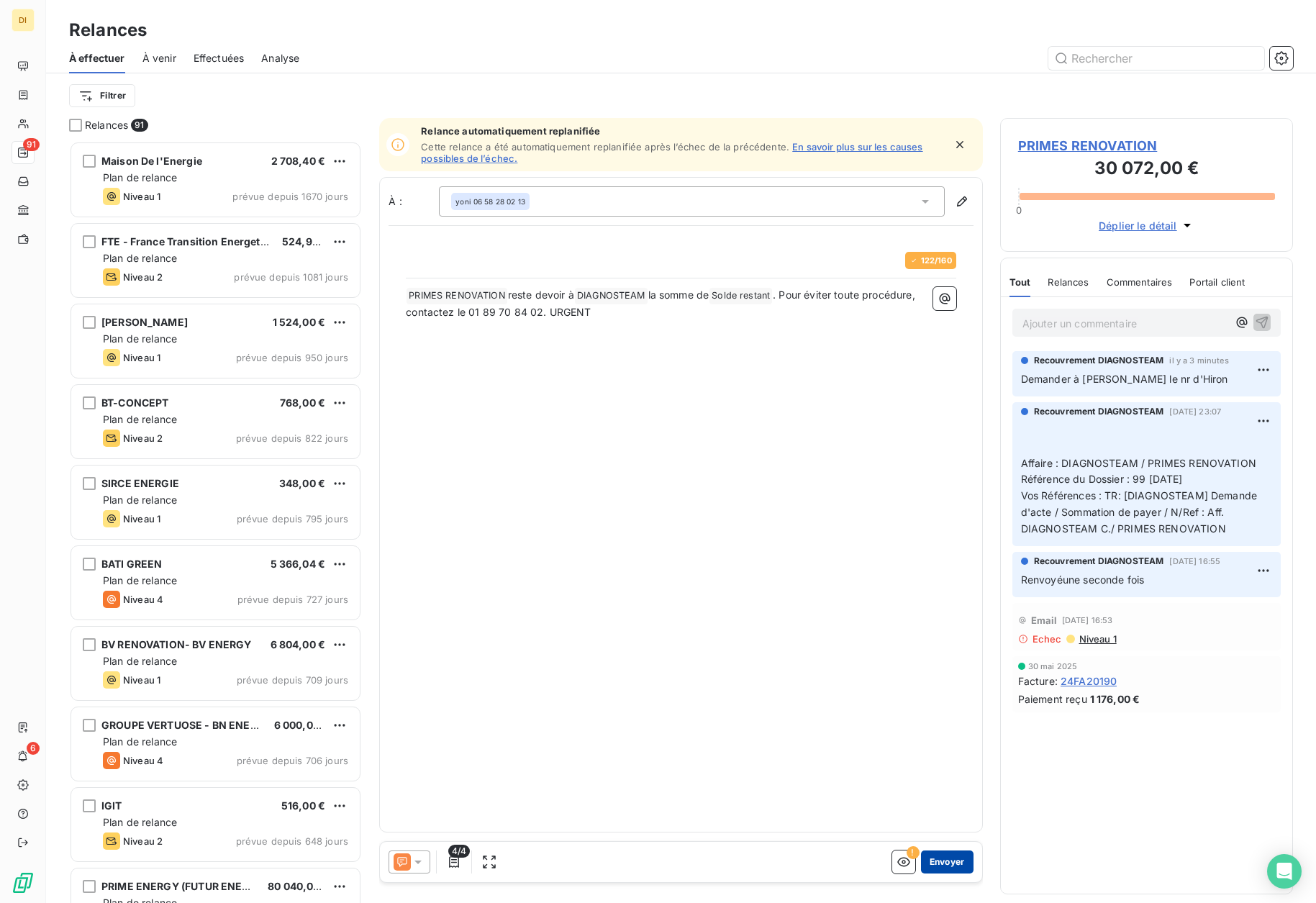
click at [955, 867] on button "Envoyer" at bounding box center [946, 862] width 52 height 23
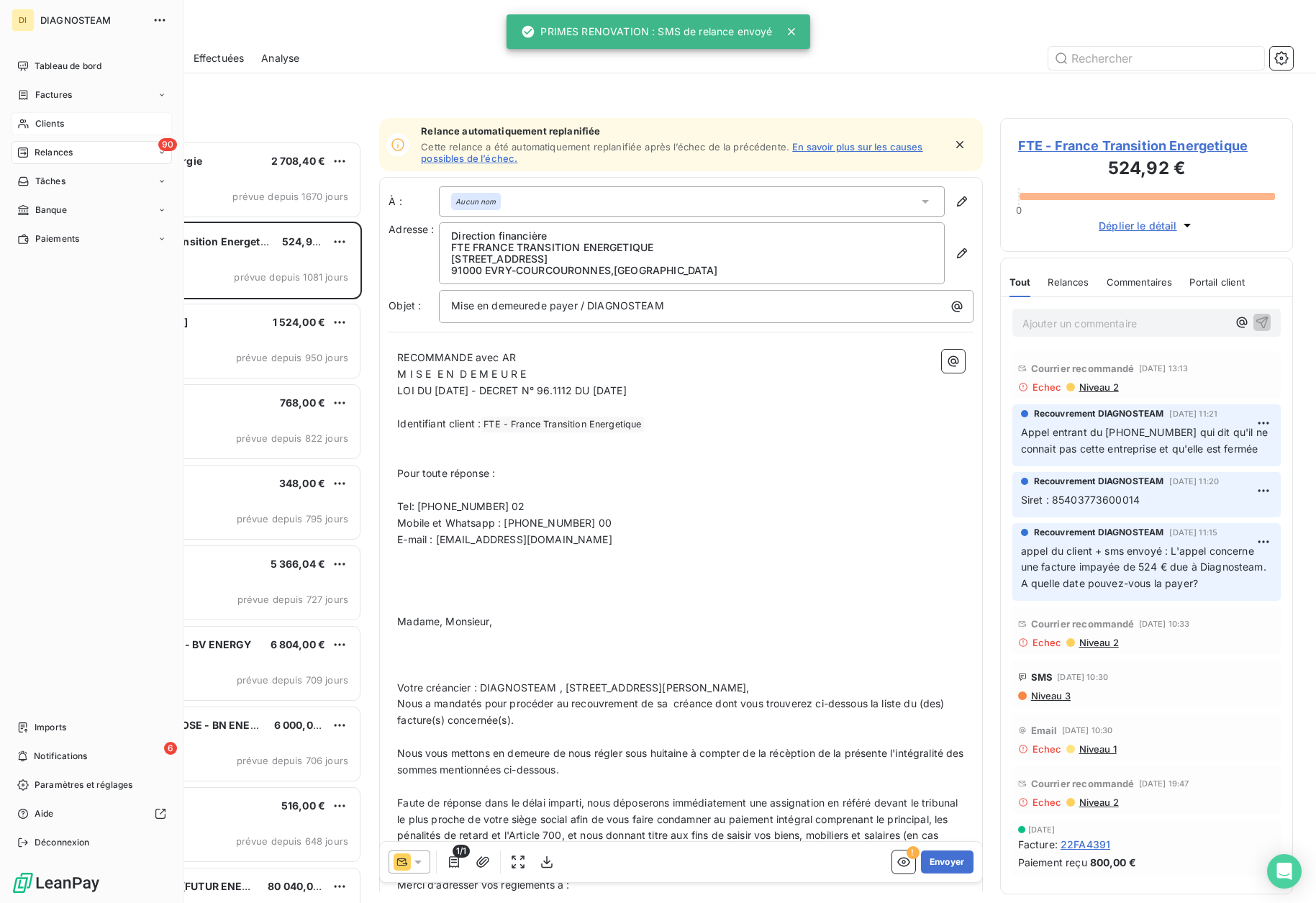
click at [36, 122] on span "Clients" at bounding box center [49, 123] width 28 height 13
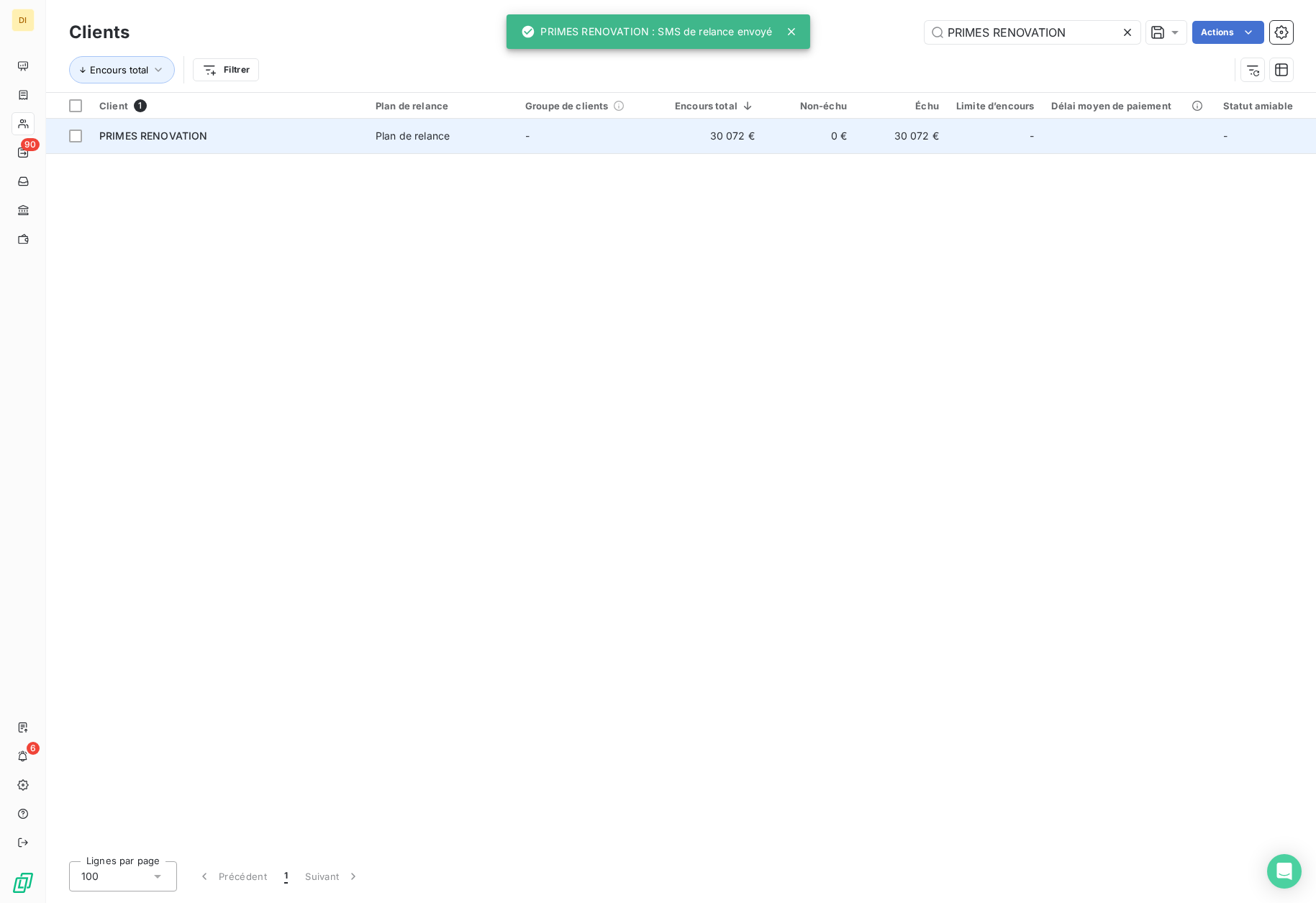
click at [725, 135] on td "30 072 €" at bounding box center [714, 136] width 97 height 34
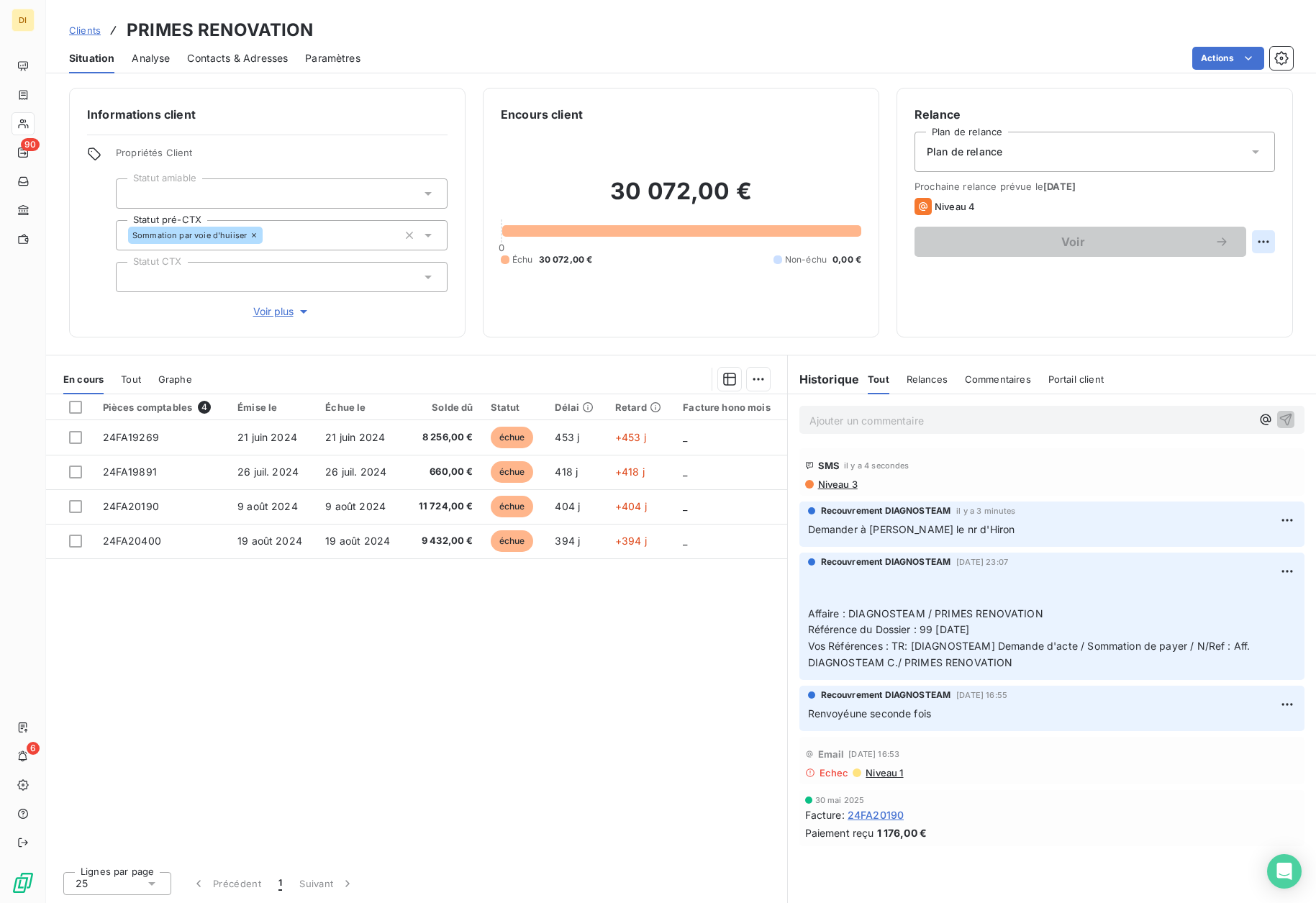
click at [1269, 242] on html "DI 90 6 Clients PRIMES RENOVATION Situation Analyse Contacts & Adresses Paramèt…" at bounding box center [658, 452] width 1316 height 903
click at [1243, 270] on div "Replanifier cette action" at bounding box center [1204, 273] width 129 height 23
select select "8"
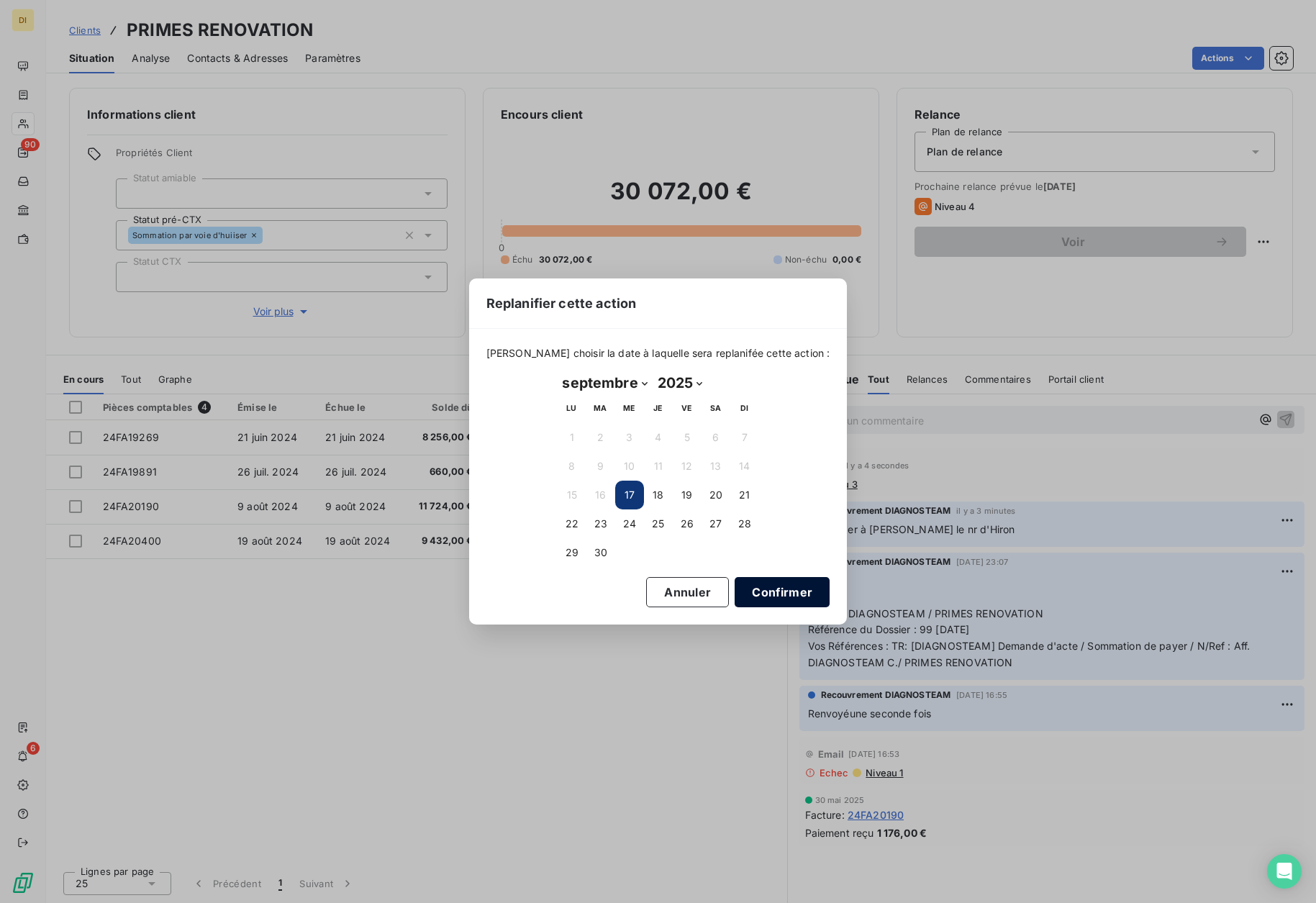
click at [759, 601] on button "Confirmer" at bounding box center [782, 592] width 95 height 30
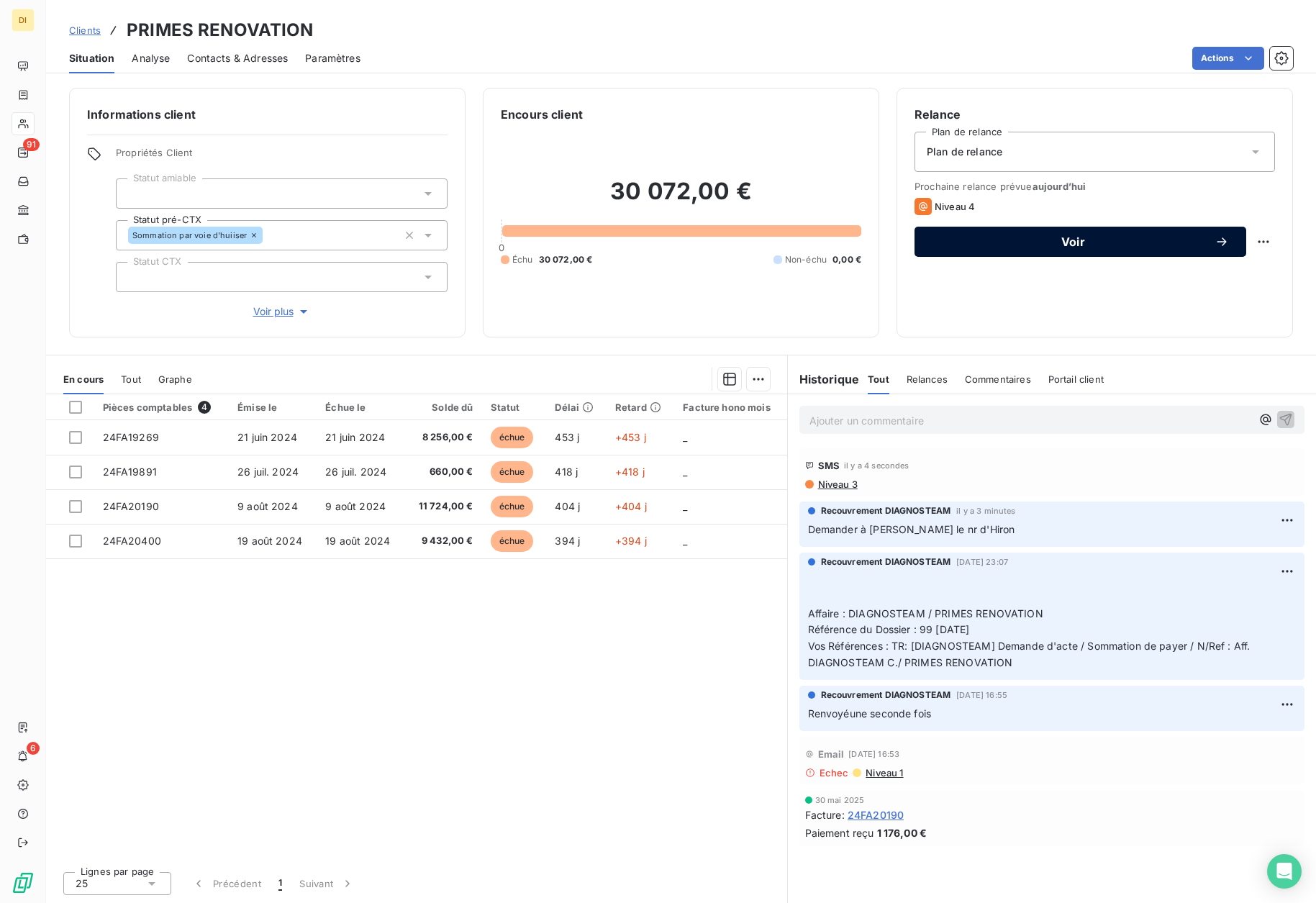
click at [1044, 237] on span "Voir" at bounding box center [1073, 242] width 283 height 11
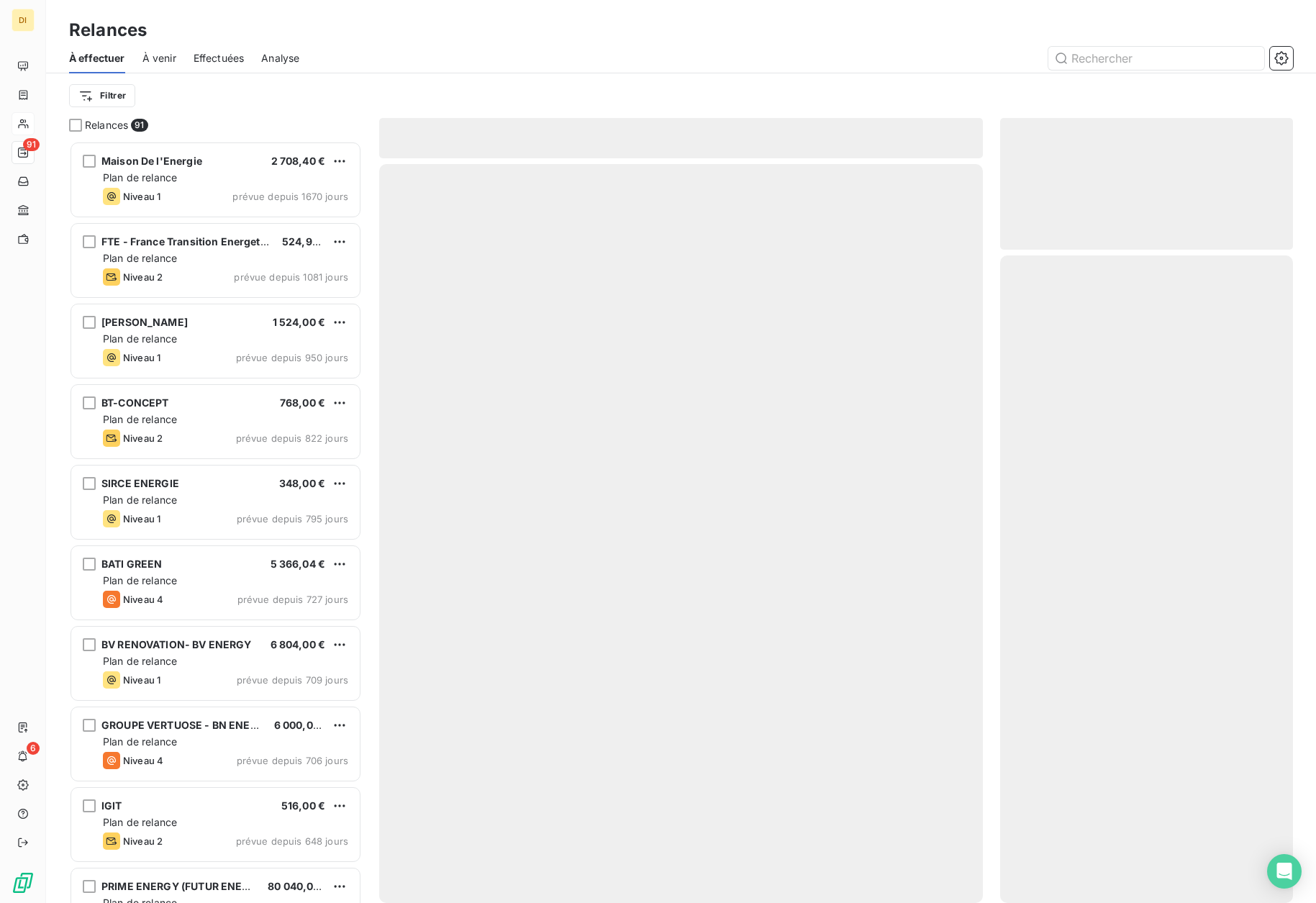
scroll to position [752, 283]
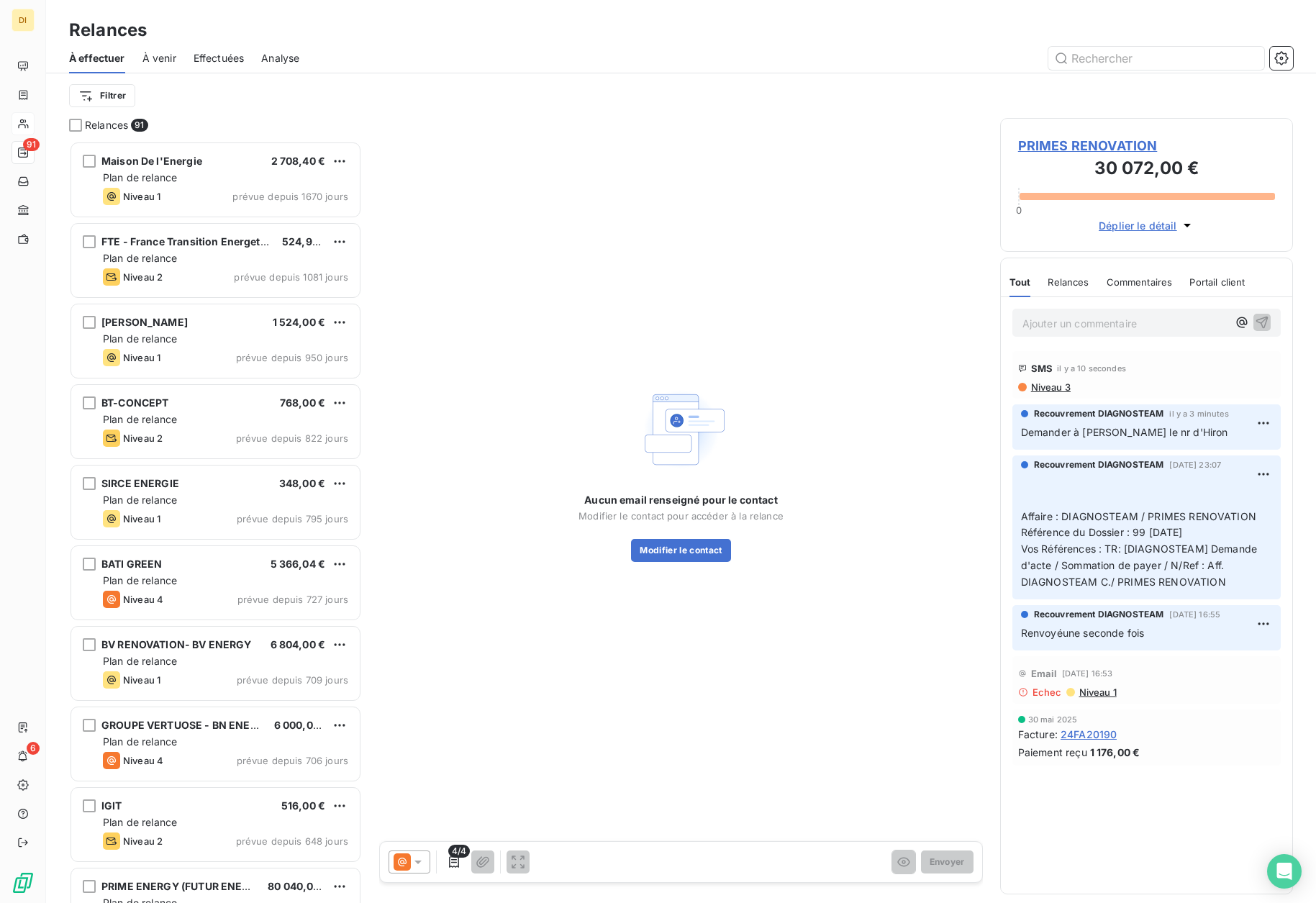
click at [411, 856] on icon at bounding box center [418, 862] width 15 height 15
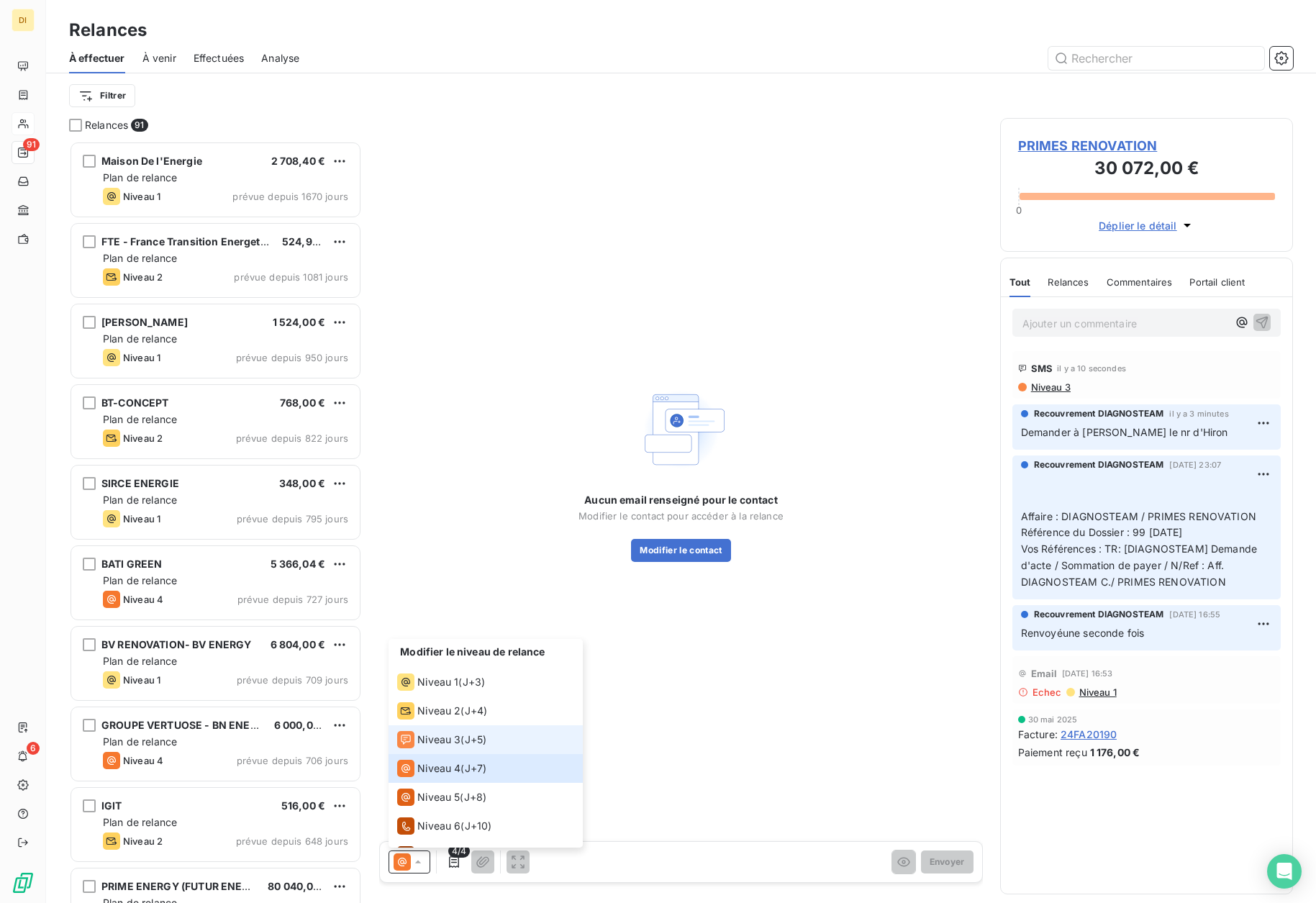
click at [430, 740] on span "Niveau 3" at bounding box center [438, 740] width 43 height 15
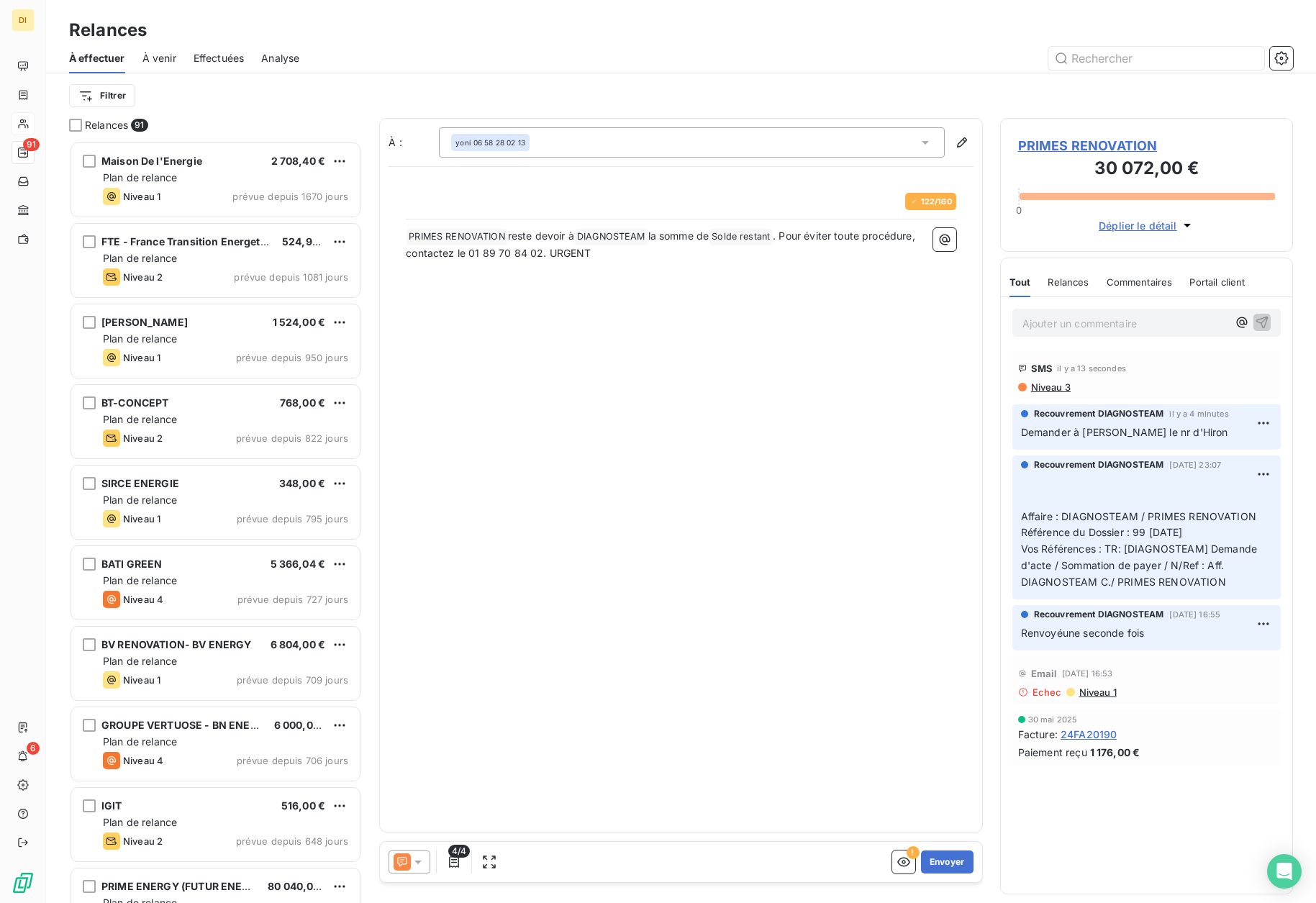
click at [542, 141] on div "yoni 06 58 28 02 13" at bounding box center [692, 142] width 505 height 30
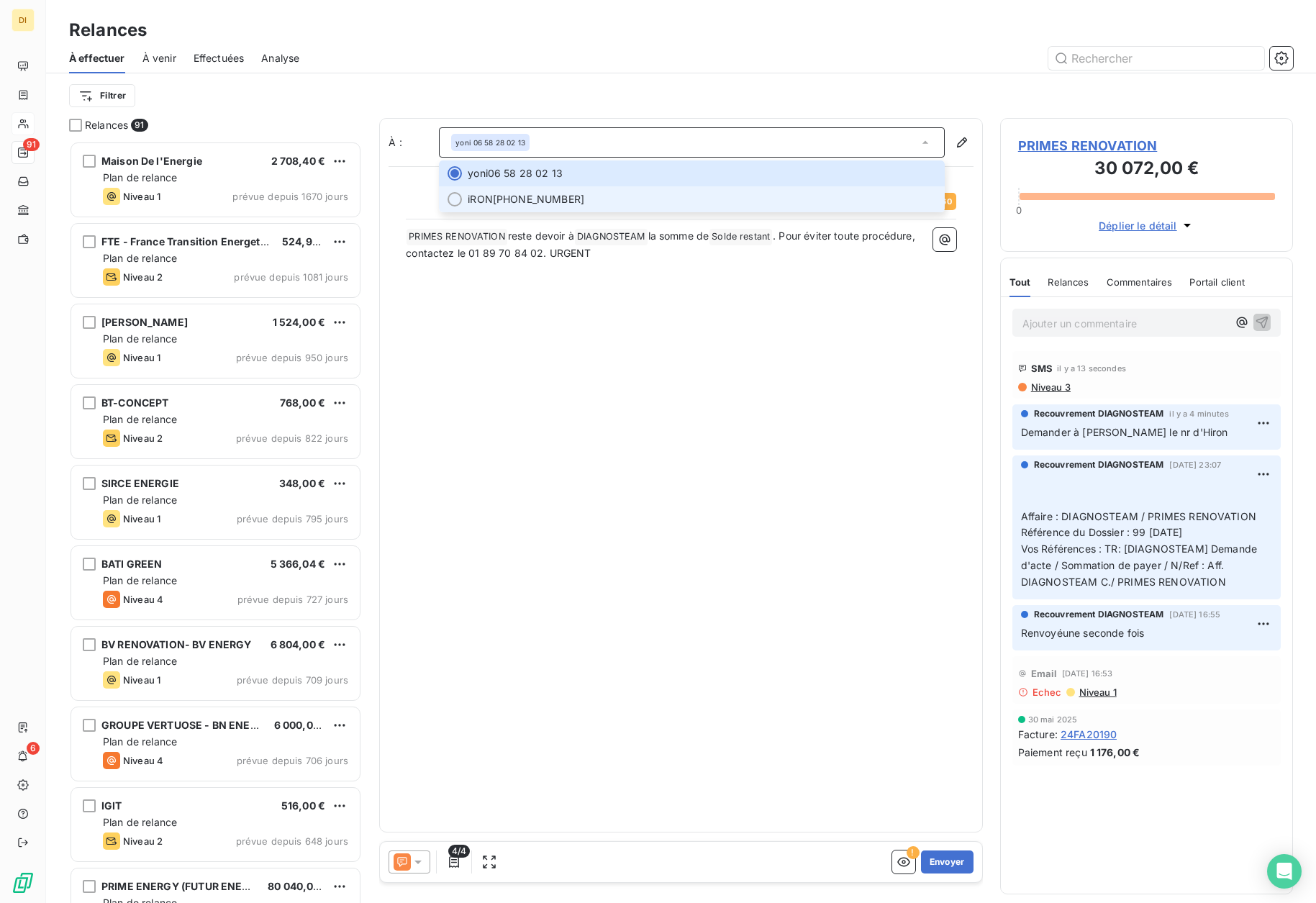
click at [530, 201] on span "iRON [PHONE_NUMBER]" at bounding box center [701, 199] width 468 height 15
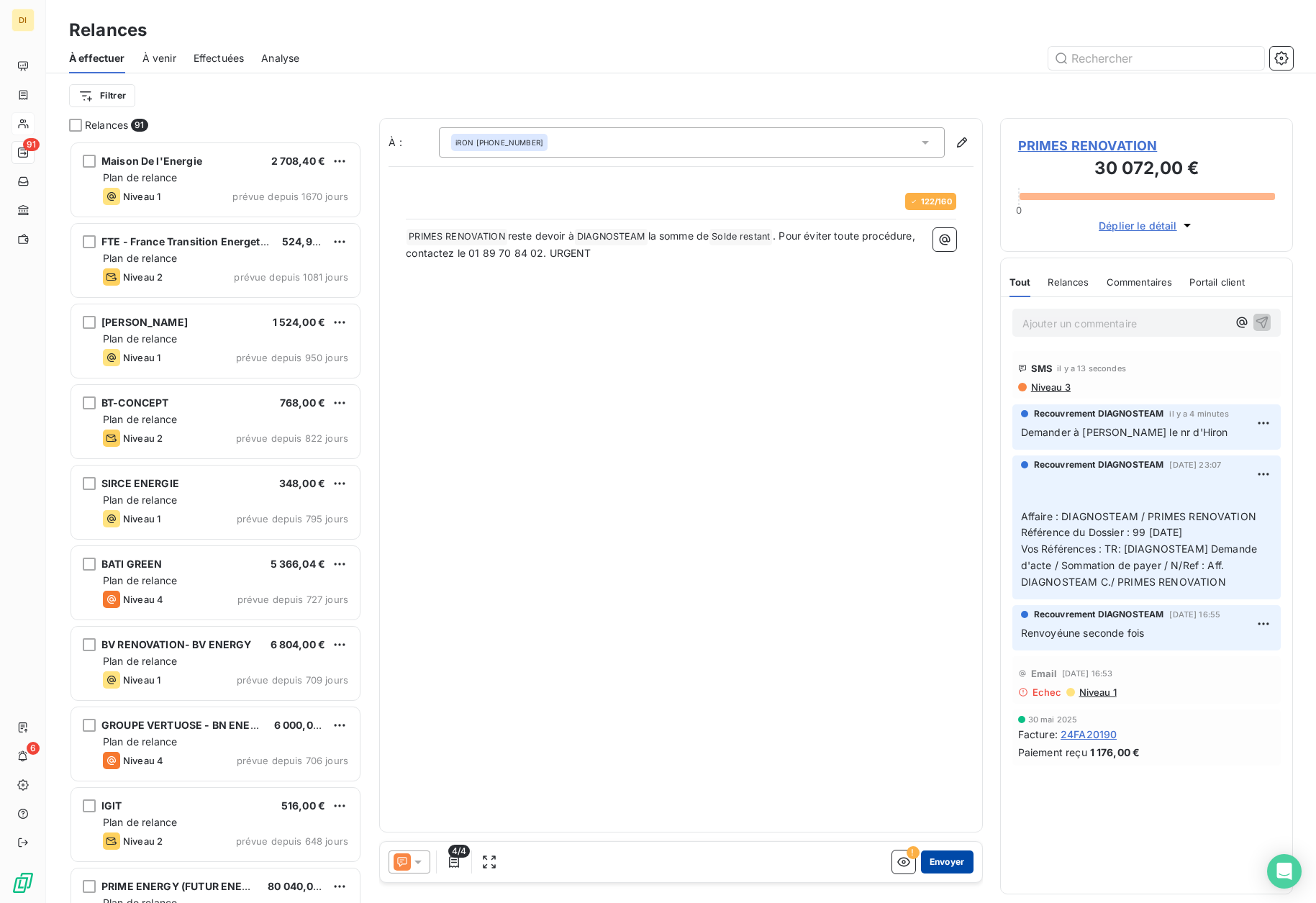
click at [945, 862] on button "Envoyer" at bounding box center [946, 862] width 52 height 23
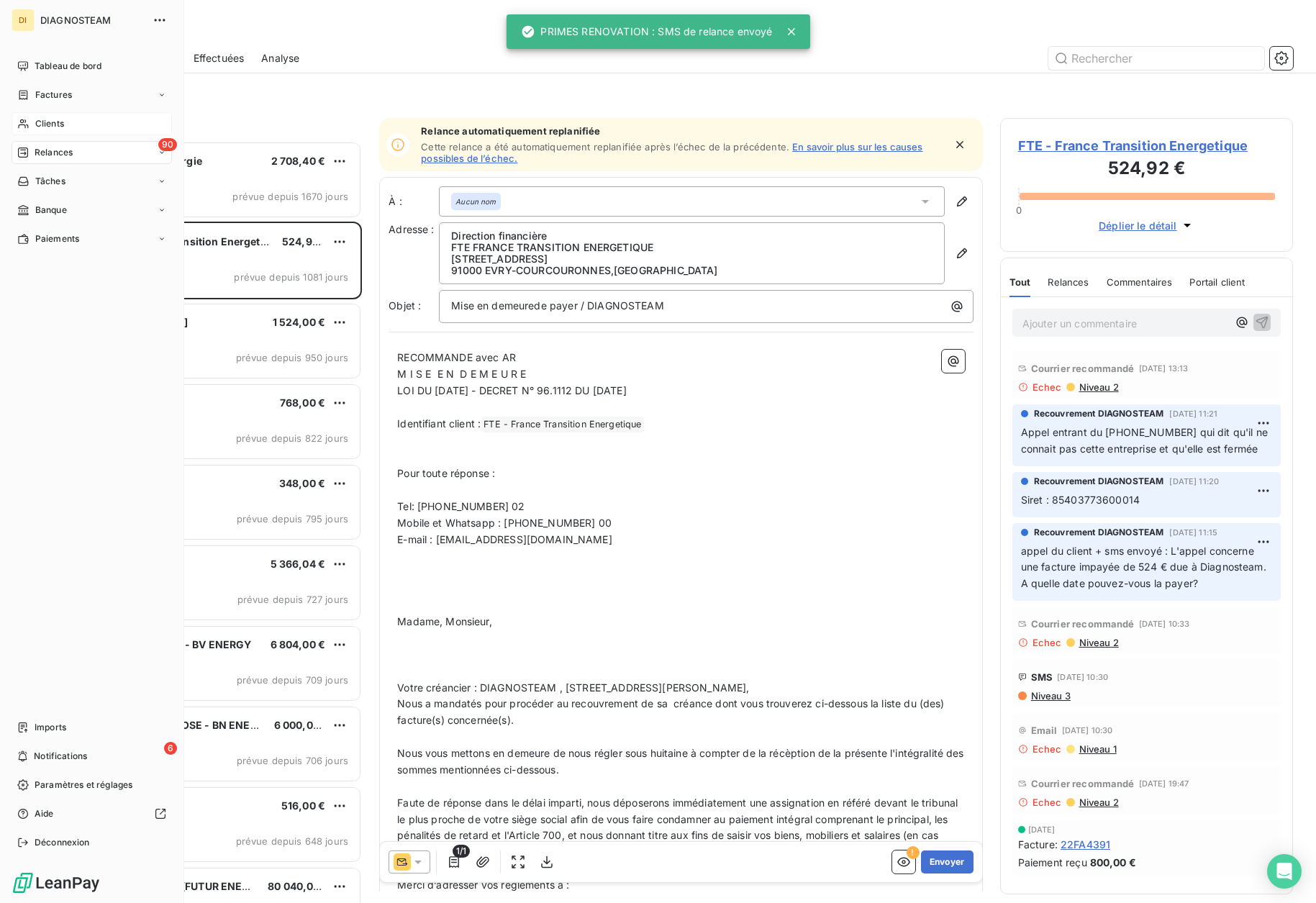
click at [46, 121] on span "Clients" at bounding box center [49, 123] width 28 height 13
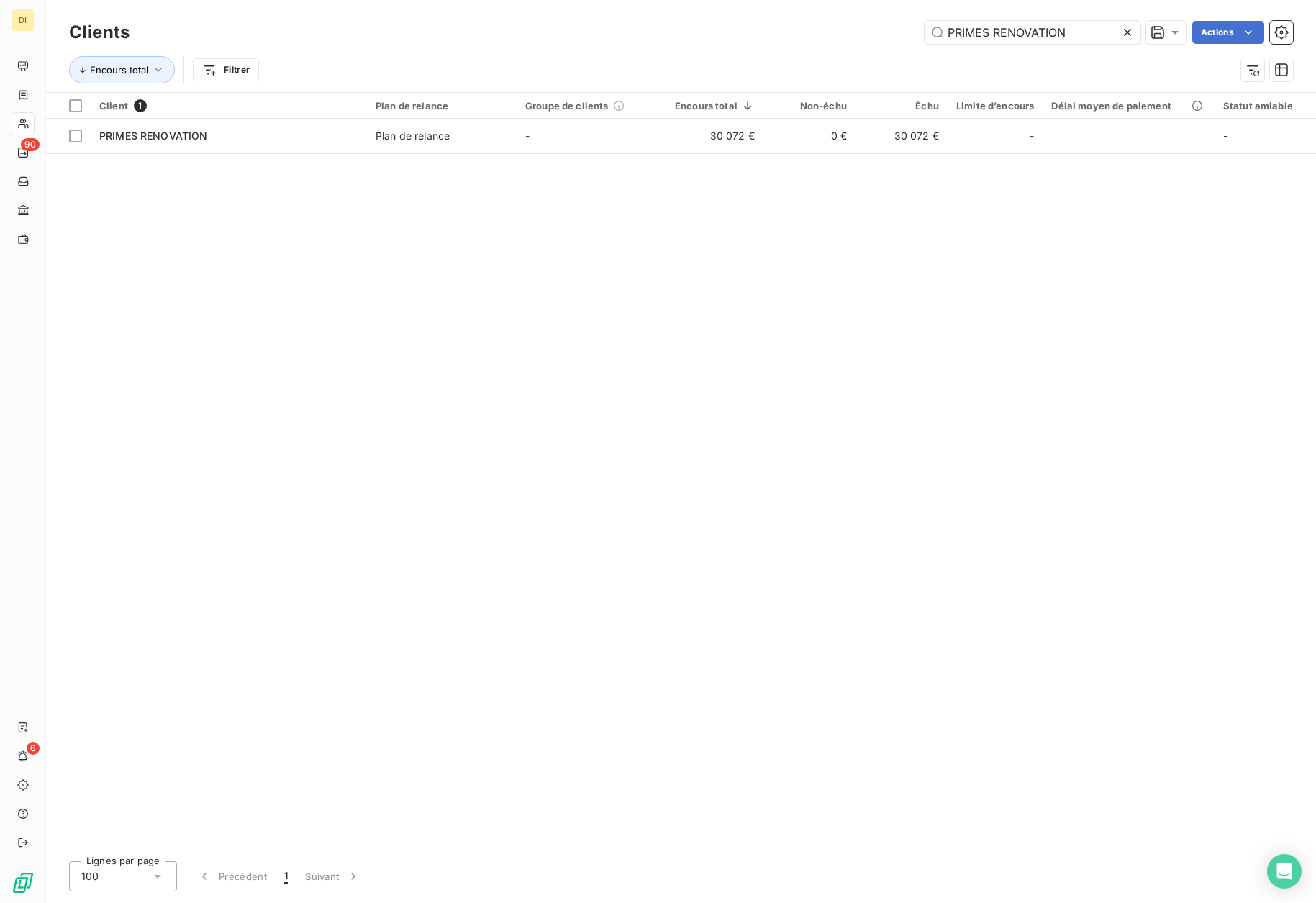
click at [1124, 32] on icon at bounding box center [1127, 32] width 15 height 15
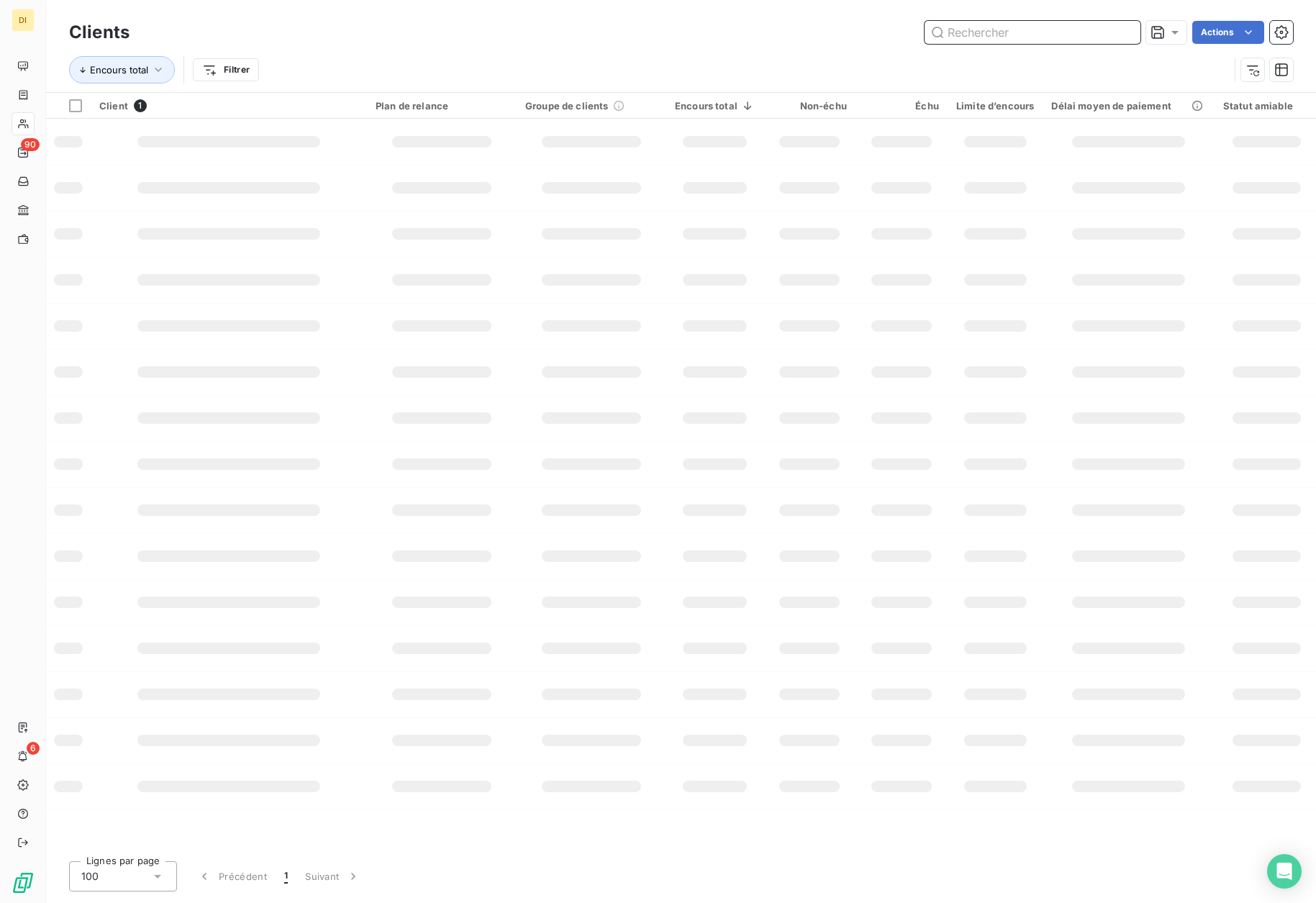
click at [1091, 34] on input "text" at bounding box center [1032, 32] width 216 height 23
paste input "SAS HABITAT ECO DEVELOPPEMENT"
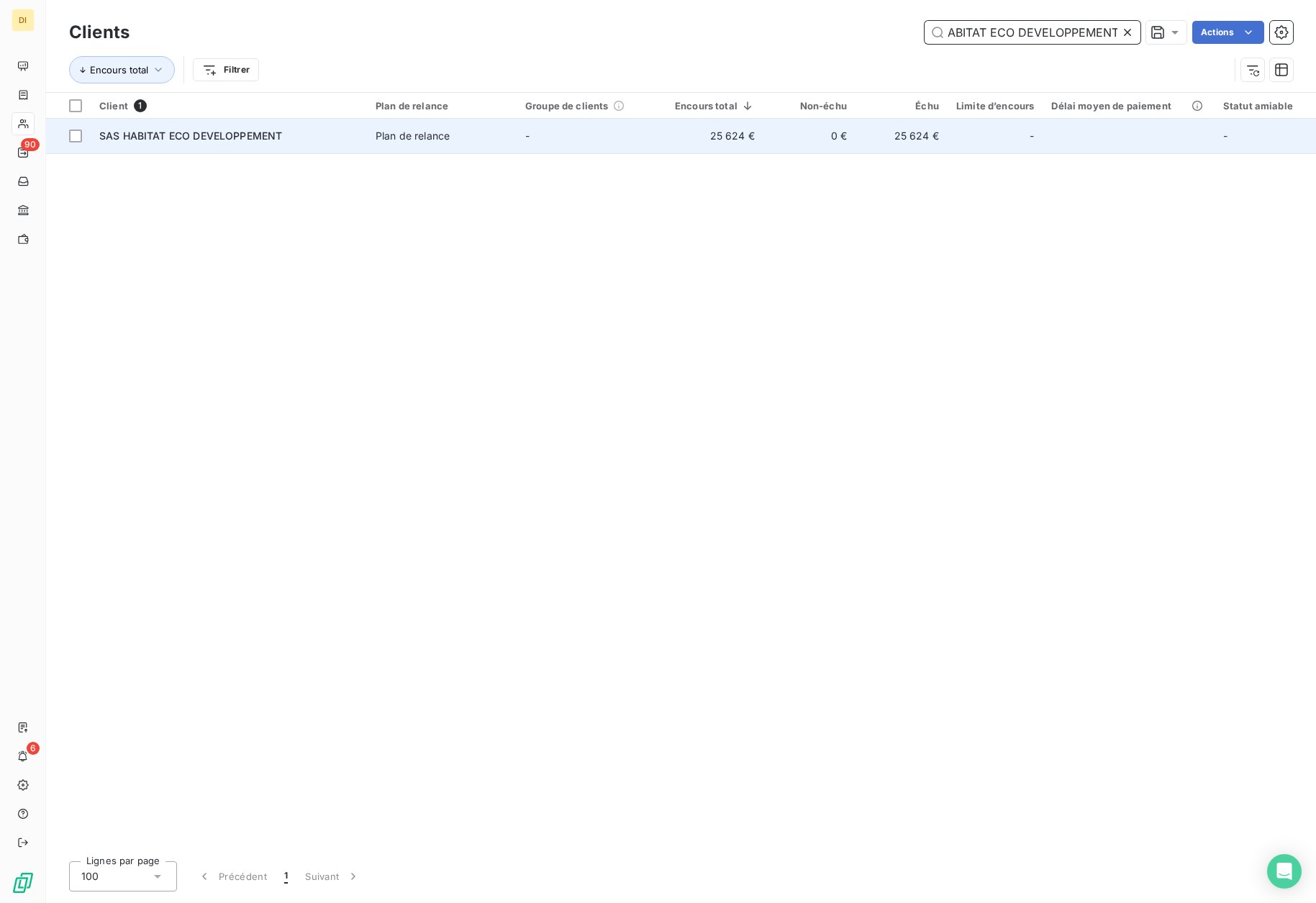
type input "SAS HABITAT ECO DEVELOPPEMENT"
click at [371, 144] on td "Plan de relance" at bounding box center [442, 136] width 150 height 34
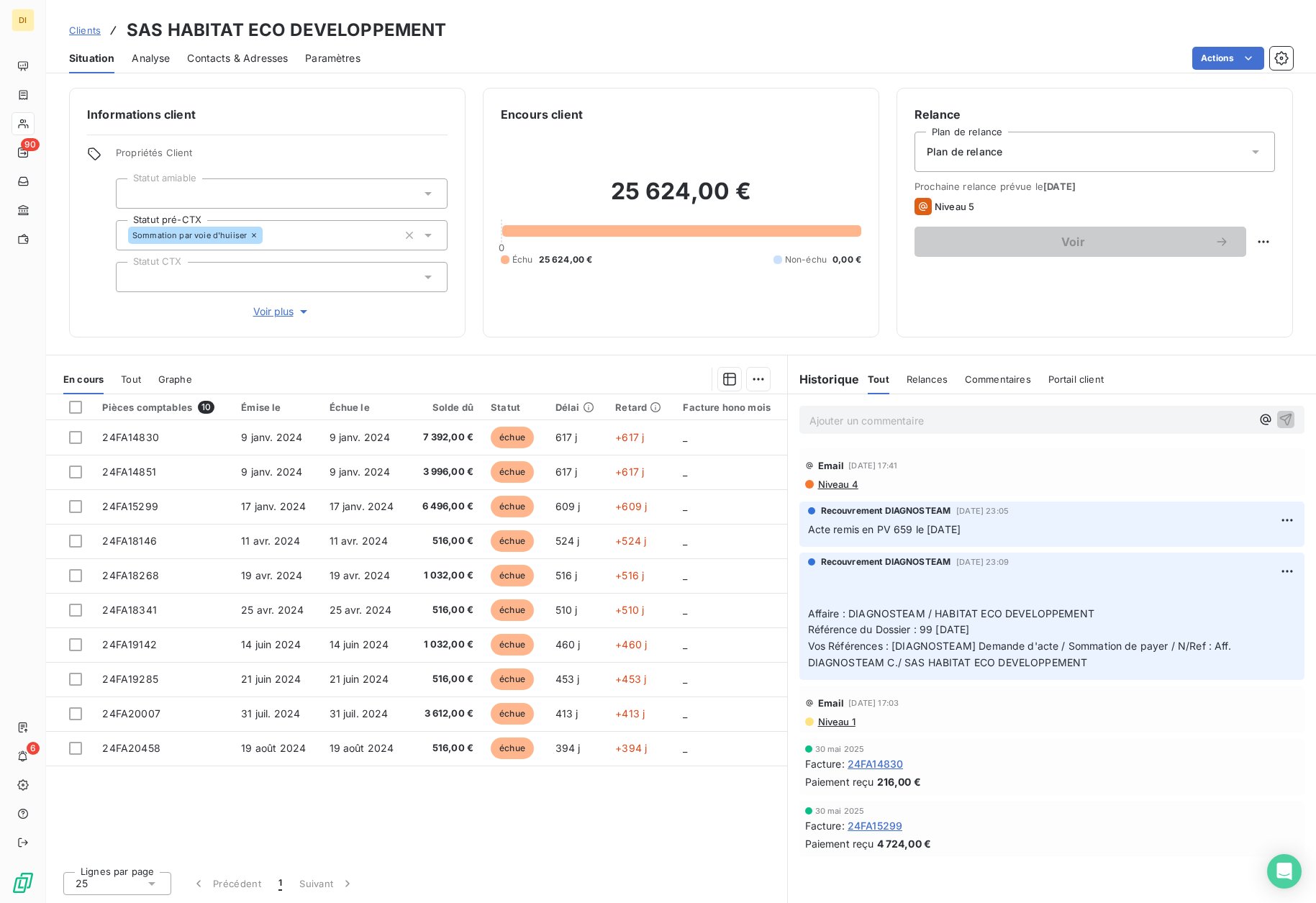
click at [236, 59] on span "Contacts & Adresses" at bounding box center [237, 58] width 101 height 15
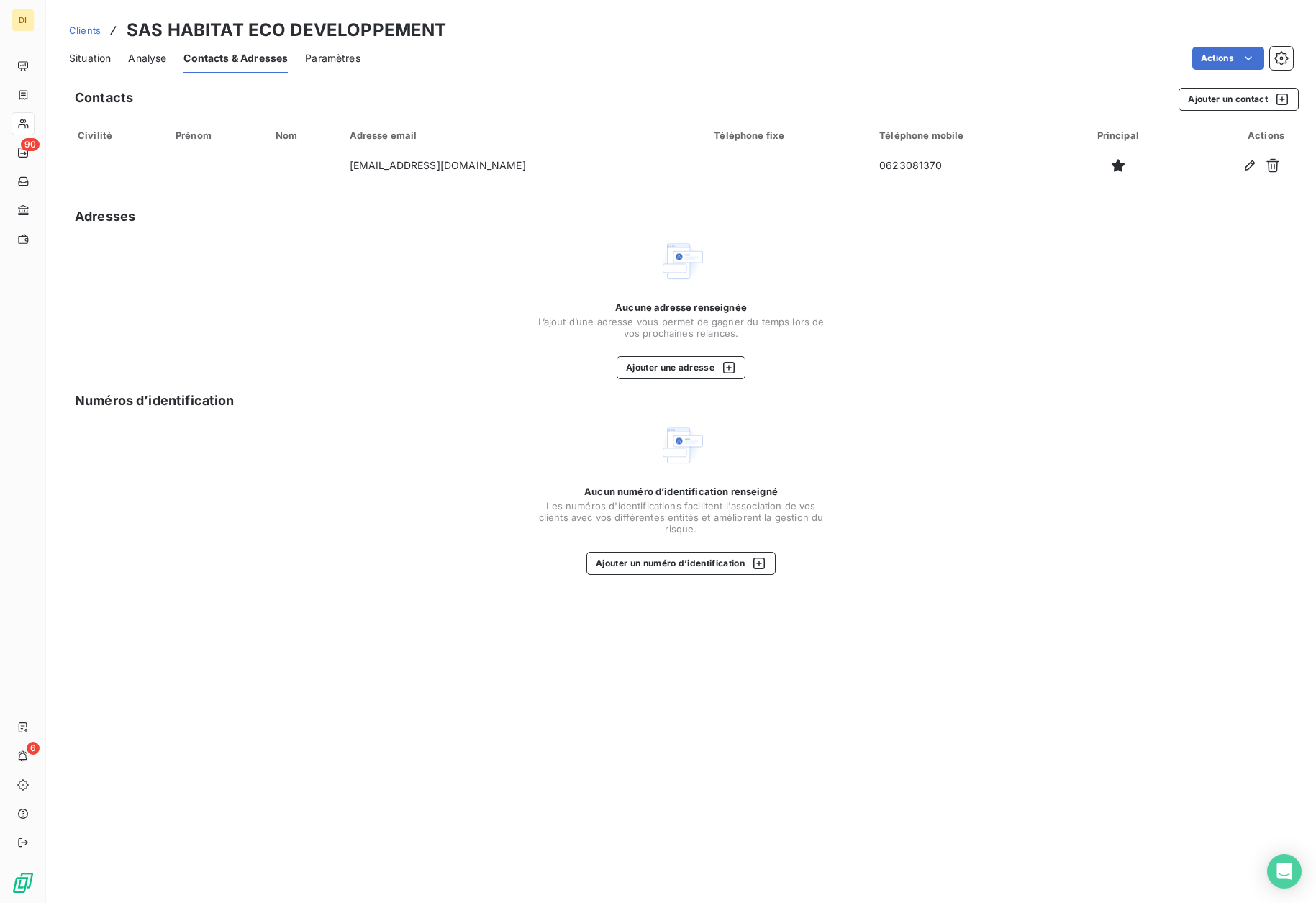
click at [103, 59] on span "Situation" at bounding box center [89, 58] width 42 height 15
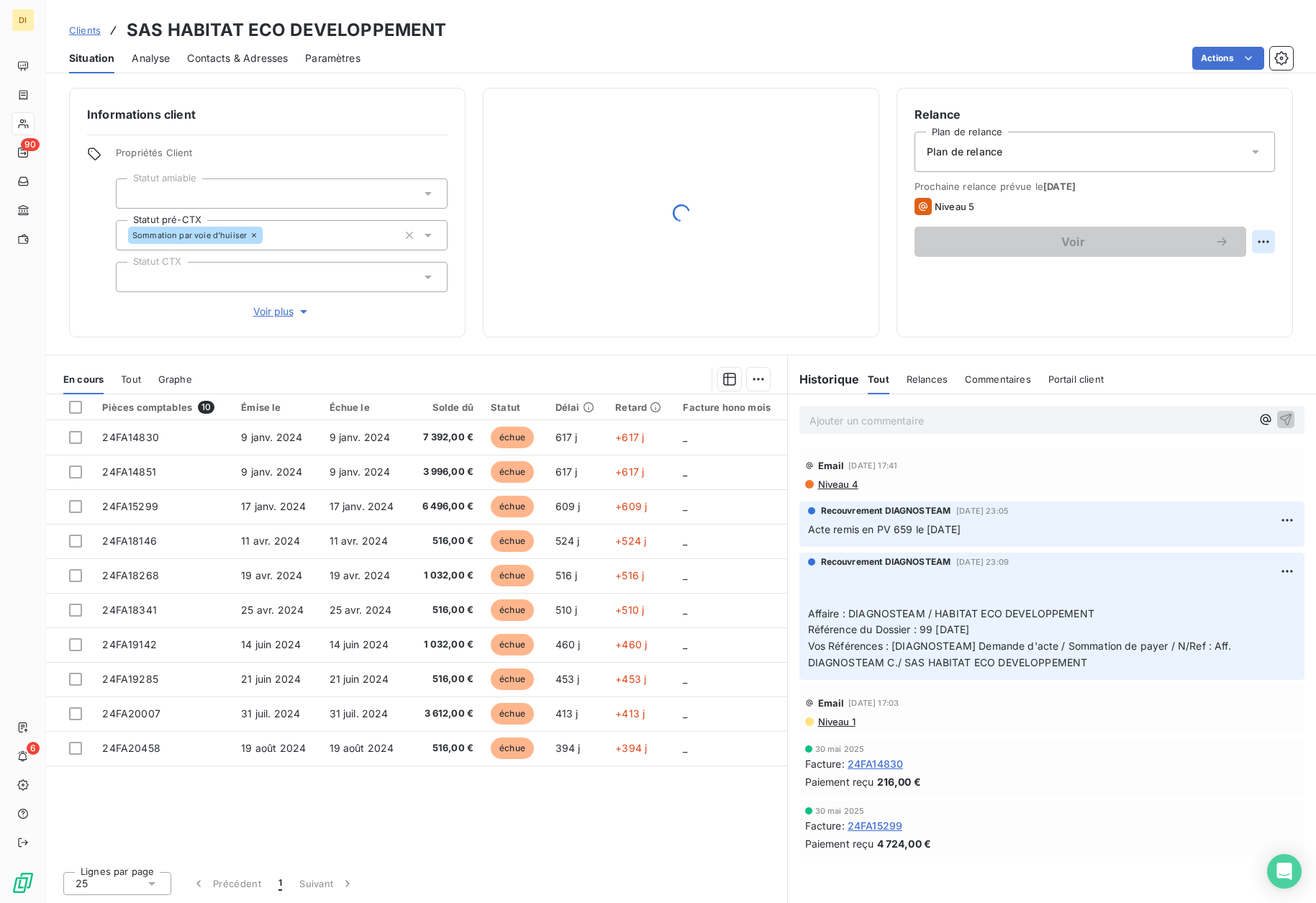
click at [1269, 238] on html "DI 90 6 Clients SAS HABITAT ECO DEVELOPPEMENT Situation Analyse Contacts & Adre…" at bounding box center [658, 452] width 1316 height 903
click at [1225, 273] on div "Replanifier cette action" at bounding box center [1204, 273] width 129 height 23
select select "8"
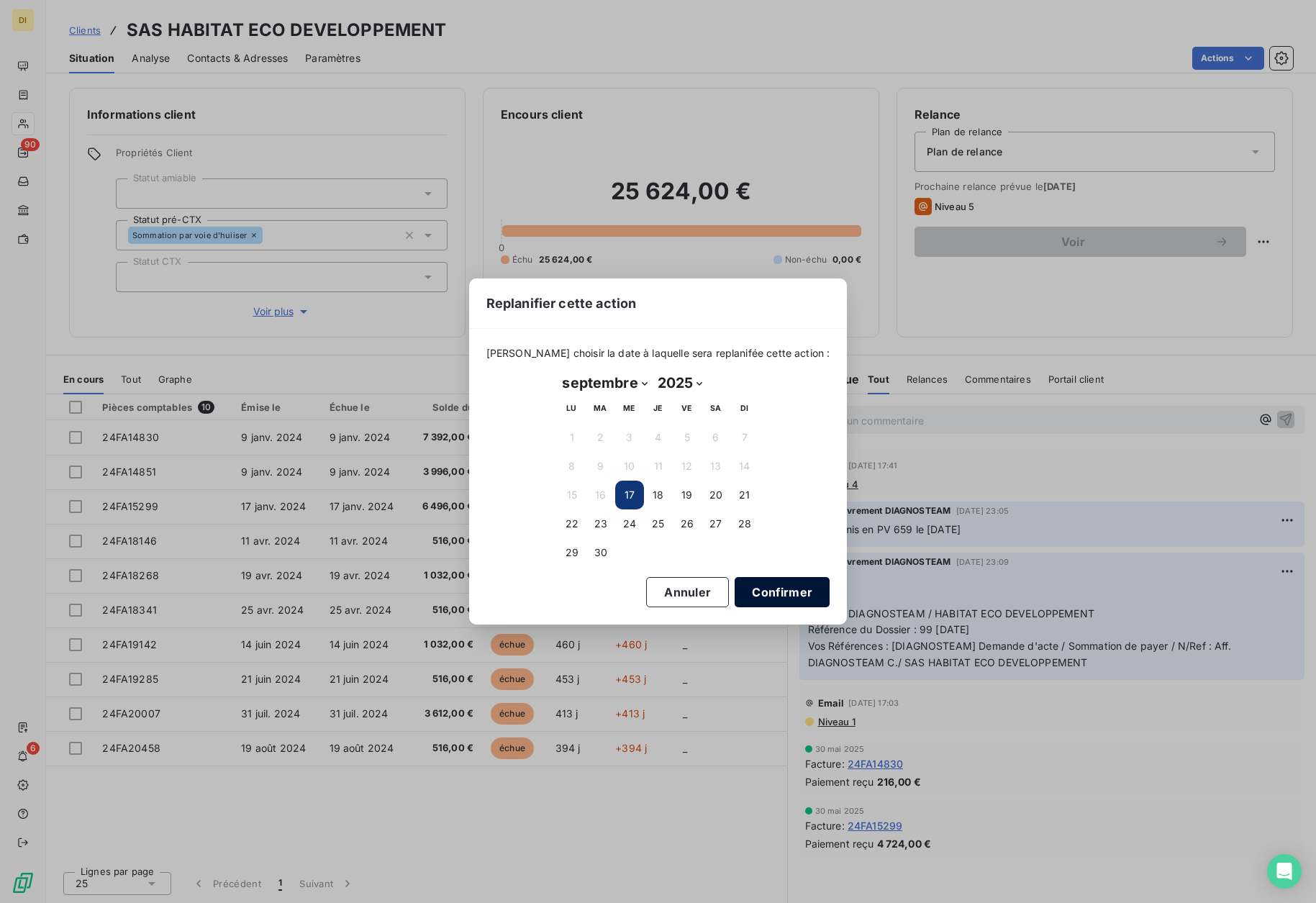
click at [747, 595] on button "Confirmer" at bounding box center [782, 592] width 95 height 30
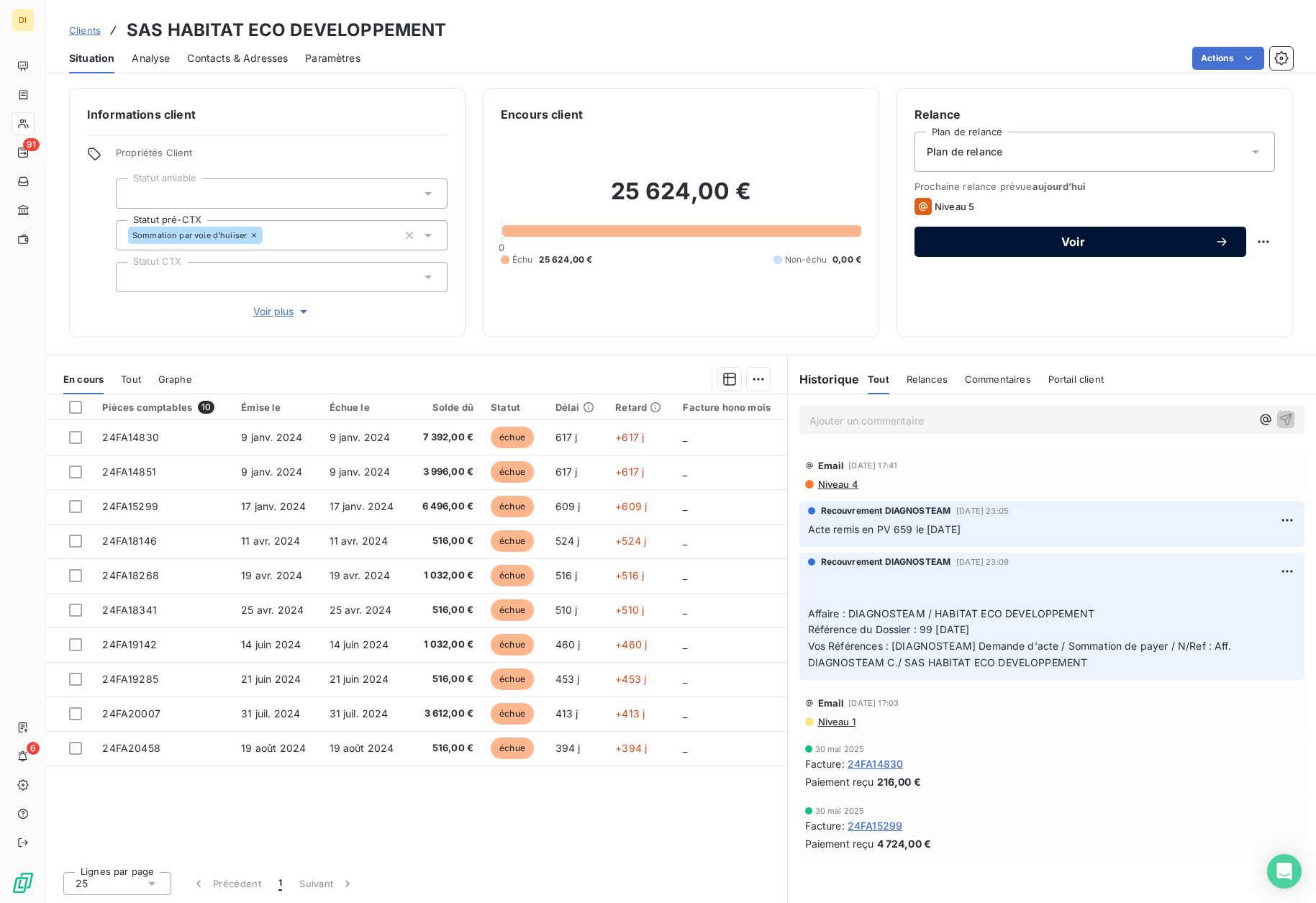
click at [1120, 248] on div "Voir" at bounding box center [1080, 242] width 297 height 15
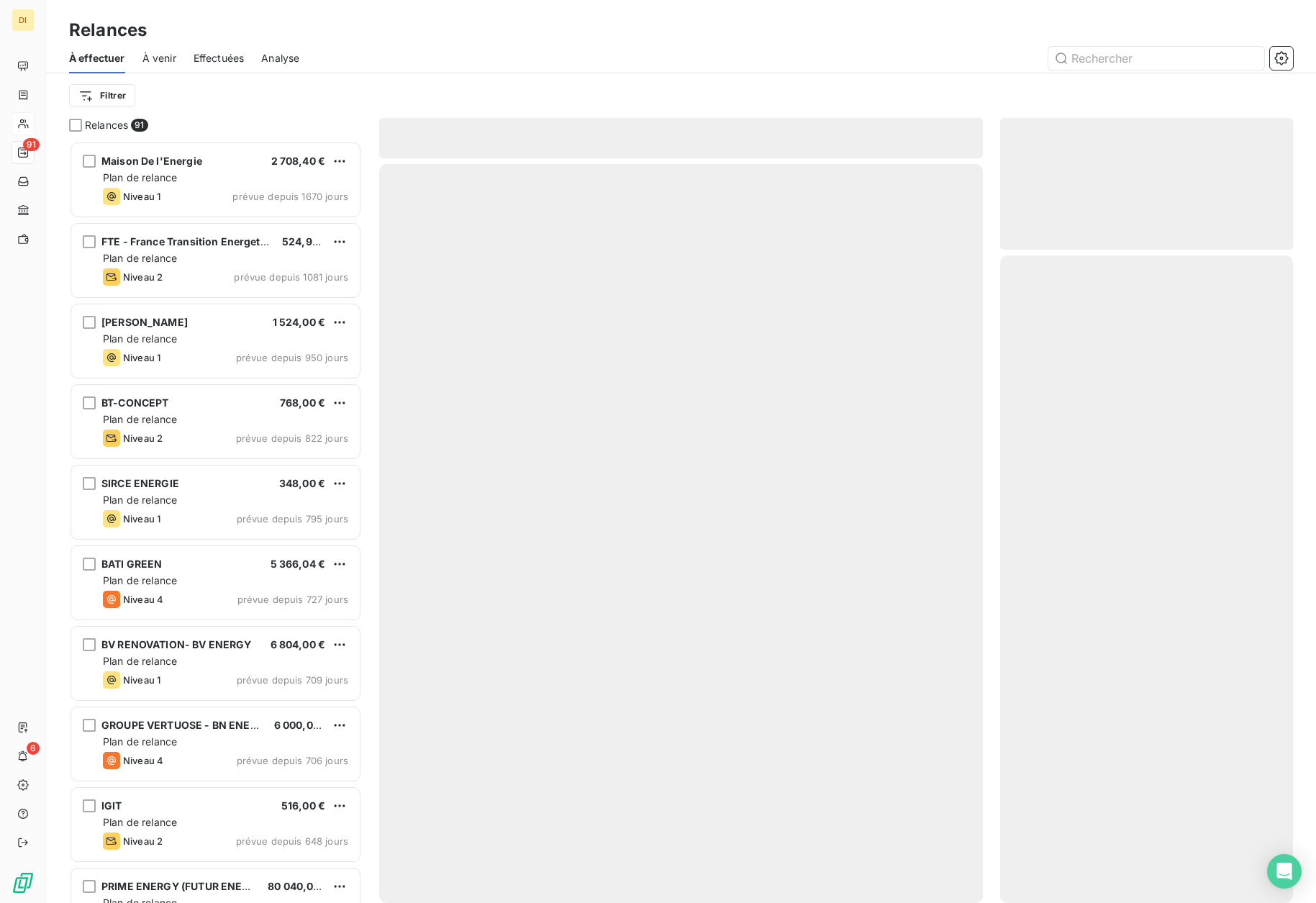
scroll to position [752, 283]
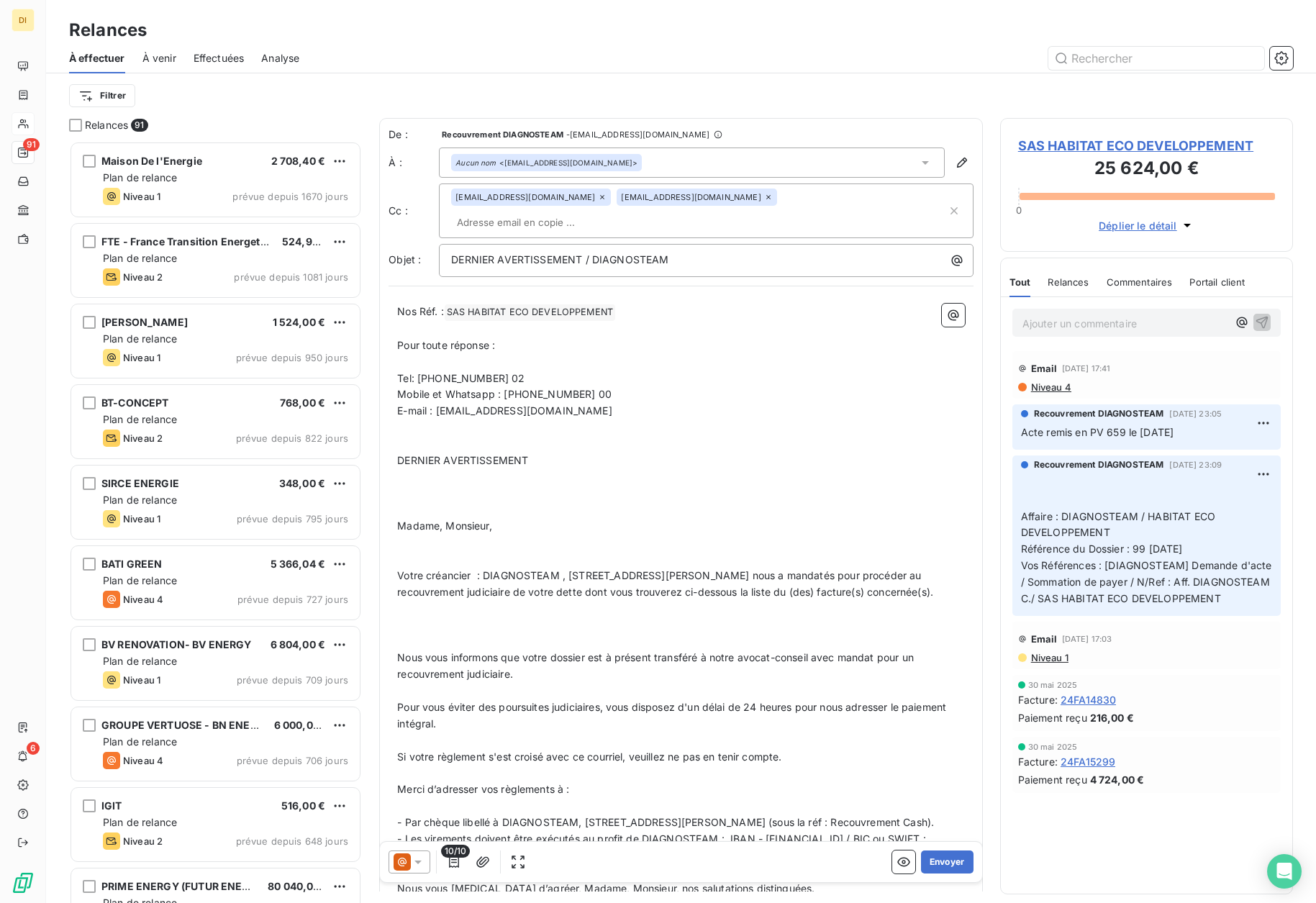
click at [413, 861] on icon at bounding box center [418, 862] width 15 height 15
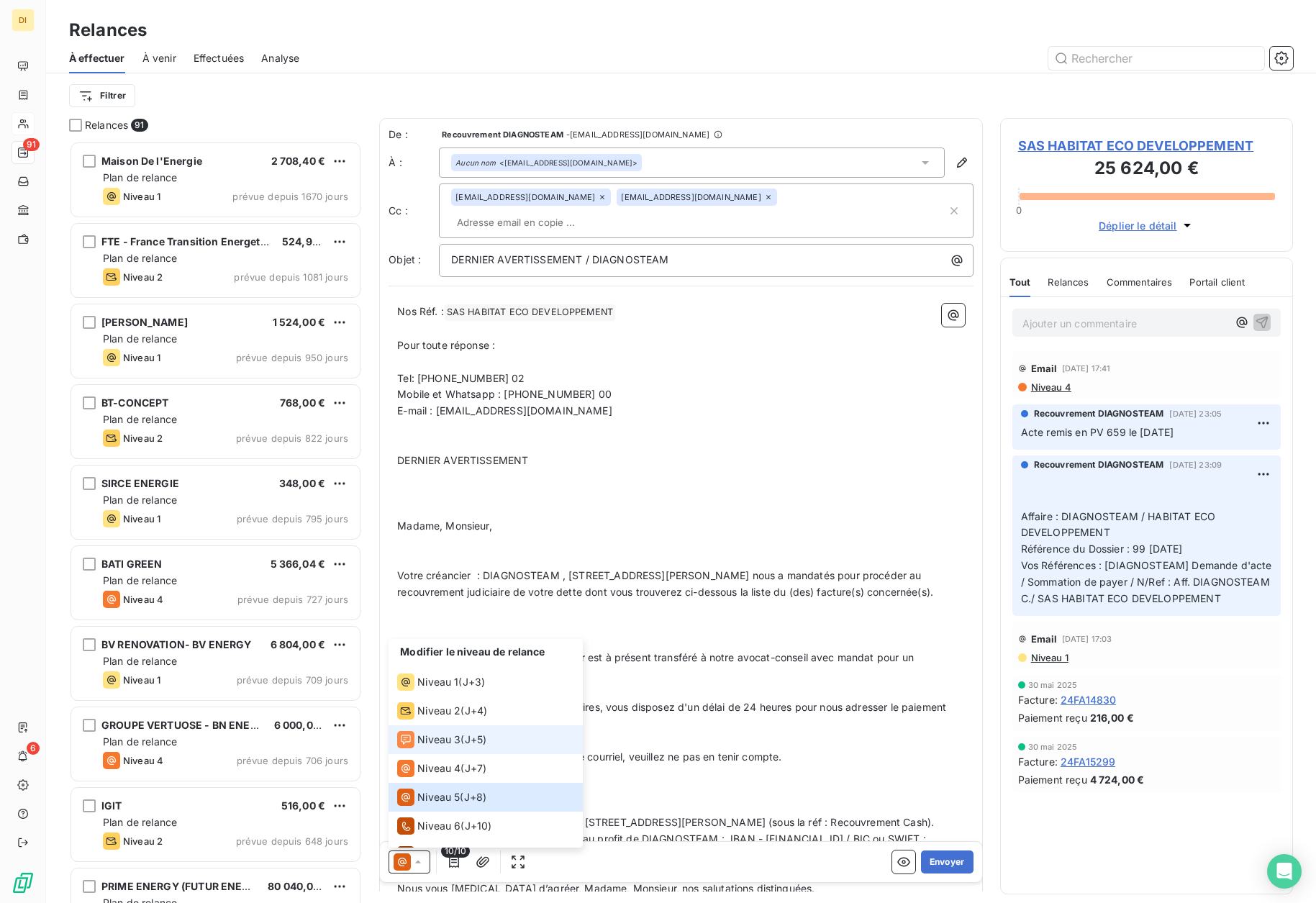
click at [419, 740] on span "Niveau 3" at bounding box center [438, 740] width 43 height 15
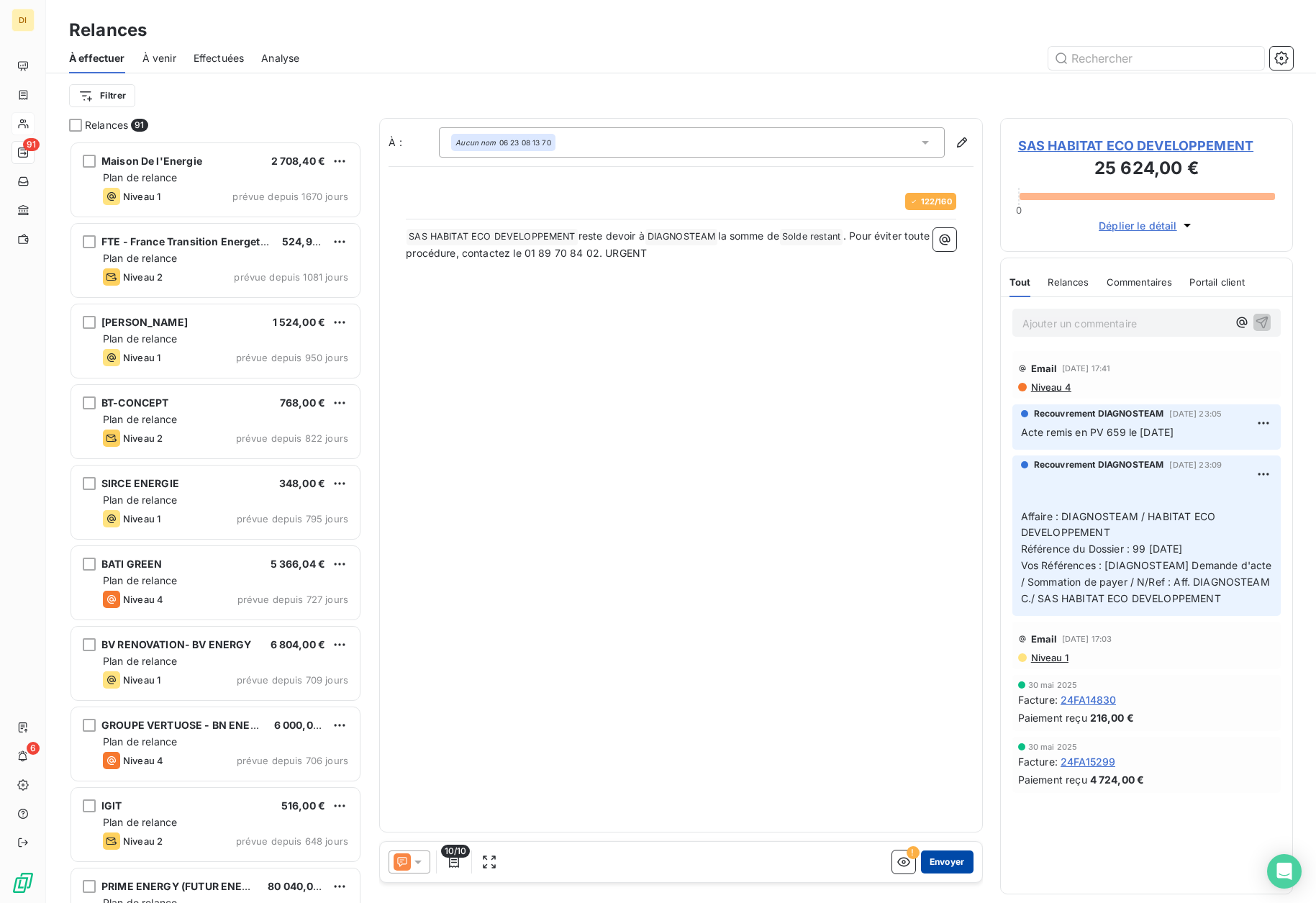
click at [948, 863] on button "Envoyer" at bounding box center [946, 862] width 52 height 23
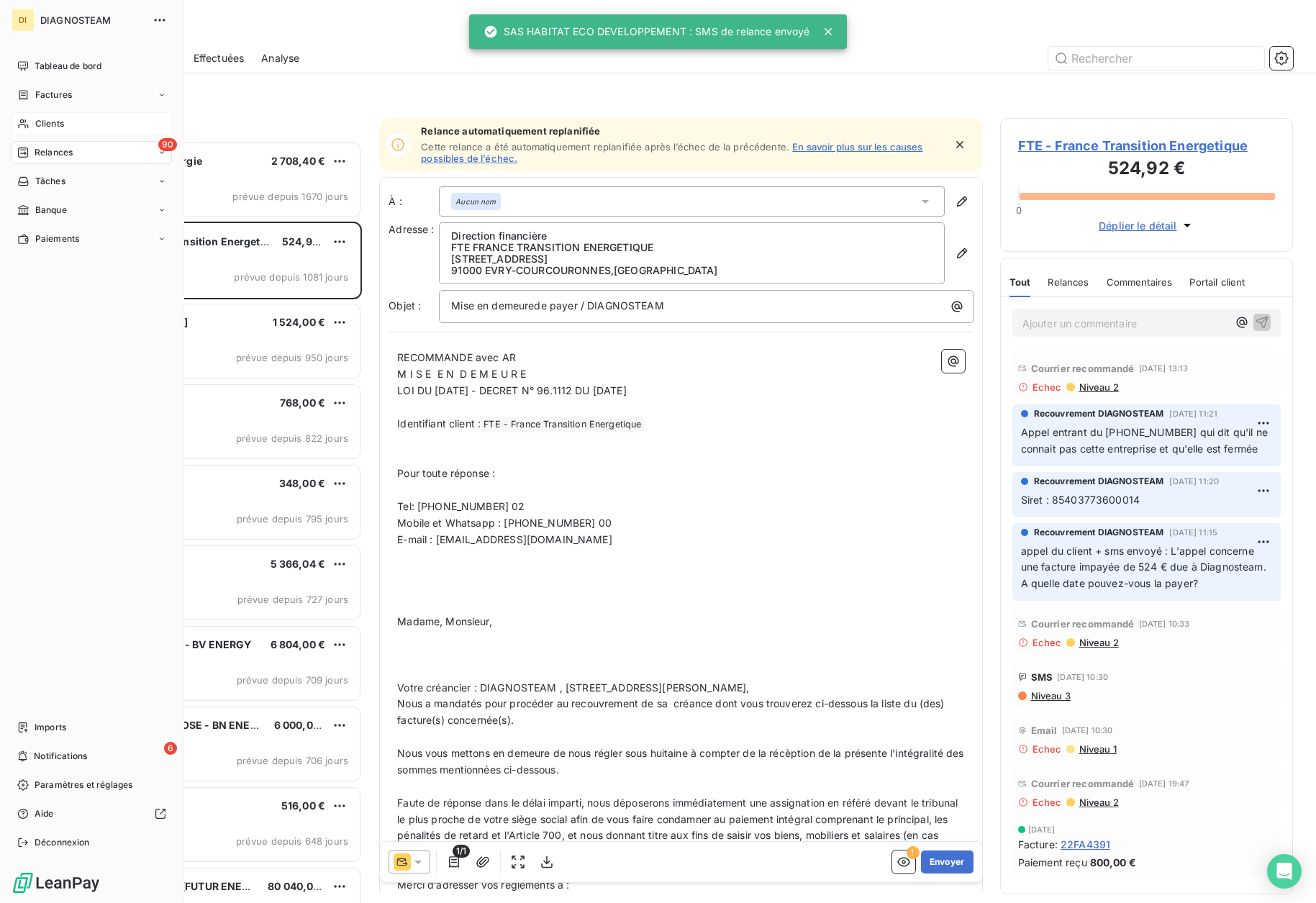
click at [51, 121] on span "Clients" at bounding box center [49, 123] width 28 height 13
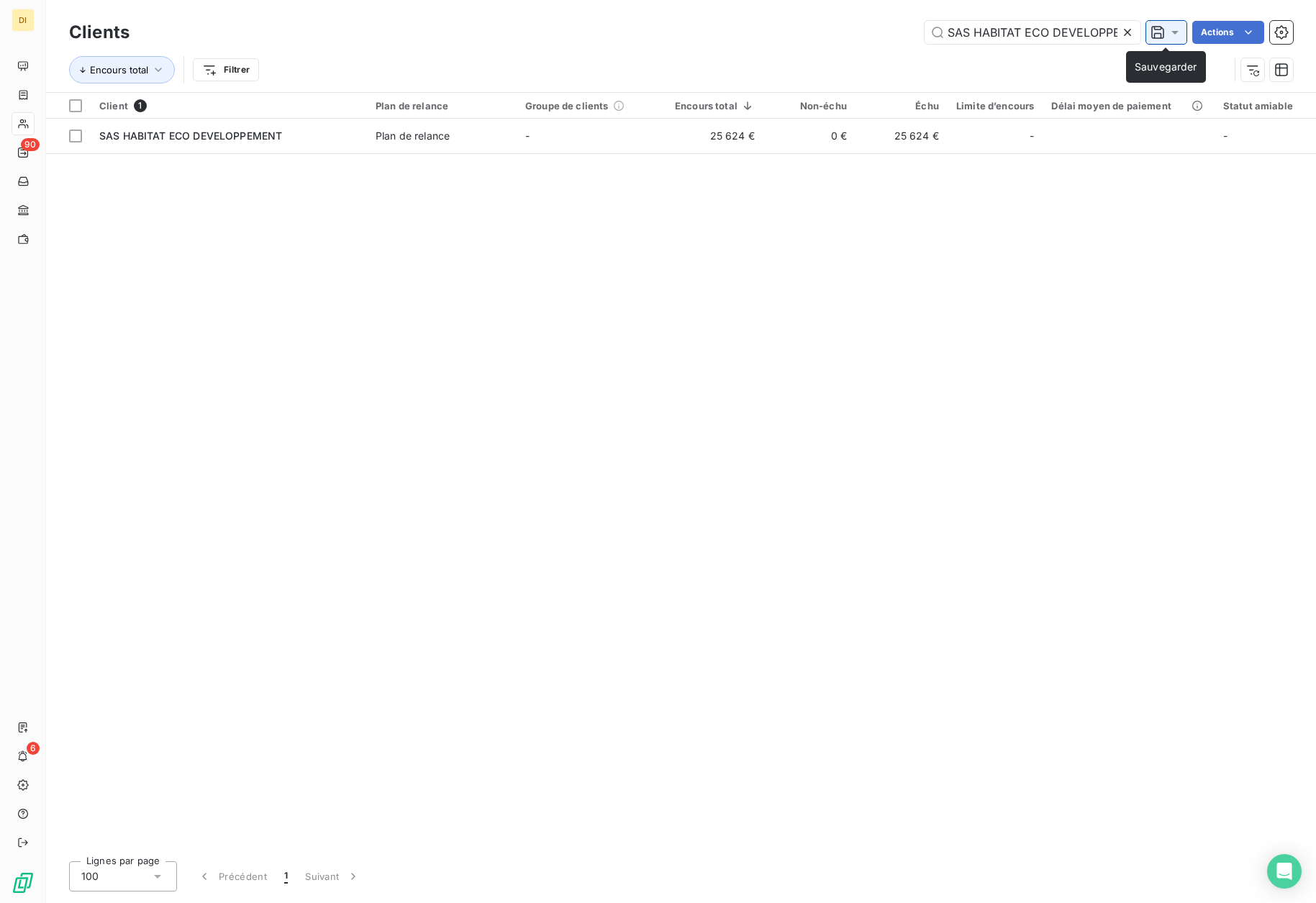
click at [1171, 30] on icon at bounding box center [1174, 32] width 15 height 15
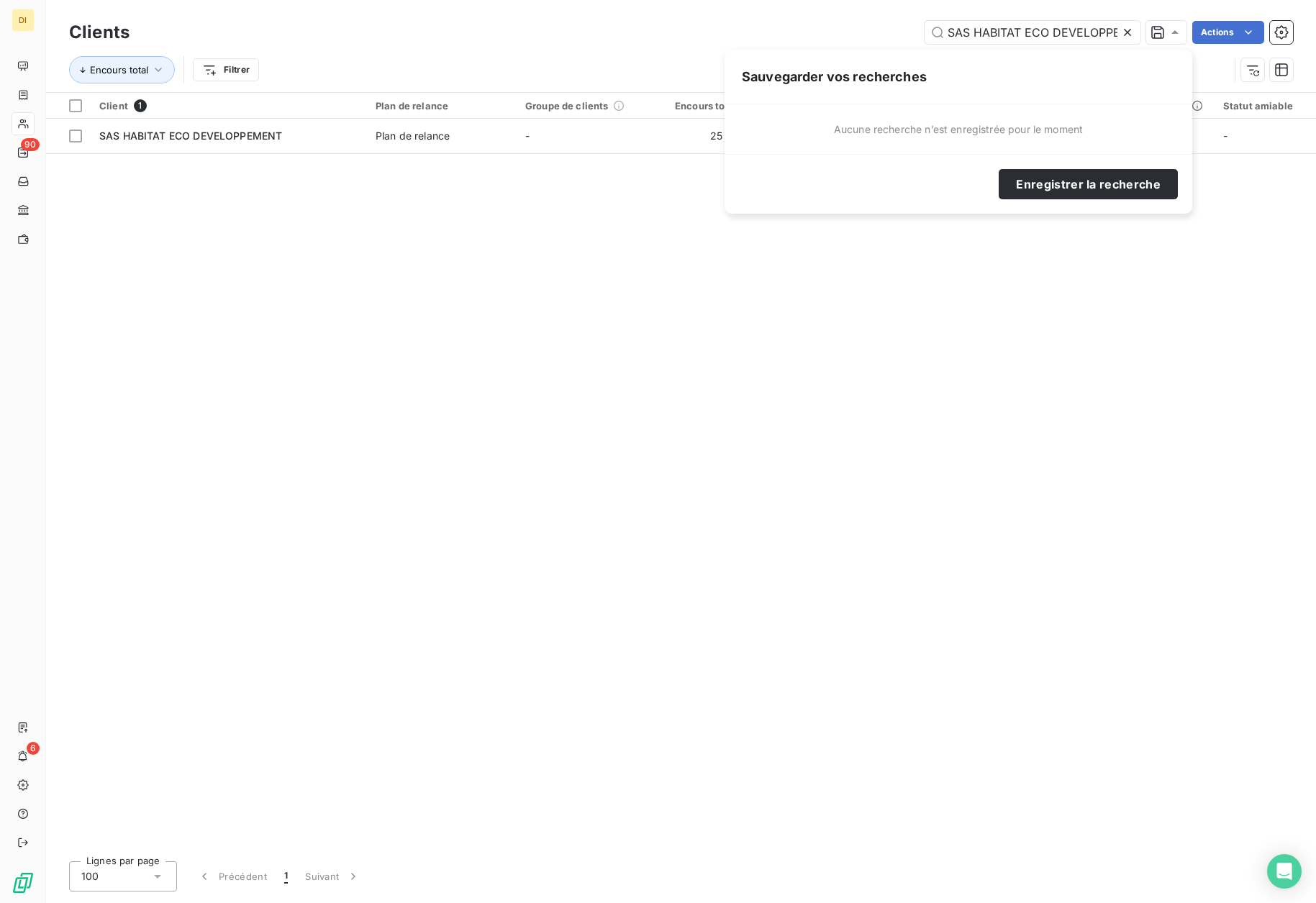
click at [1122, 34] on icon at bounding box center [1127, 32] width 15 height 15
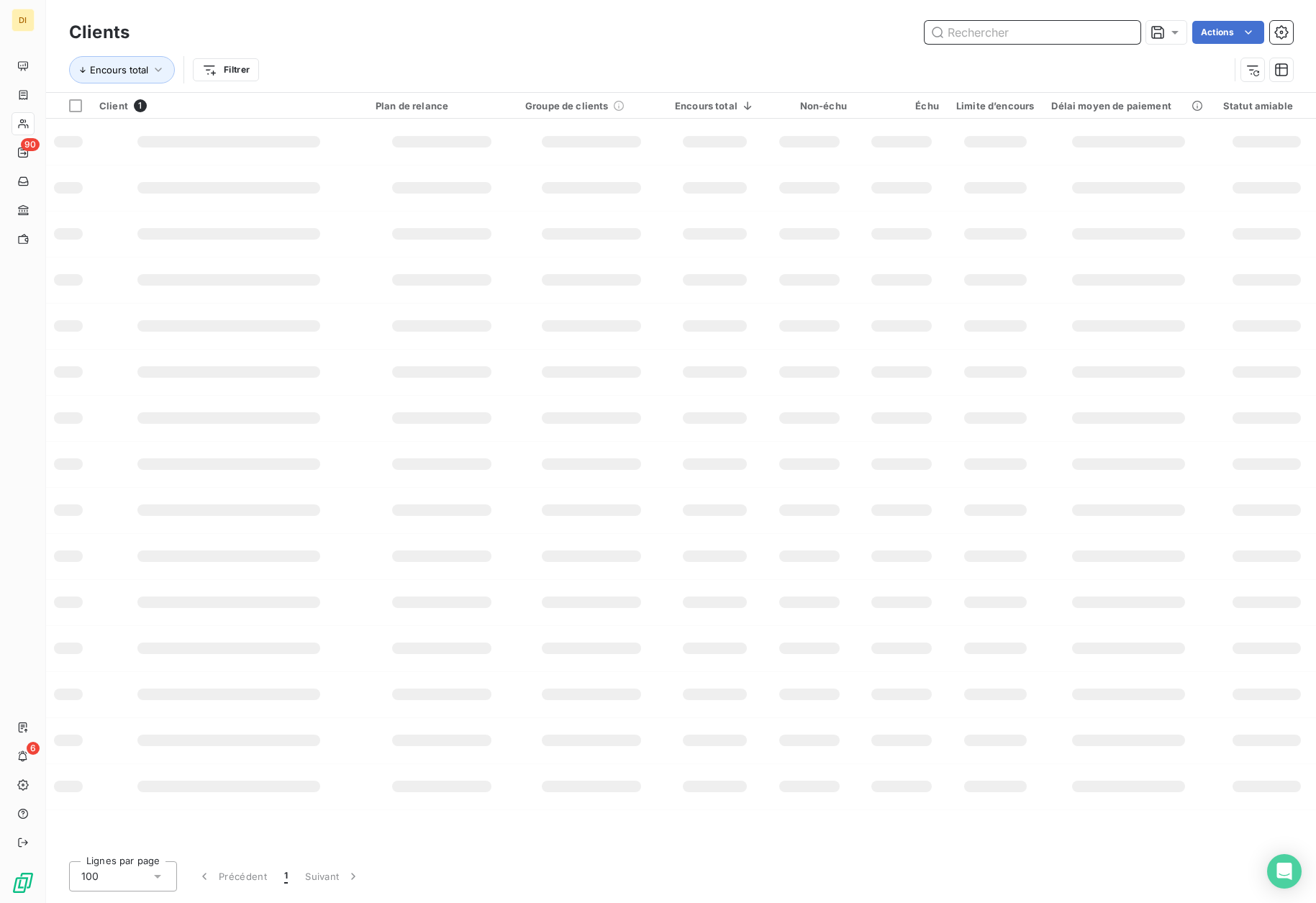
click at [1093, 35] on input "text" at bounding box center [1032, 32] width 216 height 23
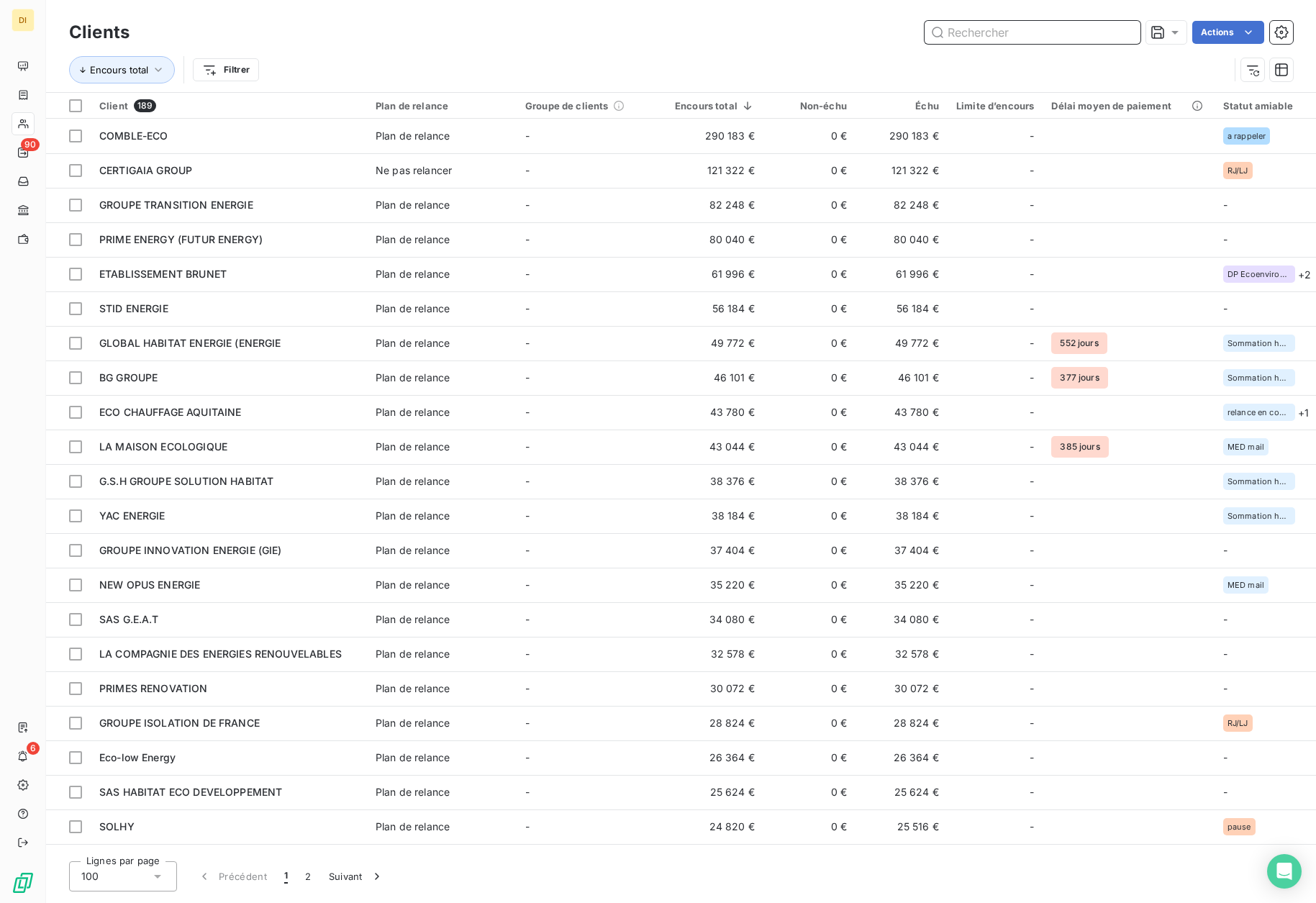
paste input "UFEN ENERGY"
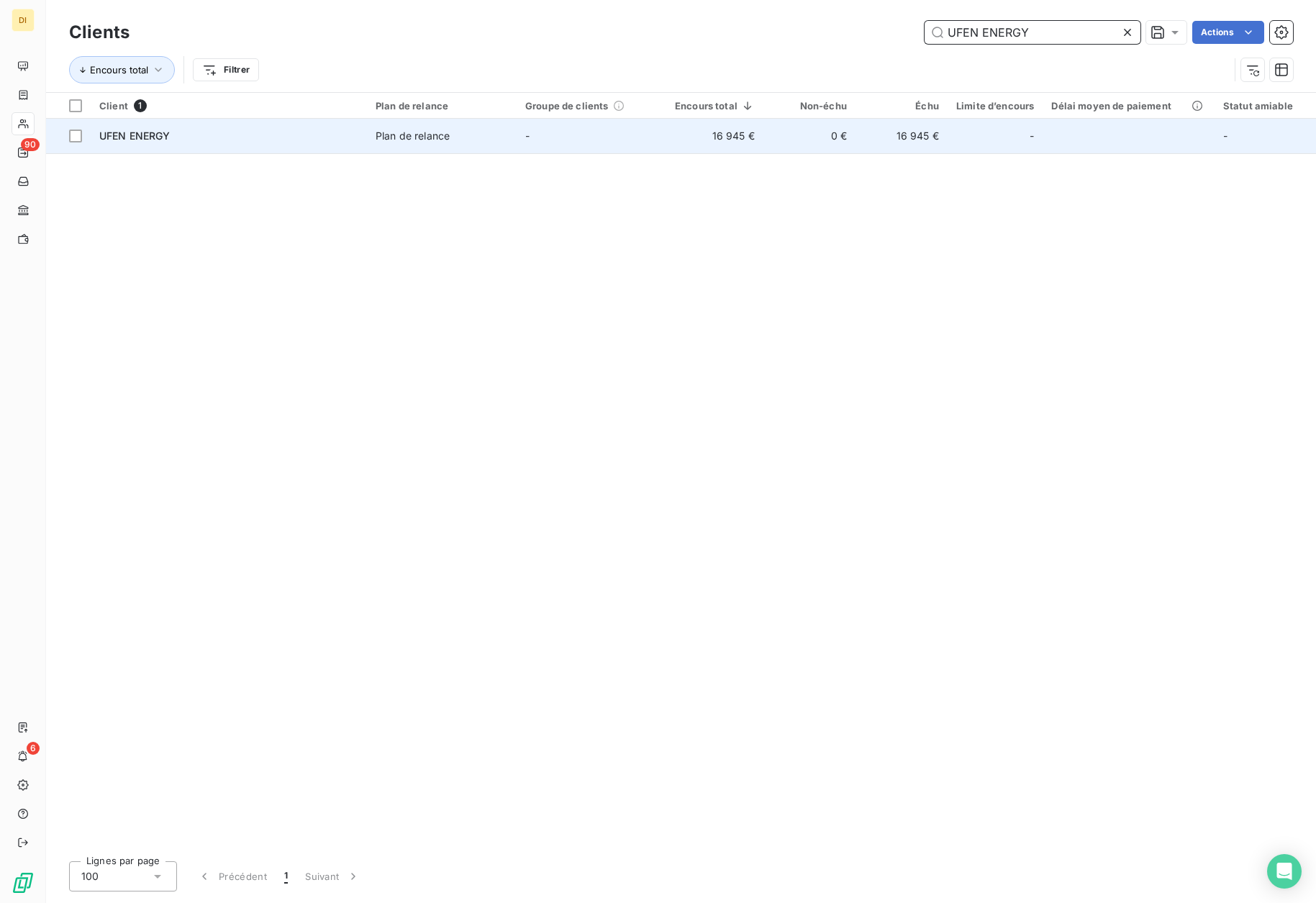
type input "UFEN ENERGY"
click at [334, 144] on td "UFEN ENERGY" at bounding box center [228, 136] width 276 height 34
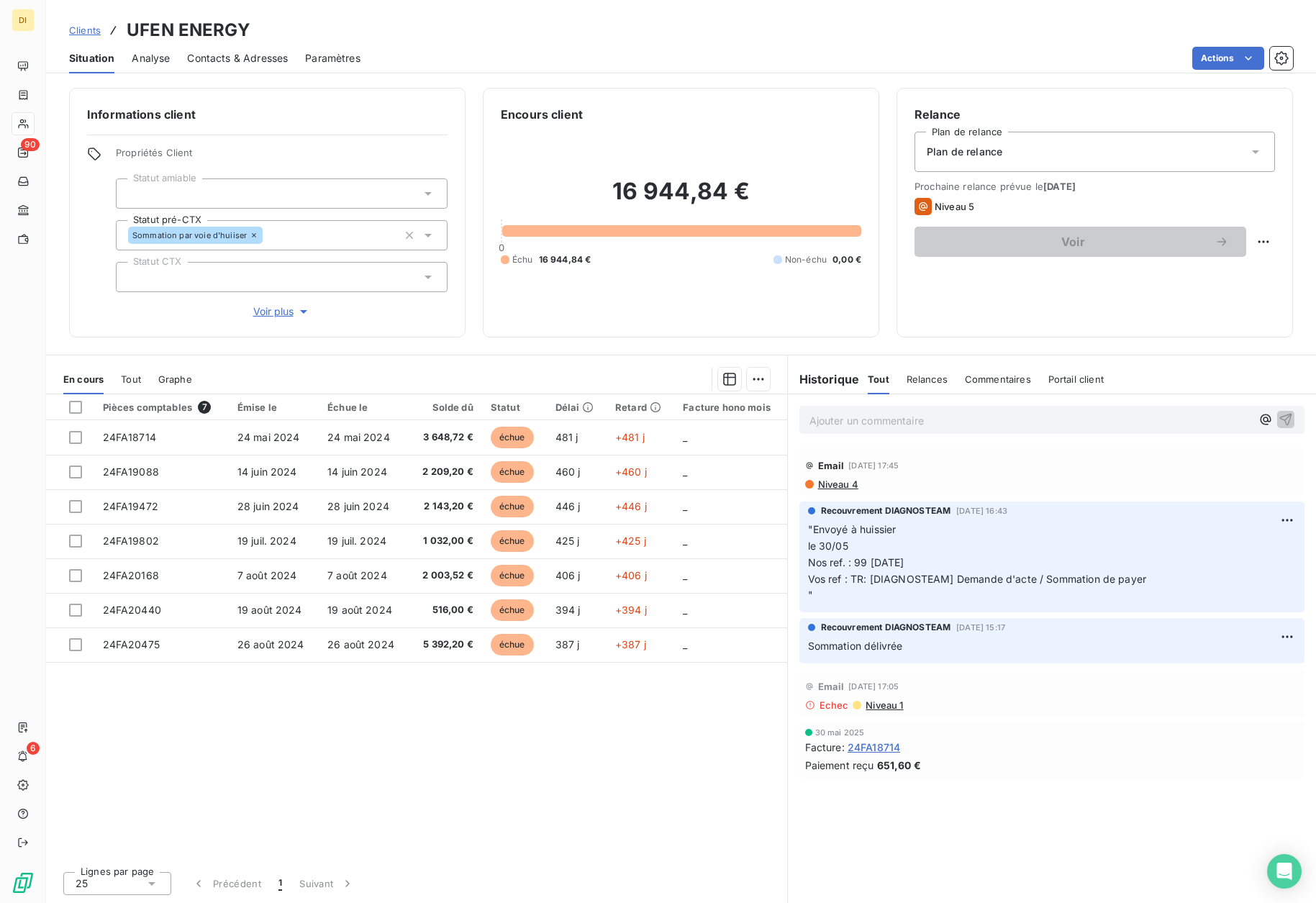
click at [217, 61] on span "Contacts & Adresses" at bounding box center [237, 58] width 101 height 15
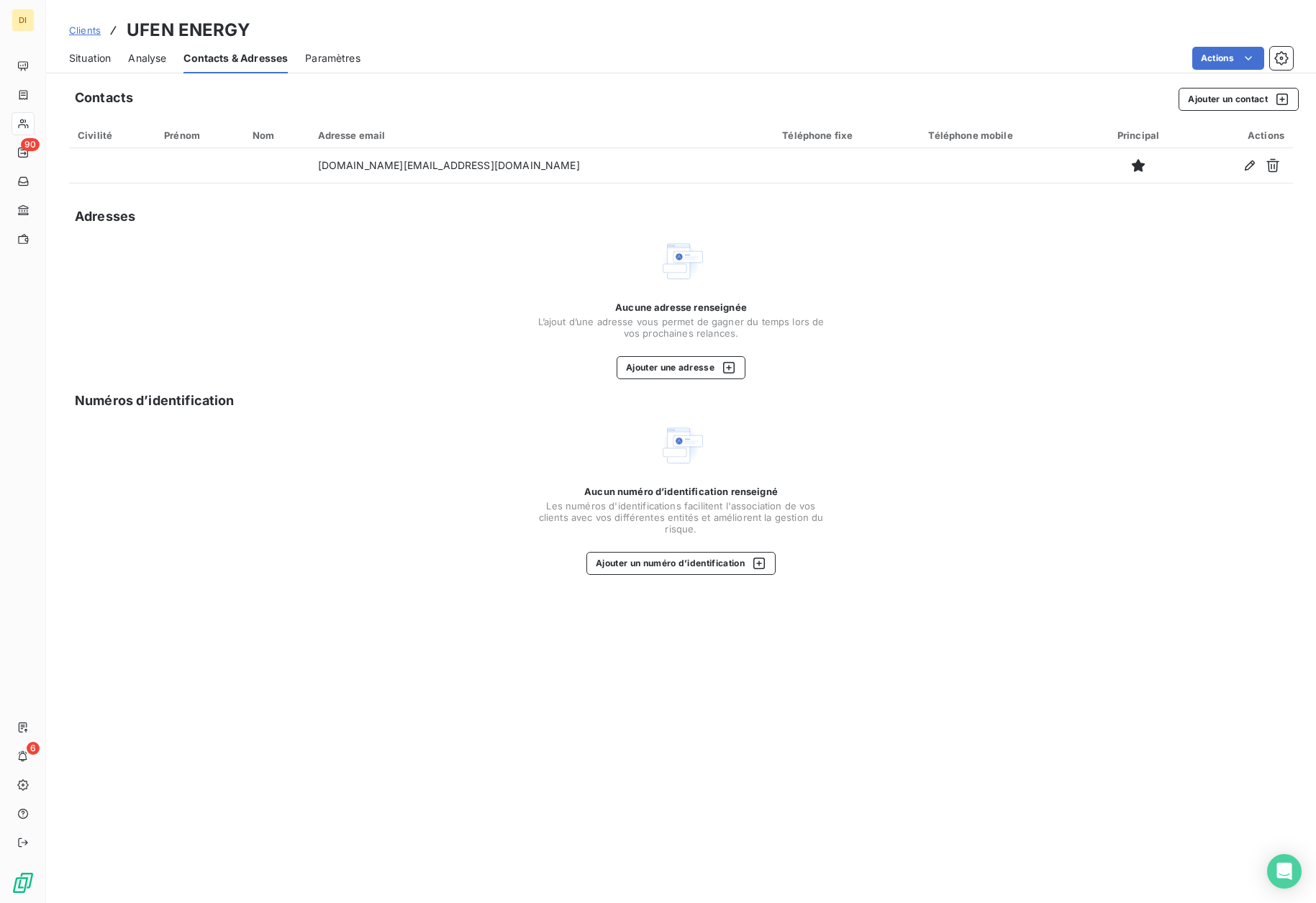
click at [91, 34] on span "Clients" at bounding box center [84, 29] width 32 height 11
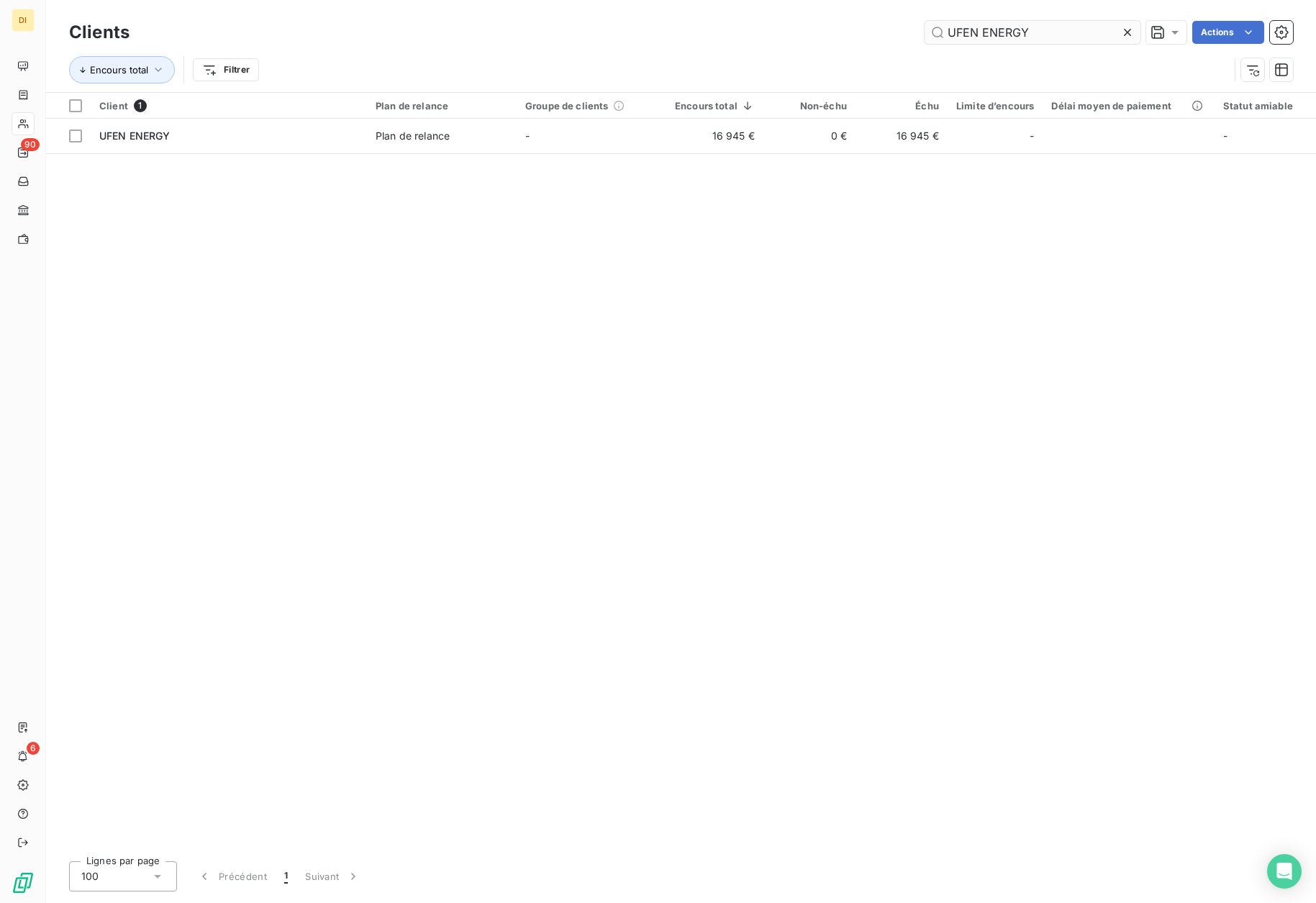
click at [1089, 28] on input "UFEN ENERGY" at bounding box center [1032, 32] width 216 height 23
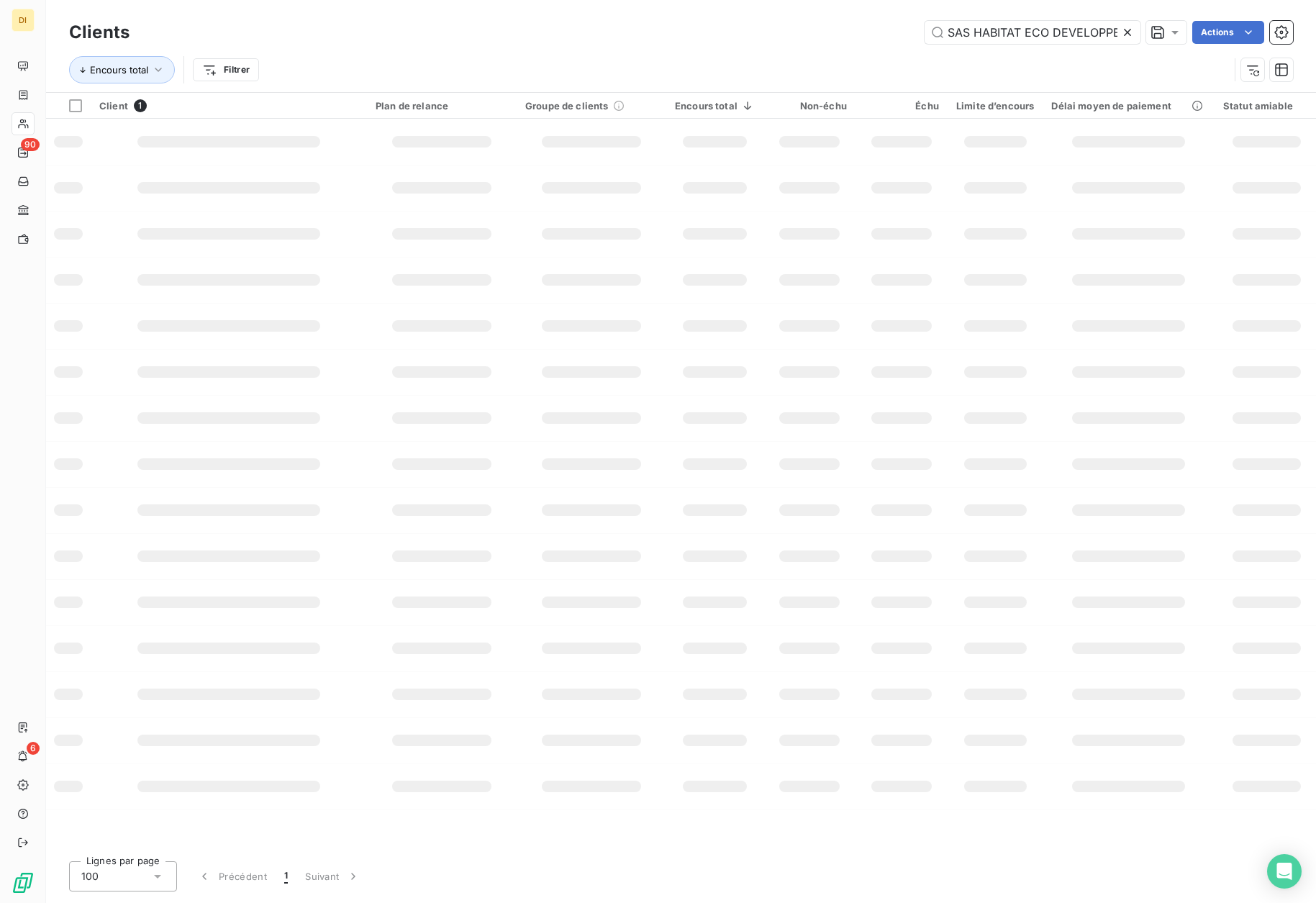
scroll to position [0, 34]
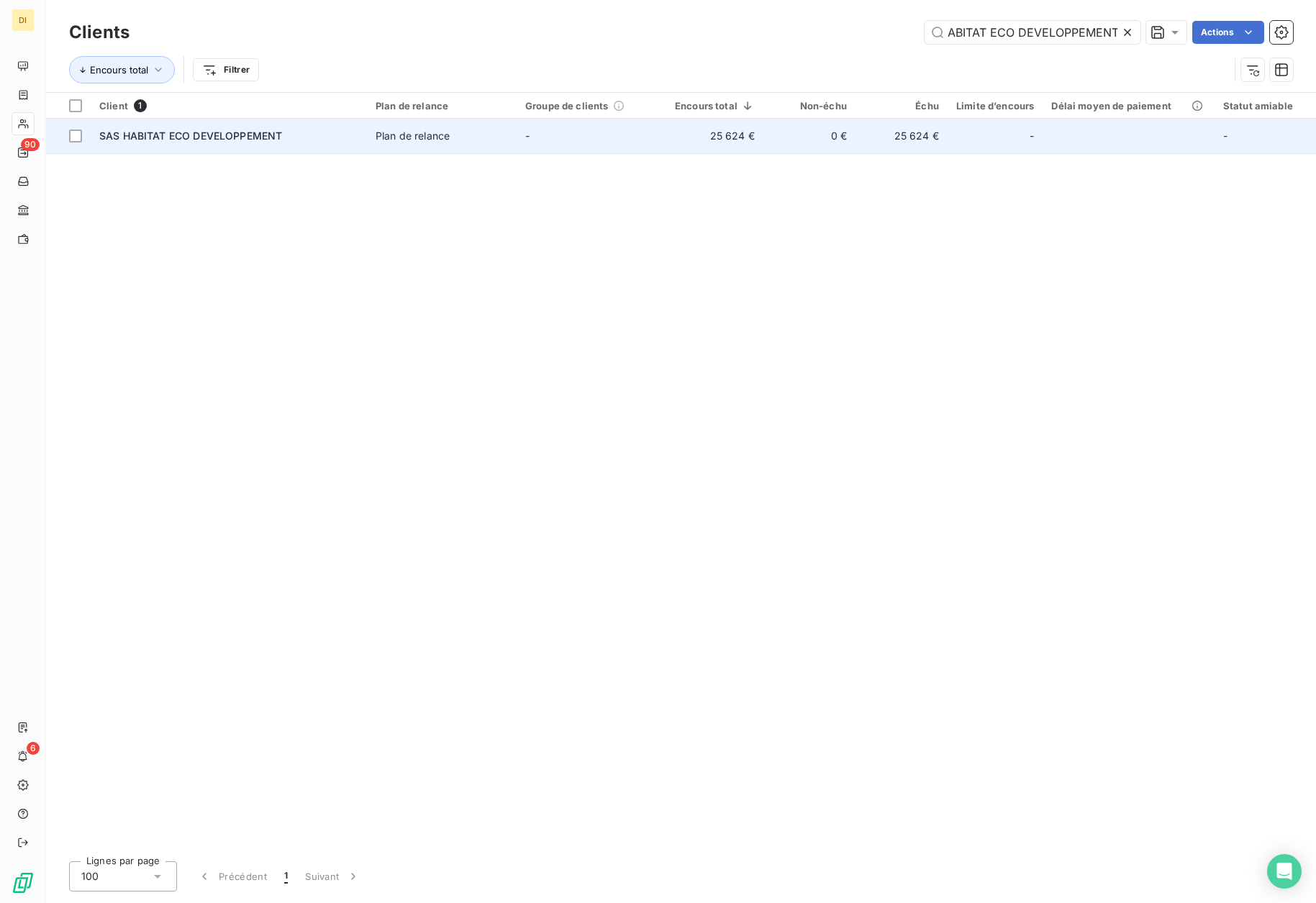
type input "SAS HABITAT ECO DEVELOPPEMENT"
click at [462, 133] on span "Plan de relance" at bounding box center [442, 136] width 132 height 15
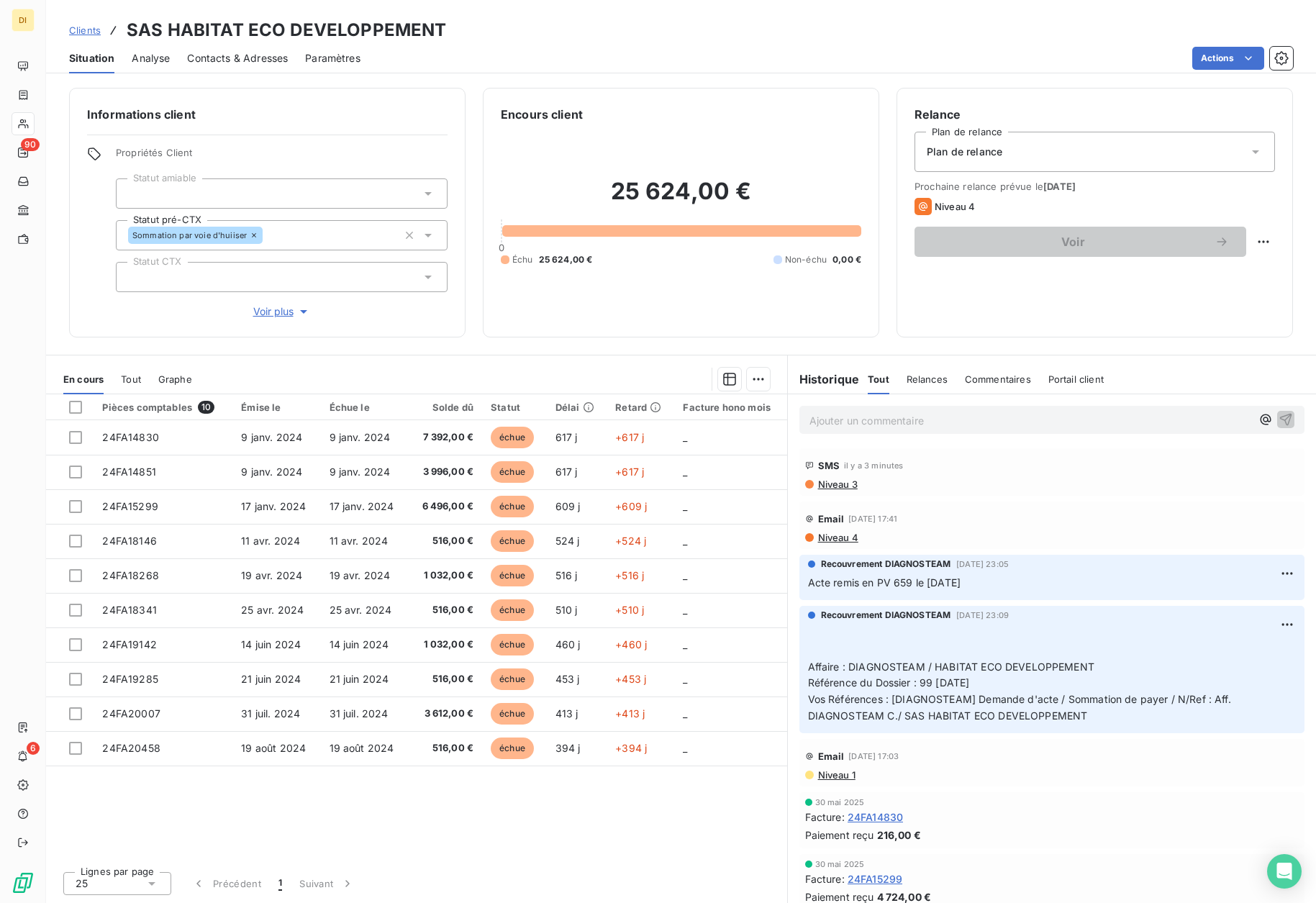
click at [255, 61] on span "Contacts & Adresses" at bounding box center [237, 58] width 101 height 15
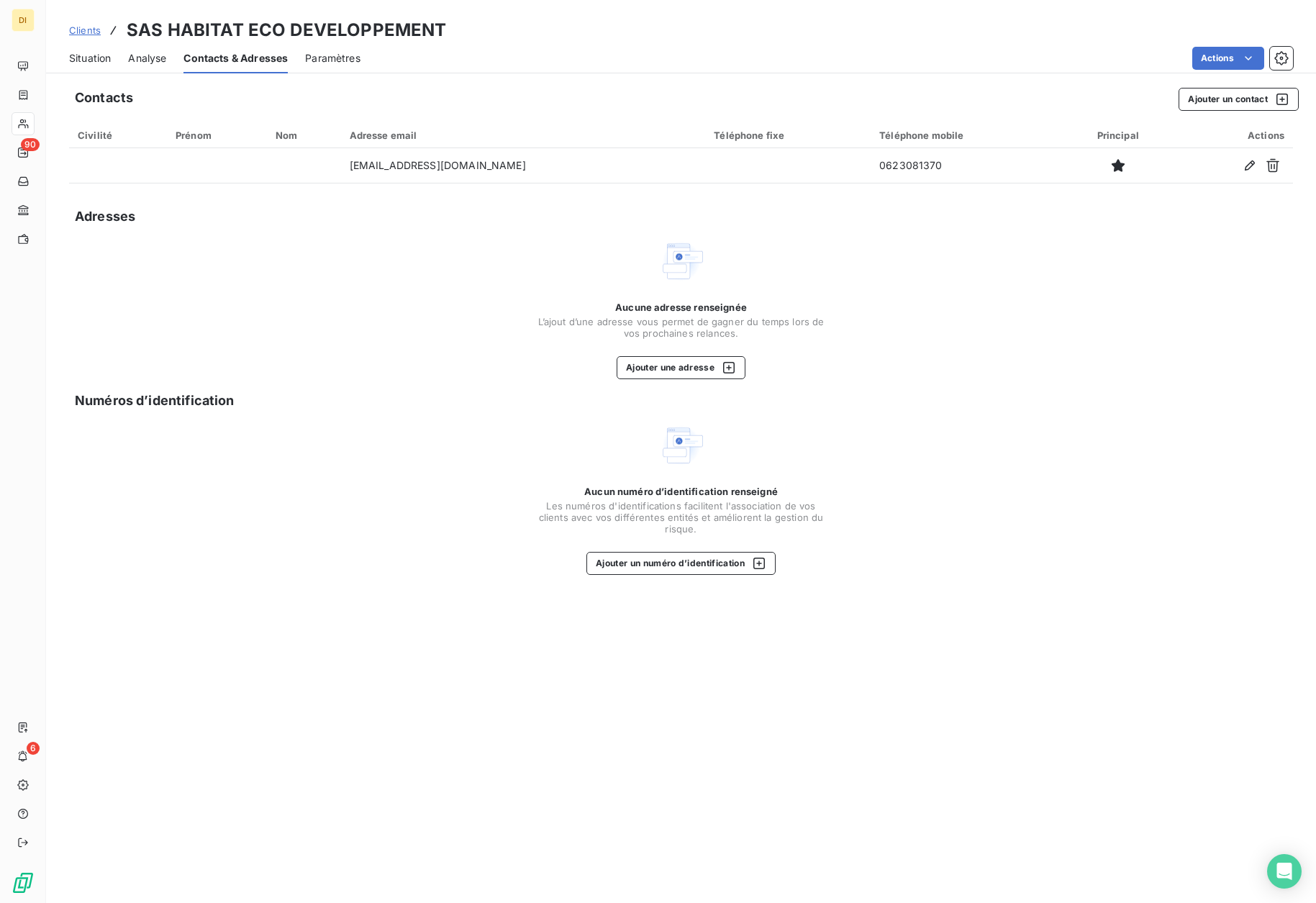
click at [98, 59] on span "Situation" at bounding box center [89, 58] width 42 height 15
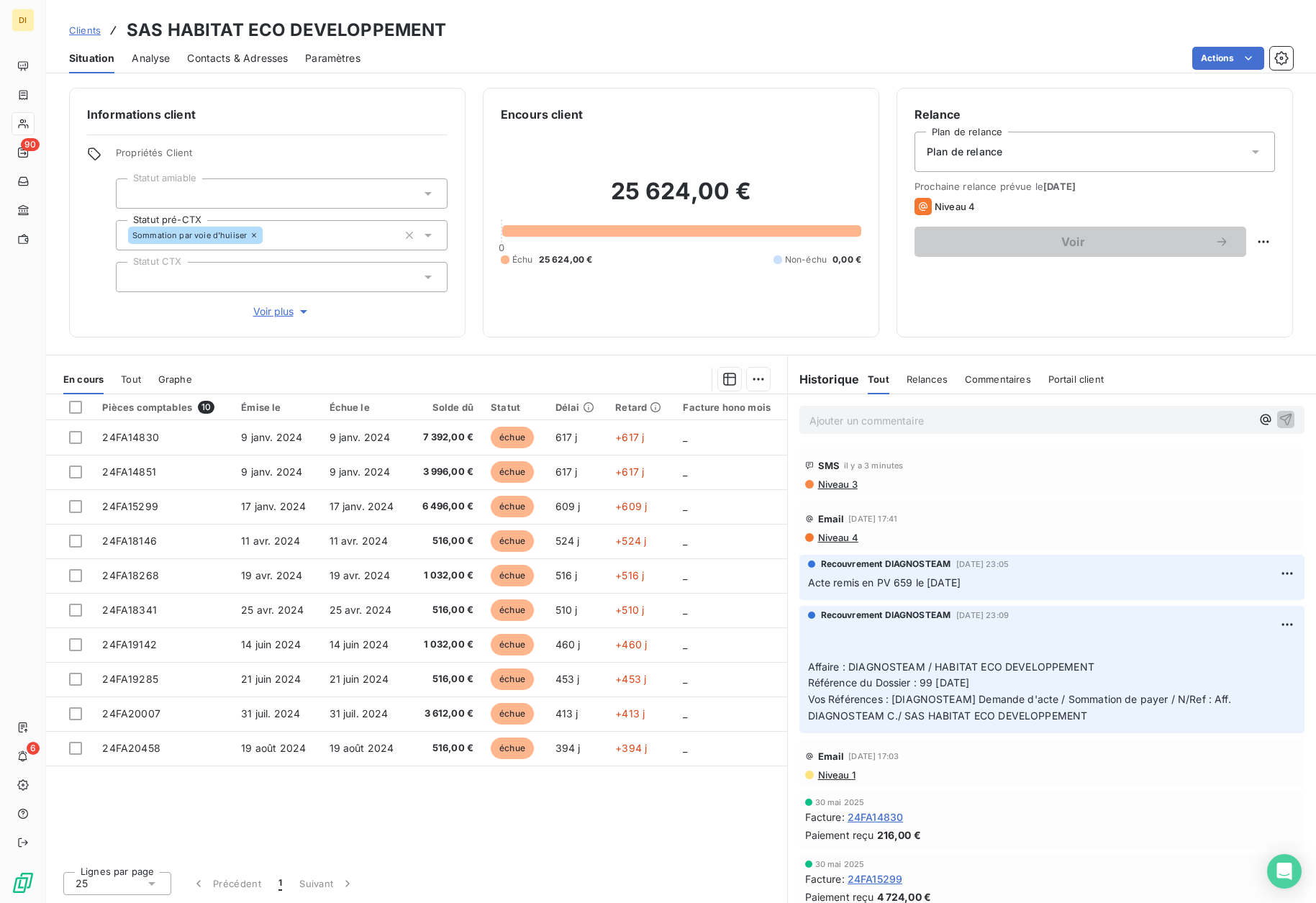
click at [850, 541] on span "Niveau 4" at bounding box center [837, 538] width 42 height 11
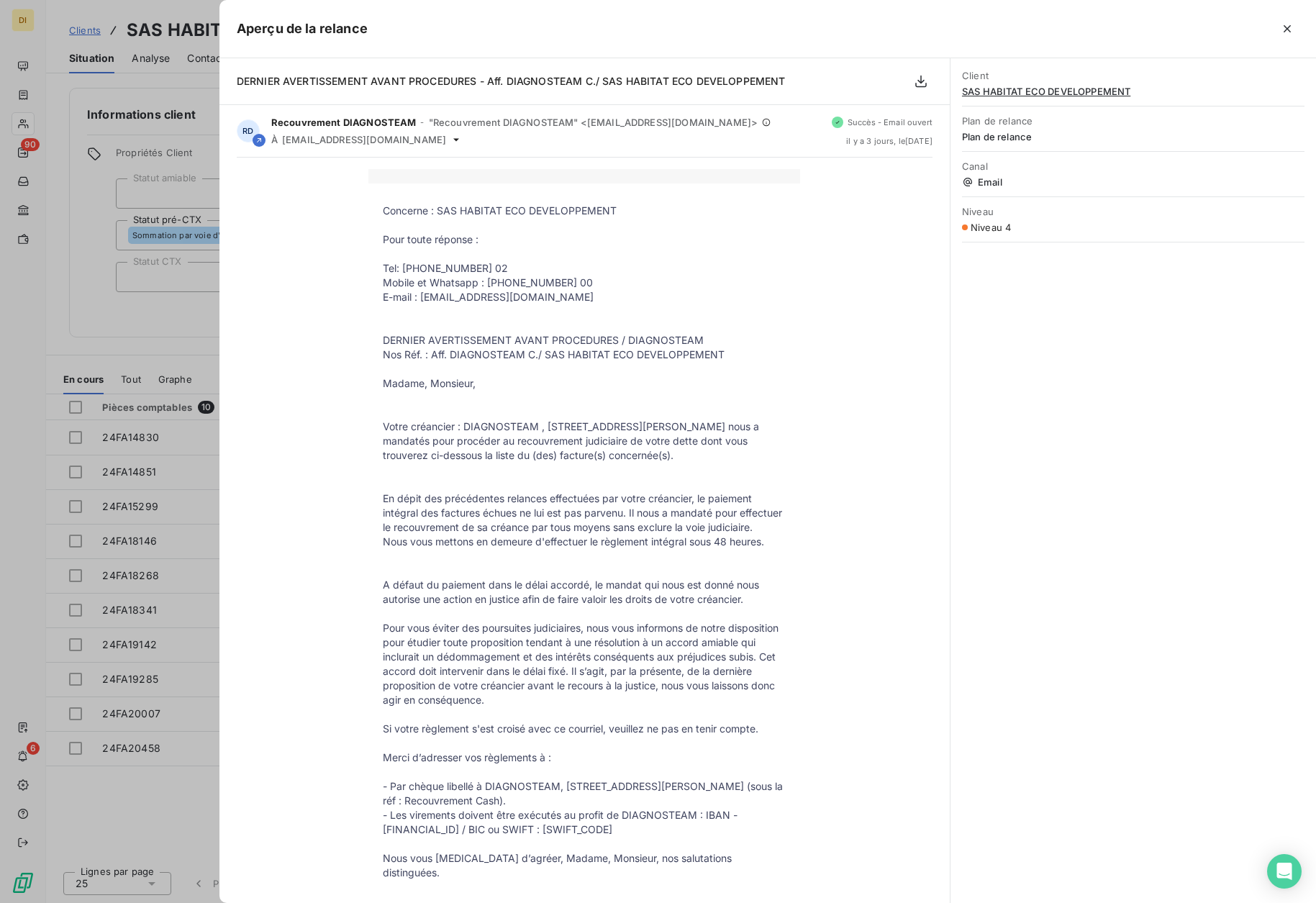
click at [29, 447] on div at bounding box center [658, 452] width 1316 height 903
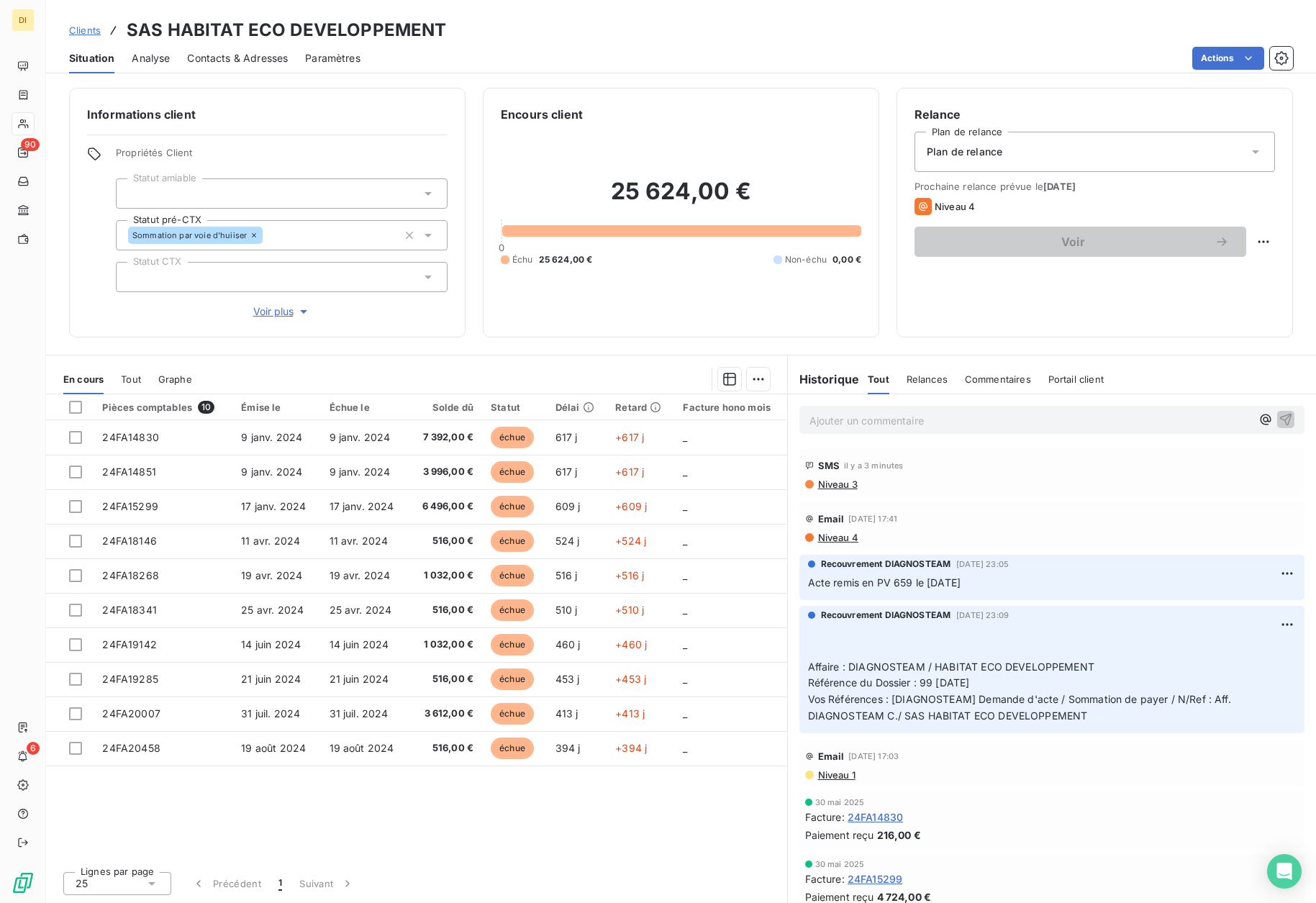
click at [90, 24] on span "Clients" at bounding box center [84, 29] width 32 height 11
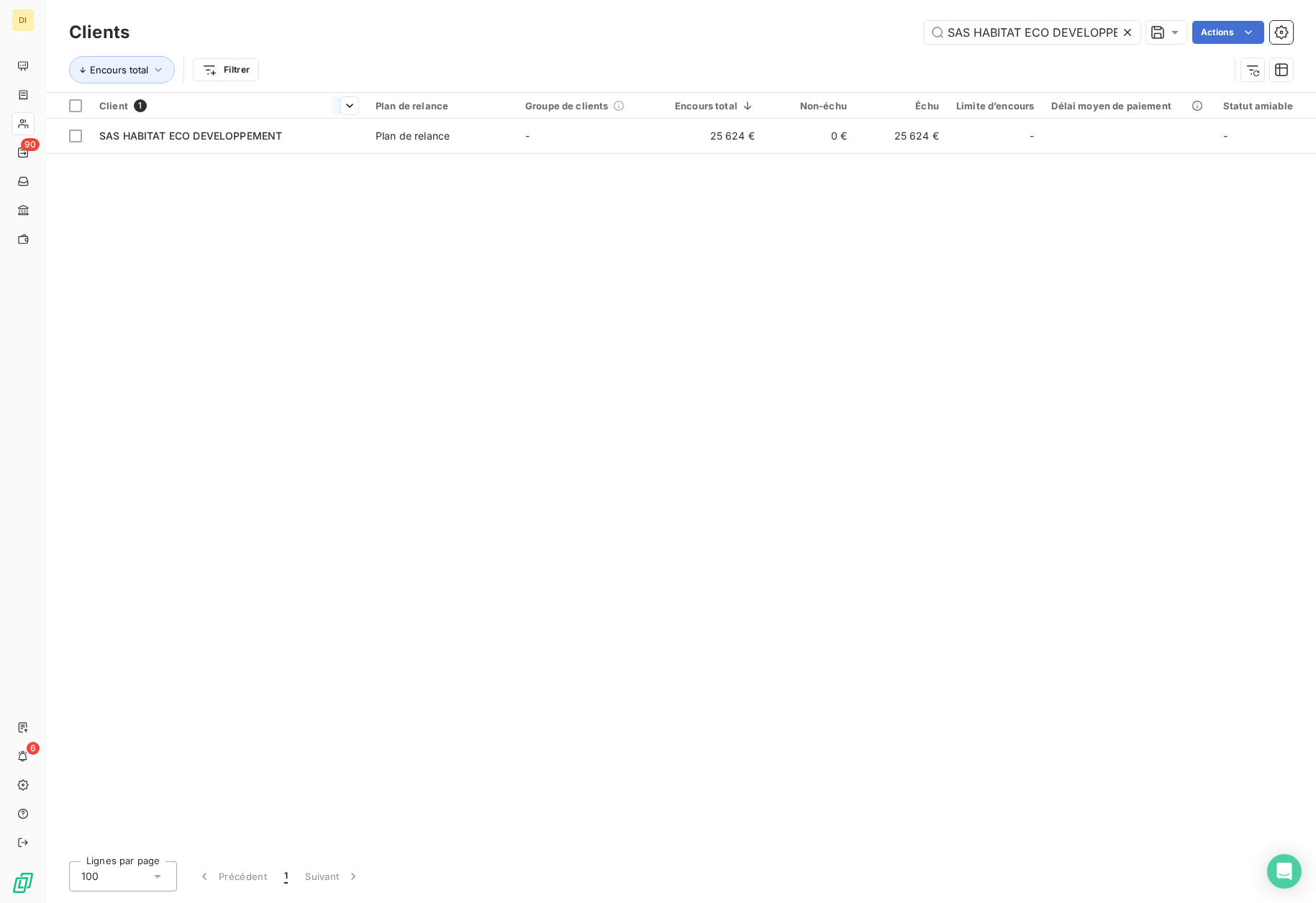
scroll to position [0, 34]
click at [1125, 31] on icon at bounding box center [1127, 32] width 7 height 7
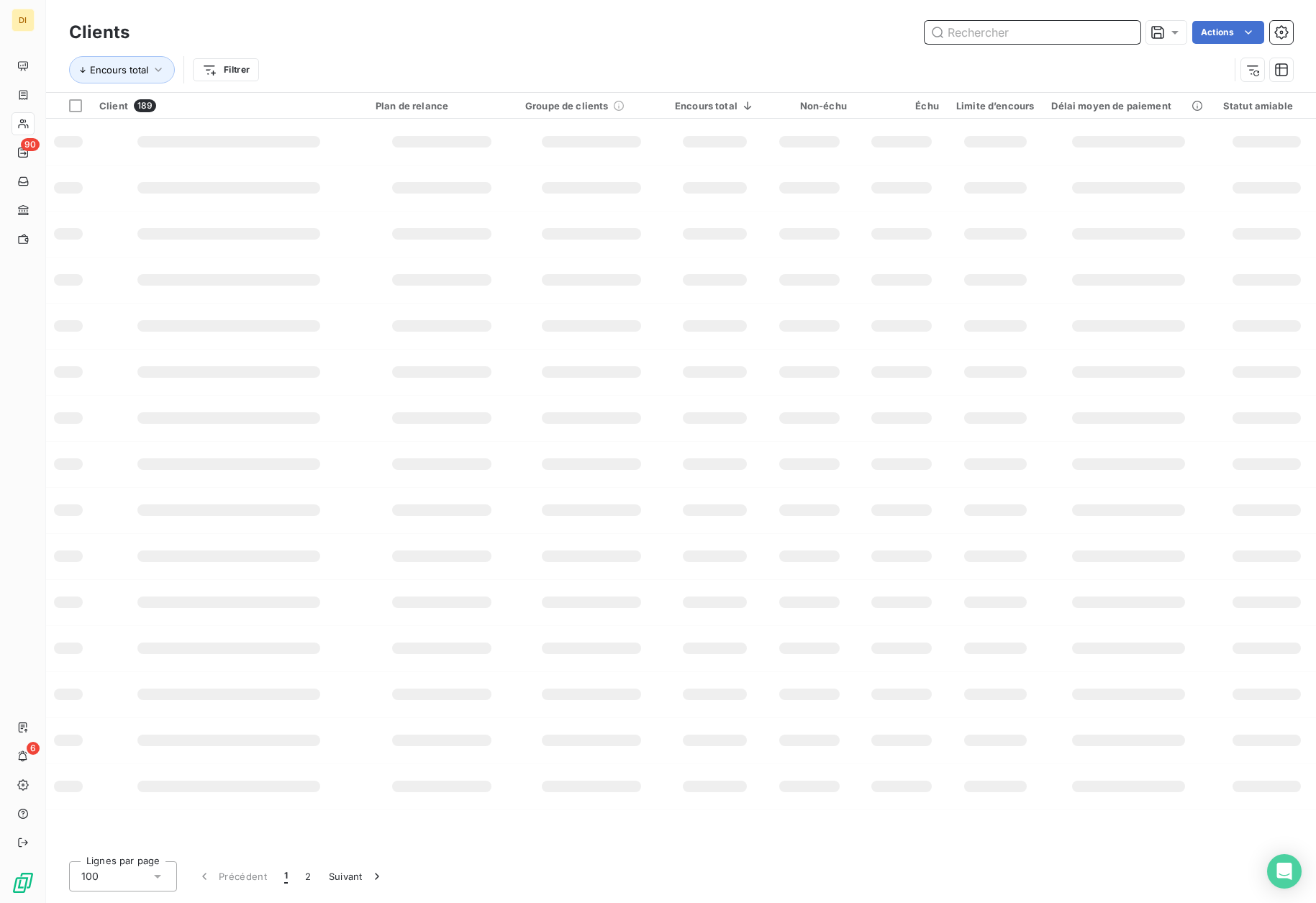
click at [1101, 34] on input "text" at bounding box center [1032, 32] width 216 height 23
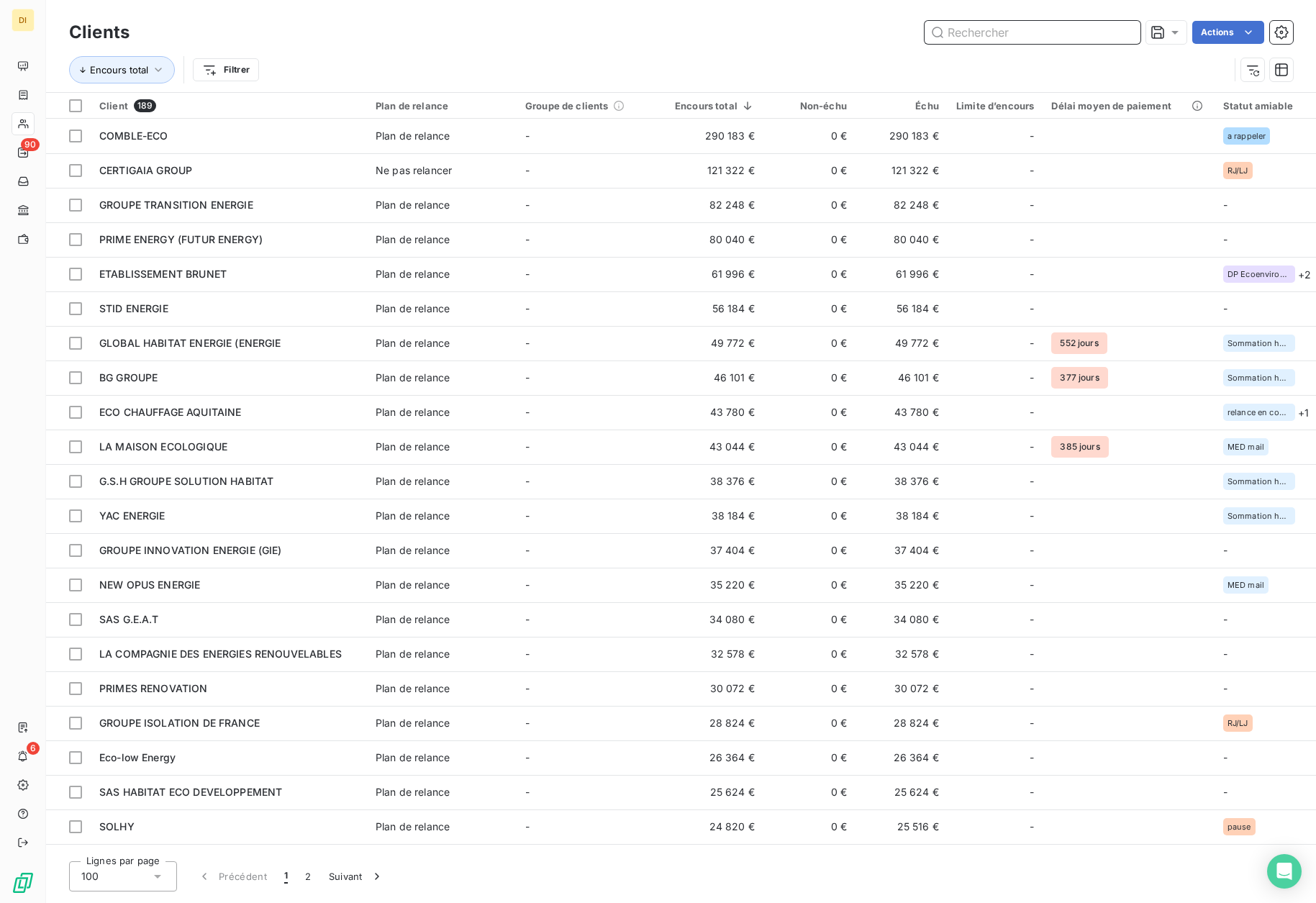
paste input "UFEN ENERGY"
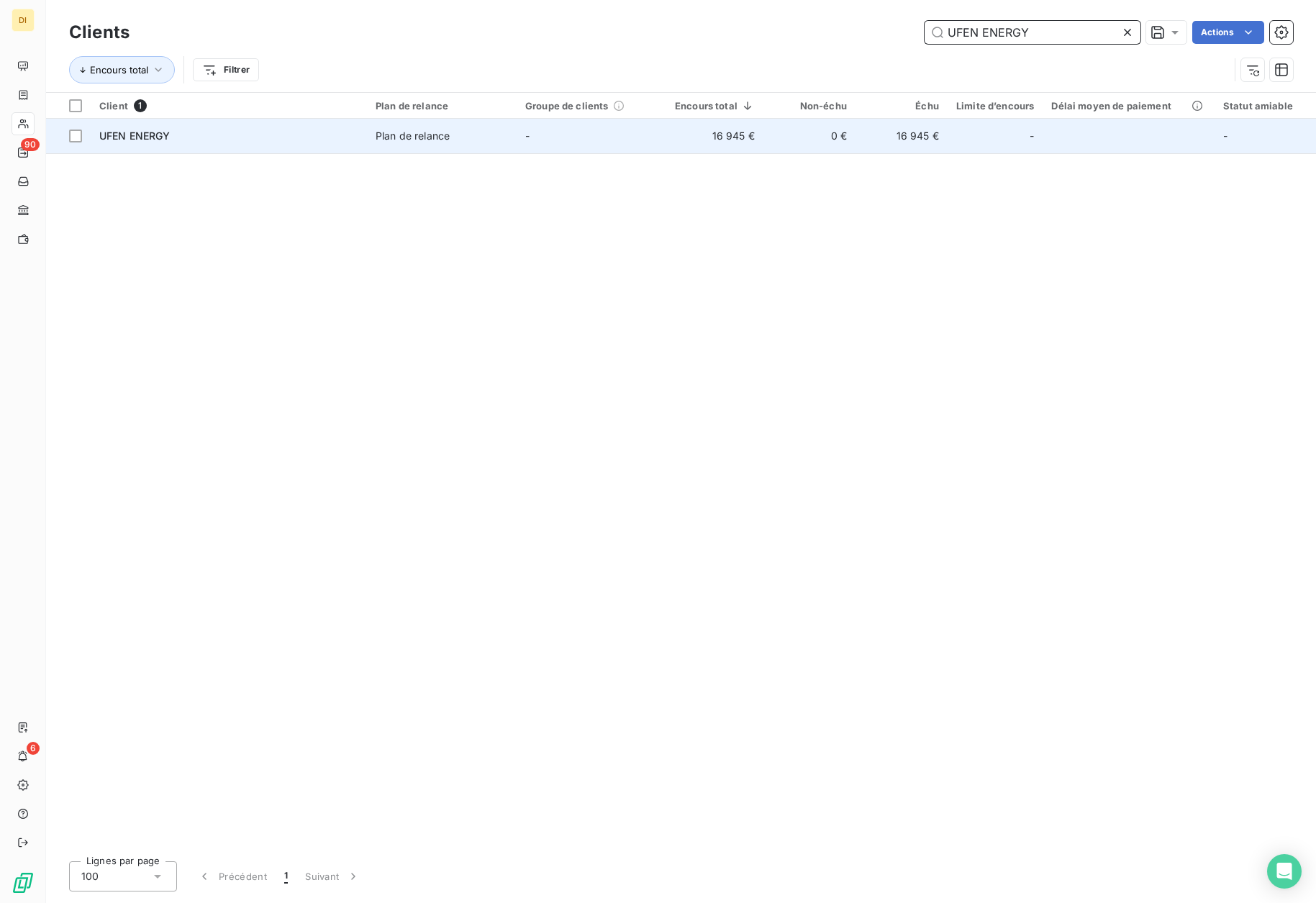
type input "UFEN ENERGY"
click at [346, 139] on div "UFEN ENERGY" at bounding box center [229, 136] width 259 height 15
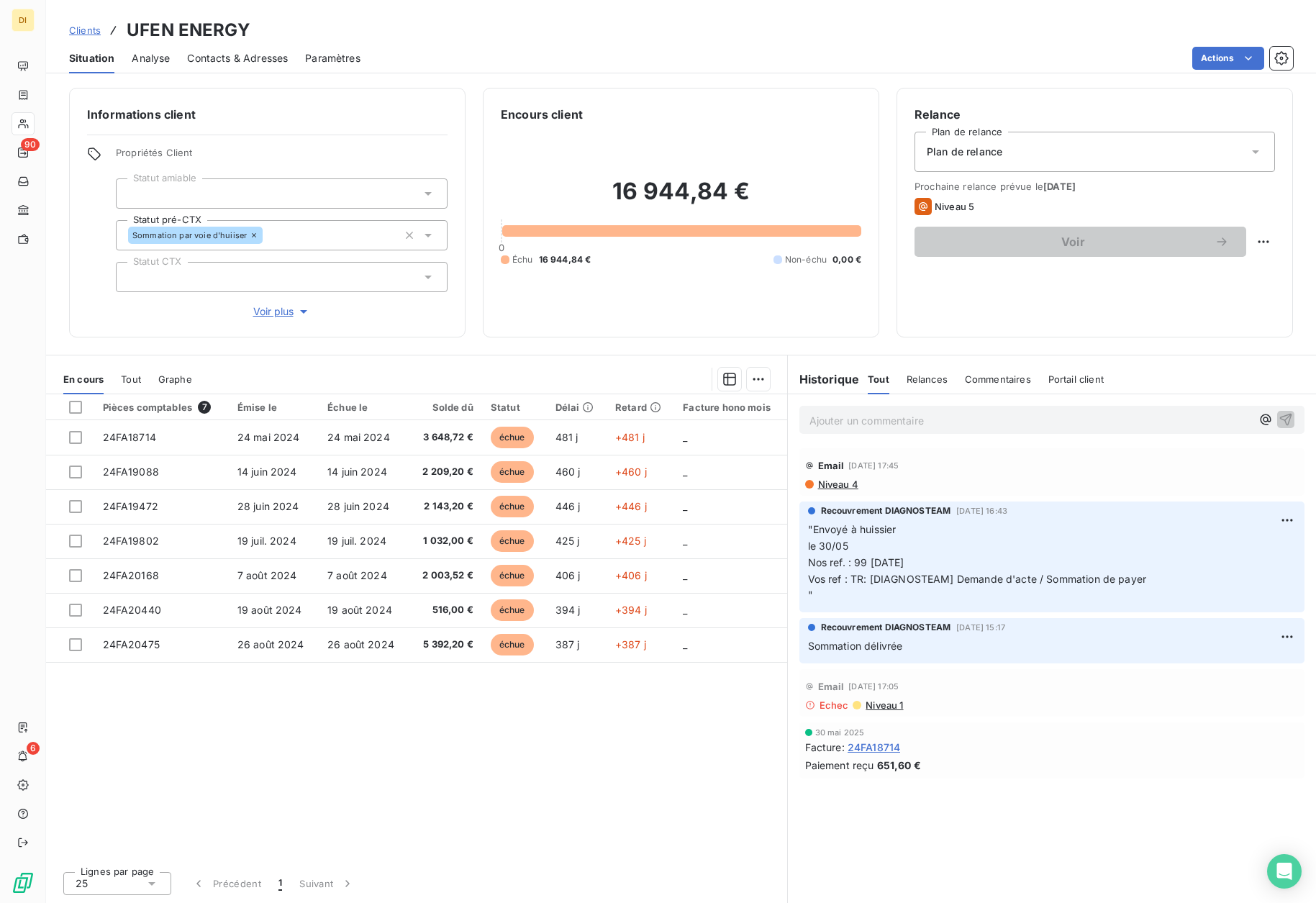
click at [82, 30] on span "Clients" at bounding box center [84, 29] width 32 height 11
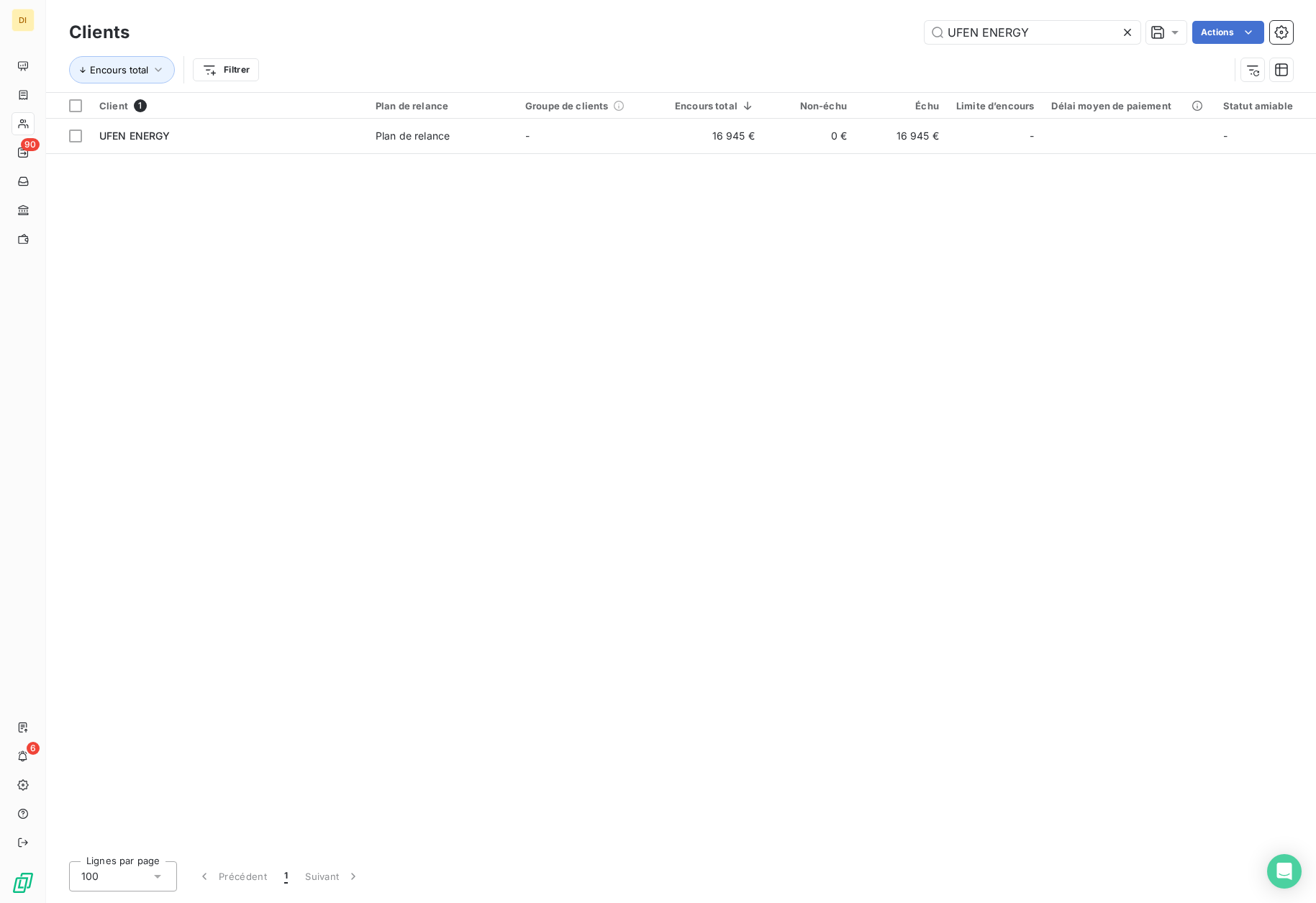
click at [1126, 34] on icon at bounding box center [1127, 32] width 7 height 7
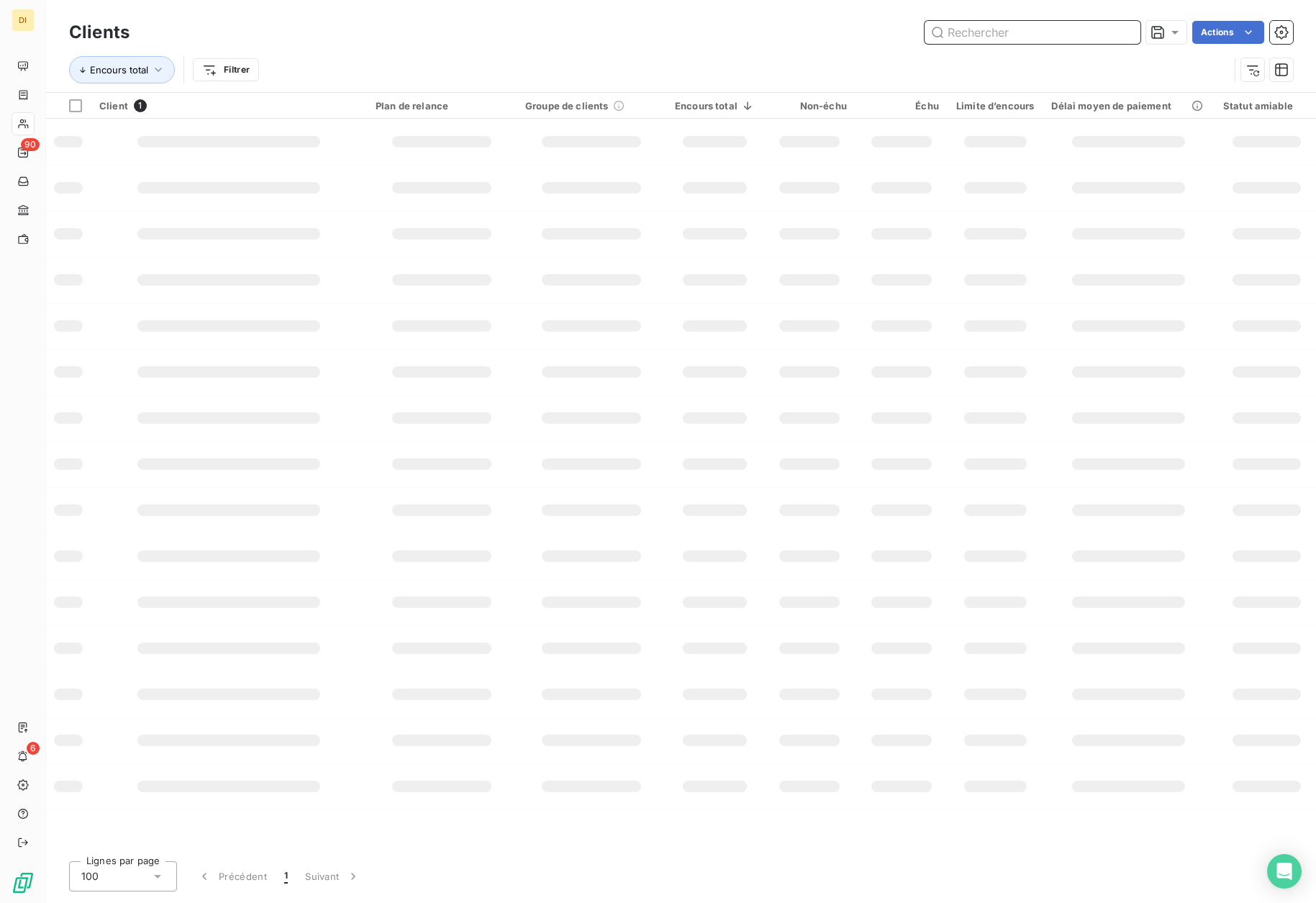
click at [1067, 34] on input "text" at bounding box center [1032, 32] width 216 height 23
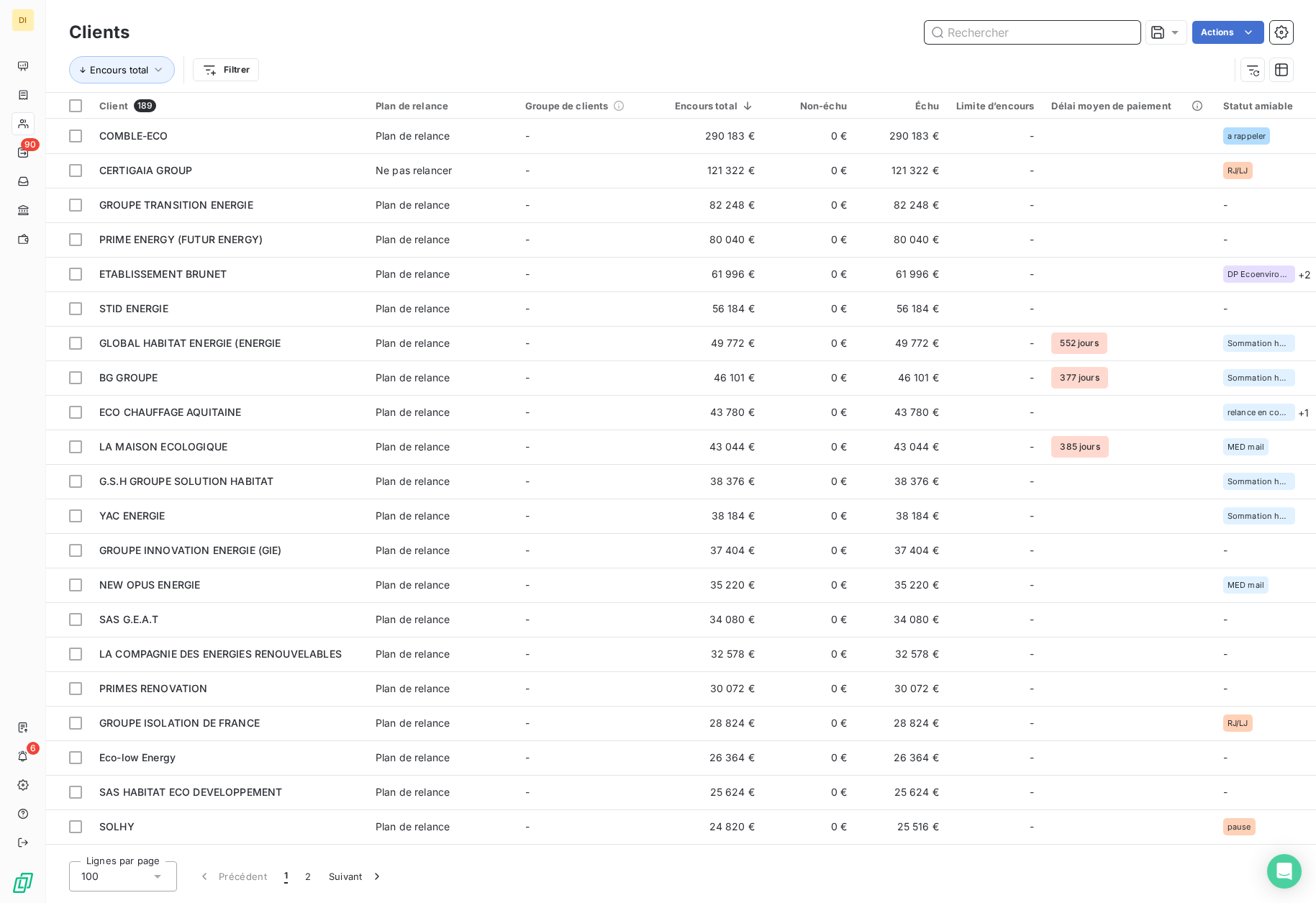
paste input "SAS HABITAT ECO DEVELOPPEMENT"
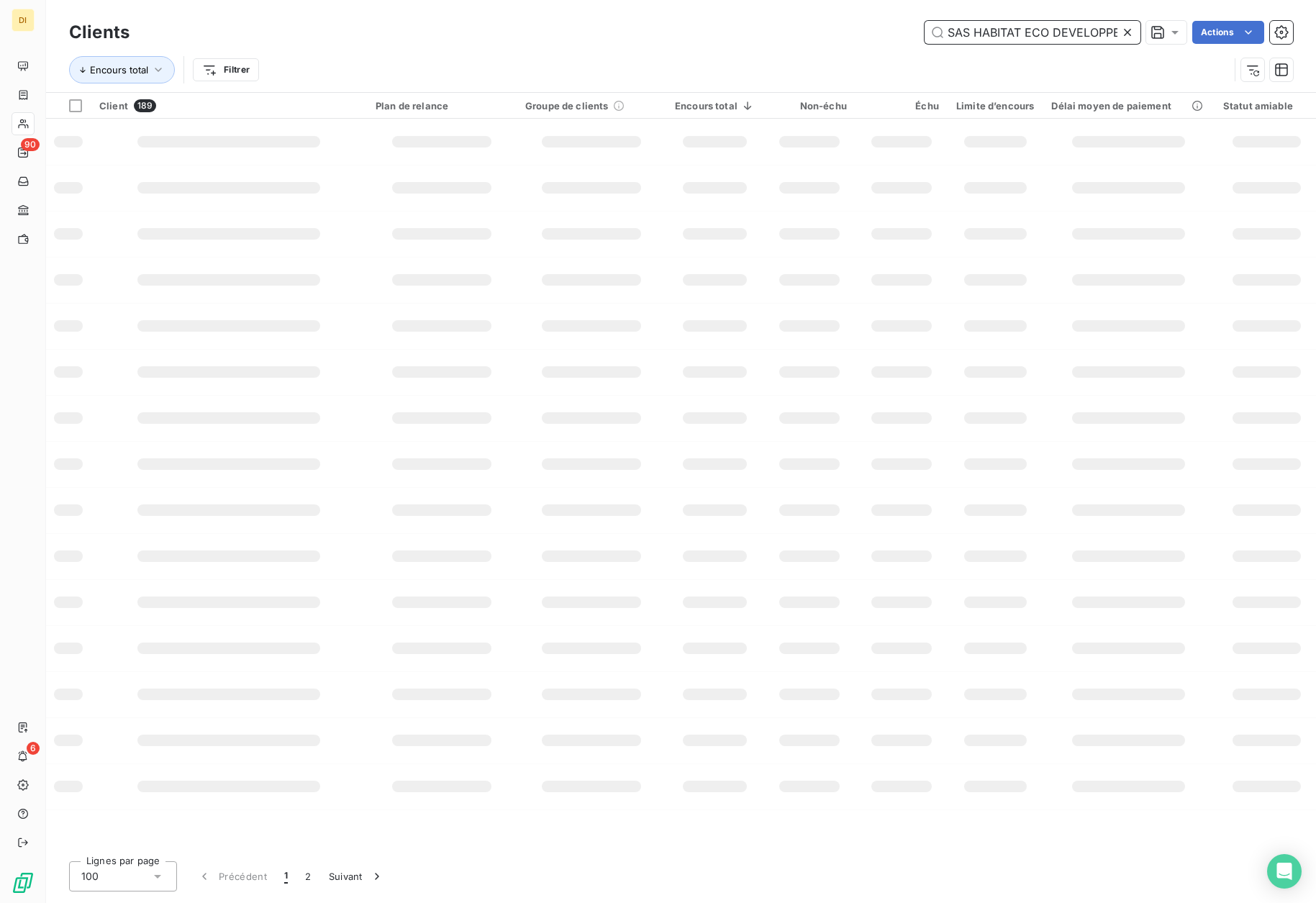
scroll to position [0, 34]
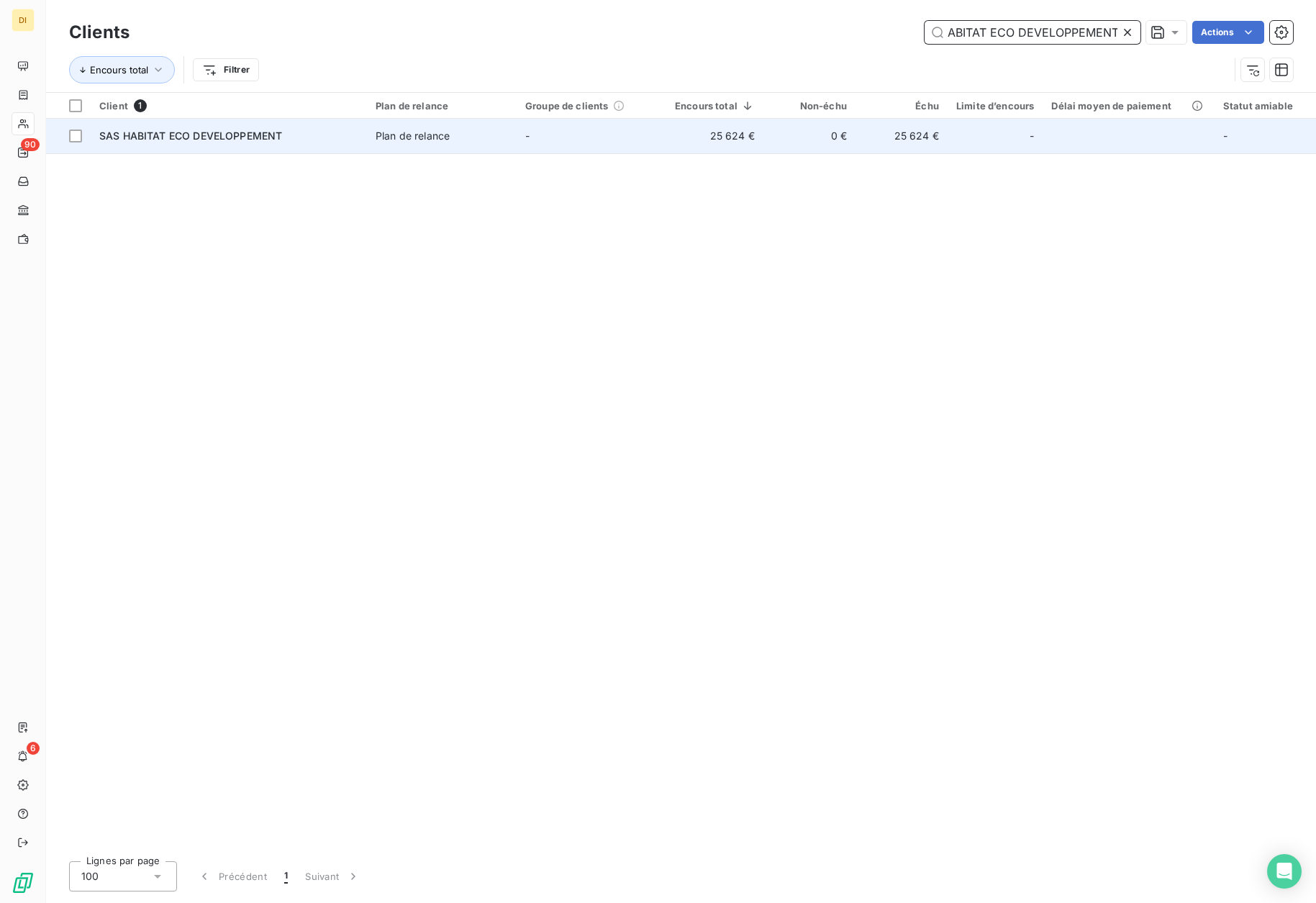
type input "SAS HABITAT ECO DEVELOPPEMENT"
click at [347, 142] on div "SAS HABITAT ECO DEVELOPPEMENT" at bounding box center [229, 136] width 259 height 15
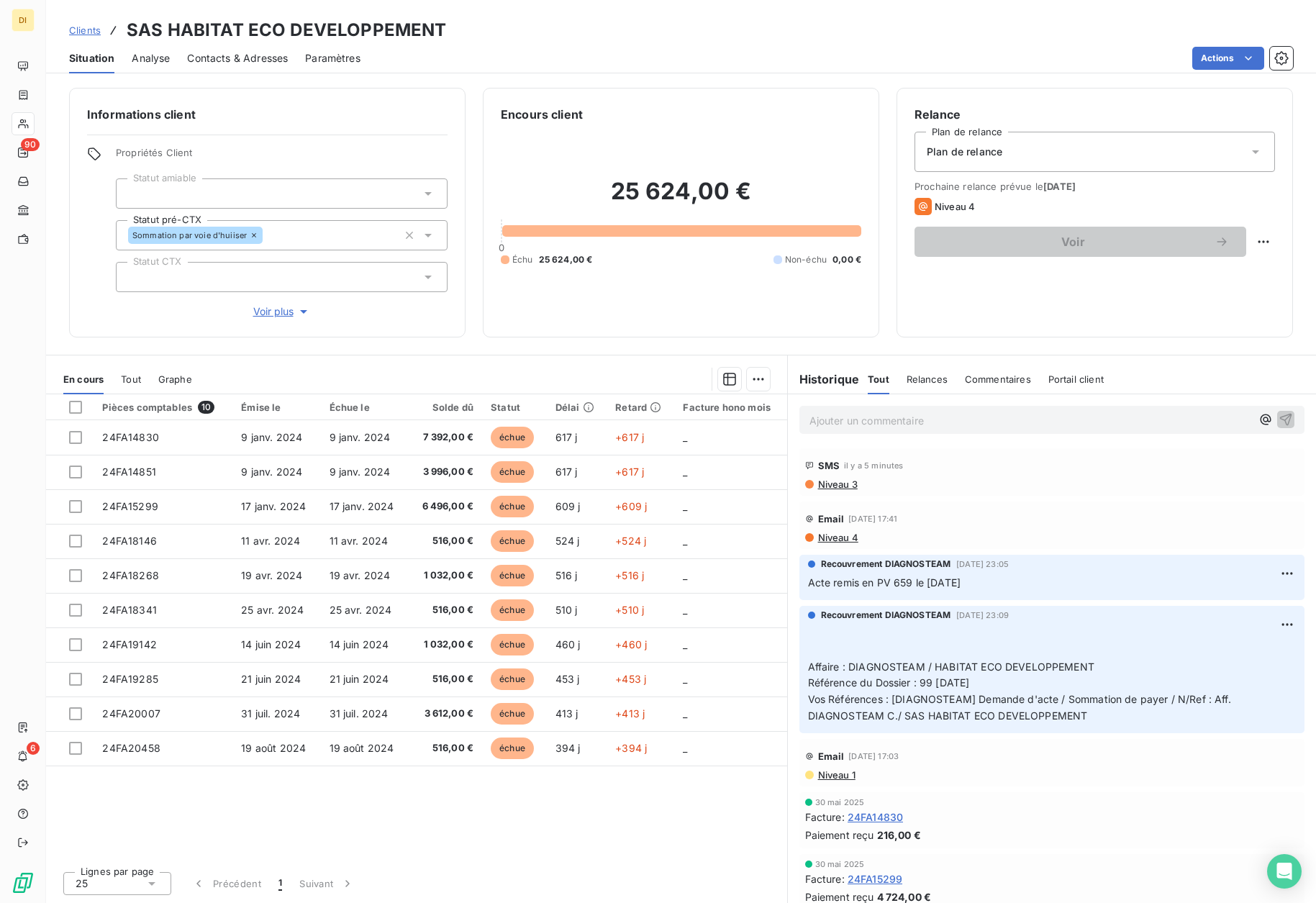
click at [835, 532] on span "Niveau 4" at bounding box center [837, 538] width 42 height 11
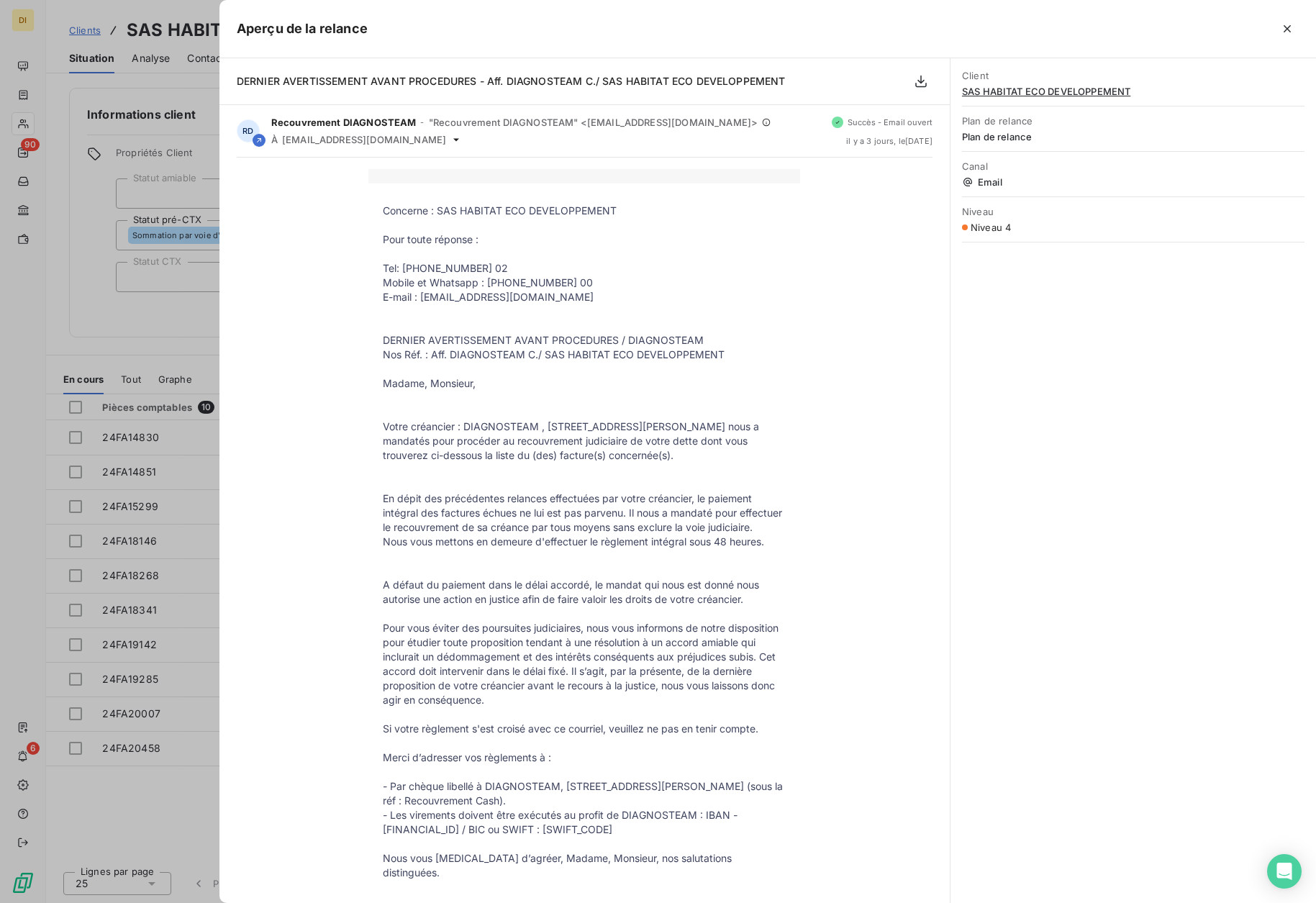
click at [144, 313] on div at bounding box center [658, 452] width 1316 height 903
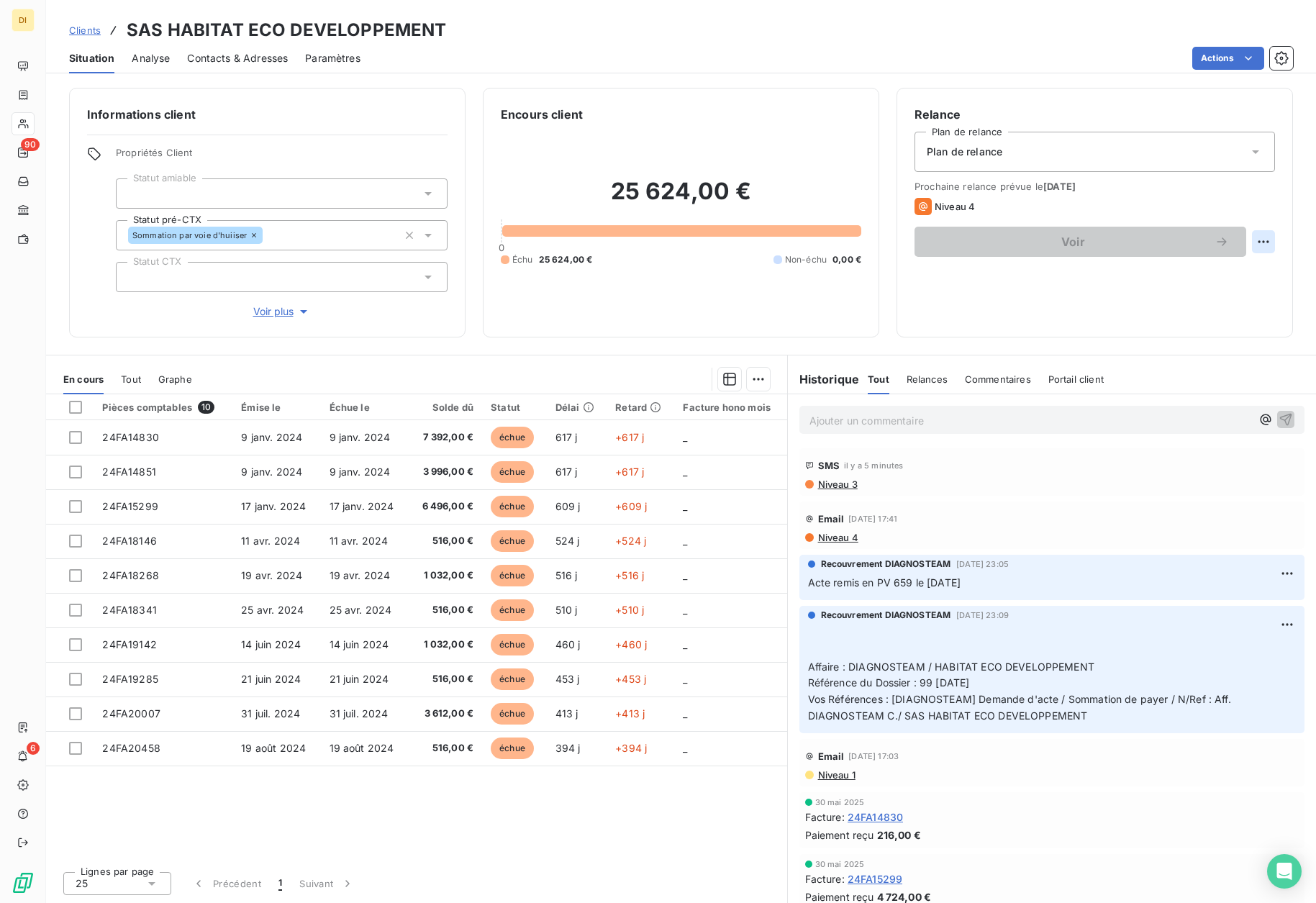
click at [1258, 243] on html "DI 90 6 Clients SAS HABITAT ECO DEVELOPPEMENT Situation Analyse Contacts & Adre…" at bounding box center [658, 452] width 1316 height 903
click at [1231, 268] on div "Replanifier cette action" at bounding box center [1204, 273] width 129 height 23
select select "8"
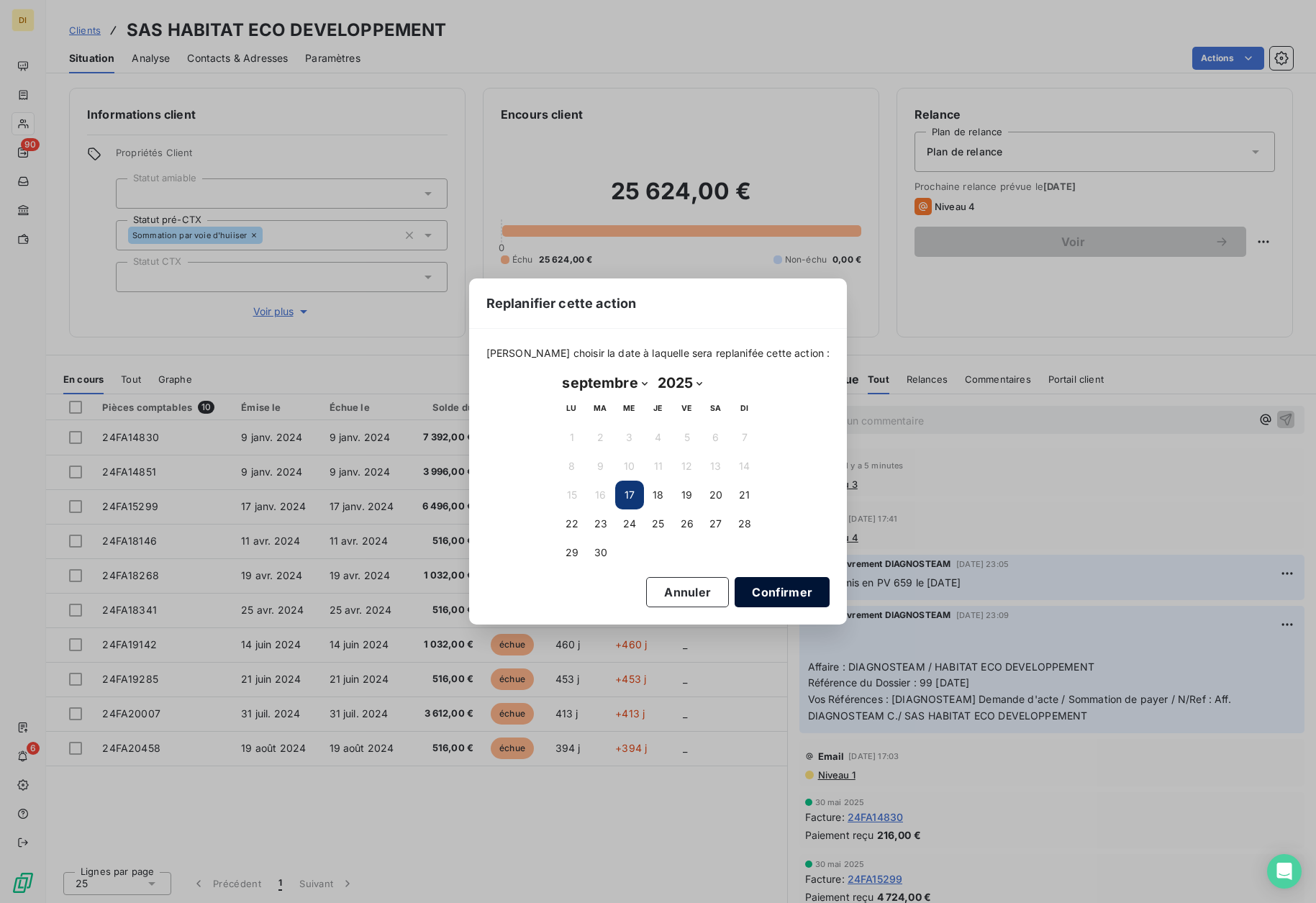
click at [766, 594] on button "Confirmer" at bounding box center [782, 592] width 95 height 30
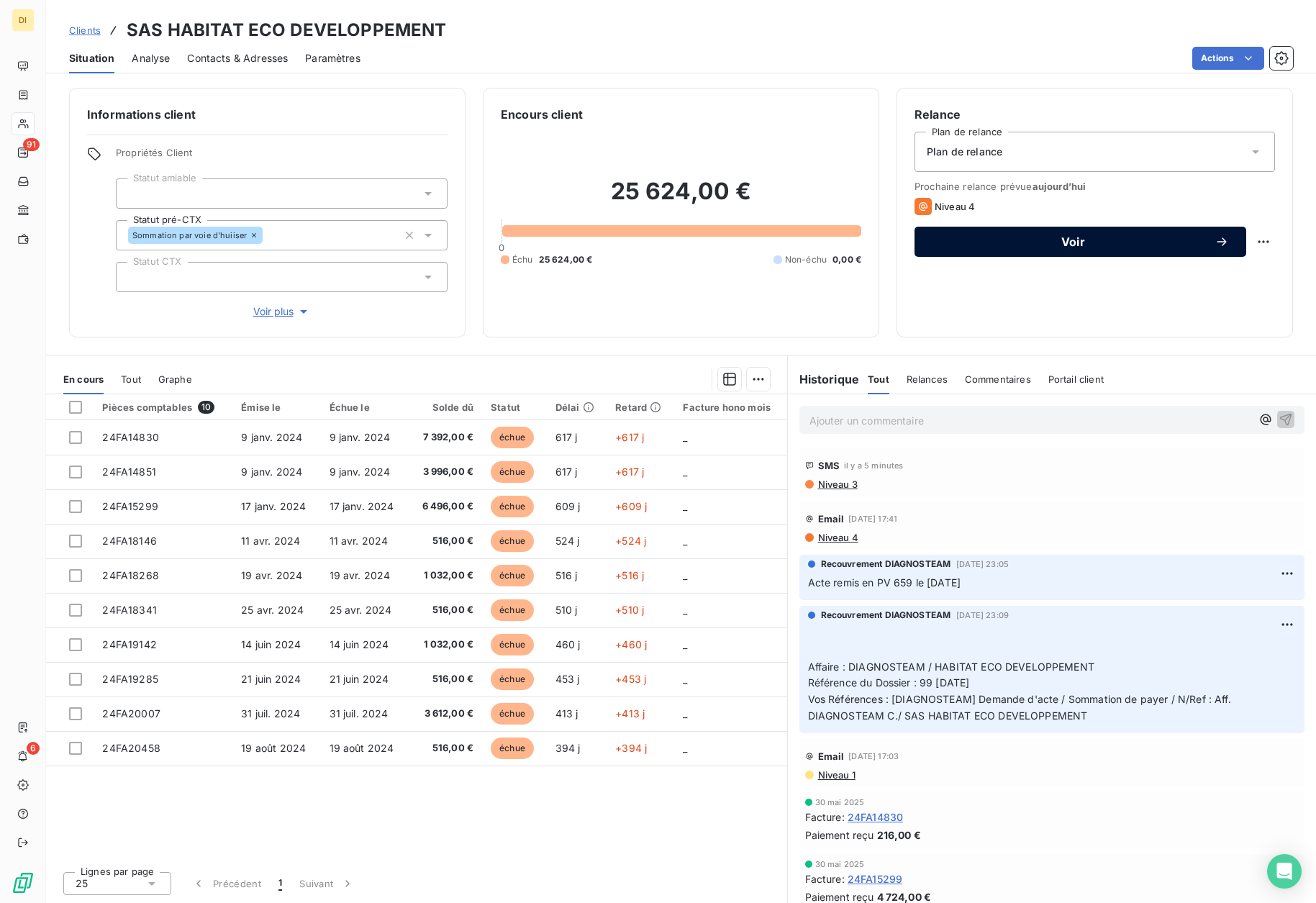
click at [1050, 248] on div "Voir" at bounding box center [1080, 242] width 297 height 15
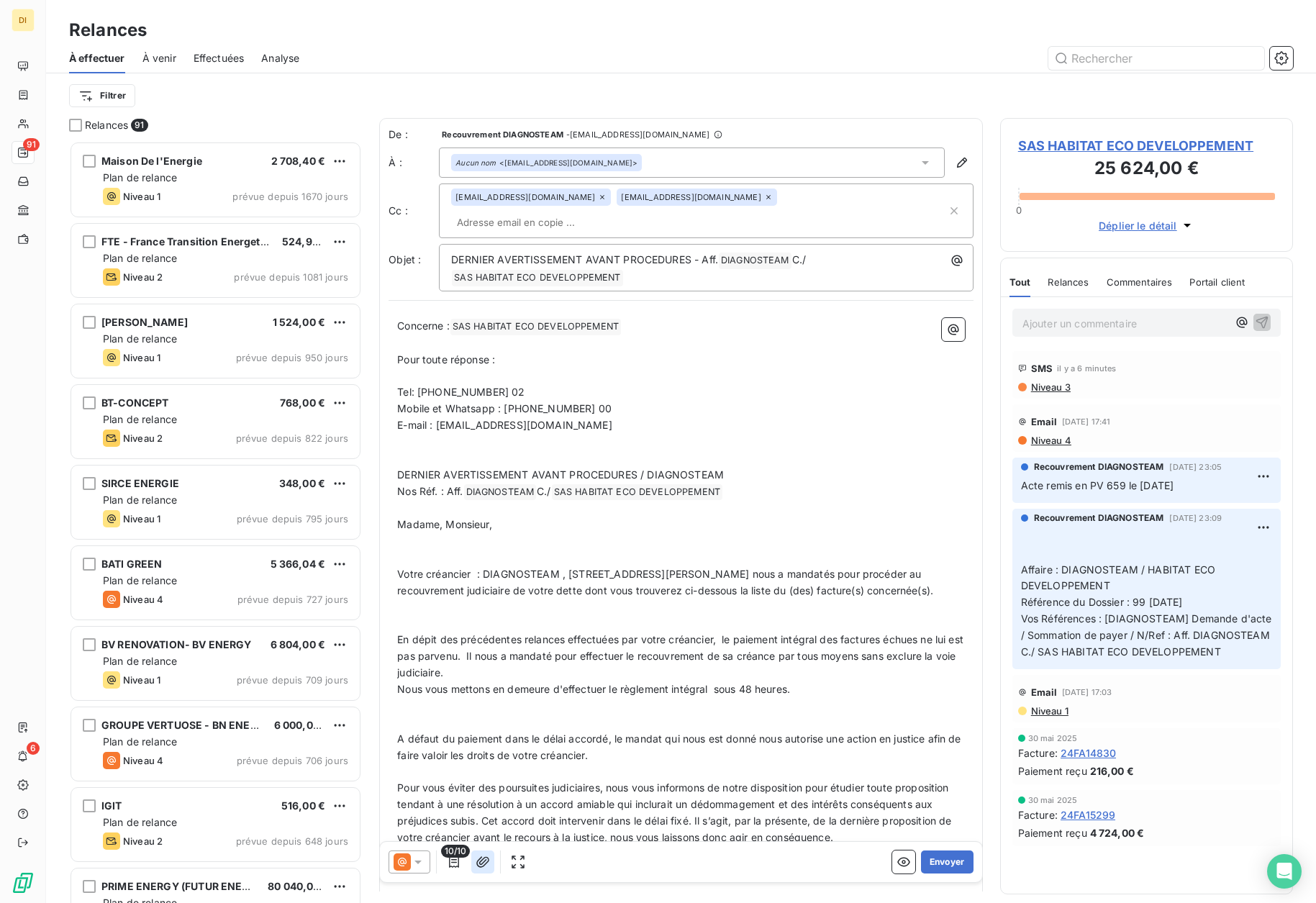
click at [484, 863] on icon "button" at bounding box center [482, 862] width 13 height 11
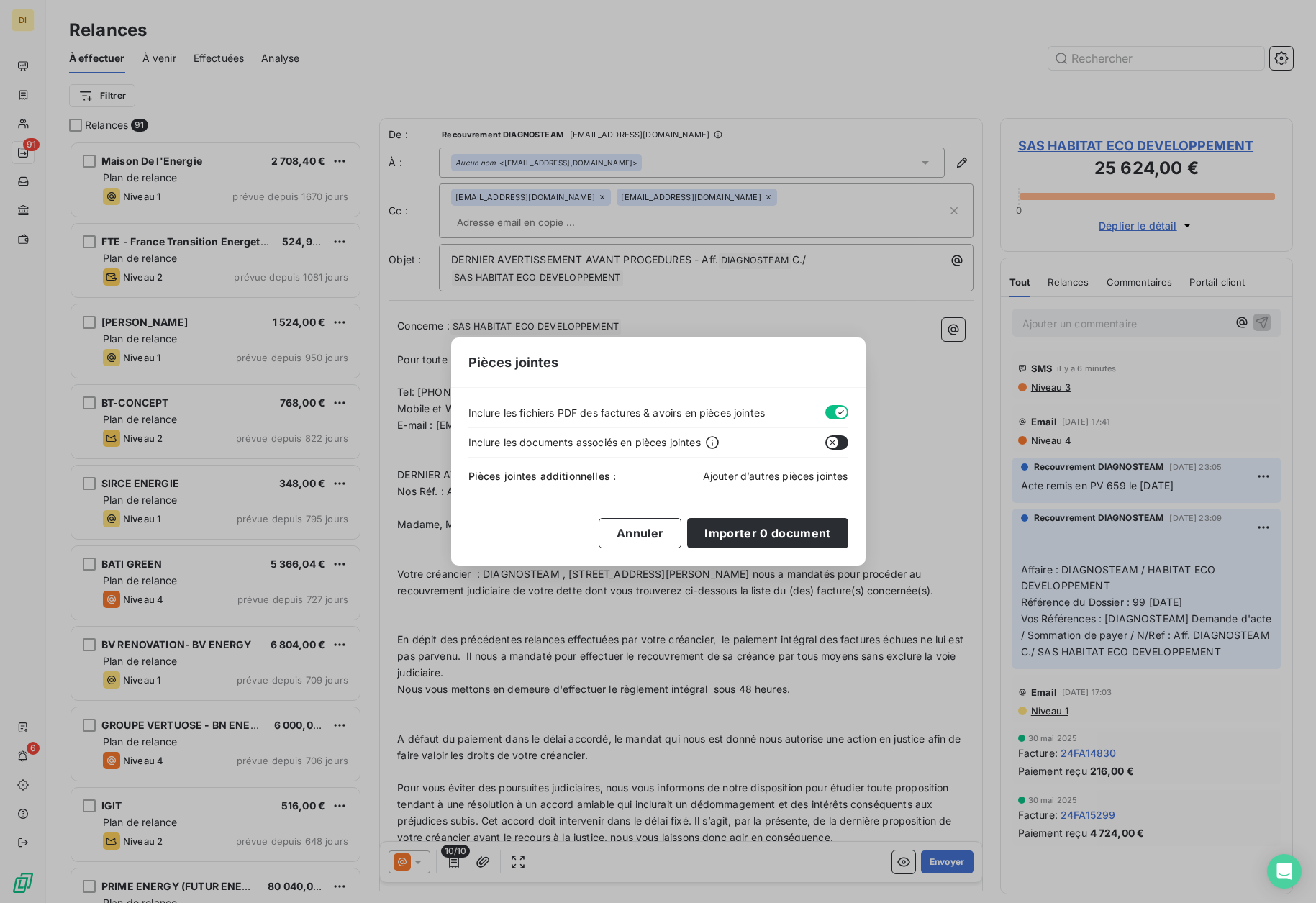
click at [832, 410] on button "button" at bounding box center [836, 412] width 23 height 15
click at [777, 471] on span "Ajouter d’autres pièces jointes" at bounding box center [775, 476] width 145 height 12
click at [837, 411] on button "button" at bounding box center [836, 412] width 23 height 15
click at [788, 530] on button "Importer 0 document" at bounding box center [767, 533] width 161 height 30
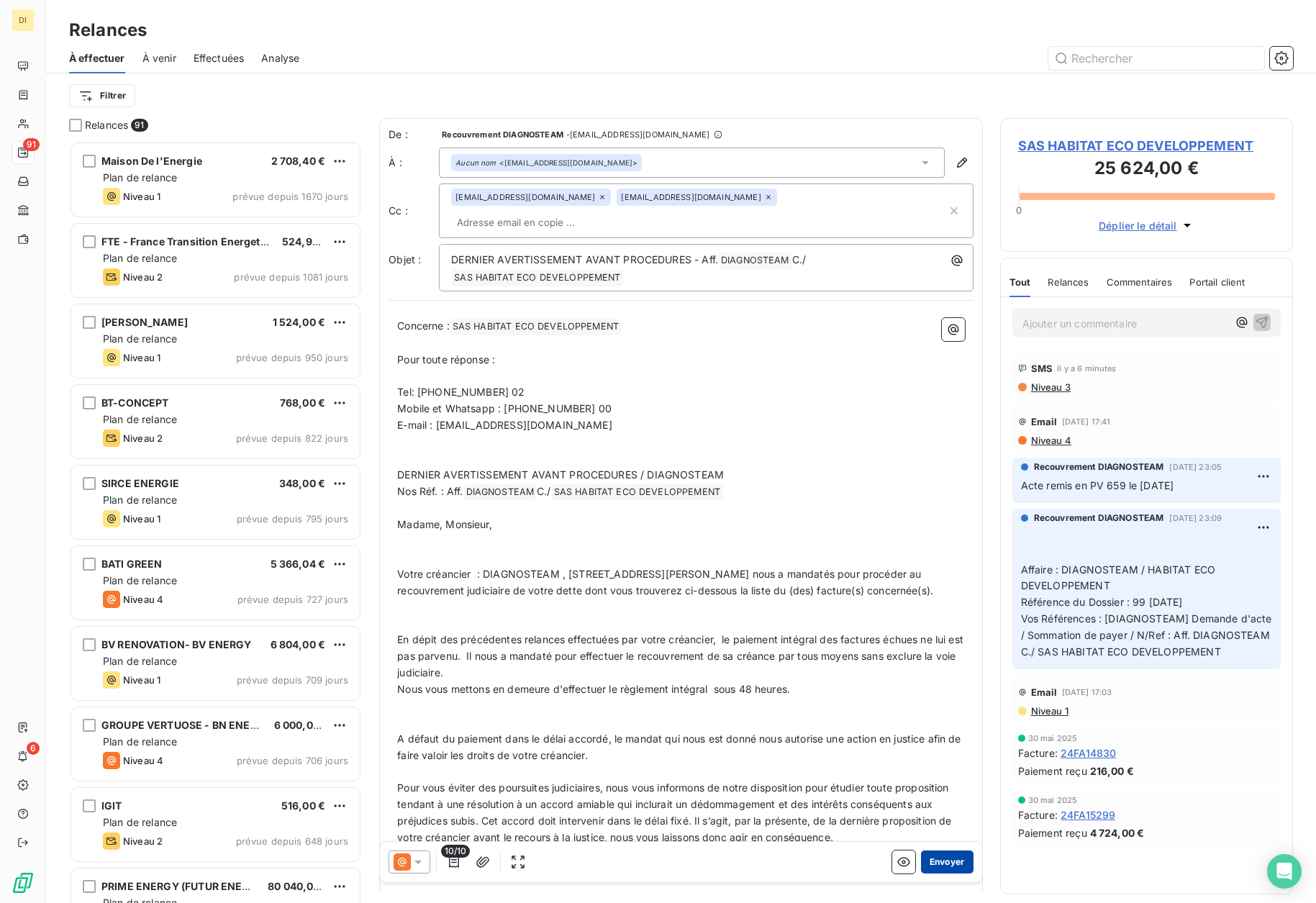
click at [935, 868] on button "Envoyer" at bounding box center [946, 862] width 52 height 23
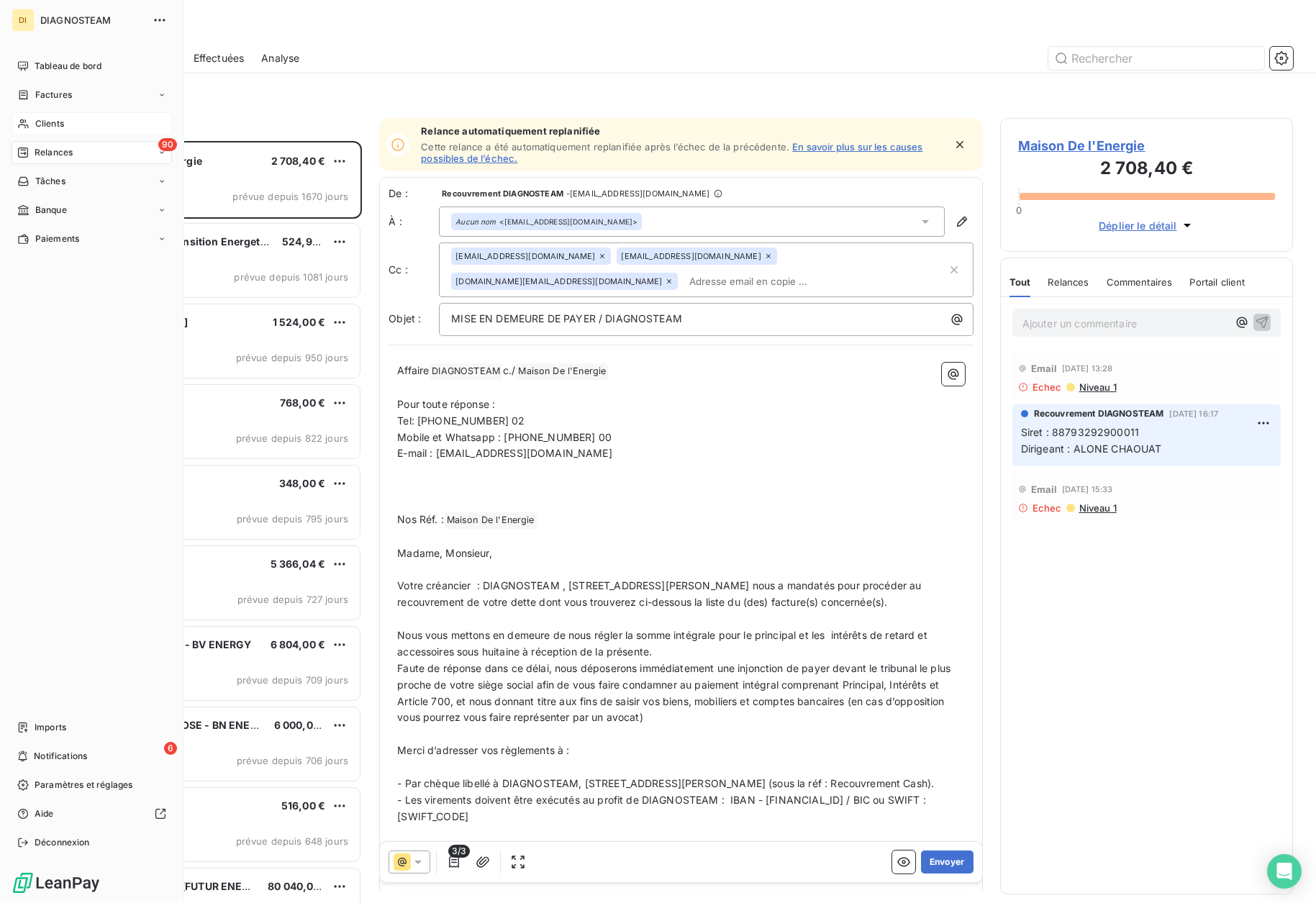
click at [35, 126] on span "Clients" at bounding box center [49, 123] width 28 height 13
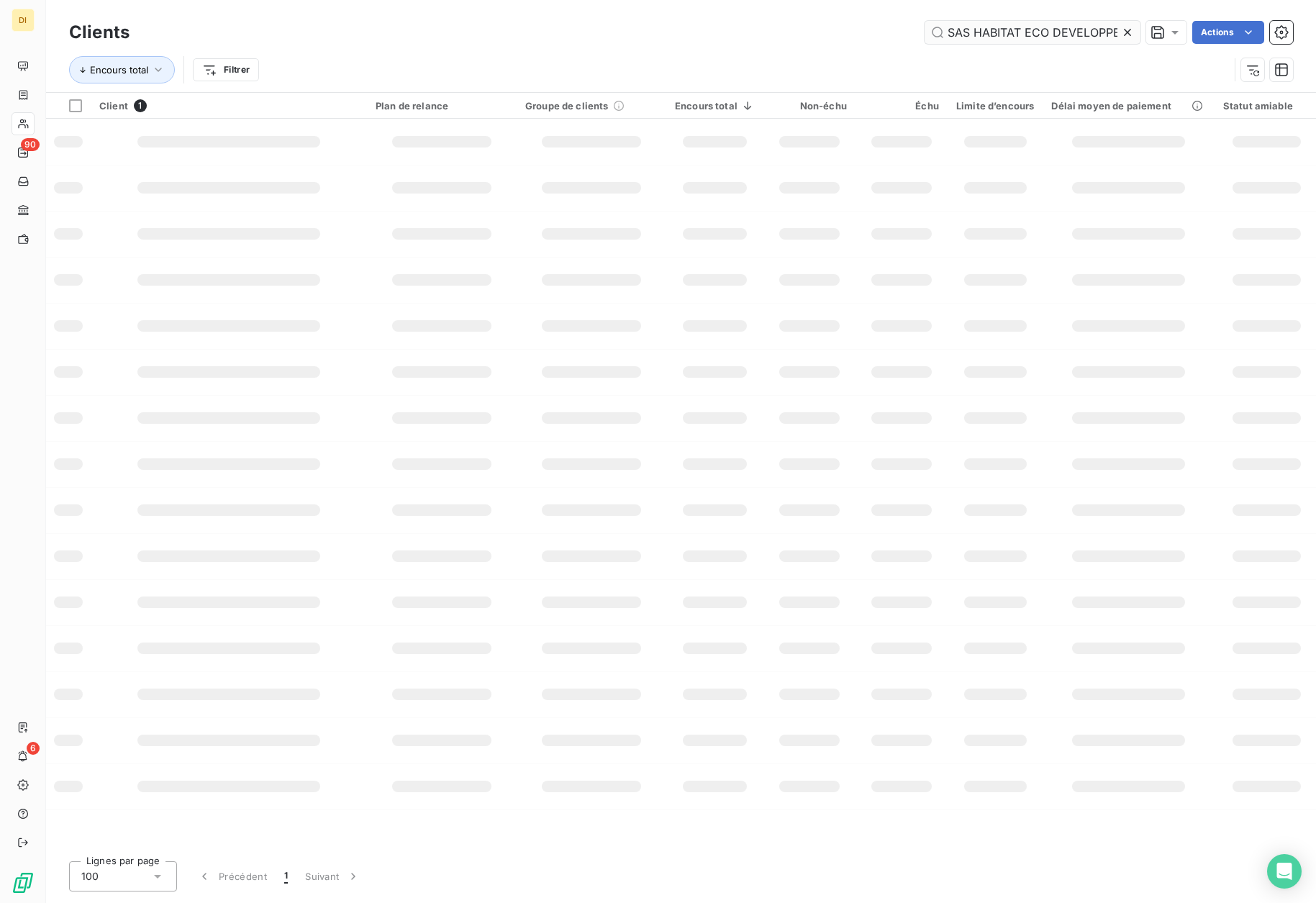
scroll to position [0, 34]
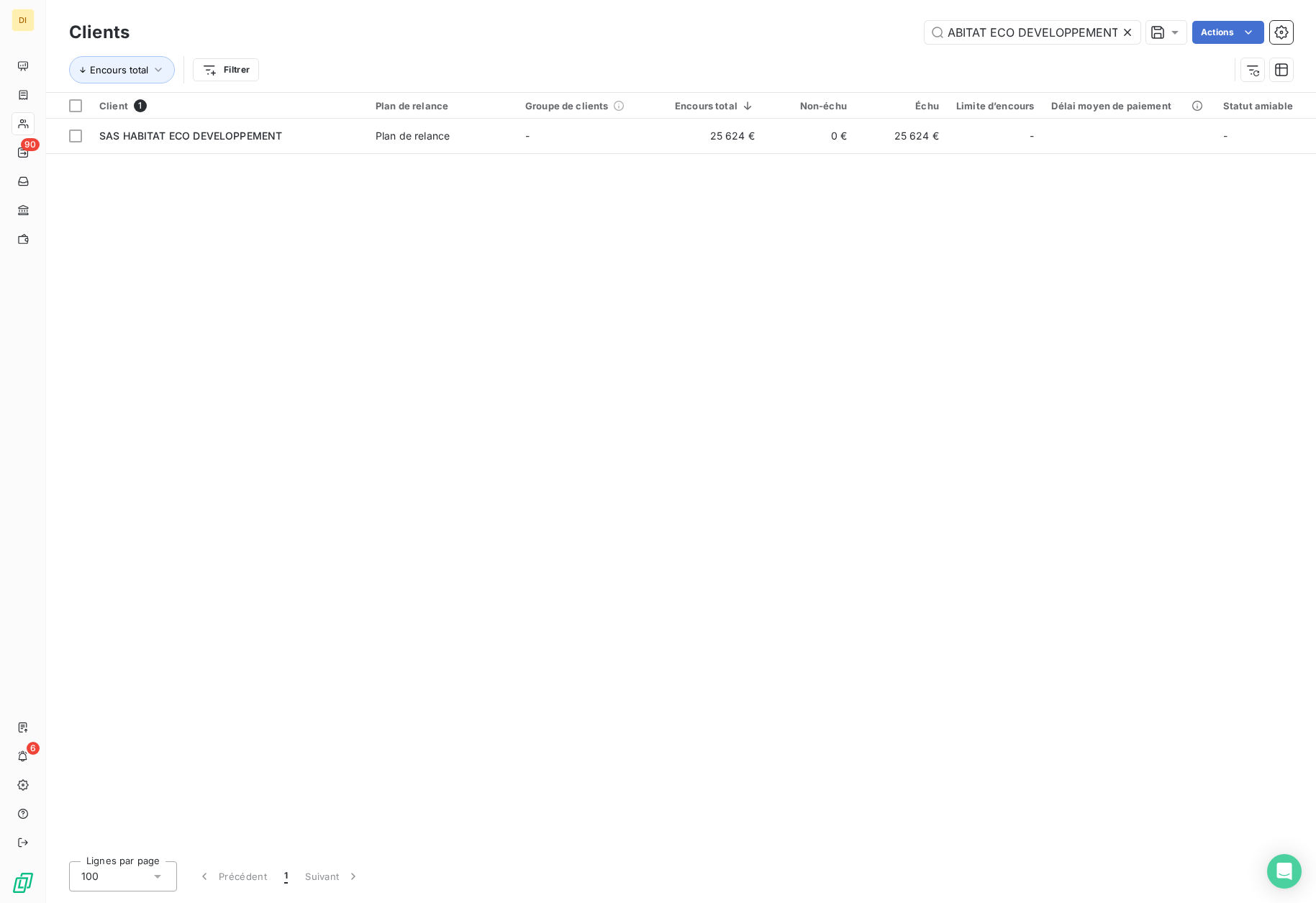
click at [1125, 31] on icon at bounding box center [1127, 32] width 7 height 7
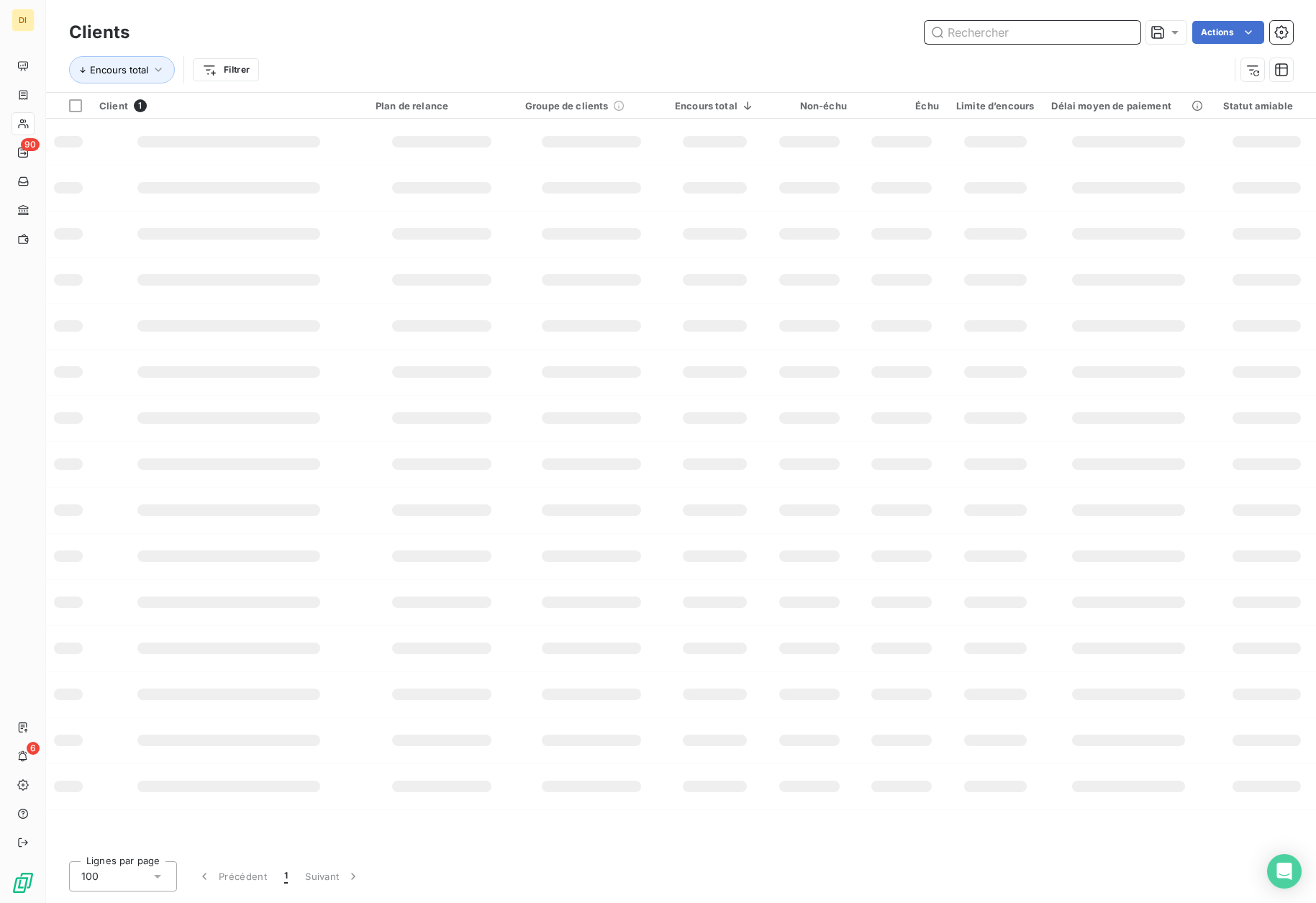
click at [1078, 37] on input "text" at bounding box center [1032, 32] width 216 height 23
paste input "UFEN ENERGY"
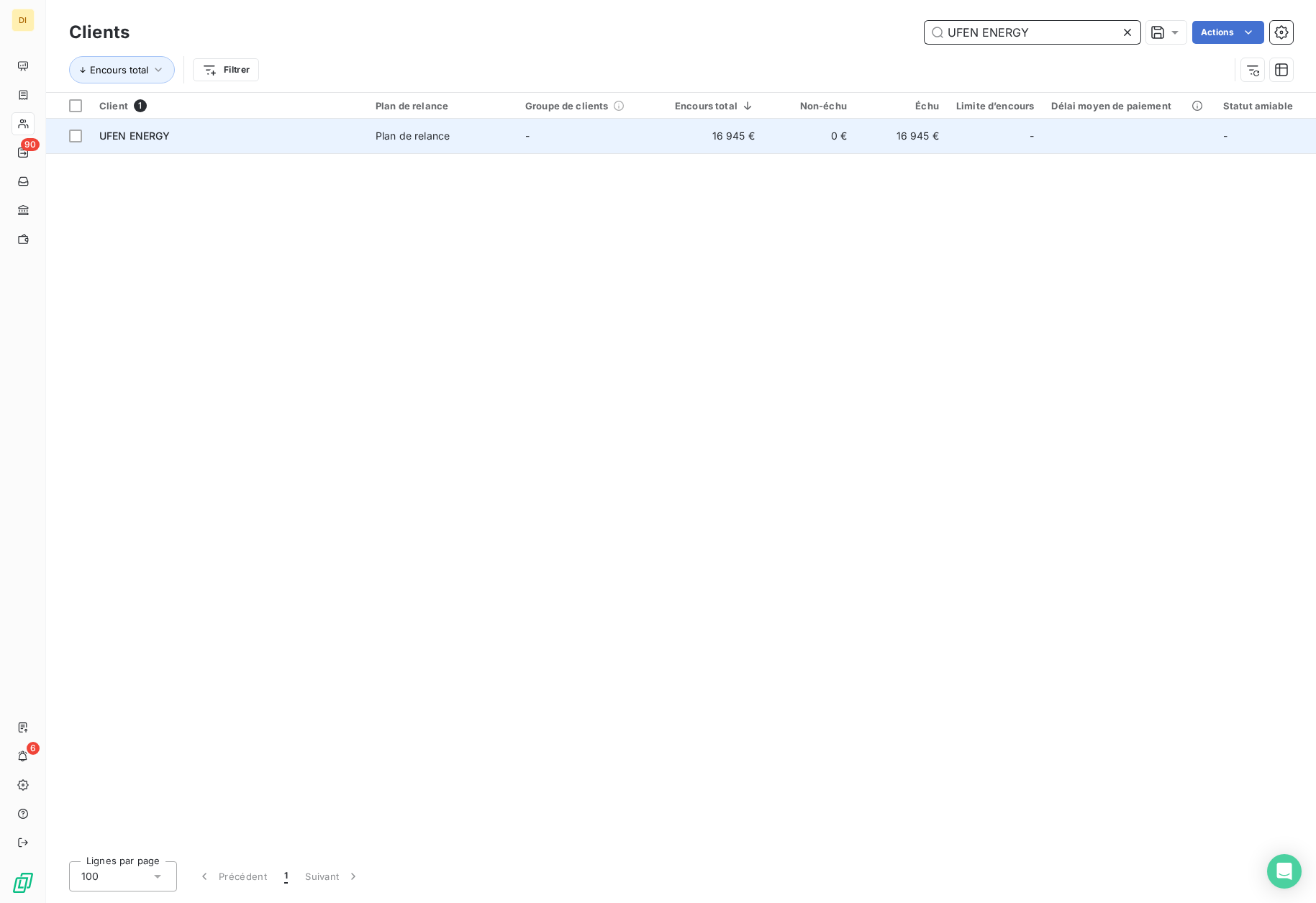
type input "UFEN ENERGY"
click at [677, 148] on td "16 945 €" at bounding box center [714, 136] width 97 height 34
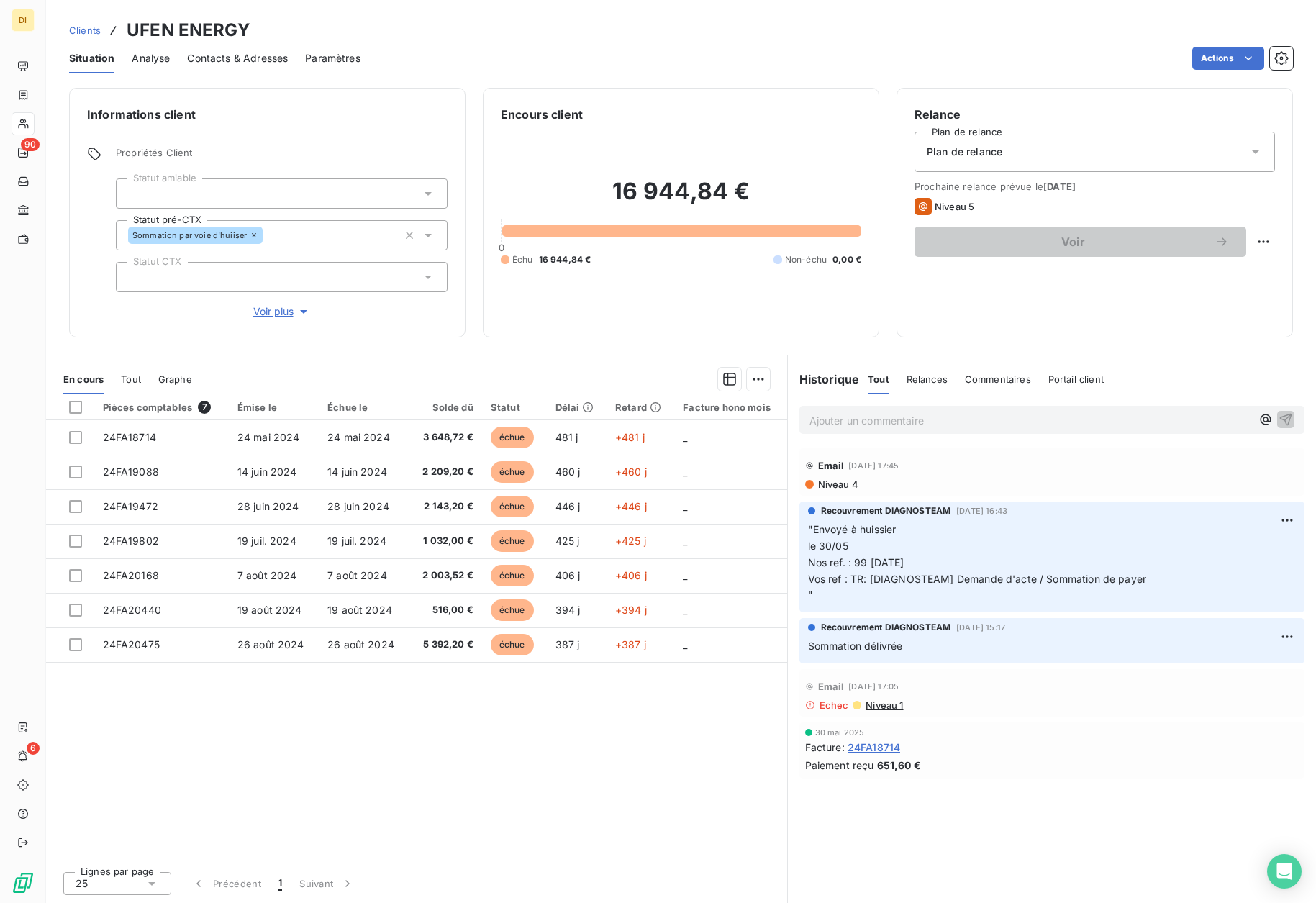
click at [260, 58] on span "Contacts & Adresses" at bounding box center [237, 58] width 101 height 15
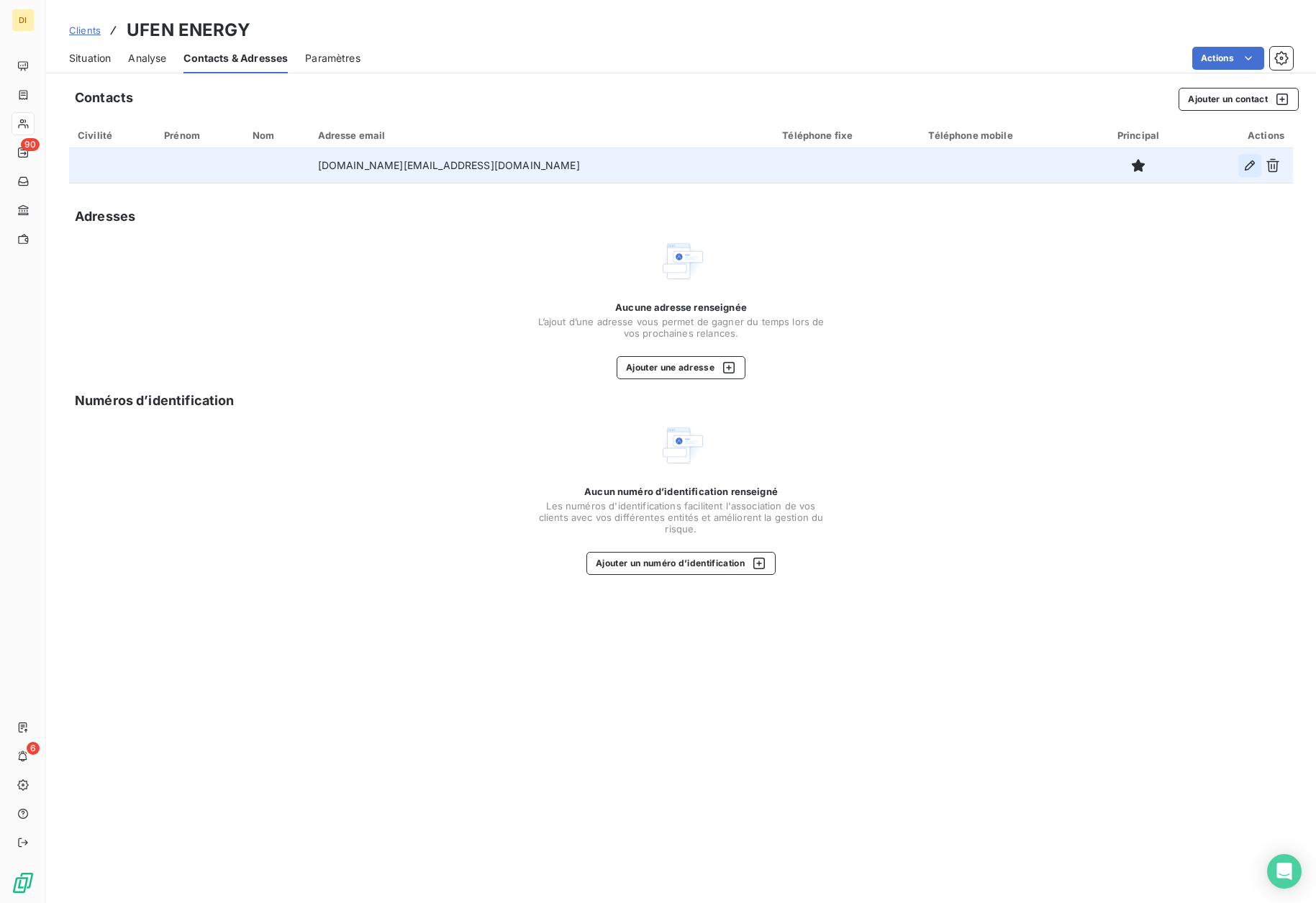
click at [1252, 164] on icon "button" at bounding box center [1250, 166] width 10 height 10
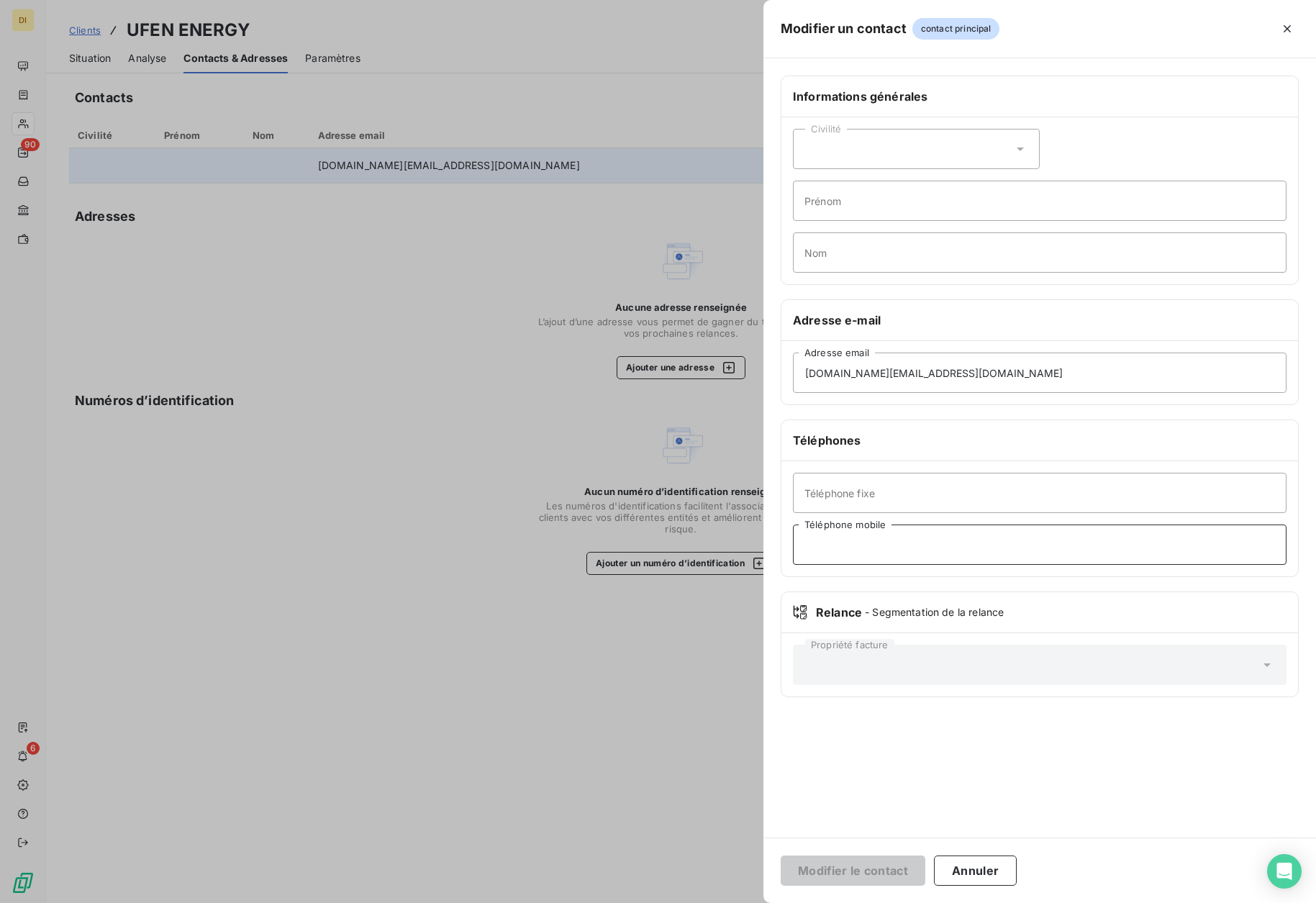
click at [885, 550] on input "Téléphone mobile" at bounding box center [1039, 544] width 493 height 40
drag, startPoint x: 974, startPoint y: 875, endPoint x: 936, endPoint y: 861, distance: 40.5
click at [974, 874] on button "Annuler" at bounding box center [975, 870] width 83 height 30
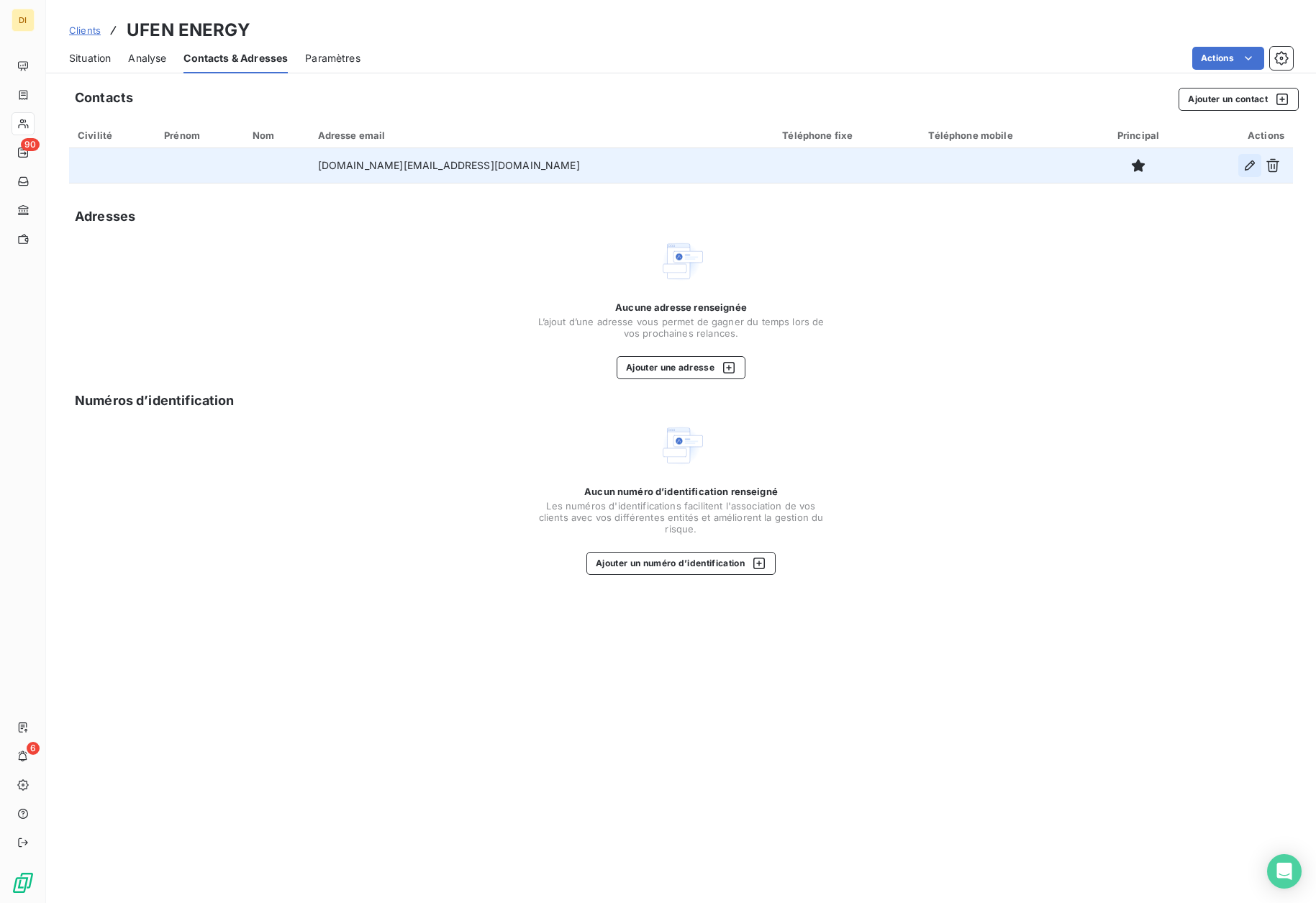
click at [1254, 161] on icon "button" at bounding box center [1250, 165] width 15 height 15
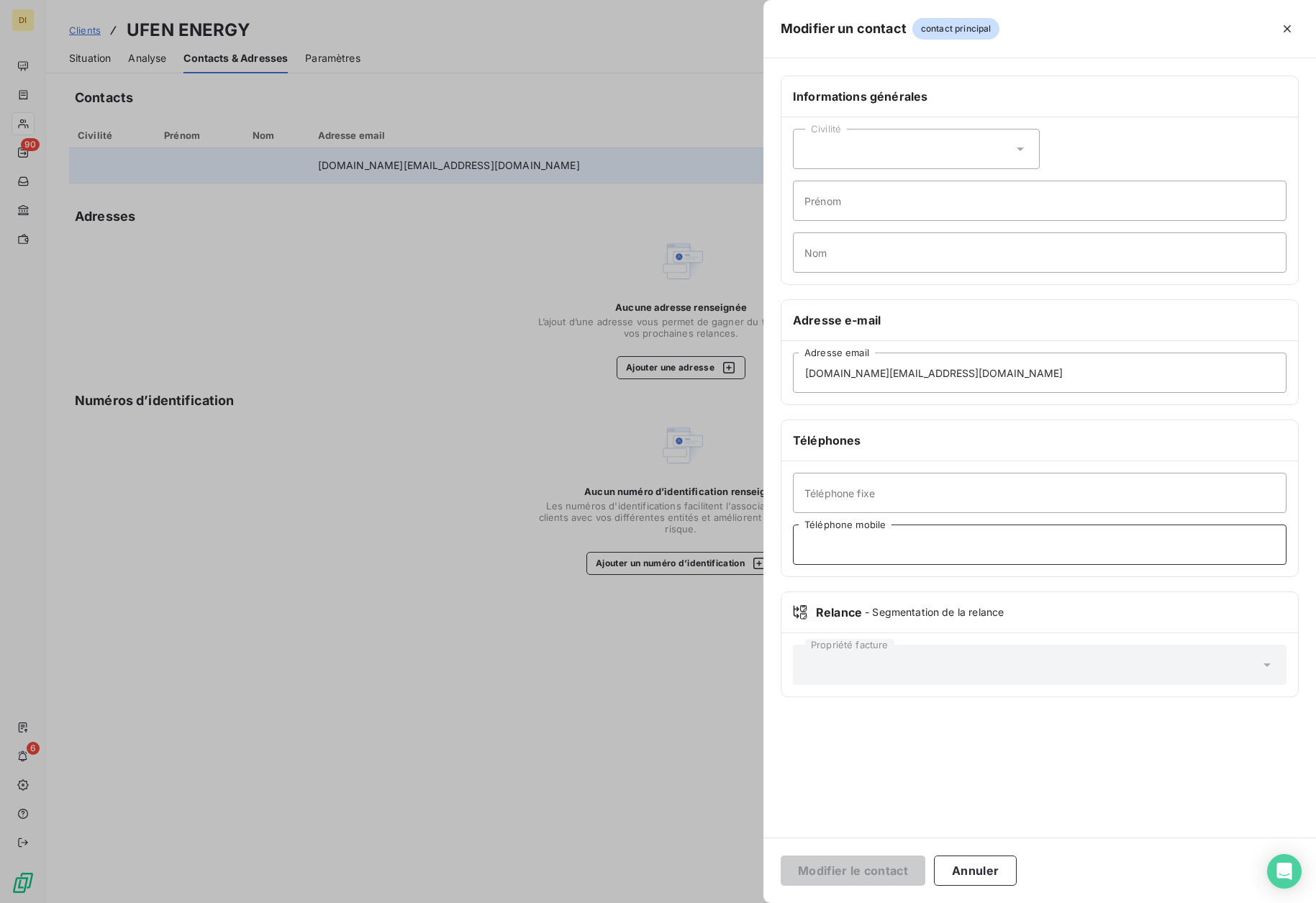
click at [929, 555] on input "Téléphone mobile" at bounding box center [1039, 544] width 493 height 40
paste input "[PHONE_NUMBER]"
type input "[PHONE_NUMBER]"
click at [873, 872] on button "Modifier le contact" at bounding box center [853, 870] width 144 height 30
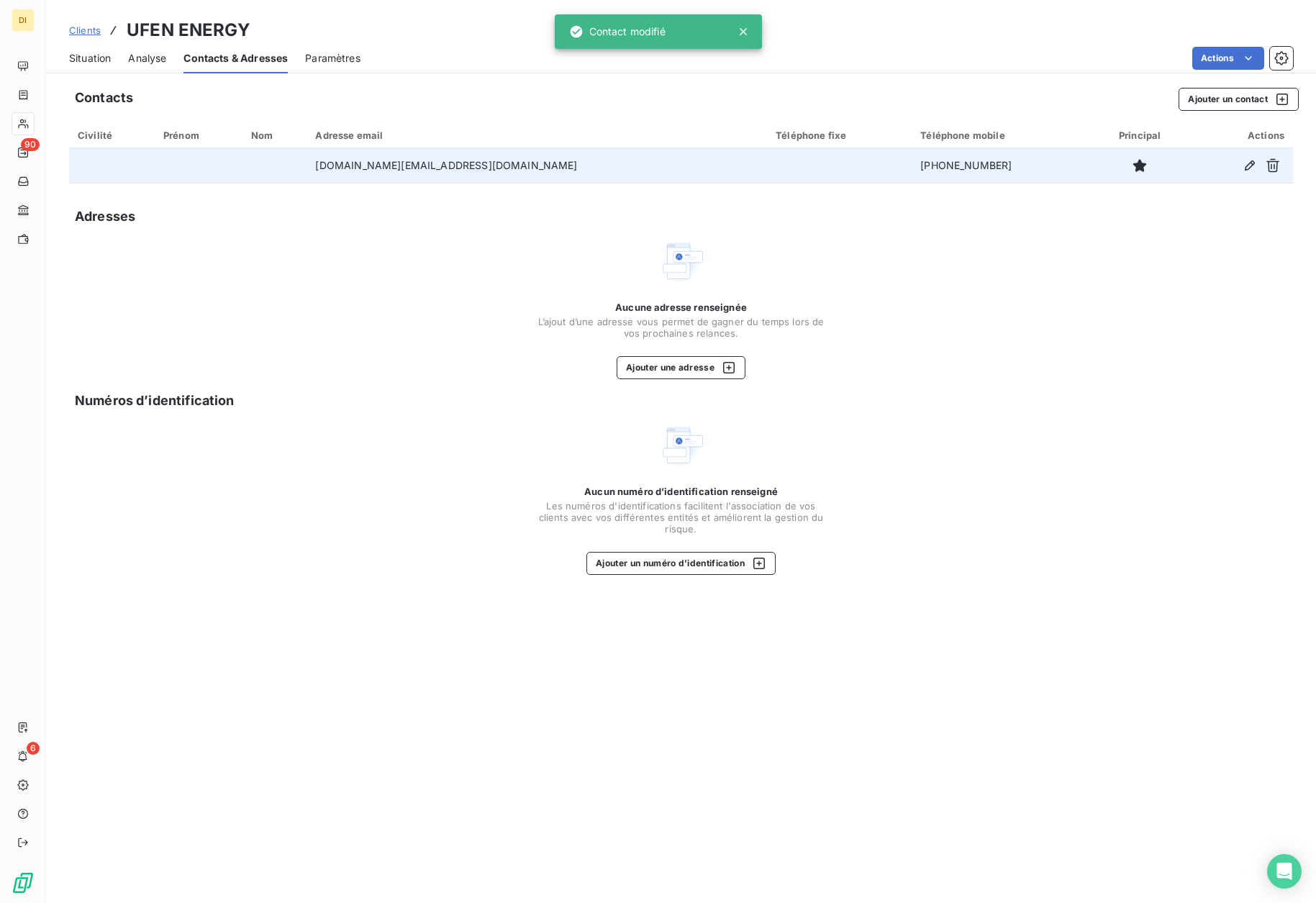
click at [82, 55] on span "Situation" at bounding box center [89, 58] width 42 height 15
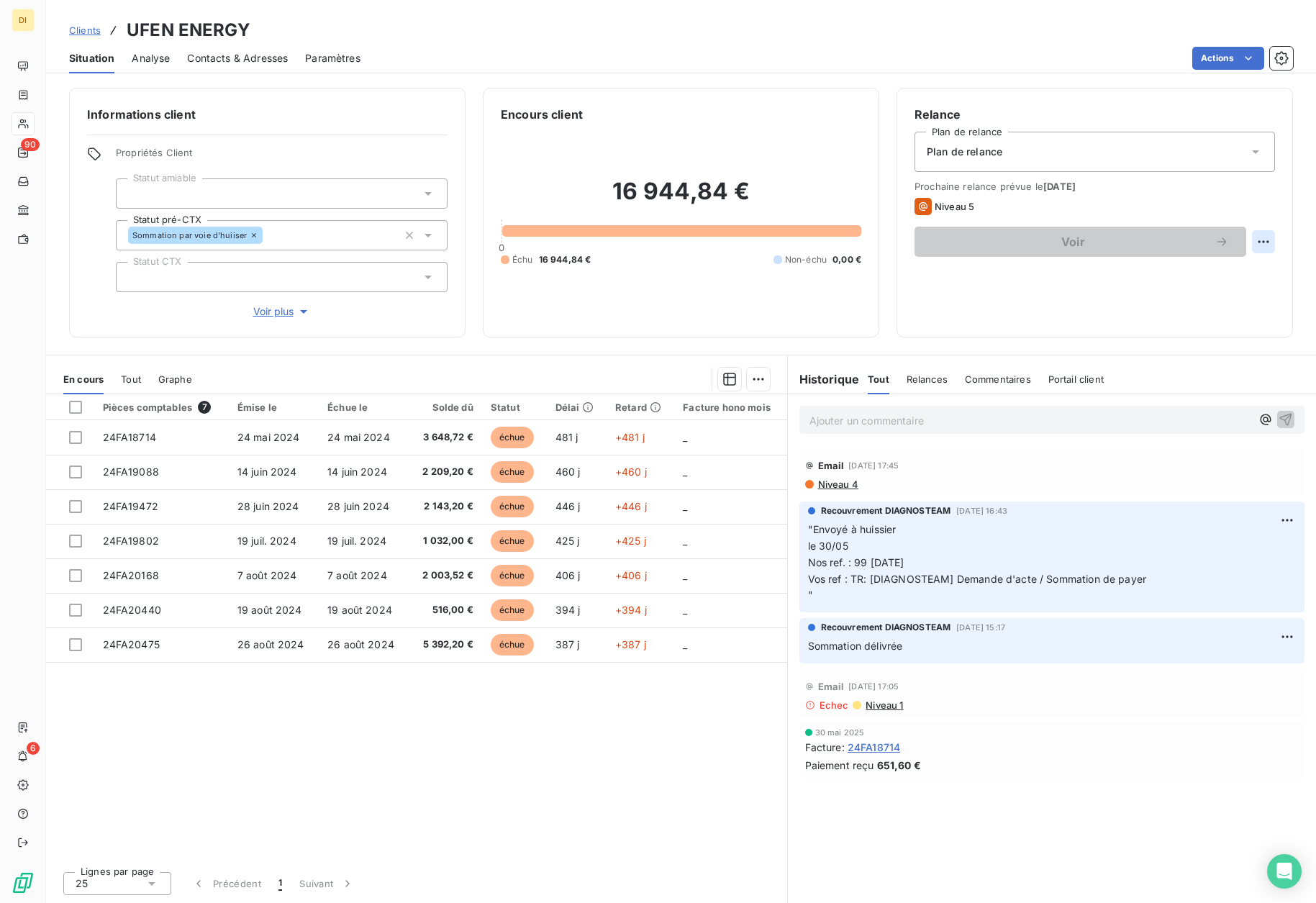
click at [1264, 245] on html "DI 90 6 Clients UFEN ENERGY Situation Analyse Contacts & Adresses Paramètres Ac…" at bounding box center [658, 452] width 1316 height 903
click at [1221, 275] on div "Replanifier cette action" at bounding box center [1204, 273] width 129 height 23
select select "8"
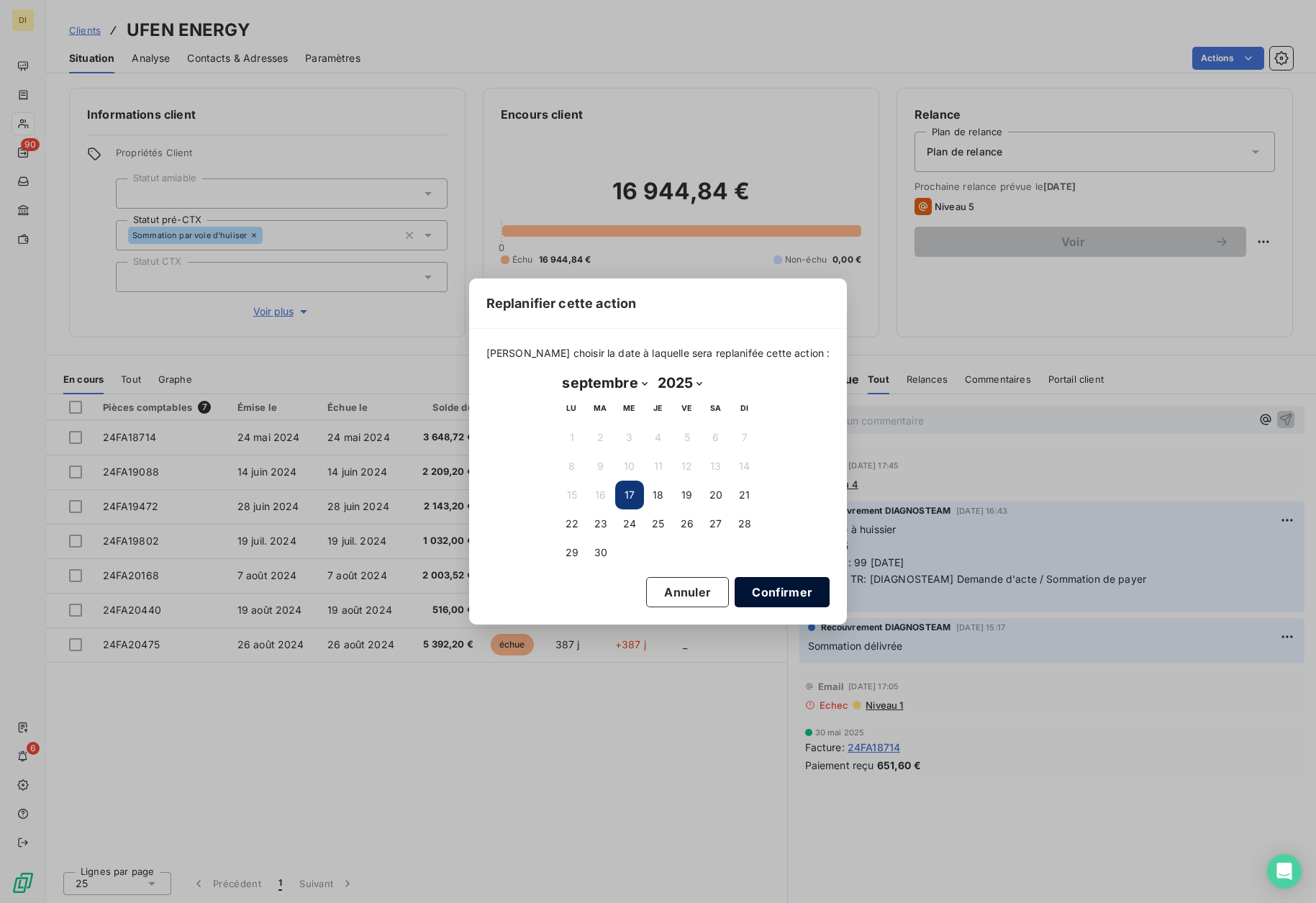
click at [798, 591] on button "Confirmer" at bounding box center [782, 592] width 95 height 30
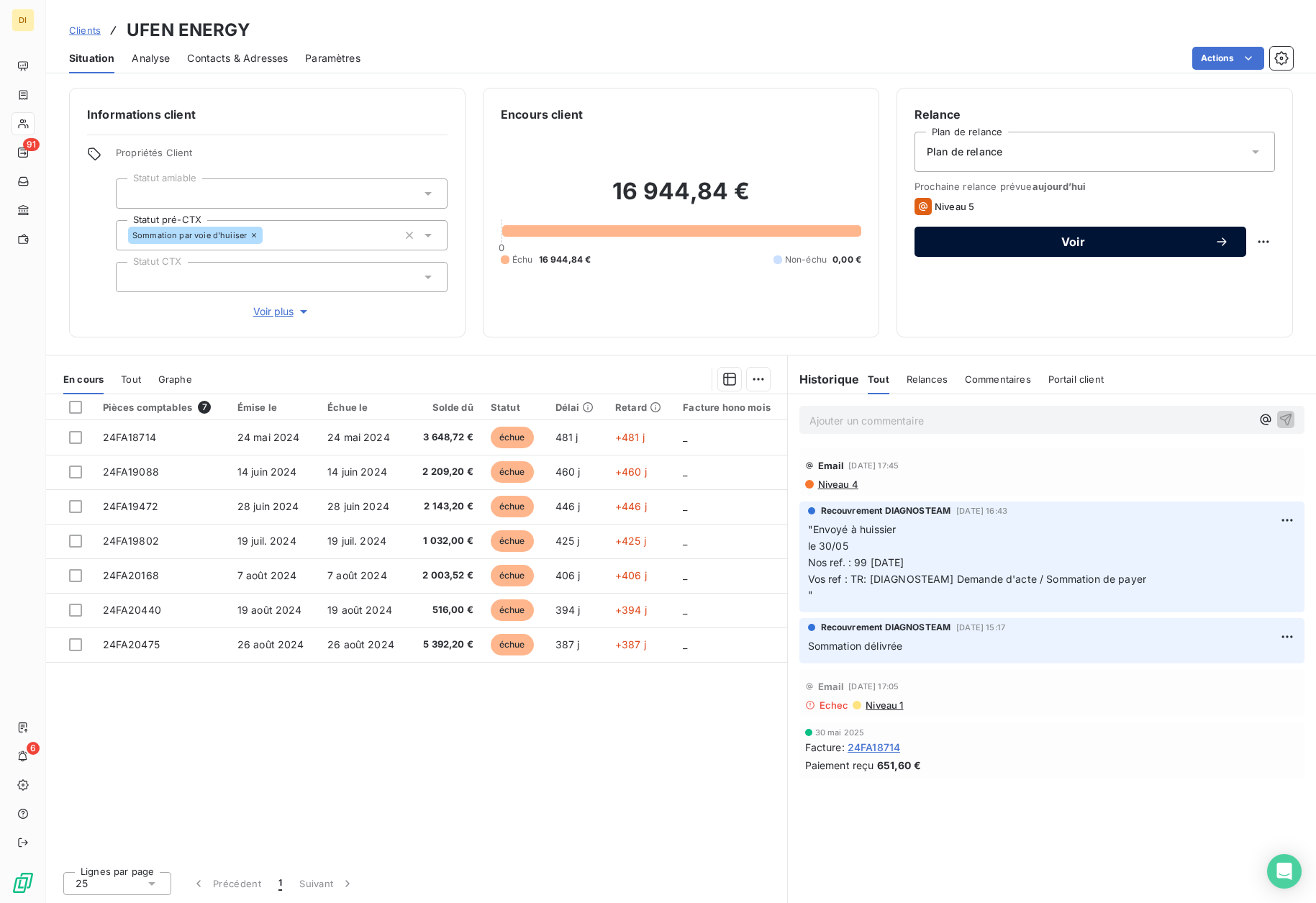
click at [1122, 246] on span "Voir" at bounding box center [1073, 242] width 283 height 11
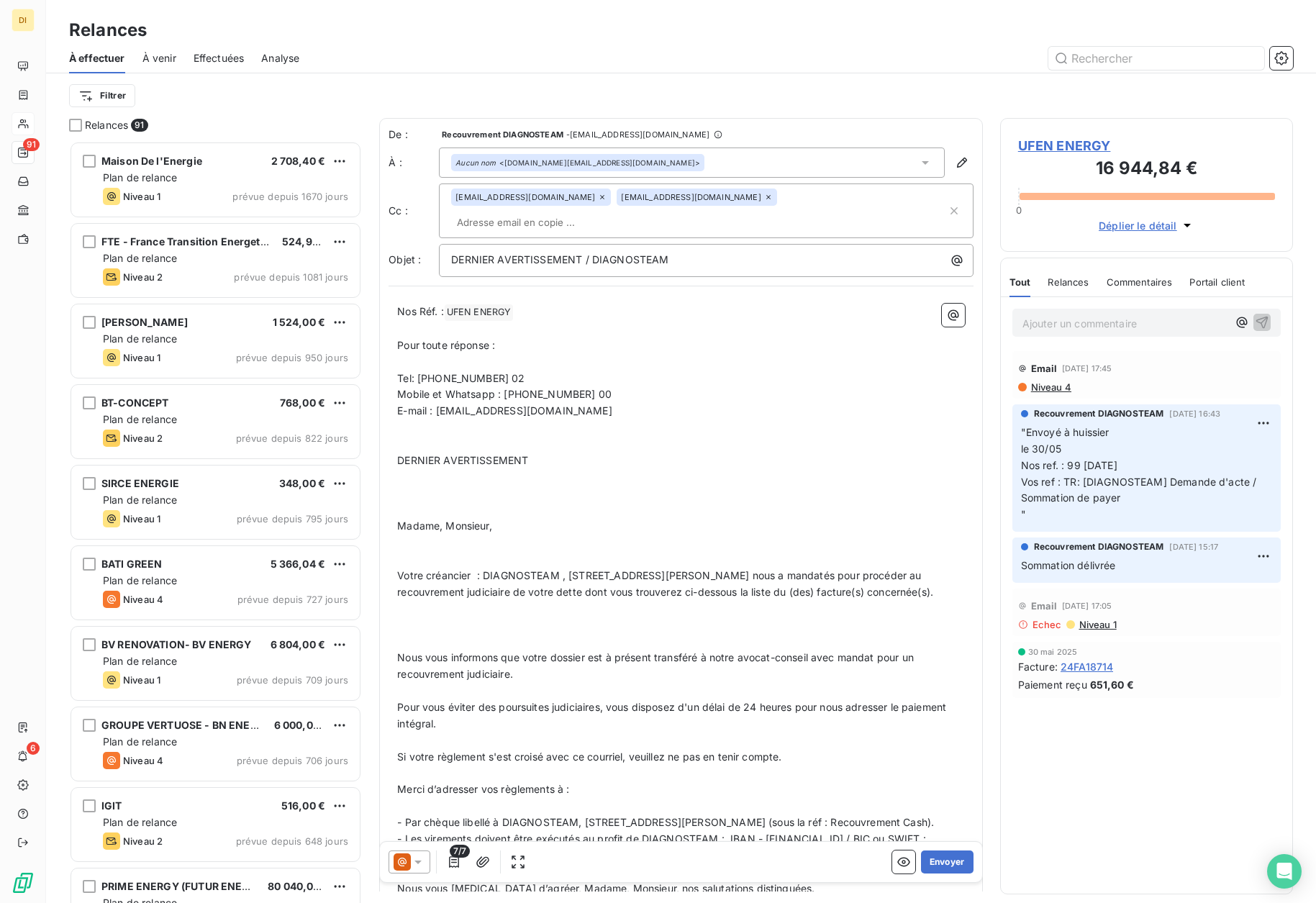
scroll to position [752, 283]
click at [426, 866] on div at bounding box center [409, 862] width 42 height 23
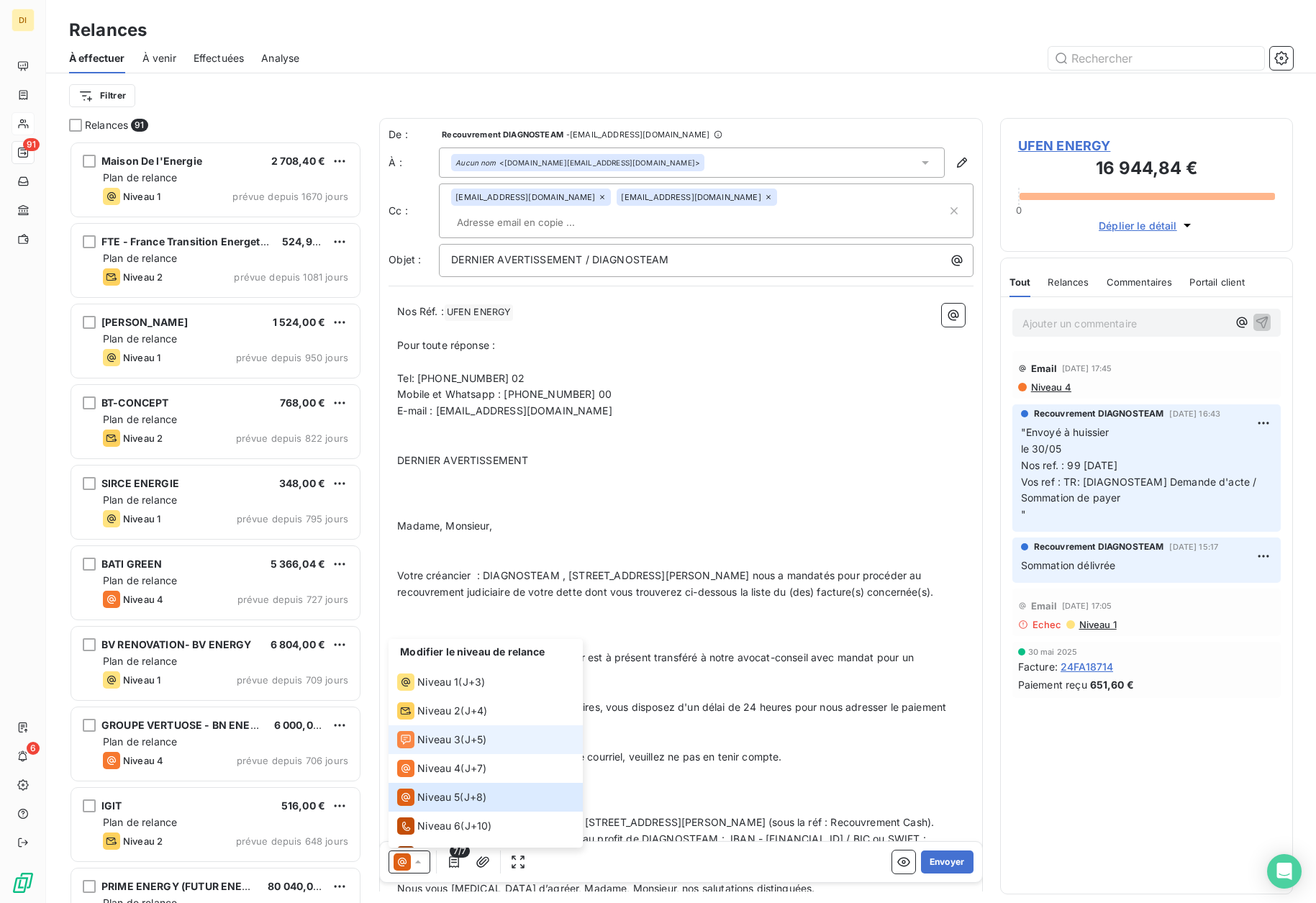
click at [443, 737] on span "Niveau 3" at bounding box center [438, 740] width 43 height 15
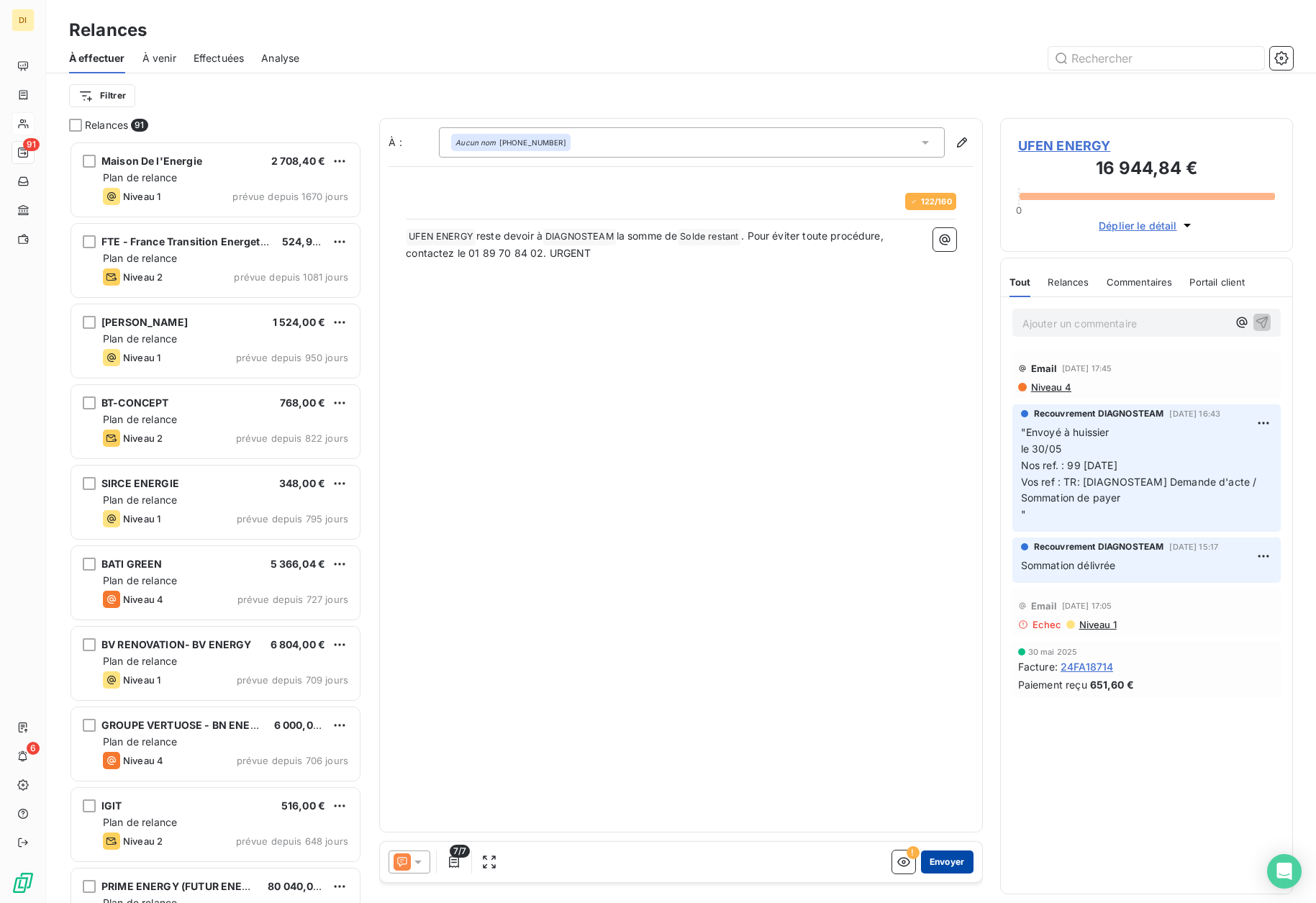
click at [948, 861] on button "Envoyer" at bounding box center [946, 862] width 52 height 23
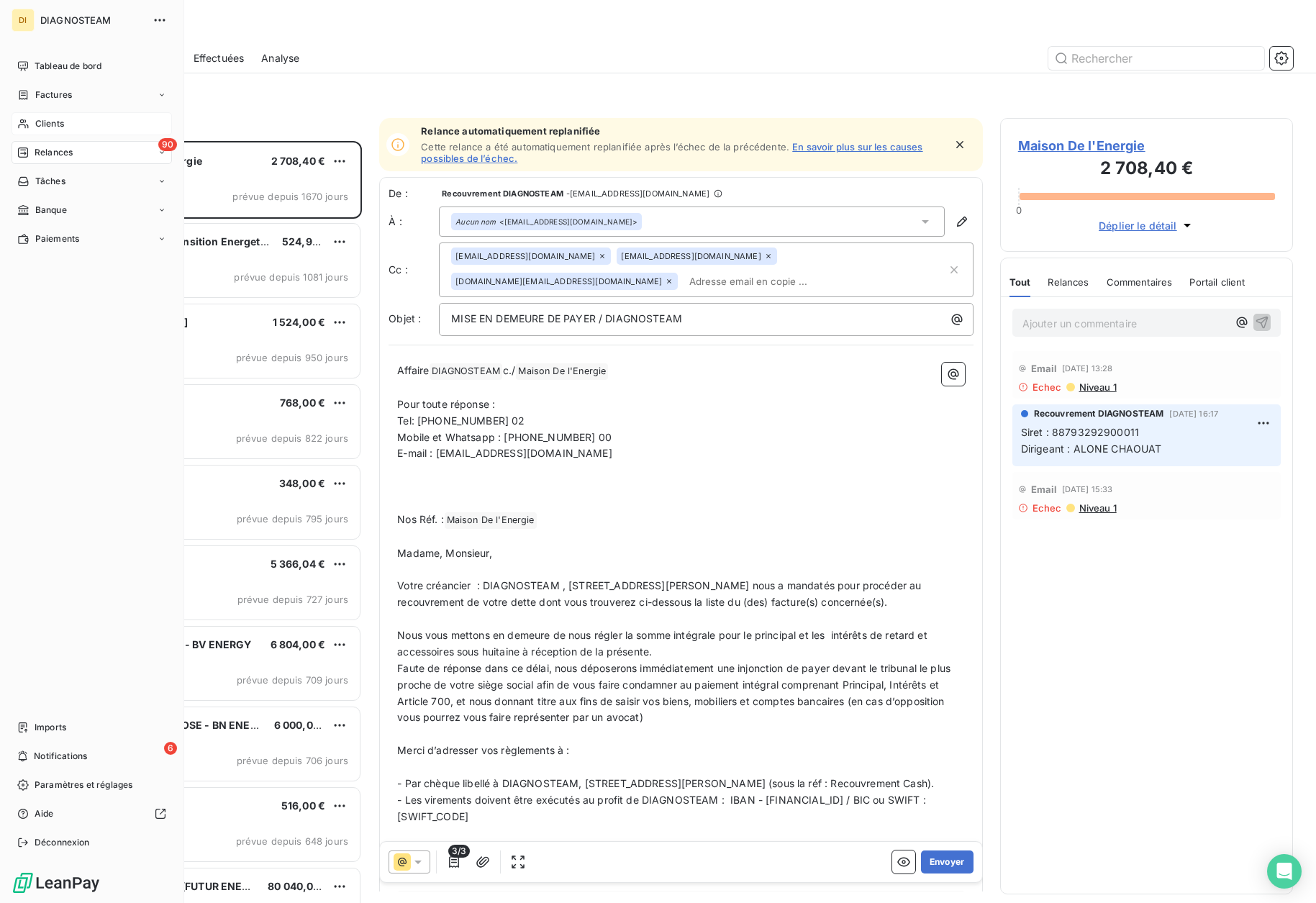
click at [51, 121] on span "Clients" at bounding box center [49, 123] width 28 height 13
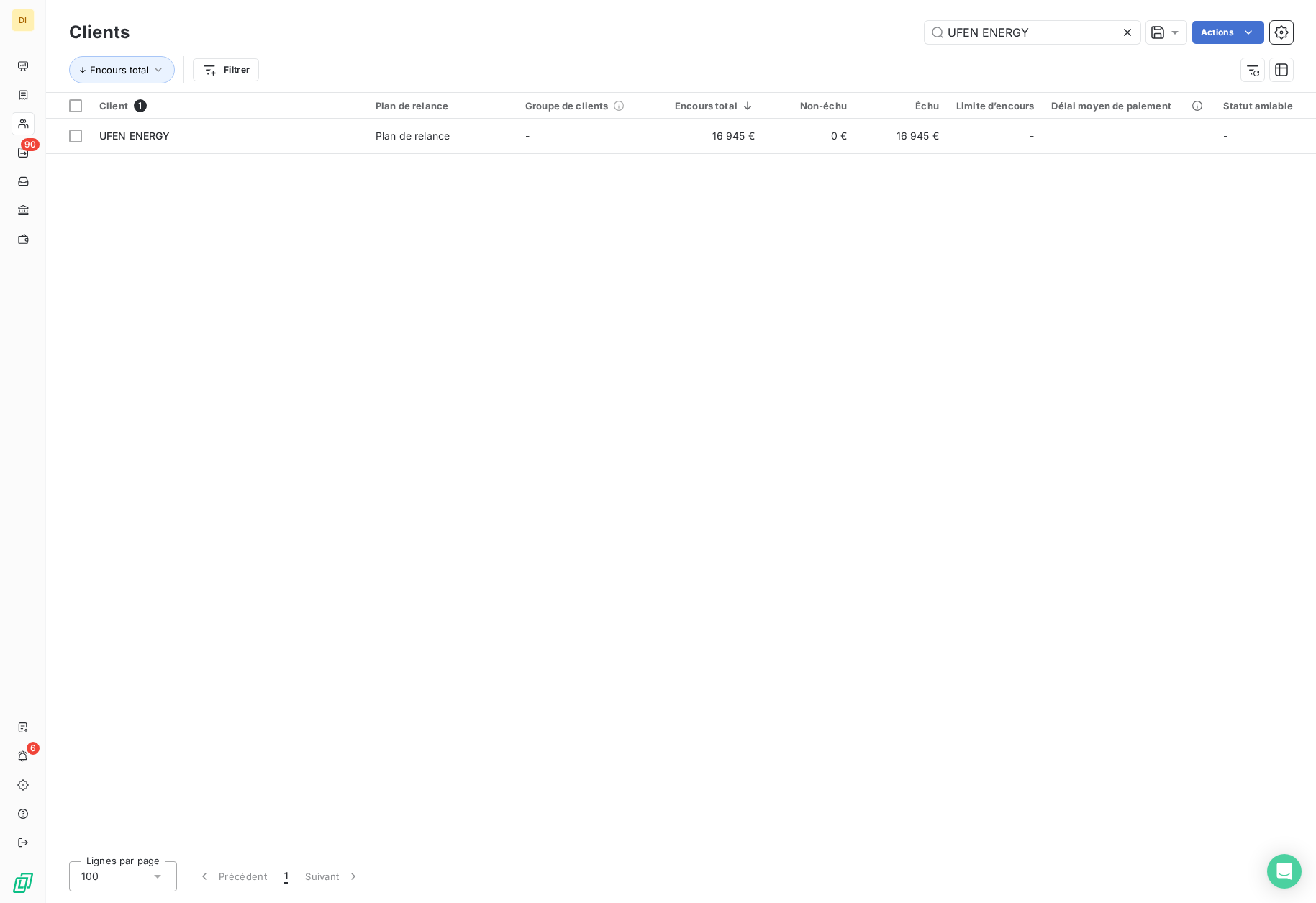
drag, startPoint x: 1074, startPoint y: 28, endPoint x: 785, endPoint y: 40, distance: 289.2
click at [785, 40] on div "UFEN ENERGY Actions" at bounding box center [719, 32] width 1146 height 23
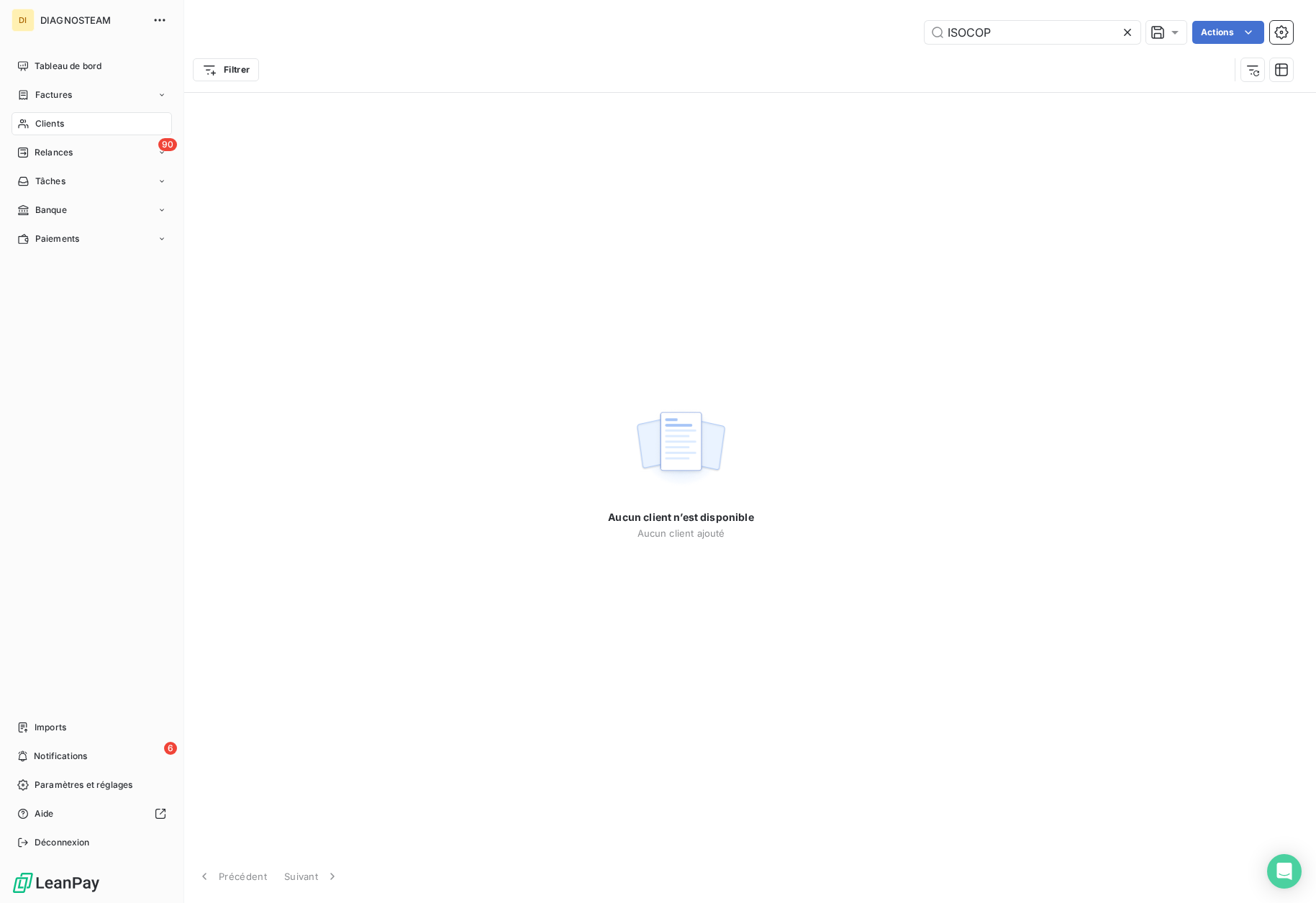
click at [69, 118] on div "Clients" at bounding box center [91, 124] width 161 height 23
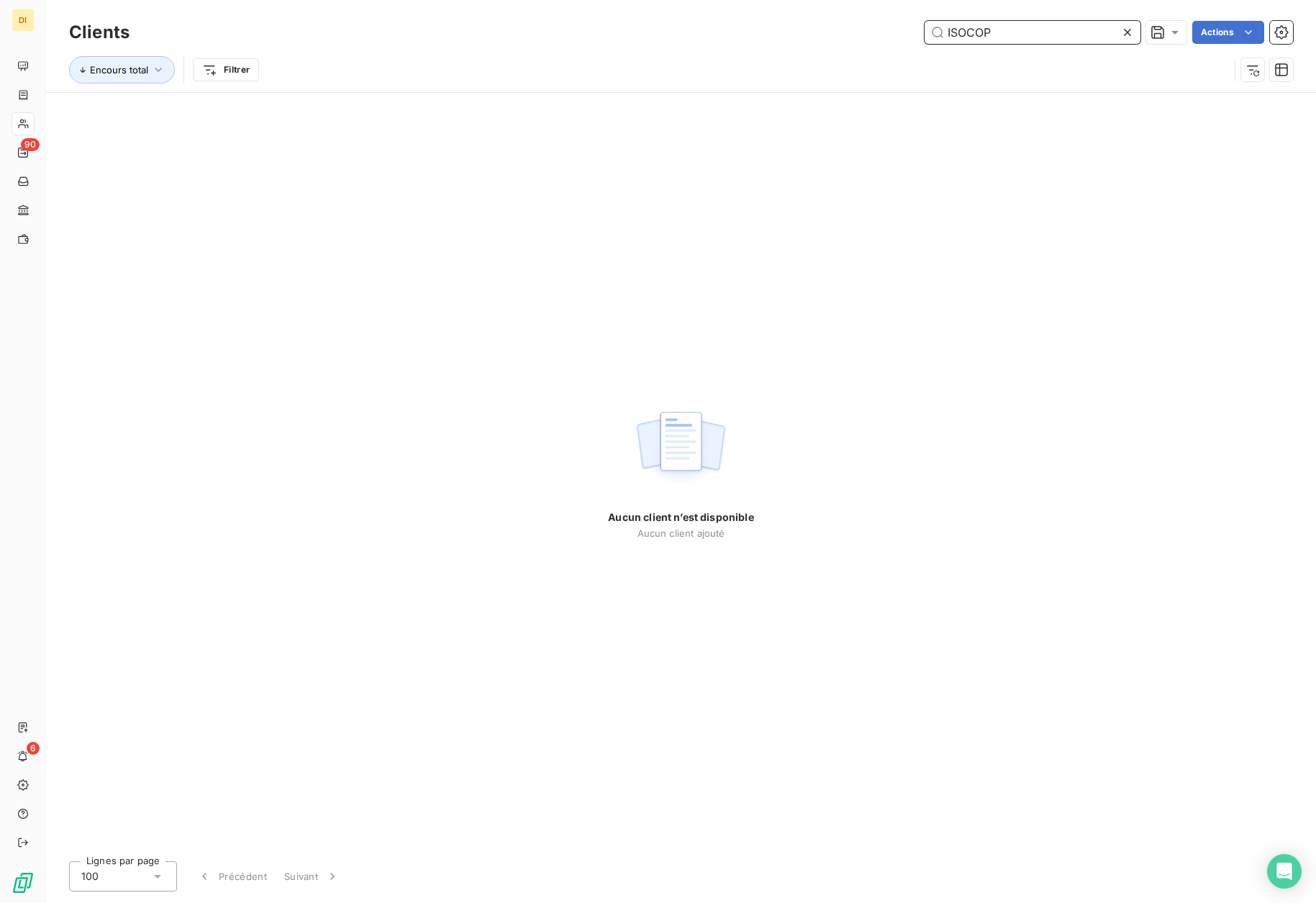
click at [1069, 21] on input "ISOCOP" at bounding box center [1032, 32] width 216 height 23
click at [1046, 28] on input "ISOCOP" at bounding box center [1032, 32] width 216 height 23
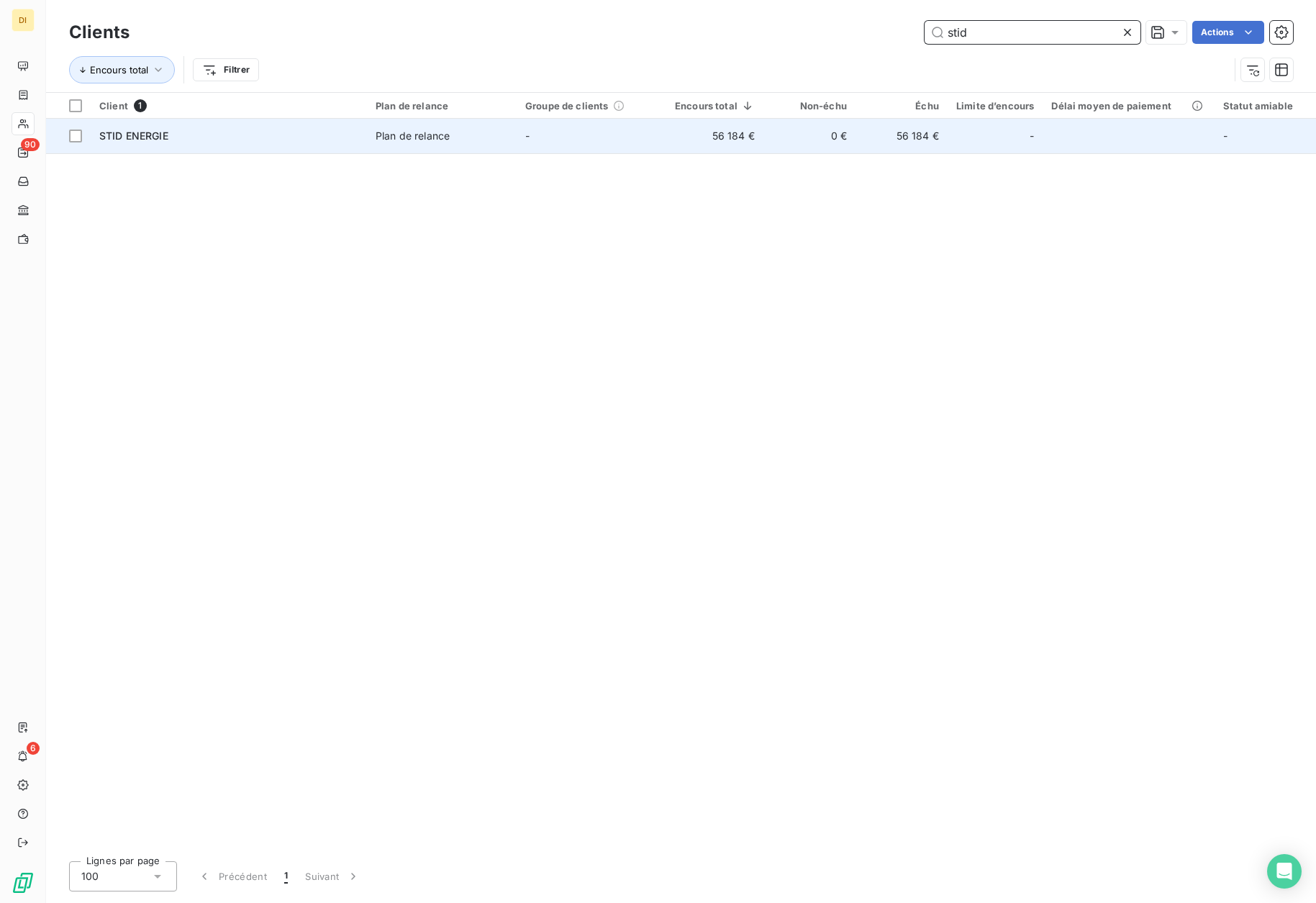
type input "stid"
click at [644, 147] on td "-" at bounding box center [591, 136] width 150 height 34
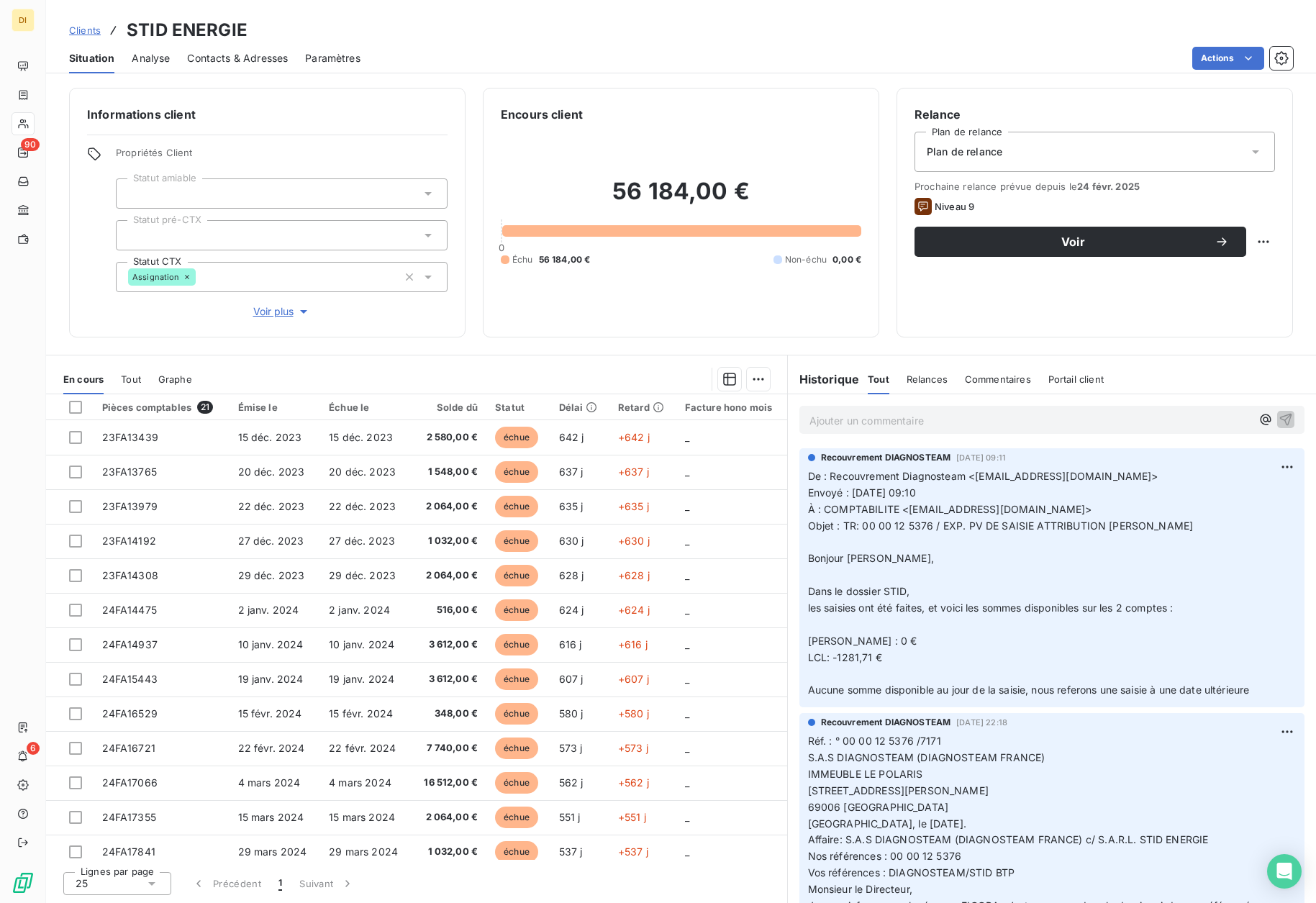
click at [876, 647] on p "De : Recouvrement Diagnosteam <[EMAIL_ADDRESS][DOMAIN_NAME]> Envoyé : [DATE] 09…" at bounding box center [1051, 584] width 487 height 230
click at [890, 664] on p "De : Recouvrement Diagnosteam <[EMAIL_ADDRESS][DOMAIN_NAME]> Envoyé : [DATE] 09…" at bounding box center [1051, 584] width 487 height 230
drag, startPoint x: 863, startPoint y: 528, endPoint x: 928, endPoint y: 526, distance: 65.0
click at [928, 526] on span "Objet : TR: 00 00 12 5376 / EXP. PV DE SAISIE ATTRIBUTION [PERSON_NAME]" at bounding box center [1001, 525] width 386 height 12
click at [948, 588] on p "De : Recouvrement Diagnosteam <[EMAIL_ADDRESS][DOMAIN_NAME]> Envoyé : [DATE] 09…" at bounding box center [1051, 584] width 487 height 230
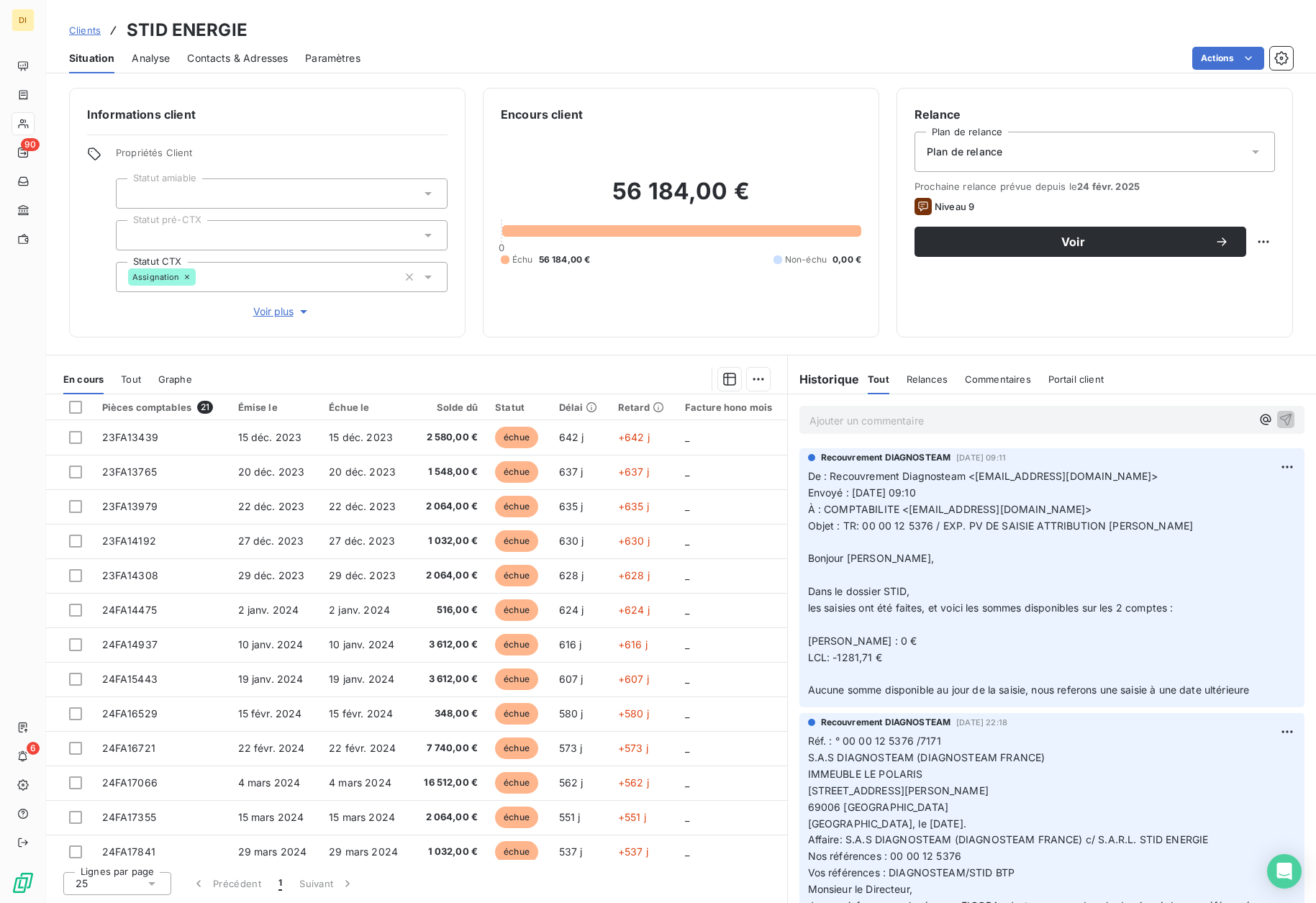
click at [92, 24] on span "Clients" at bounding box center [84, 29] width 32 height 11
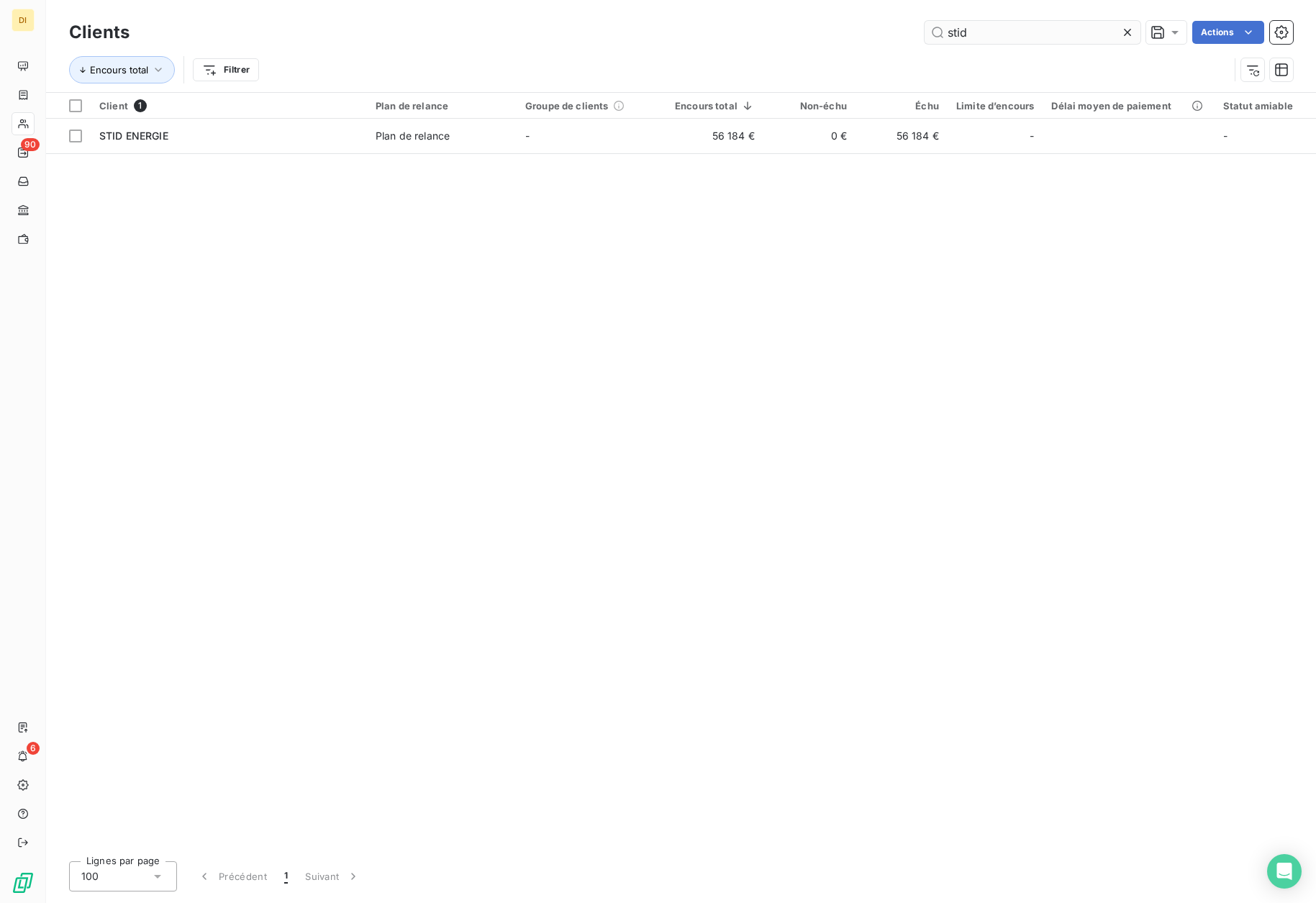
drag, startPoint x: 999, startPoint y: 26, endPoint x: 932, endPoint y: 41, distance: 68.7
click at [932, 38] on input "stid" at bounding box center [1032, 32] width 216 height 23
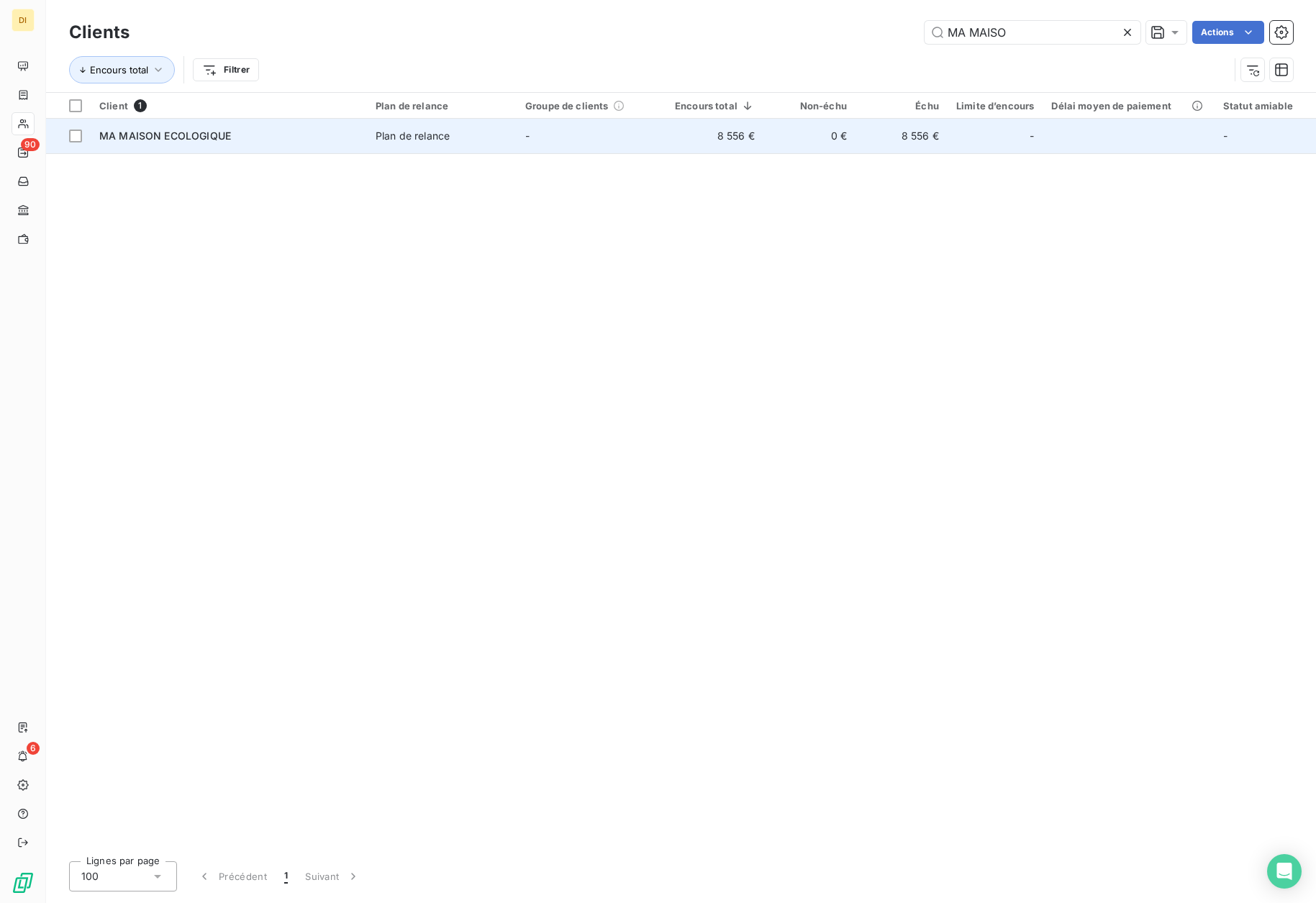
type input "MA MAISO"
click at [791, 125] on td "0 €" at bounding box center [809, 136] width 92 height 34
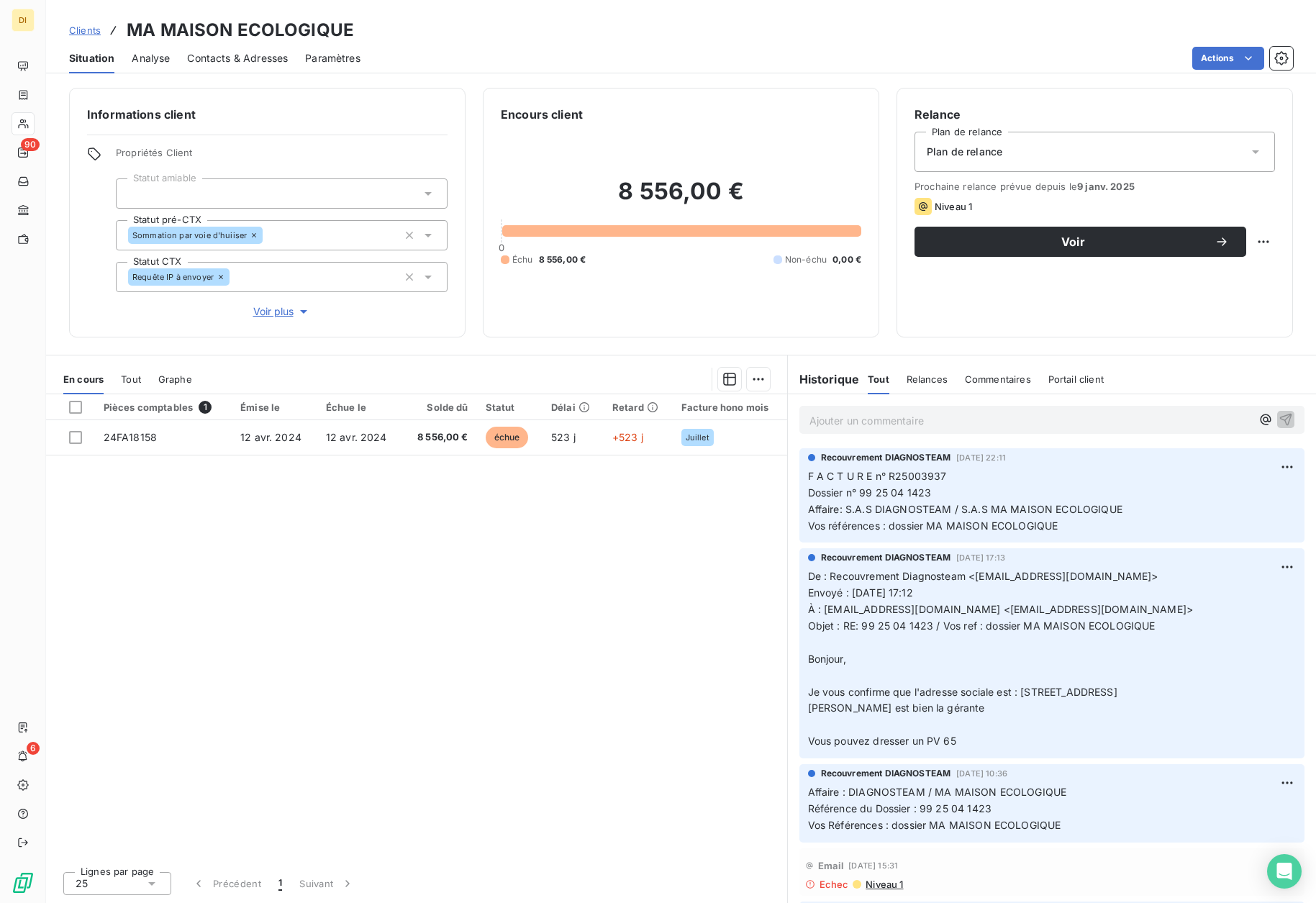
click at [241, 59] on span "Contacts & Adresses" at bounding box center [237, 58] width 101 height 15
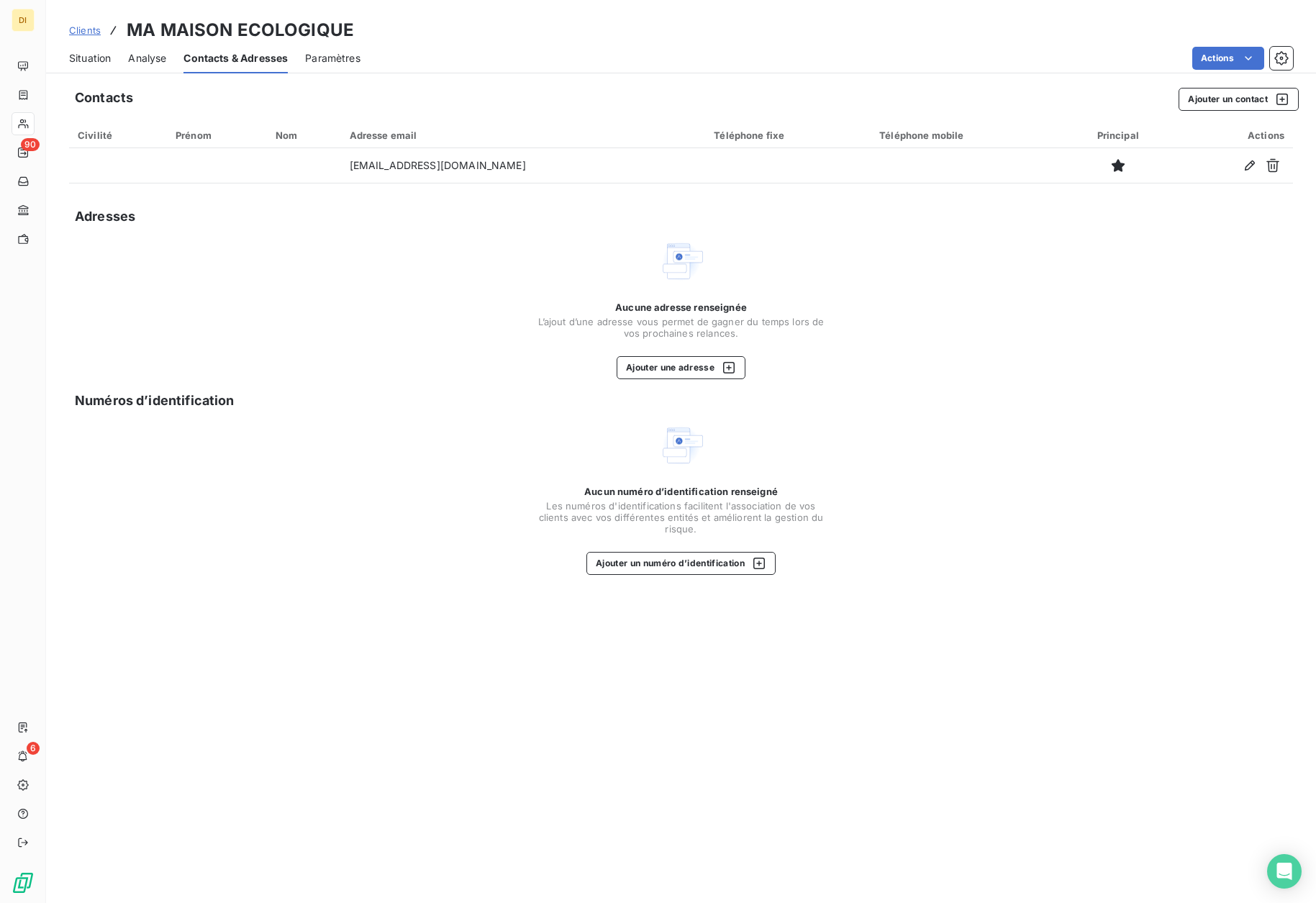
click at [82, 64] on span "Situation" at bounding box center [89, 58] width 42 height 15
